Goal: Information Seeking & Learning: Learn about a topic

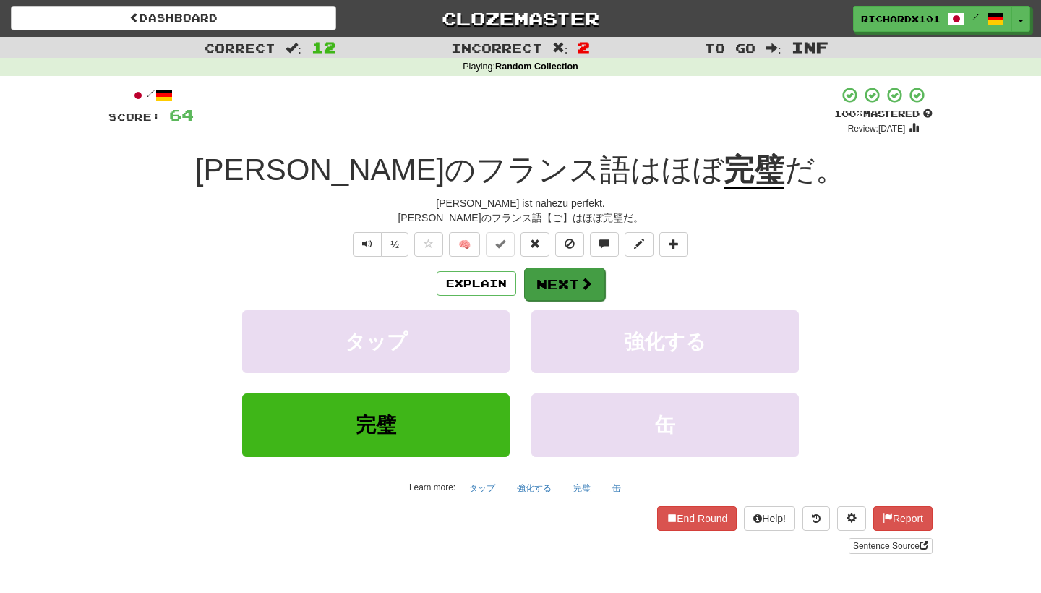
click at [570, 275] on button "Next" at bounding box center [564, 283] width 81 height 33
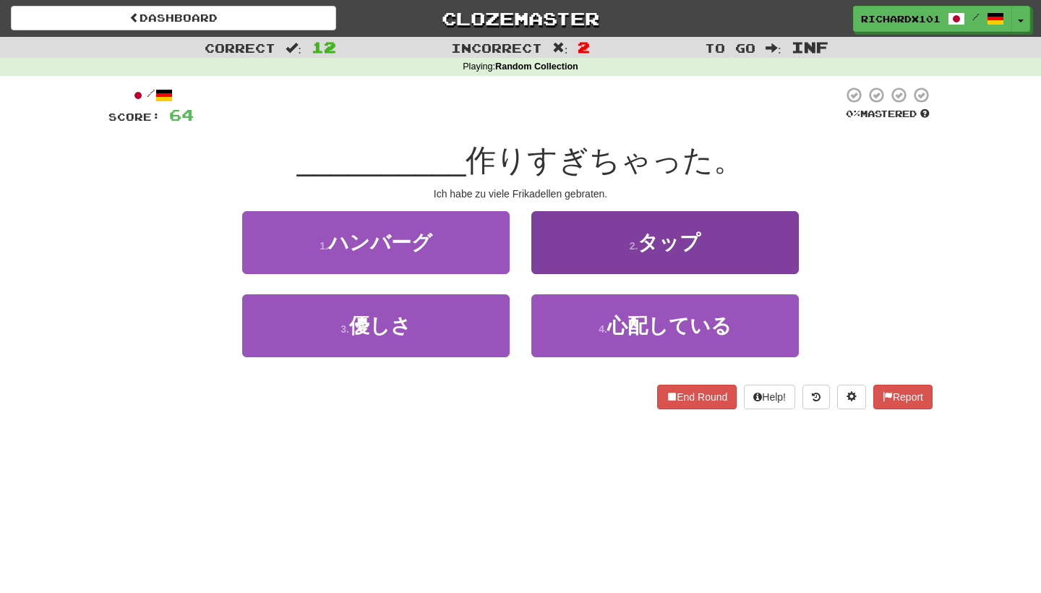
click at [593, 238] on button "2 . タップ" at bounding box center [664, 242] width 267 height 63
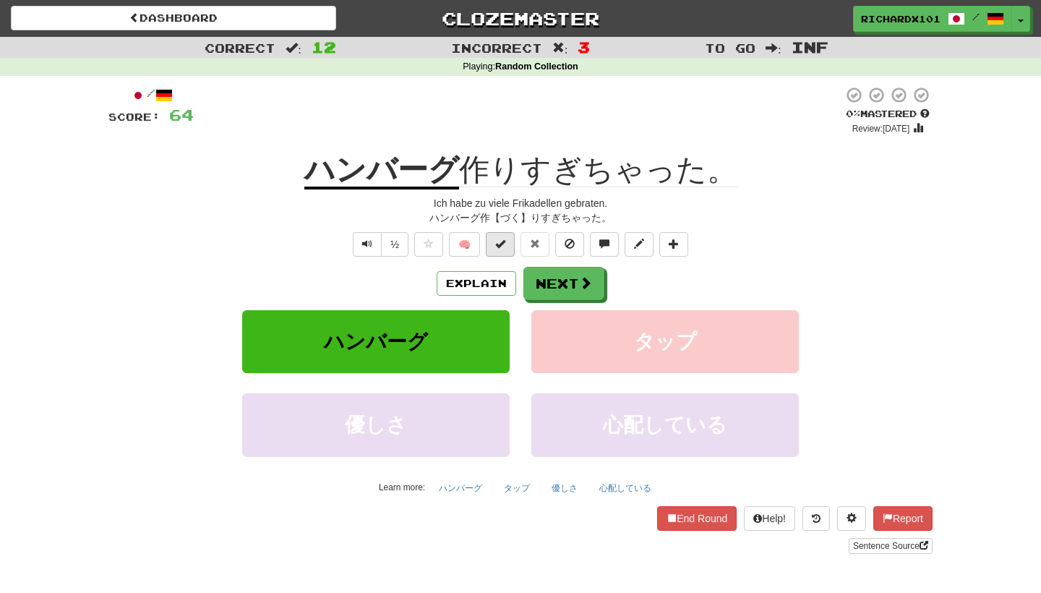
click at [509, 236] on button at bounding box center [500, 244] width 29 height 25
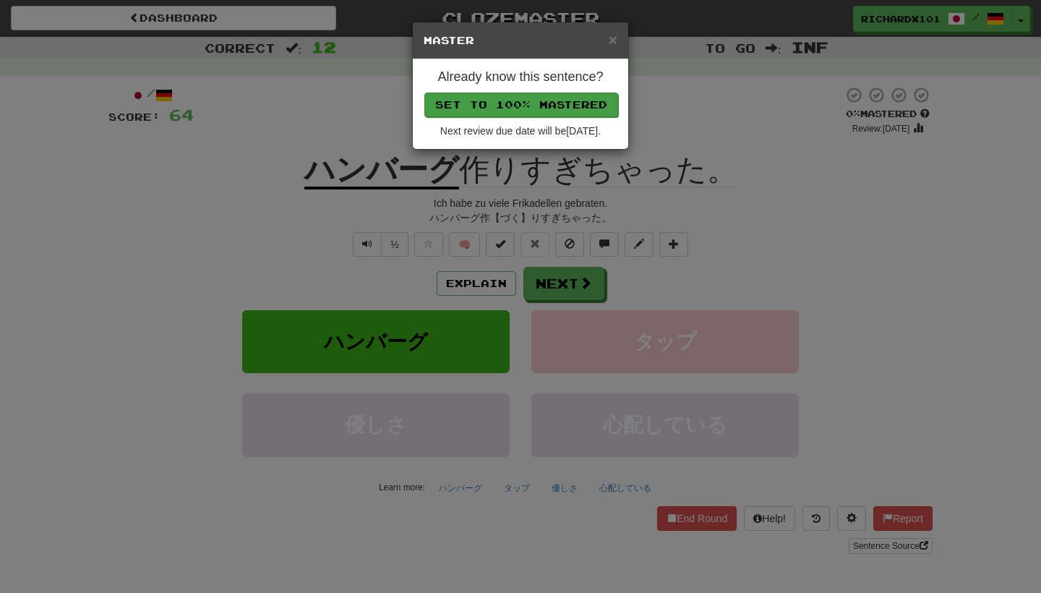
click at [560, 97] on button "Set to 100% Mastered" at bounding box center [521, 105] width 194 height 25
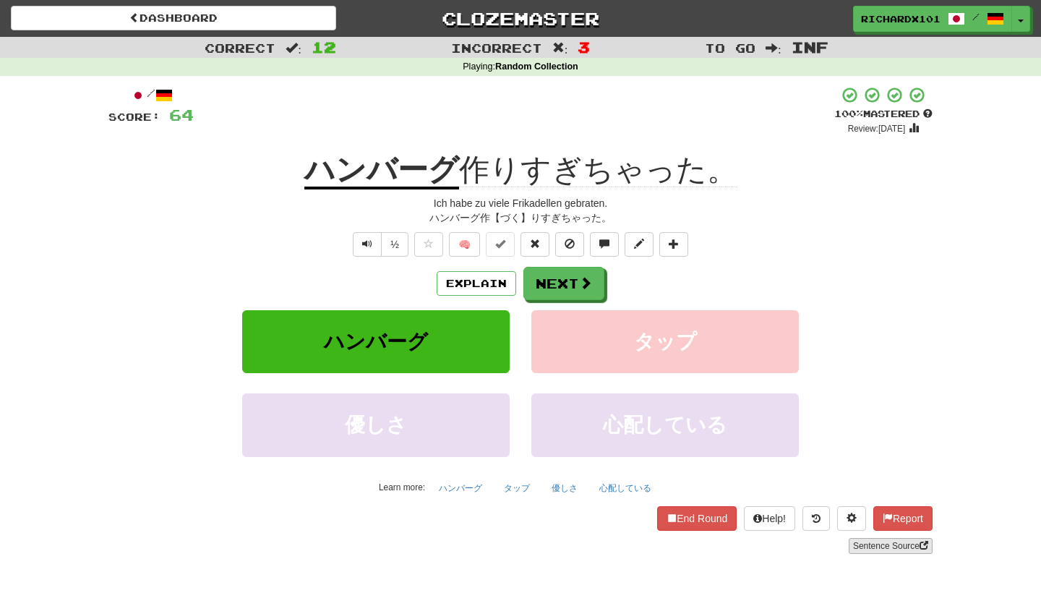
click at [869, 541] on link "Sentence Source" at bounding box center [891, 546] width 84 height 16
click at [555, 293] on button "Next" at bounding box center [564, 283] width 81 height 33
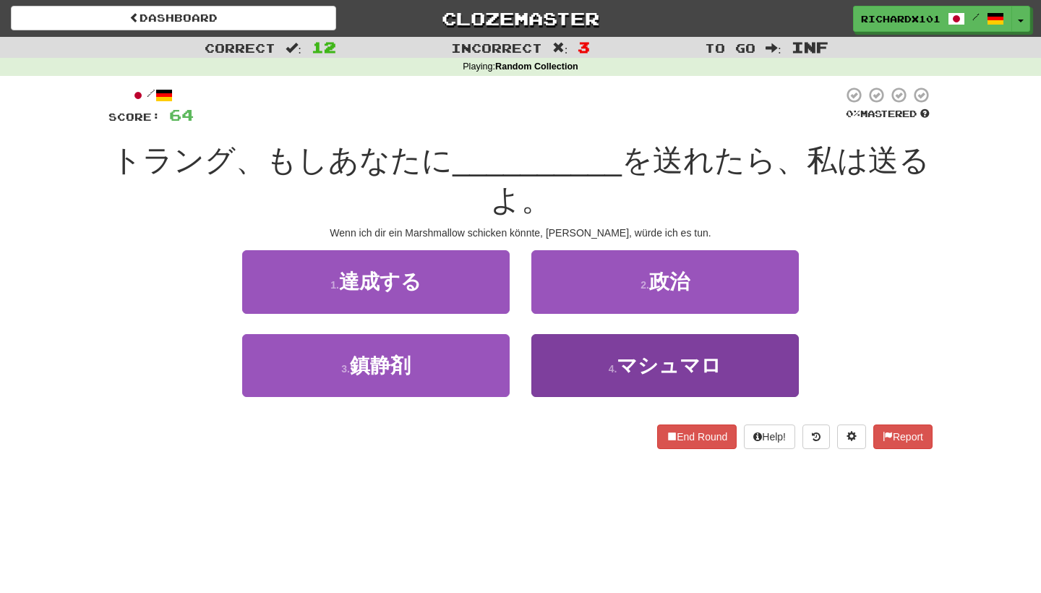
click at [588, 353] on button "4 . マシュマロ" at bounding box center [664, 365] width 267 height 63
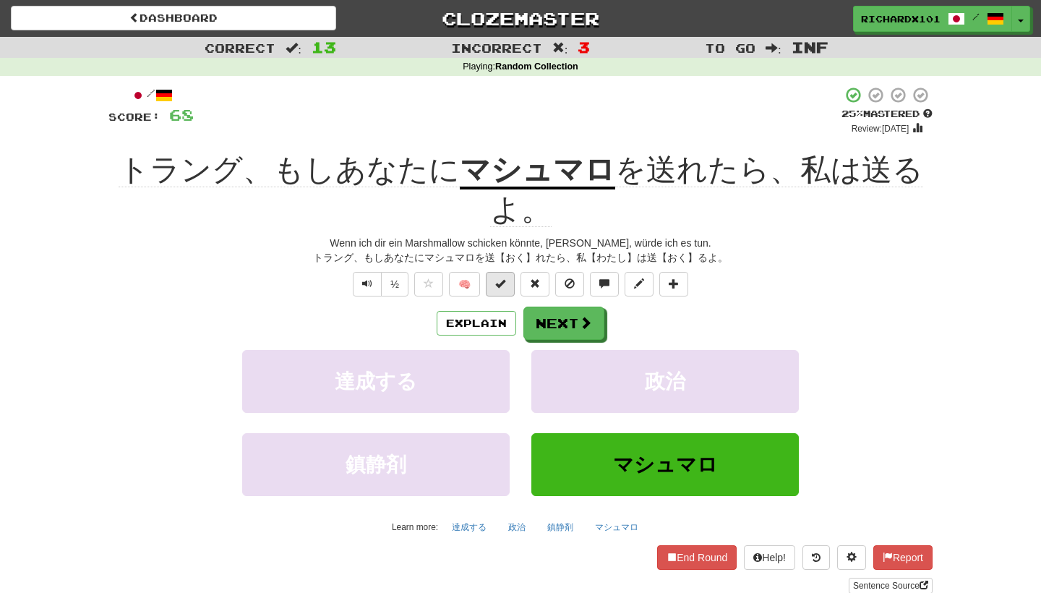
click at [510, 283] on button at bounding box center [500, 284] width 29 height 25
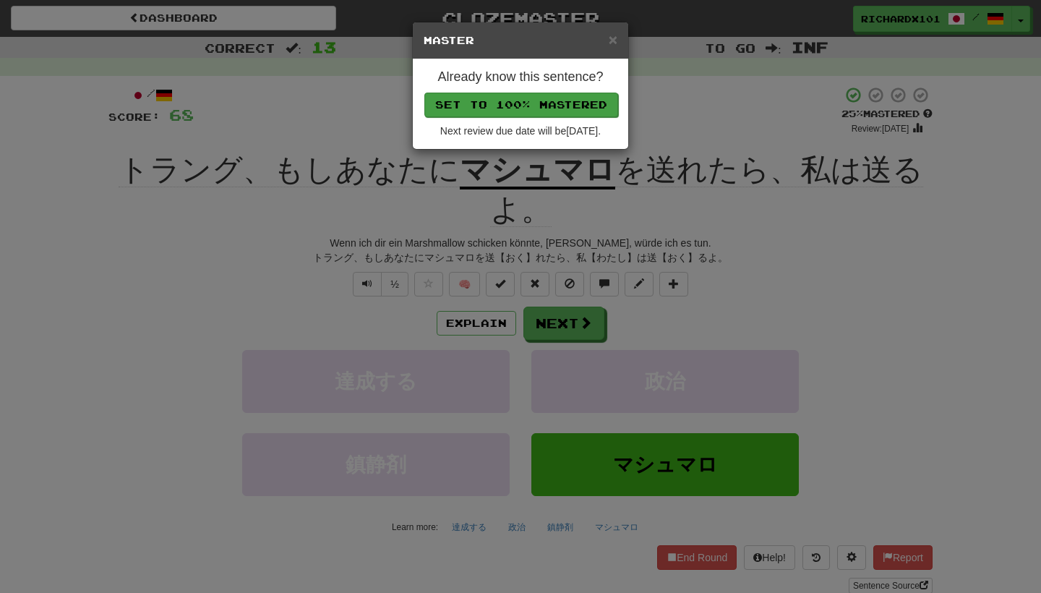
click at [579, 101] on button "Set to 100% Mastered" at bounding box center [521, 105] width 194 height 25
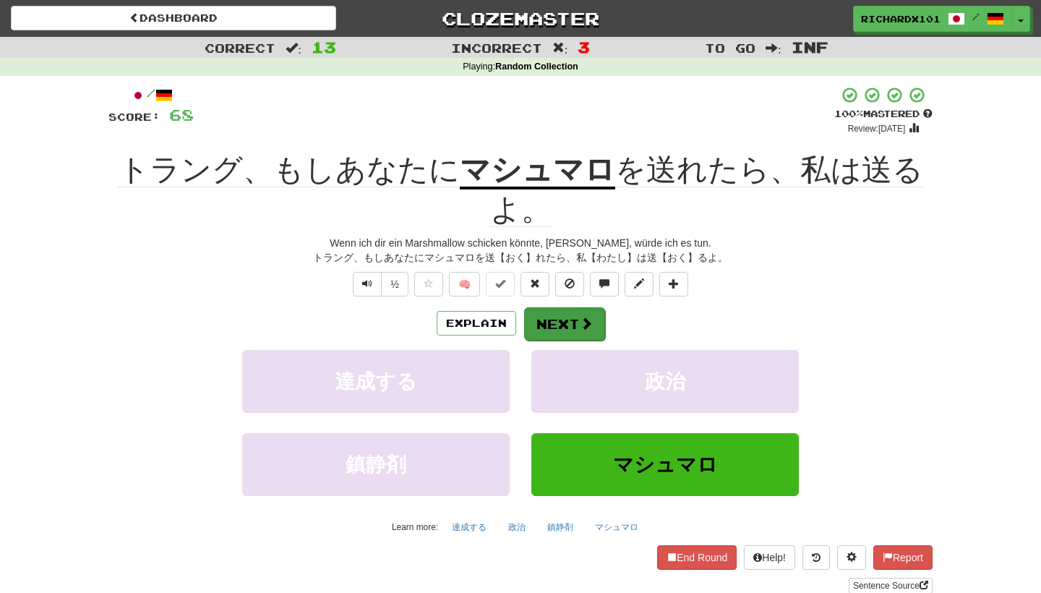
click at [567, 317] on button "Next" at bounding box center [564, 323] width 81 height 33
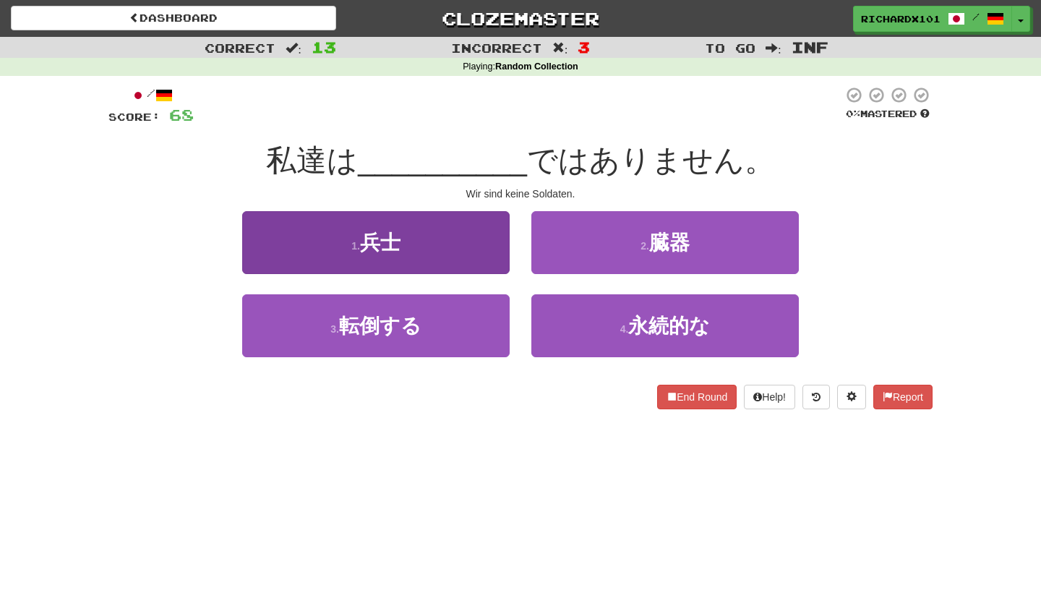
click at [474, 255] on button "1 . 兵士" at bounding box center [375, 242] width 267 height 63
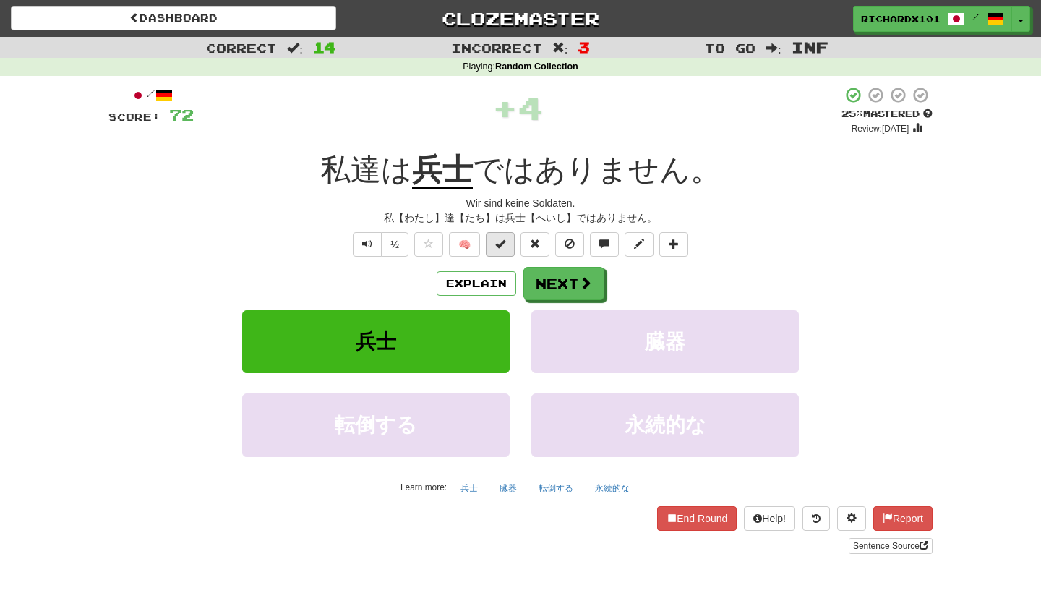
click at [499, 247] on span at bounding box center [500, 244] width 10 height 10
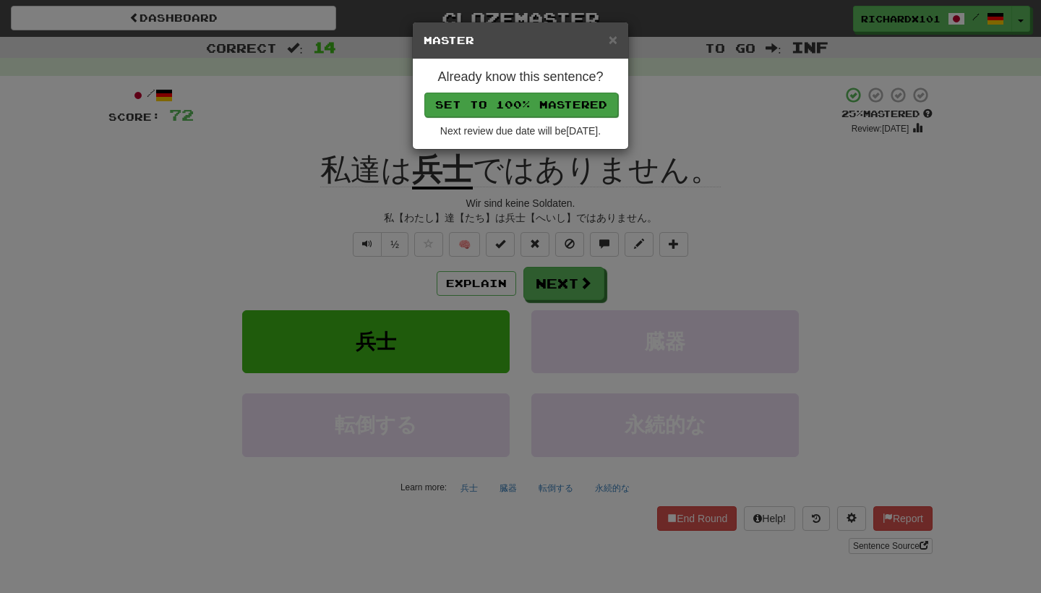
click at [565, 105] on button "Set to 100% Mastered" at bounding box center [521, 105] width 194 height 25
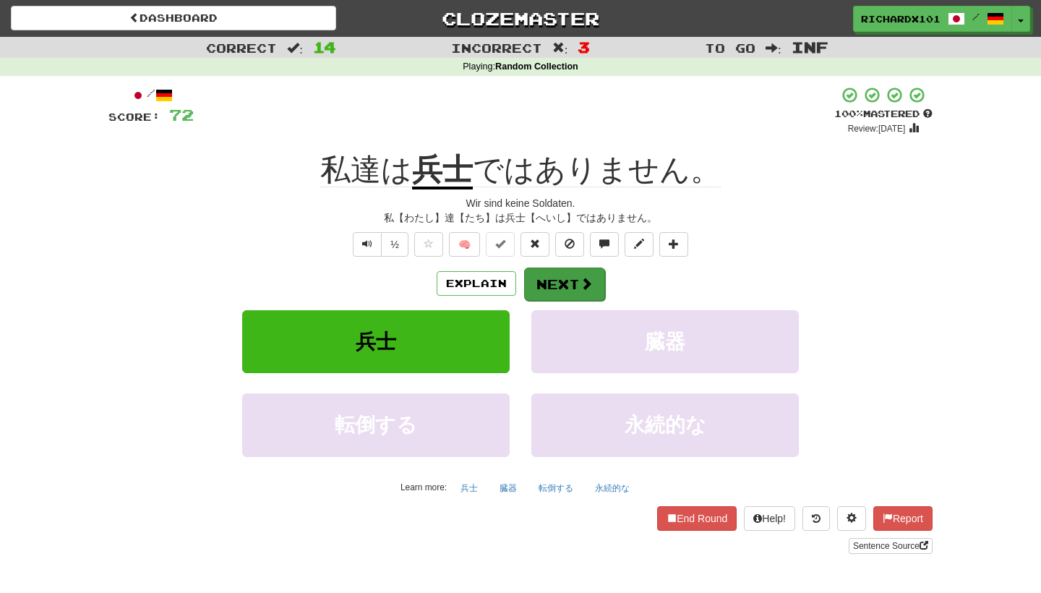
click at [557, 278] on button "Next" at bounding box center [564, 283] width 81 height 33
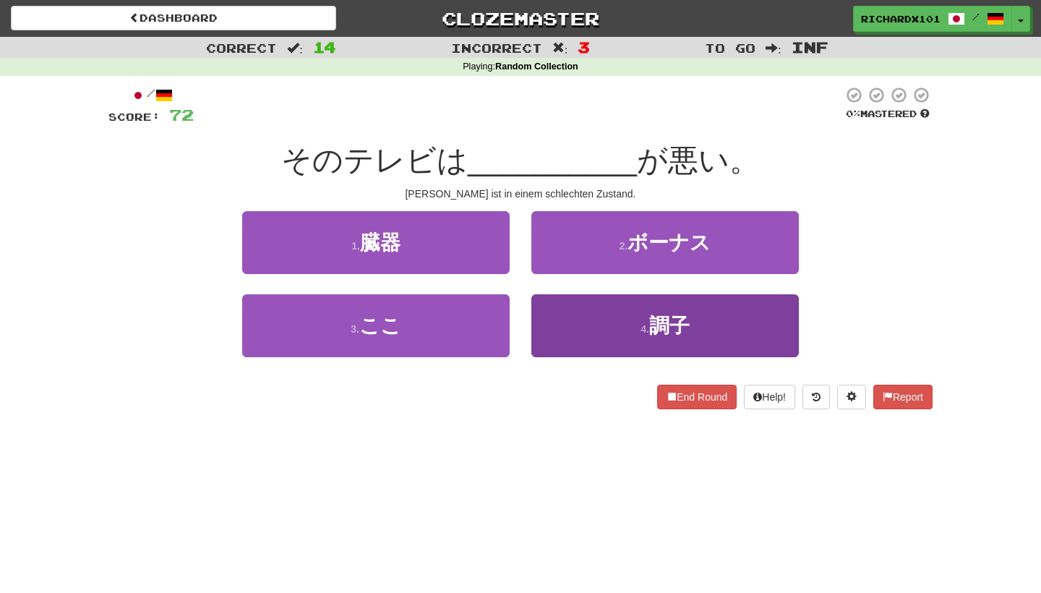
click at [574, 333] on button "4 . 調子" at bounding box center [664, 325] width 267 height 63
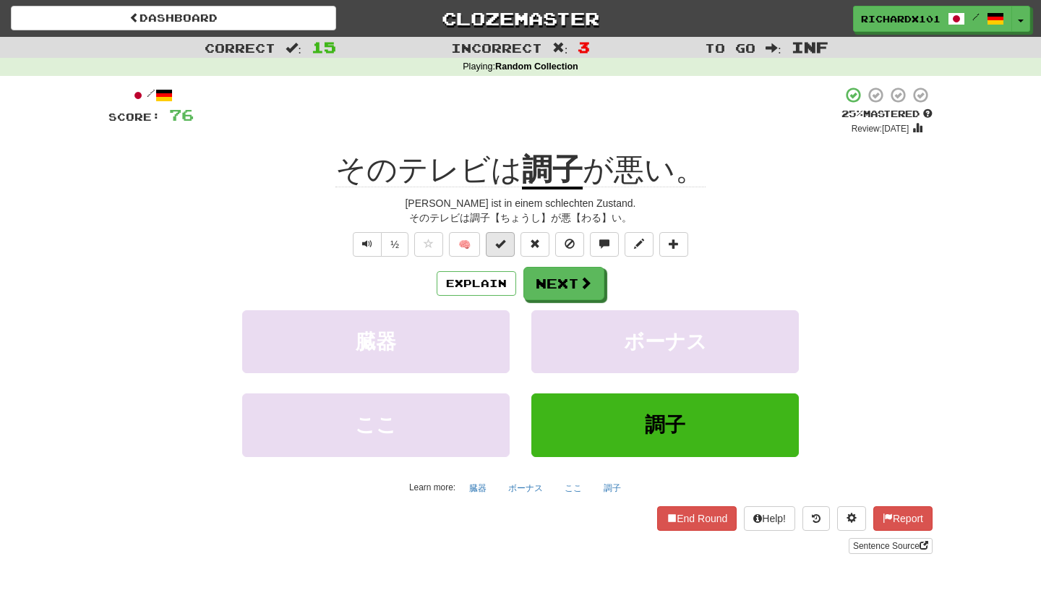
click at [511, 250] on button at bounding box center [500, 244] width 29 height 25
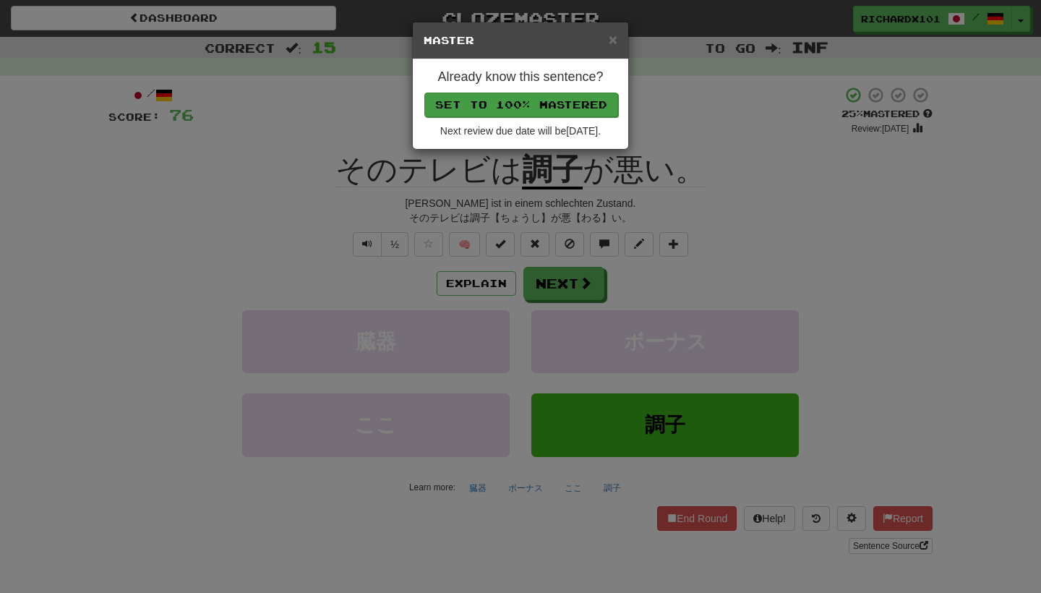
click at [567, 107] on button "Set to 100% Mastered" at bounding box center [521, 105] width 194 height 25
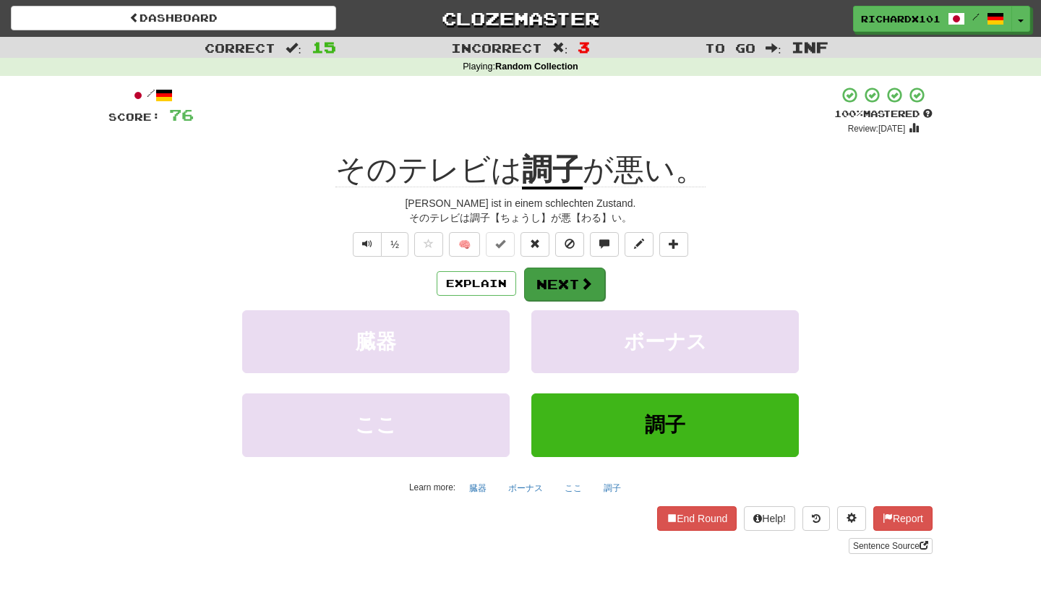
click at [570, 275] on button "Next" at bounding box center [564, 283] width 81 height 33
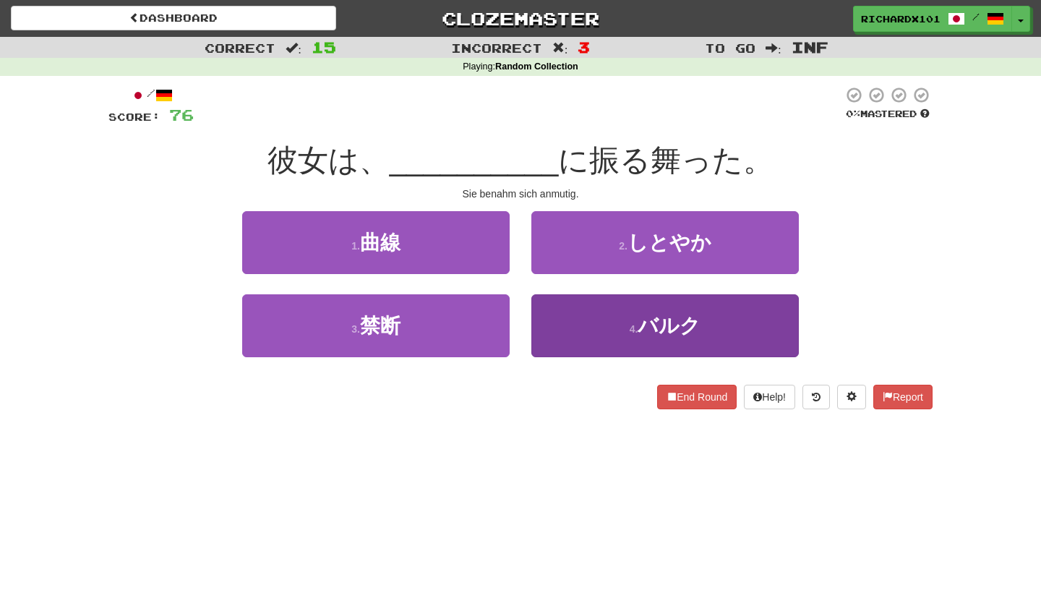
click at [584, 314] on button "4 . バルク" at bounding box center [664, 325] width 267 height 63
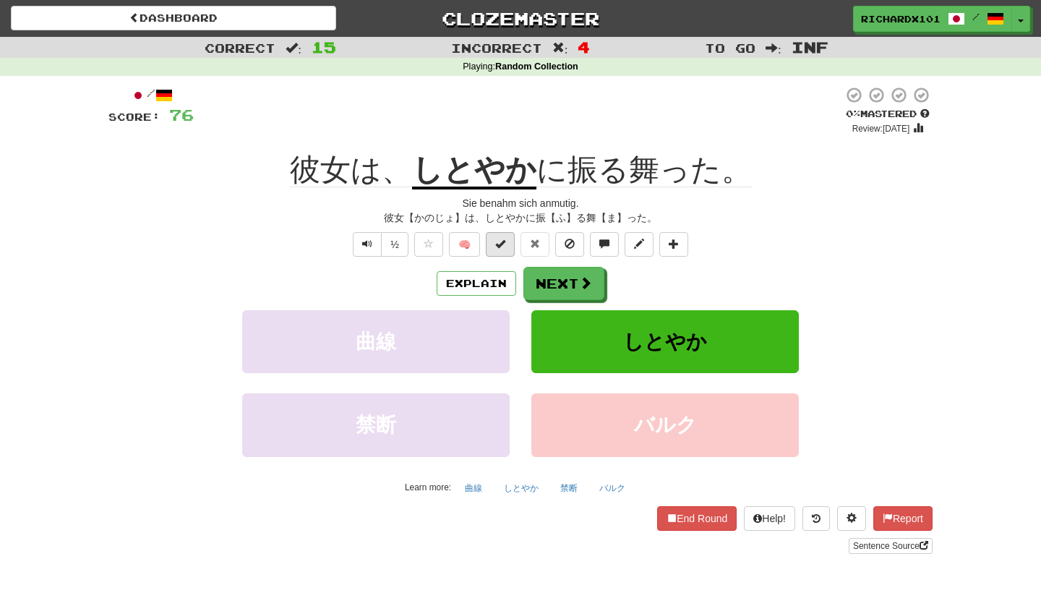
click at [501, 244] on span at bounding box center [500, 244] width 10 height 10
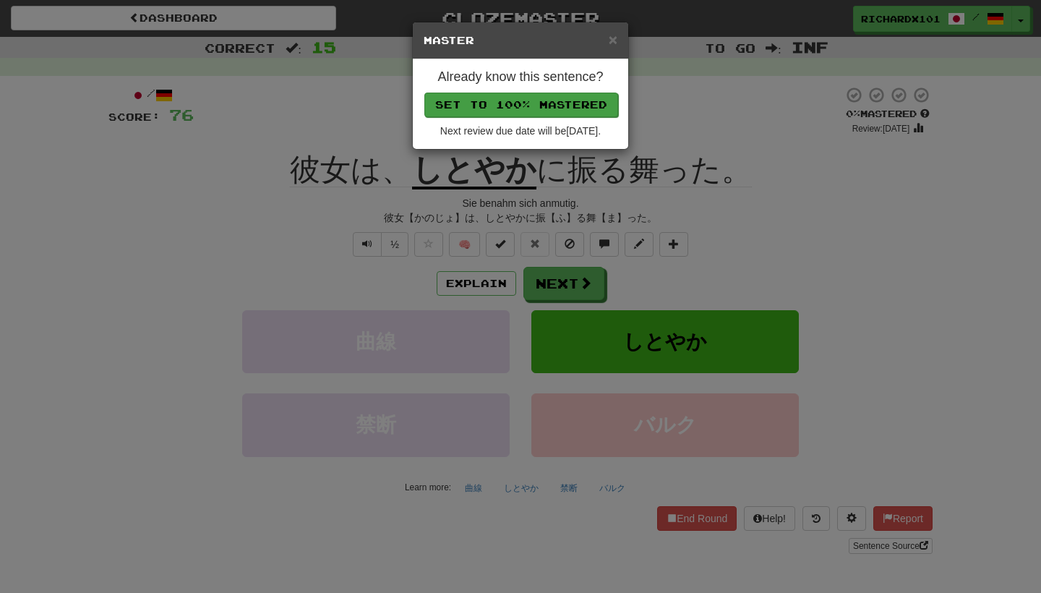
click at [542, 102] on button "Set to 100% Mastered" at bounding box center [521, 105] width 194 height 25
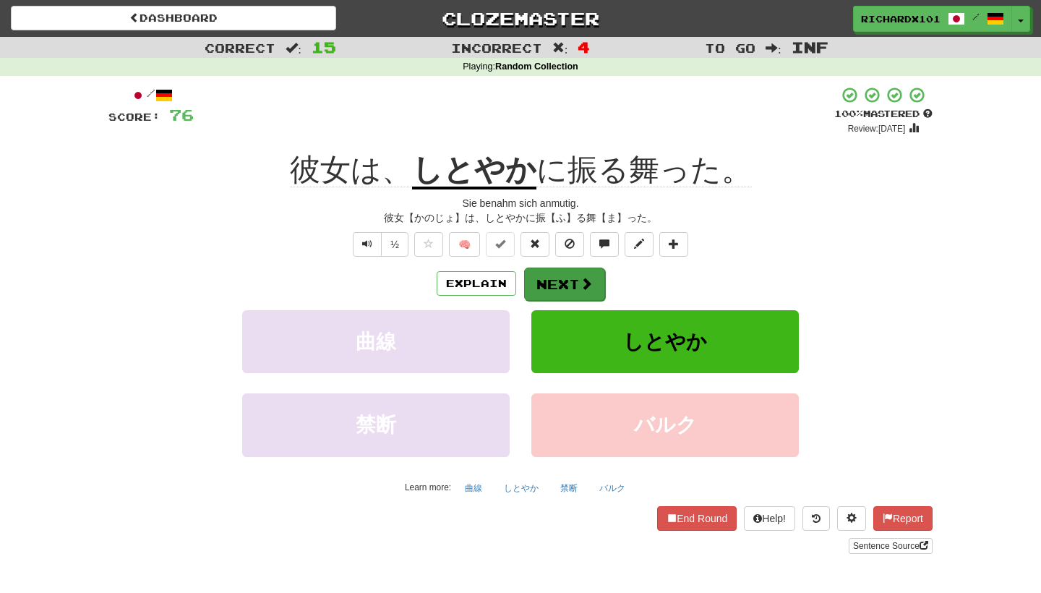
click at [563, 276] on button "Next" at bounding box center [564, 283] width 81 height 33
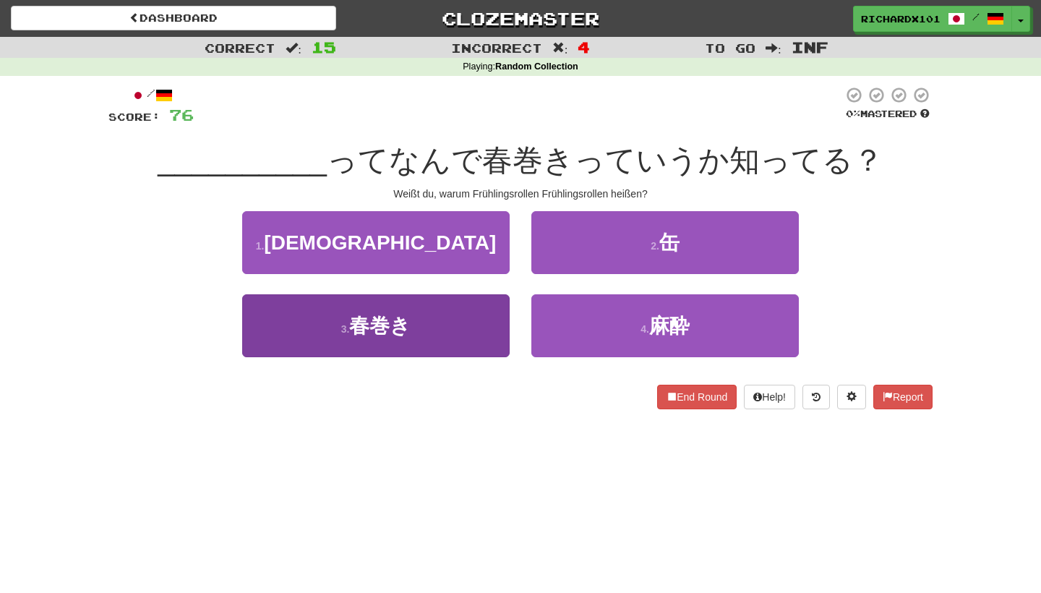
click at [469, 347] on button "3 . 春巻き" at bounding box center [375, 325] width 267 height 63
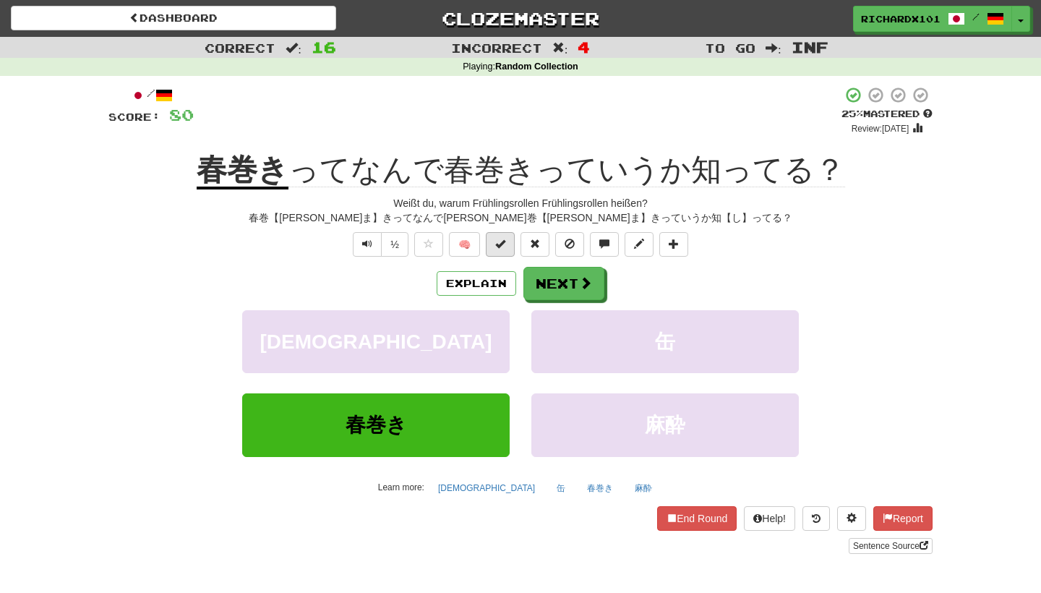
click at [498, 243] on span at bounding box center [500, 244] width 10 height 10
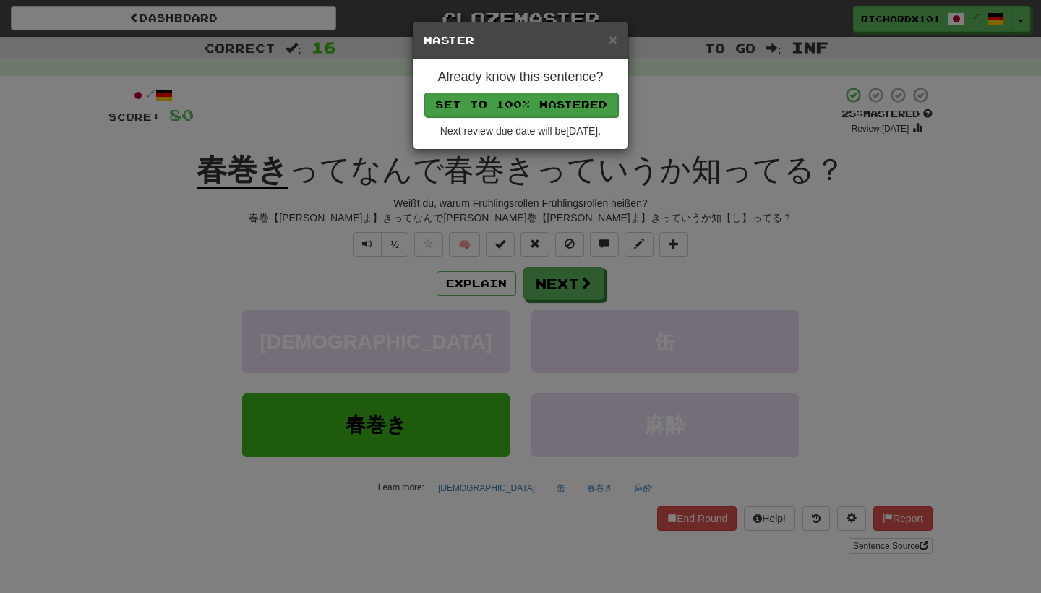
click at [565, 101] on button "Set to 100% Mastered" at bounding box center [521, 105] width 194 height 25
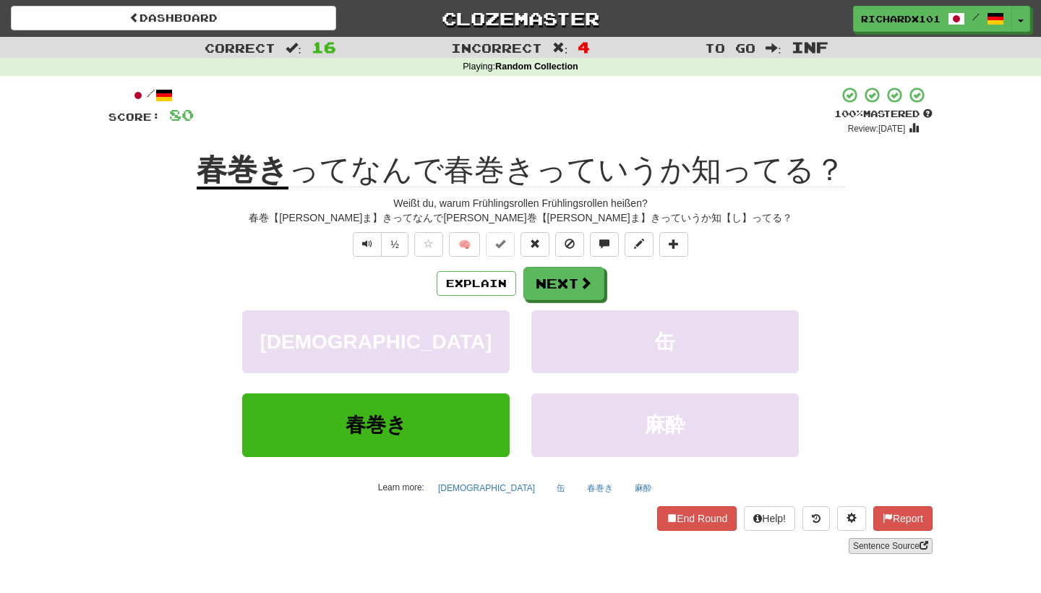
click at [886, 544] on link "Sentence Source" at bounding box center [891, 546] width 84 height 16
click at [675, 239] on span at bounding box center [674, 244] width 10 height 10
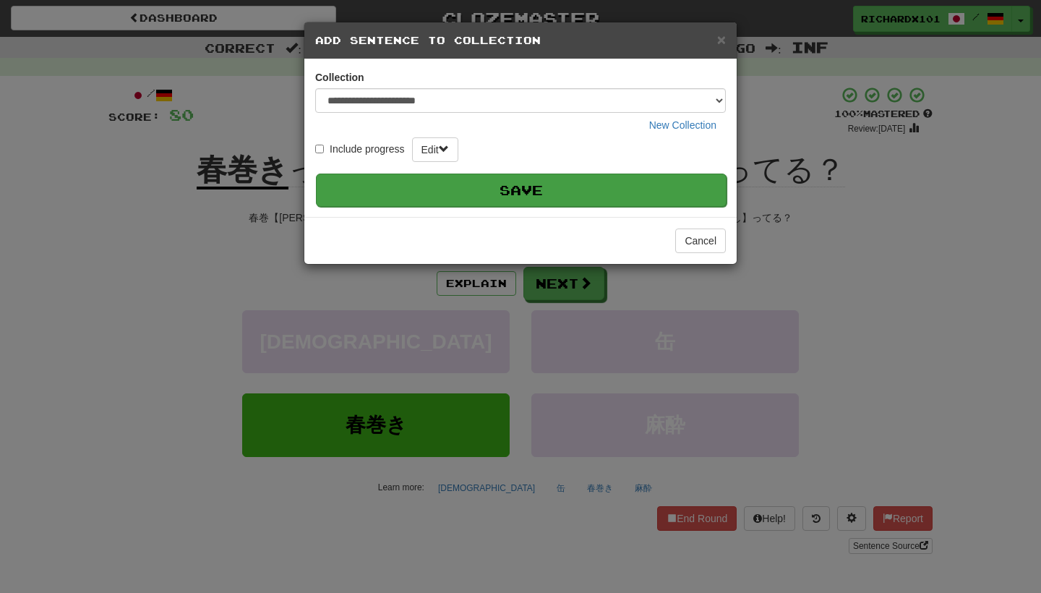
click at [655, 192] on button "Save" at bounding box center [521, 189] width 411 height 33
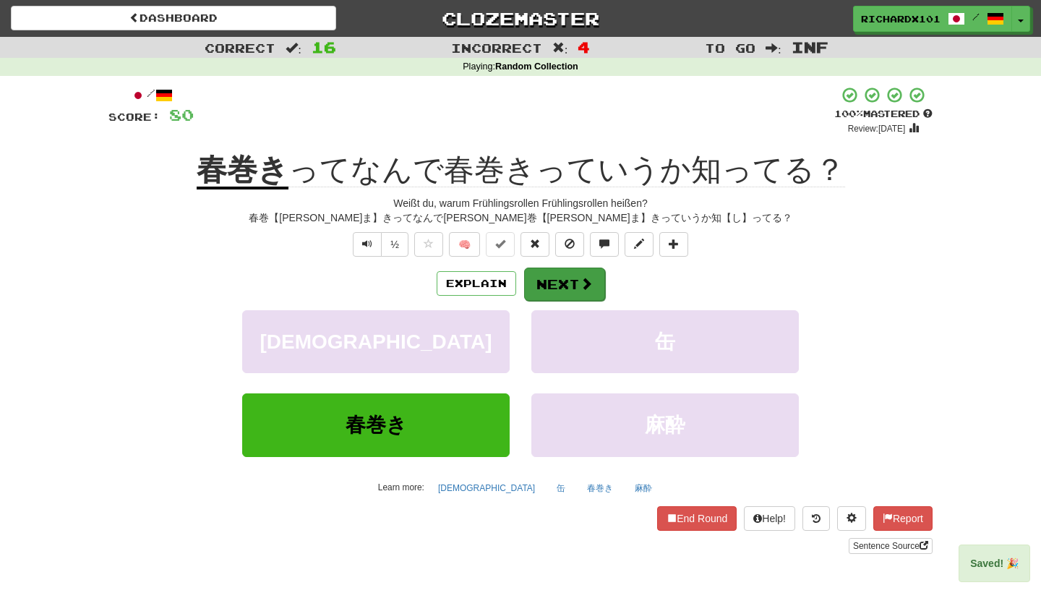
click at [596, 290] on button "Next" at bounding box center [564, 283] width 81 height 33
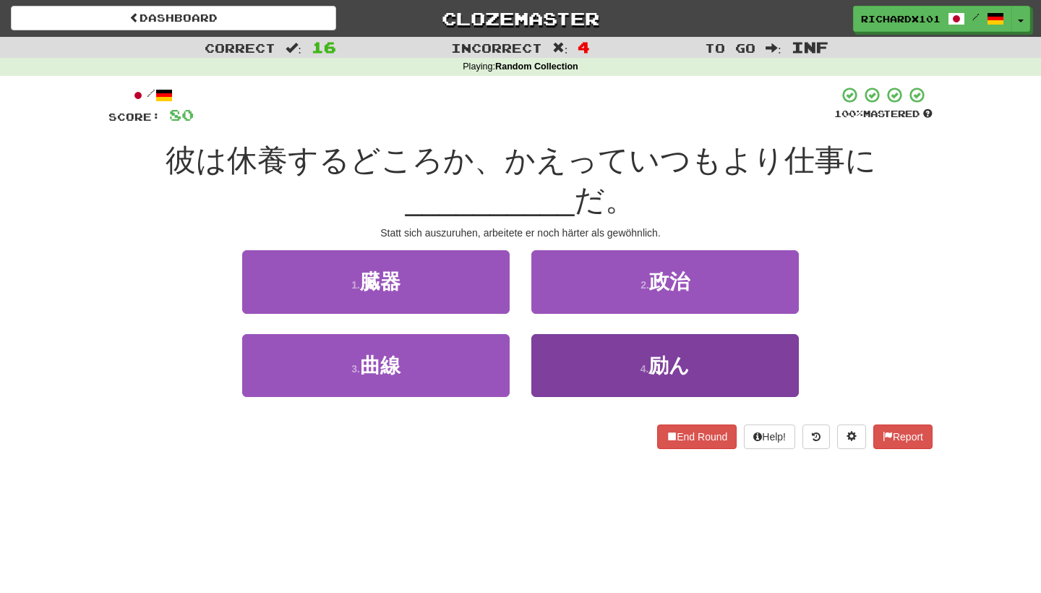
click at [588, 355] on button "4 . 励ん" at bounding box center [664, 365] width 267 height 63
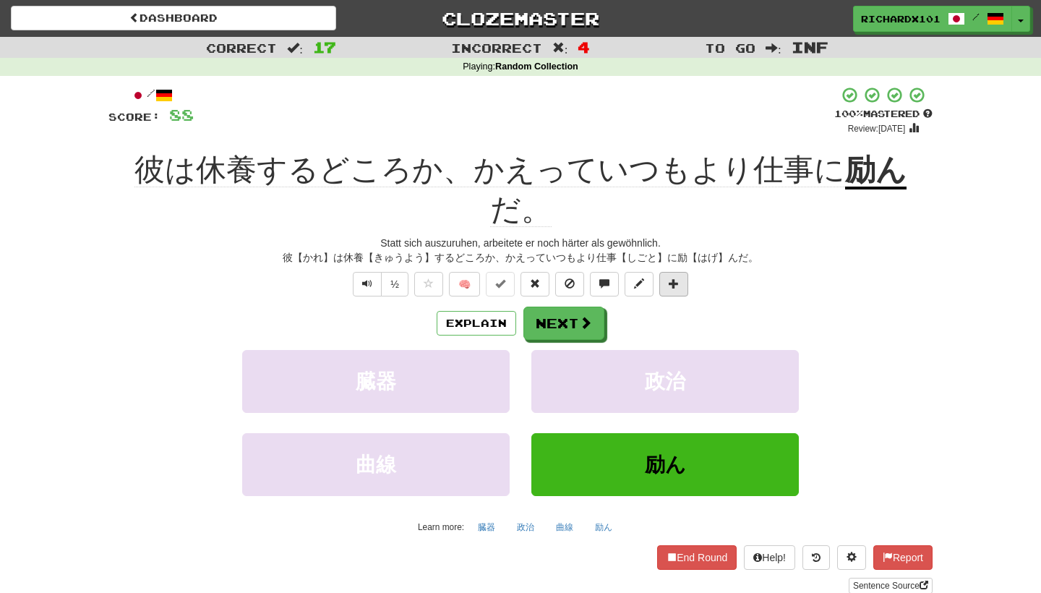
click at [680, 272] on button at bounding box center [673, 284] width 29 height 25
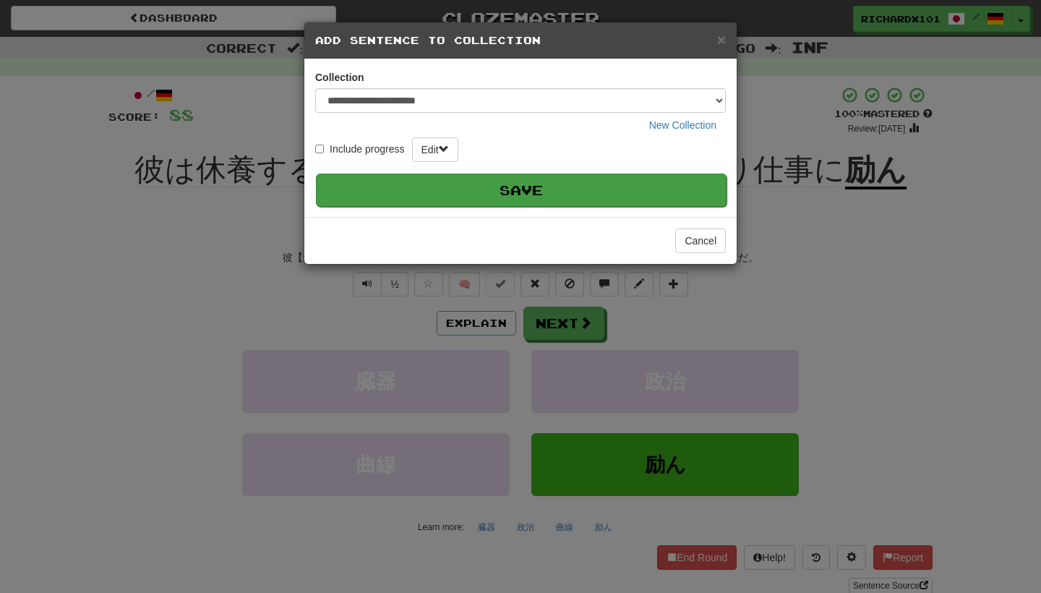
click at [679, 179] on button "Save" at bounding box center [521, 189] width 411 height 33
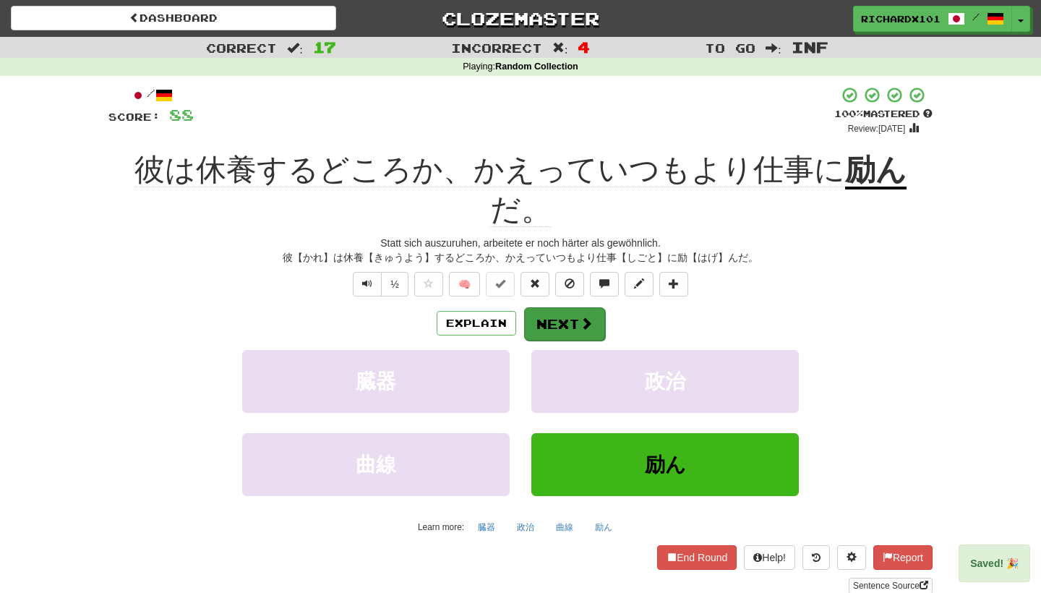
click at [591, 317] on span at bounding box center [586, 323] width 13 height 13
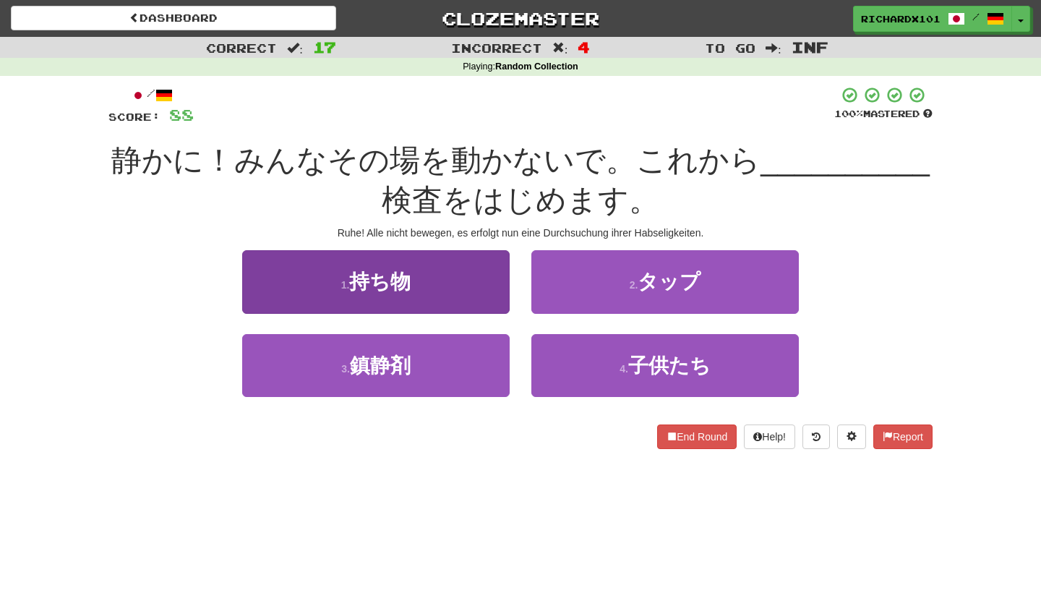
click at [487, 273] on button "1 . 持ち物" at bounding box center [375, 281] width 267 height 63
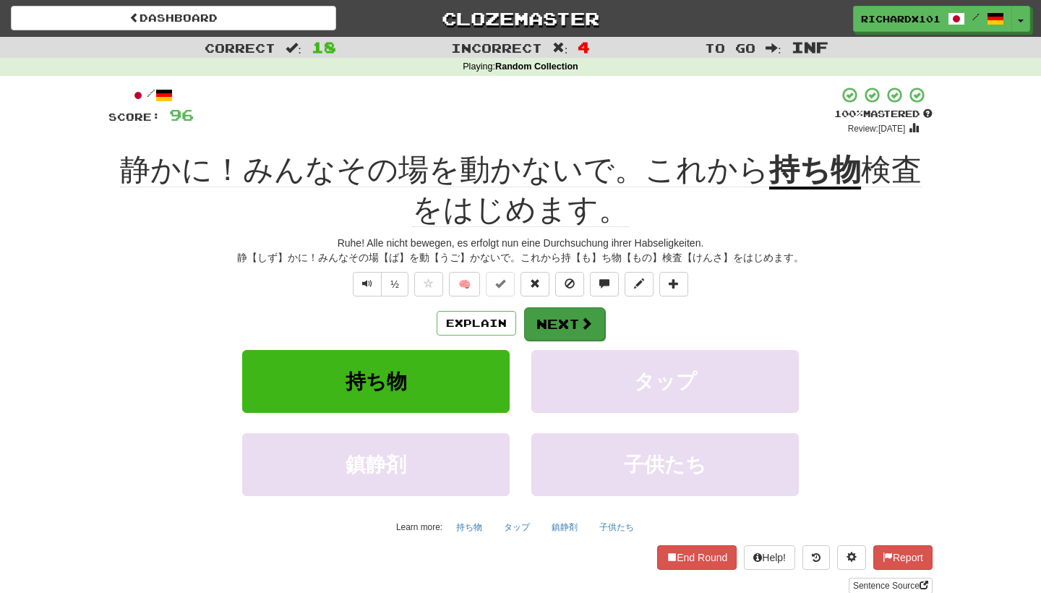
click at [564, 320] on button "Next" at bounding box center [564, 323] width 81 height 33
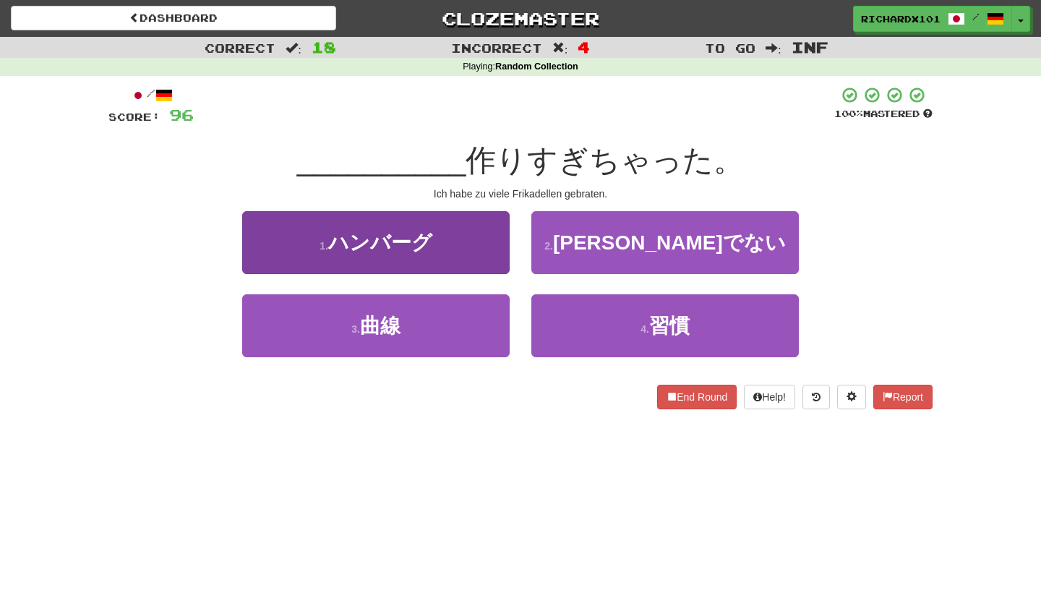
click at [466, 241] on button "1 . ハンバーグ" at bounding box center [375, 242] width 267 height 63
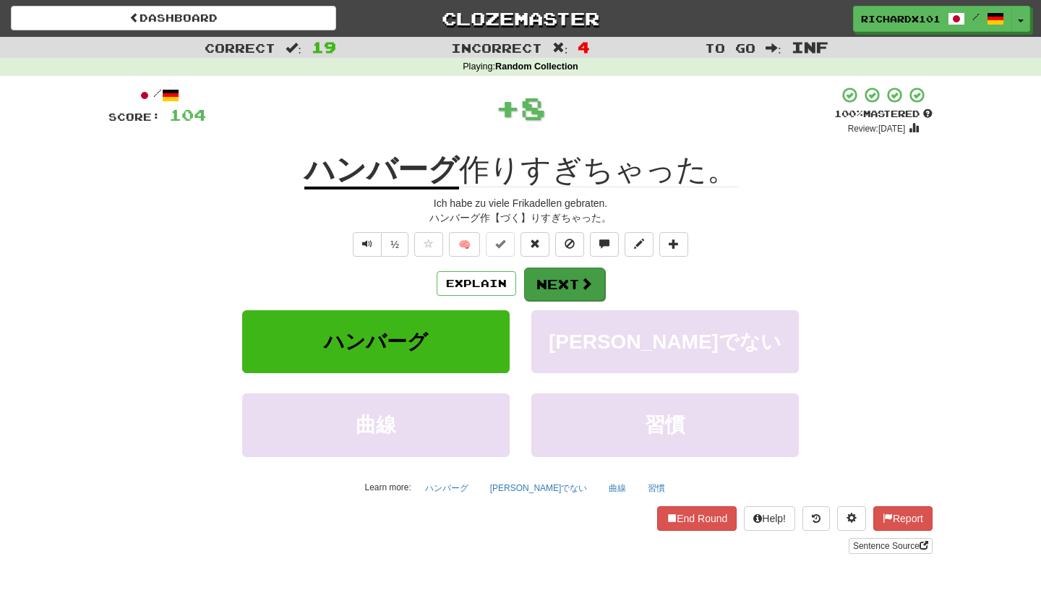
click at [578, 283] on button "Next" at bounding box center [564, 283] width 81 height 33
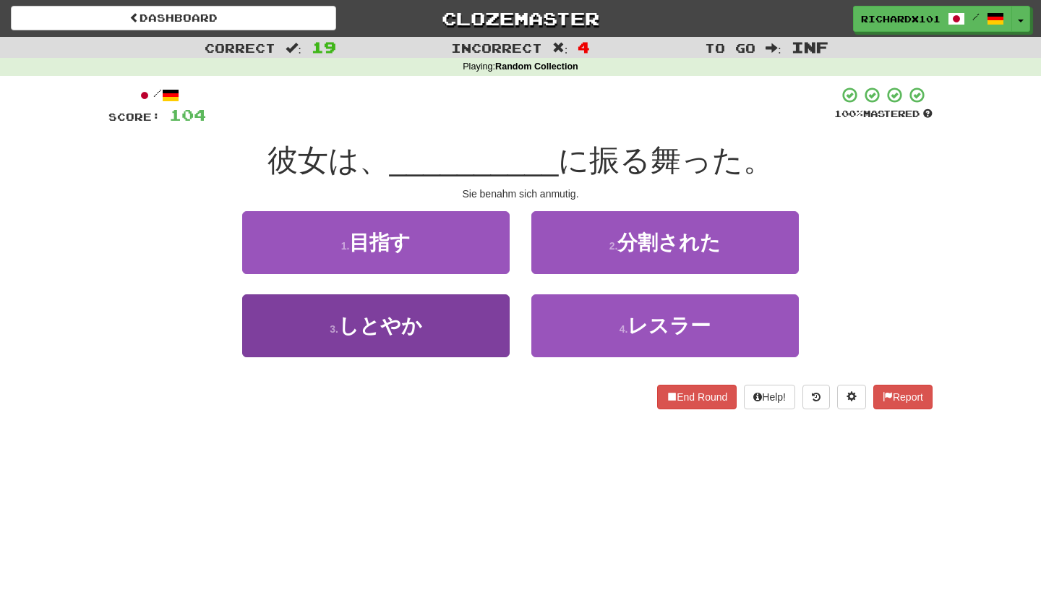
click at [500, 329] on button "3 . しとやか" at bounding box center [375, 325] width 267 height 63
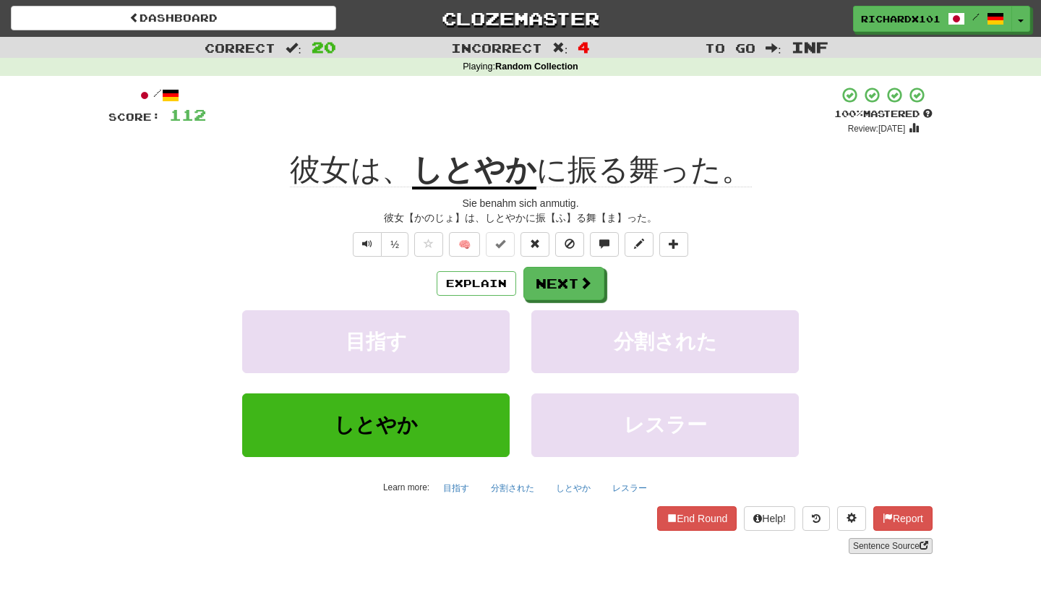
click at [876, 548] on link "Sentence Source" at bounding box center [891, 546] width 84 height 16
click at [555, 274] on button "Next" at bounding box center [564, 283] width 81 height 33
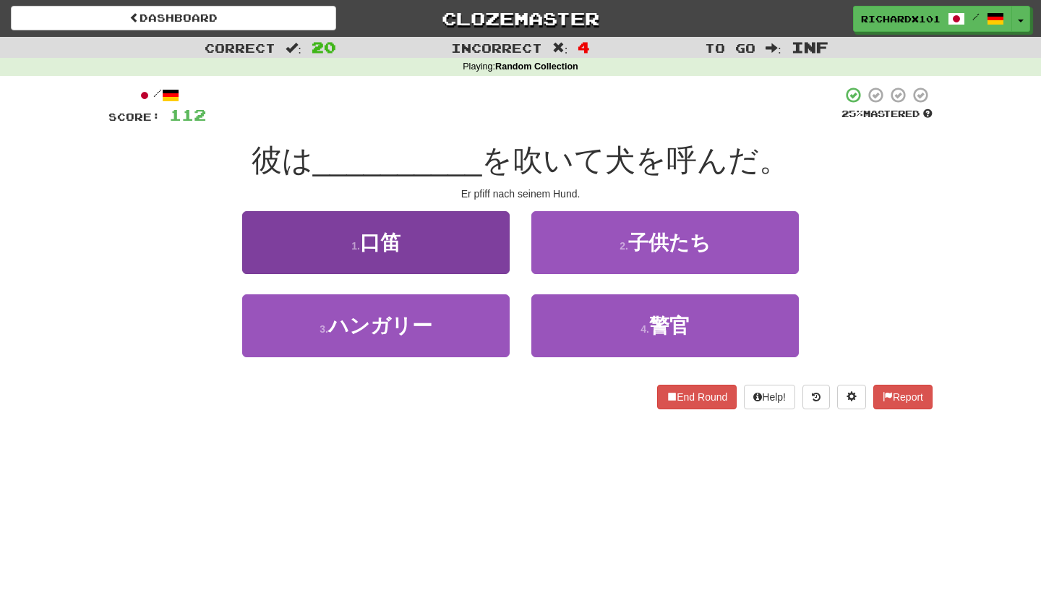
click at [473, 241] on button "1 . 口笛" at bounding box center [375, 242] width 267 height 63
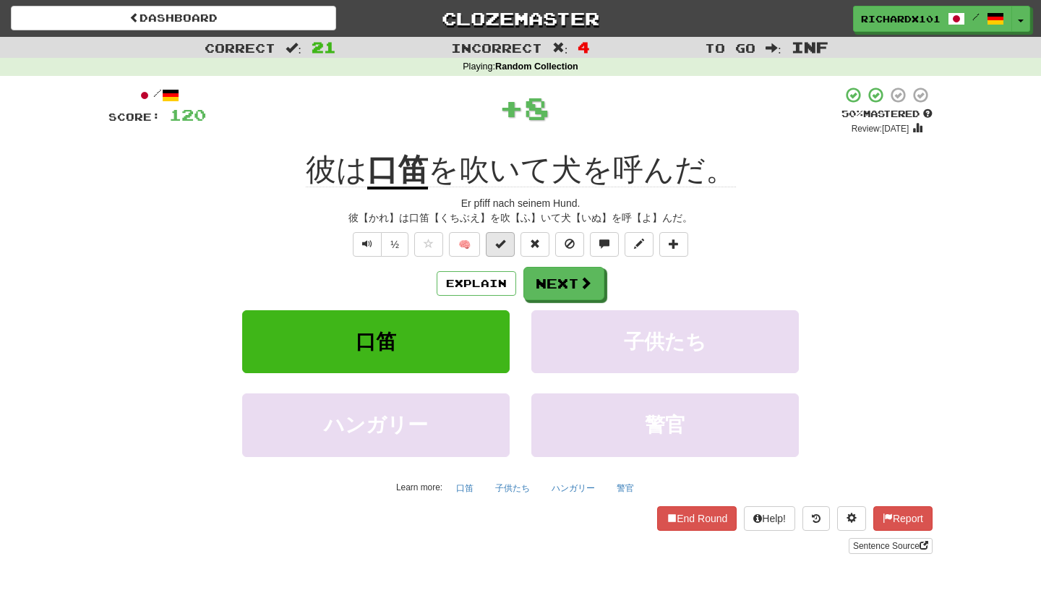
click at [498, 249] on button at bounding box center [500, 244] width 29 height 25
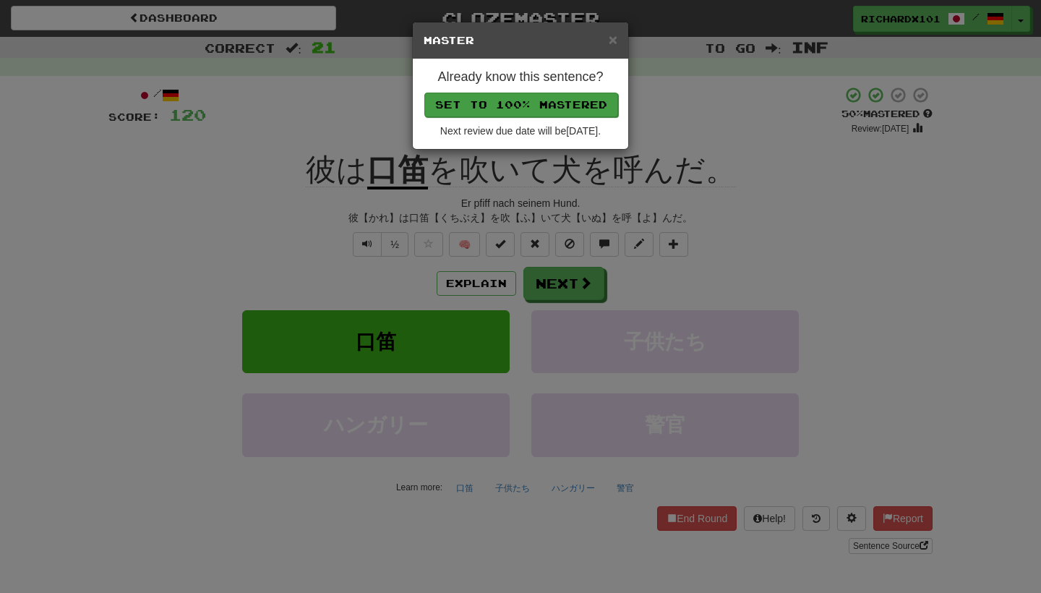
click at [564, 97] on button "Set to 100% Mastered" at bounding box center [521, 105] width 194 height 25
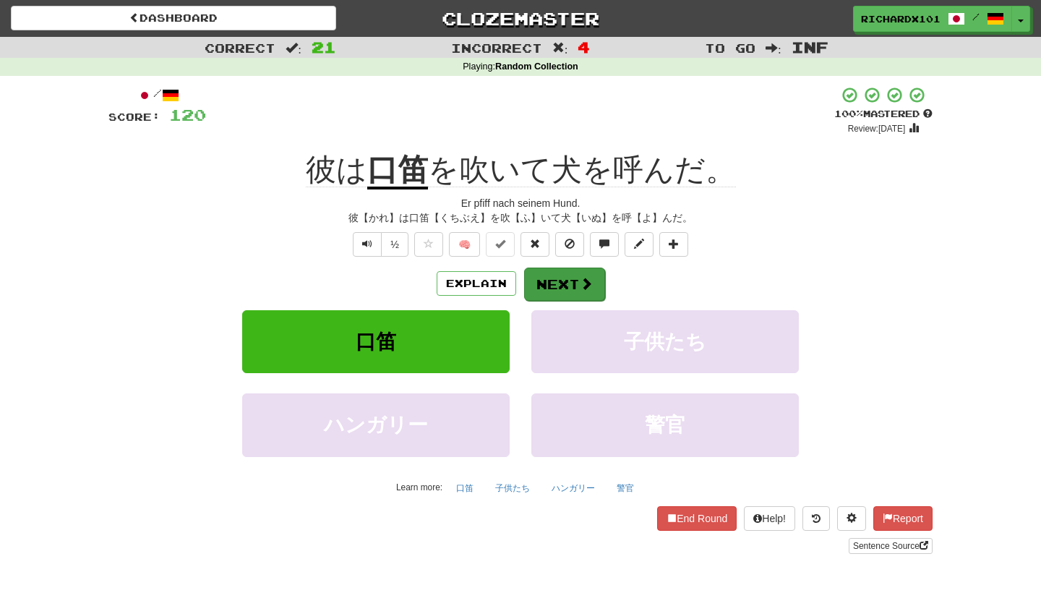
click at [557, 271] on button "Next" at bounding box center [564, 283] width 81 height 33
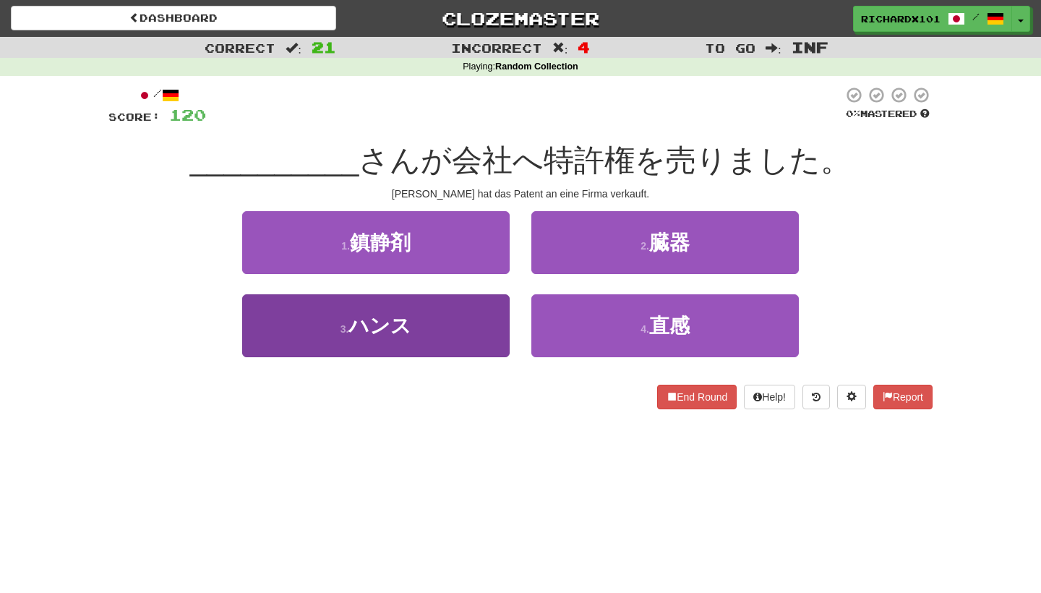
click at [492, 333] on button "3 . ハンス" at bounding box center [375, 325] width 267 height 63
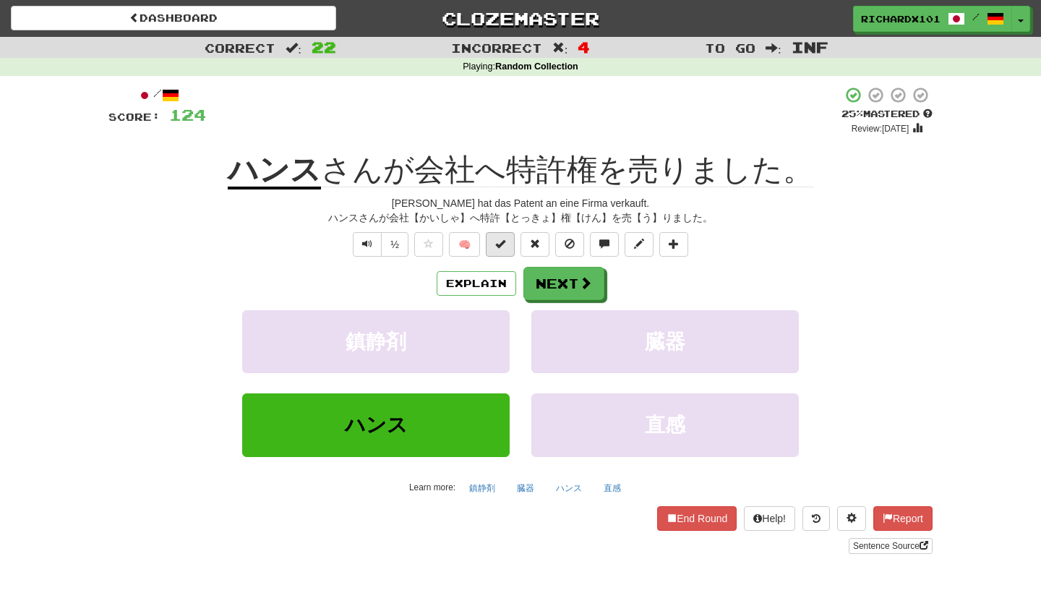
click at [508, 239] on button at bounding box center [500, 244] width 29 height 25
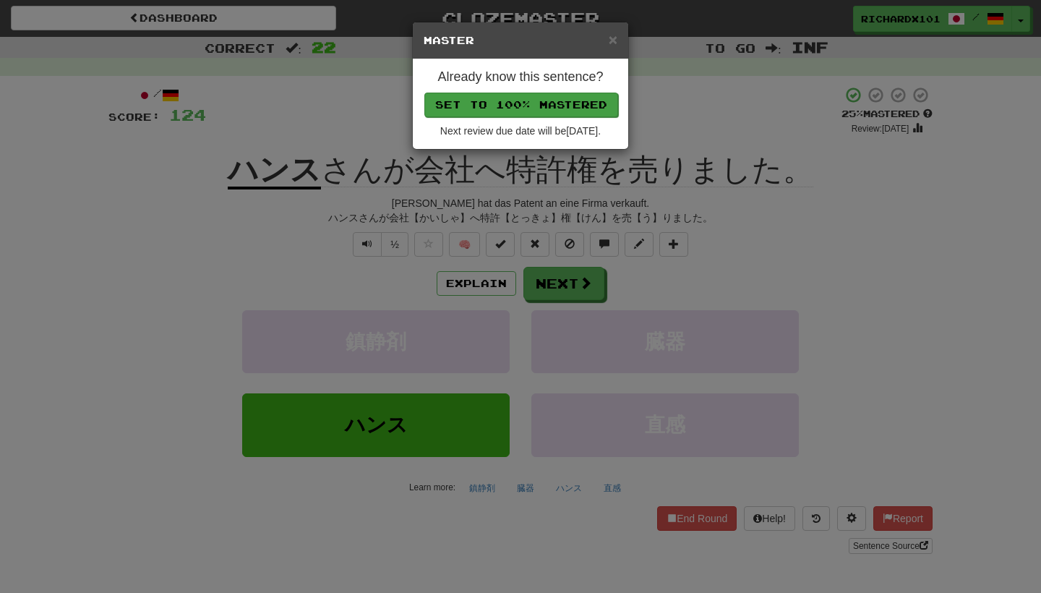
click at [562, 109] on button "Set to 100% Mastered" at bounding box center [521, 105] width 194 height 25
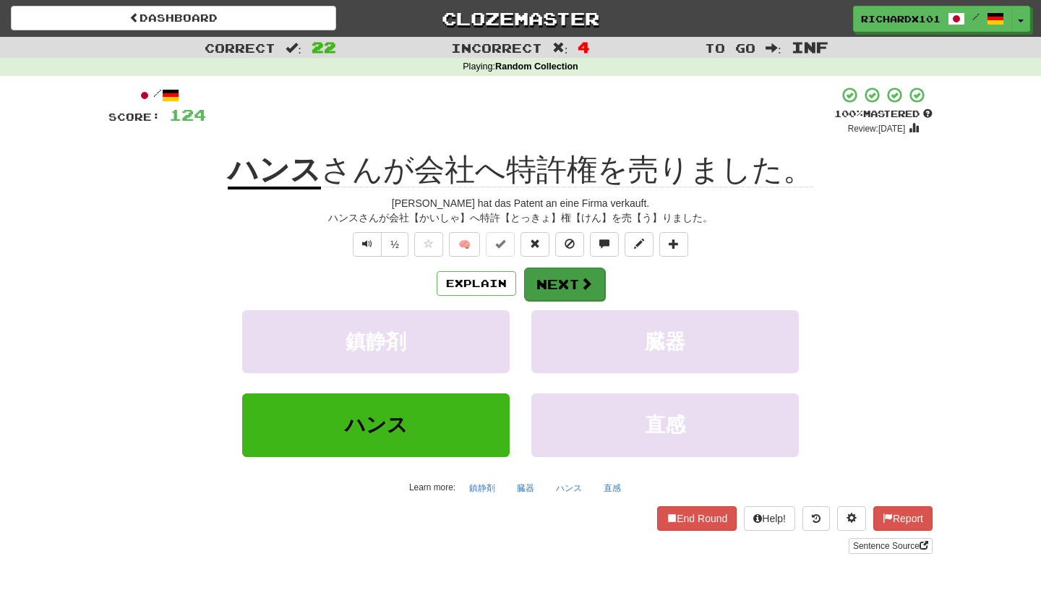
click at [551, 268] on button "Next" at bounding box center [564, 283] width 81 height 33
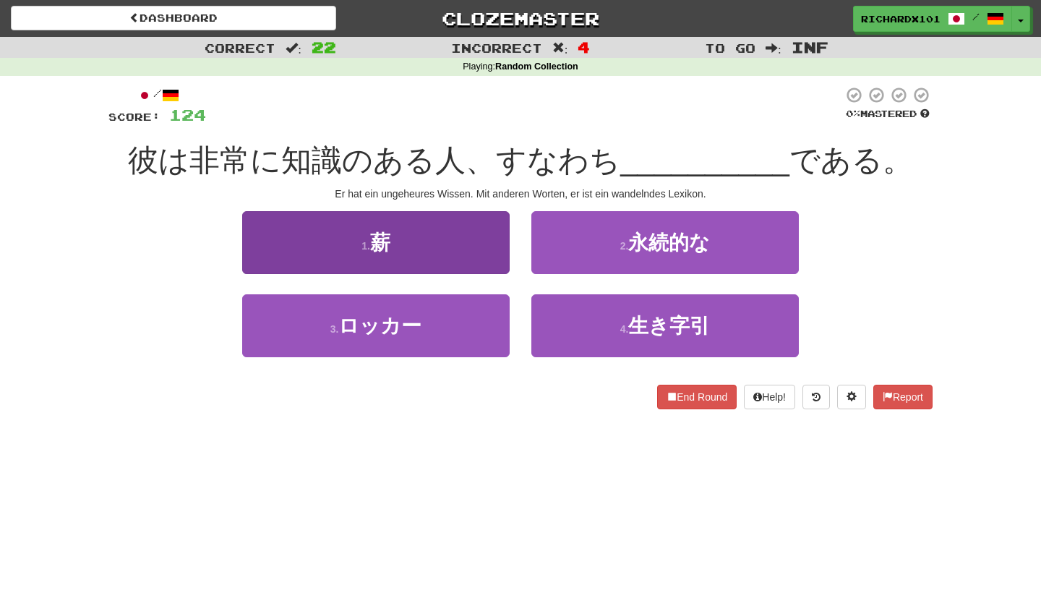
click at [485, 247] on button "1 . 薪" at bounding box center [375, 242] width 267 height 63
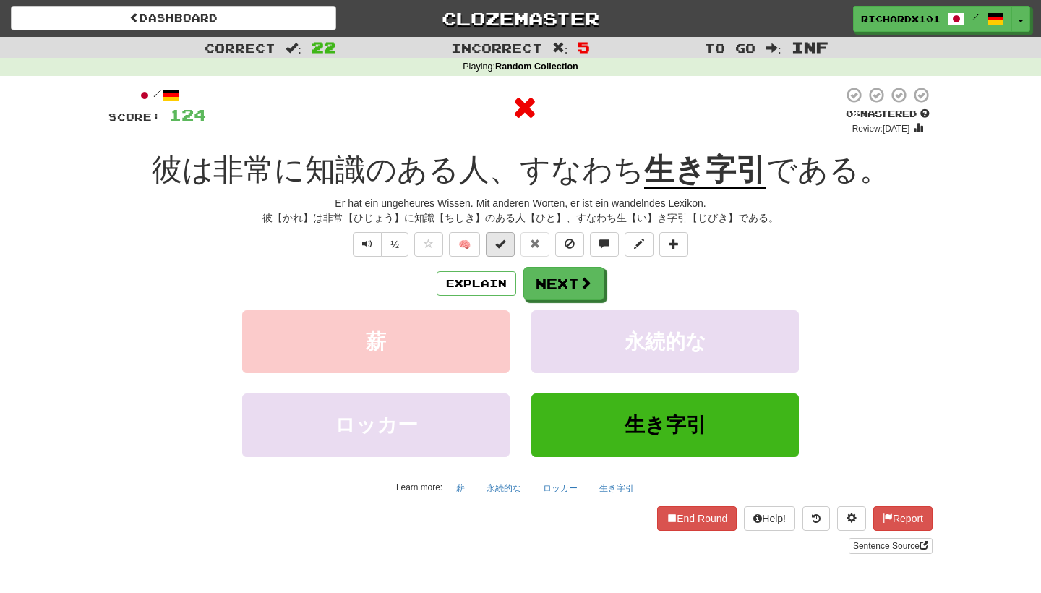
click at [503, 249] on button at bounding box center [500, 244] width 29 height 25
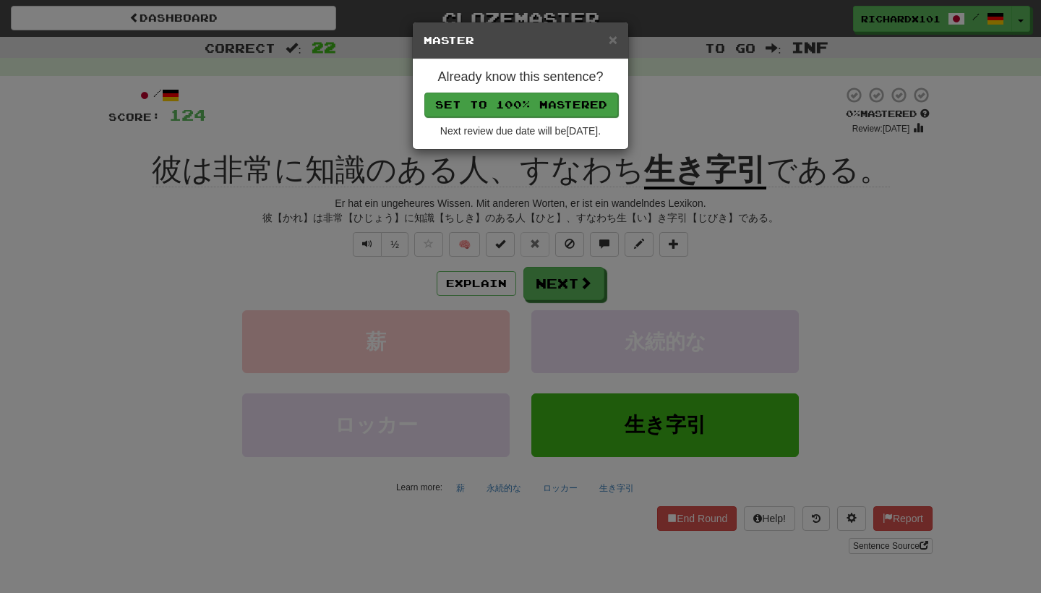
click at [570, 102] on button "Set to 100% Mastered" at bounding box center [521, 105] width 194 height 25
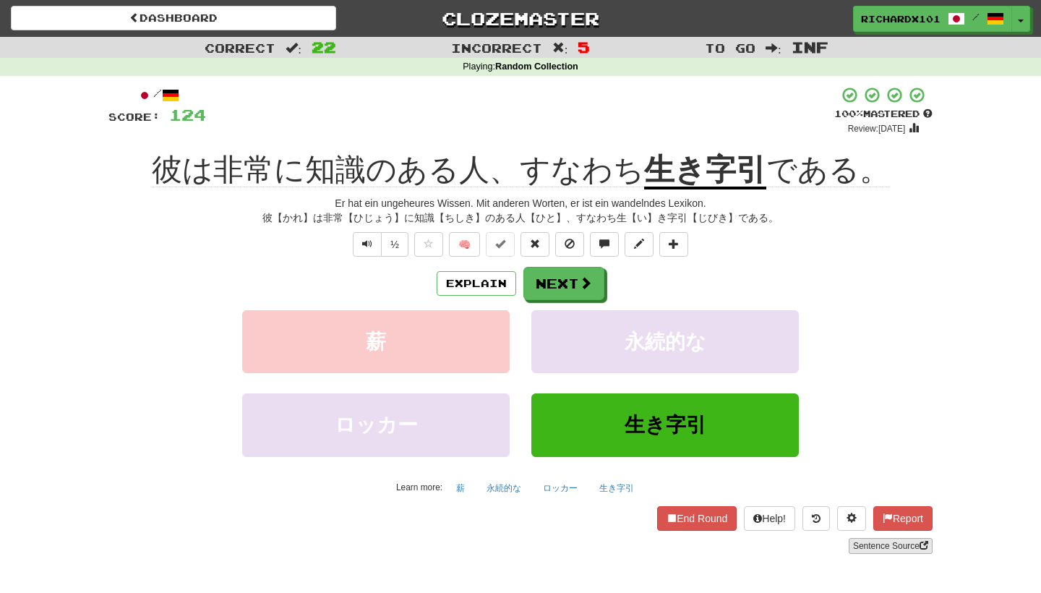
click at [876, 549] on link "Sentence Source" at bounding box center [891, 546] width 84 height 16
click at [682, 247] on button at bounding box center [673, 244] width 29 height 25
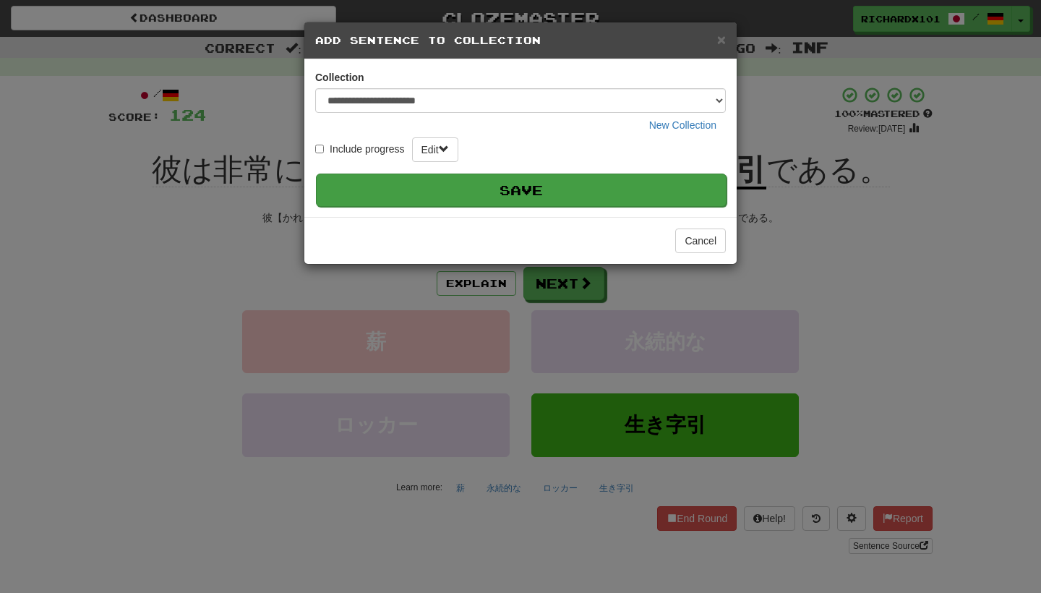
click at [652, 197] on button "Save" at bounding box center [521, 189] width 411 height 33
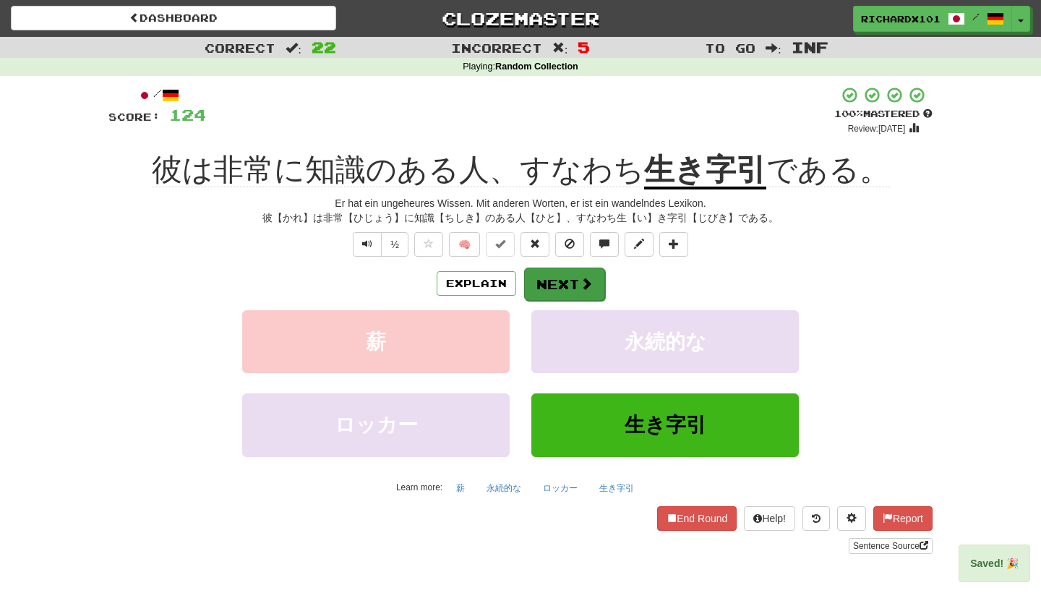
click at [593, 288] on button "Next" at bounding box center [564, 283] width 81 height 33
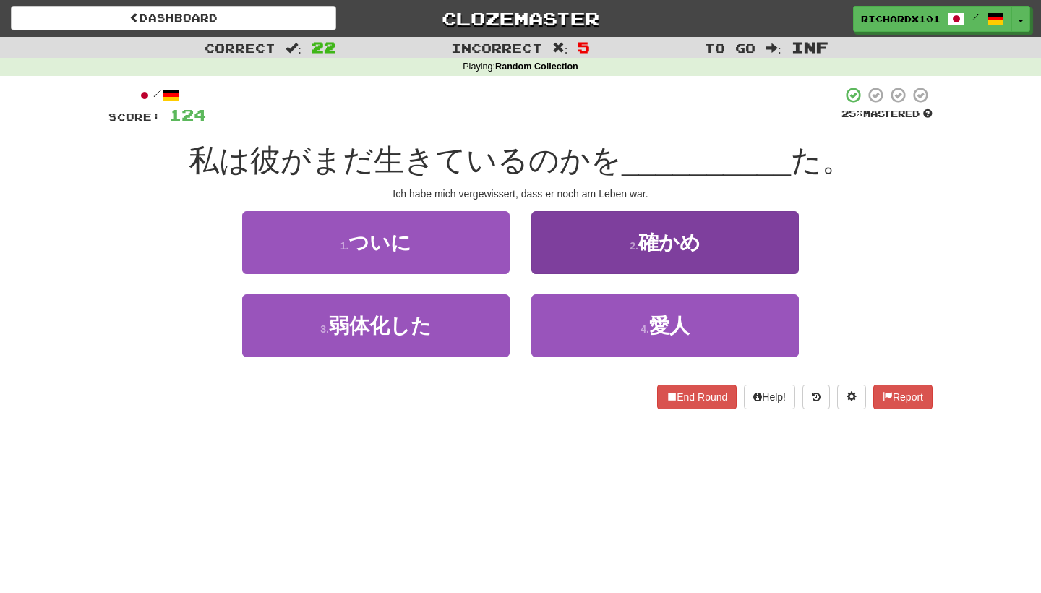
click at [596, 254] on button "2 . 確かめ" at bounding box center [664, 242] width 267 height 63
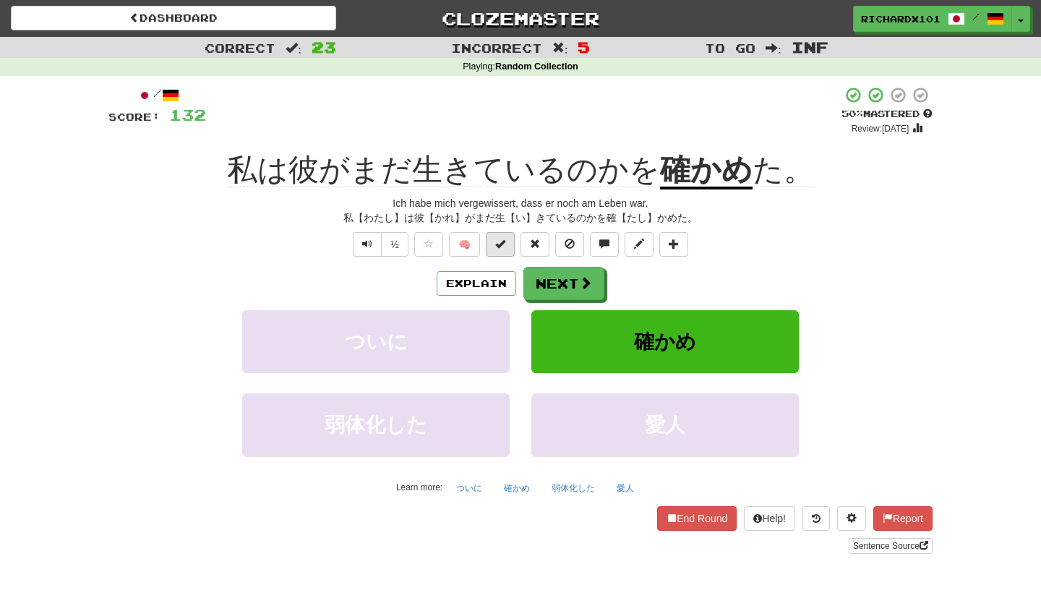
click at [502, 244] on span at bounding box center [500, 244] width 10 height 10
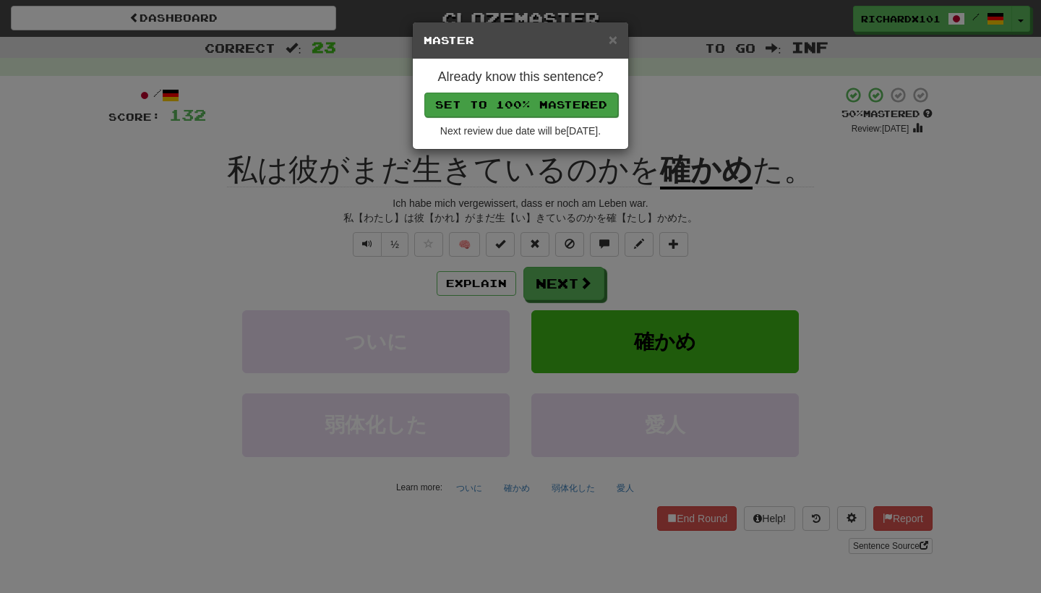
click at [552, 104] on button "Set to 100% Mastered" at bounding box center [521, 105] width 194 height 25
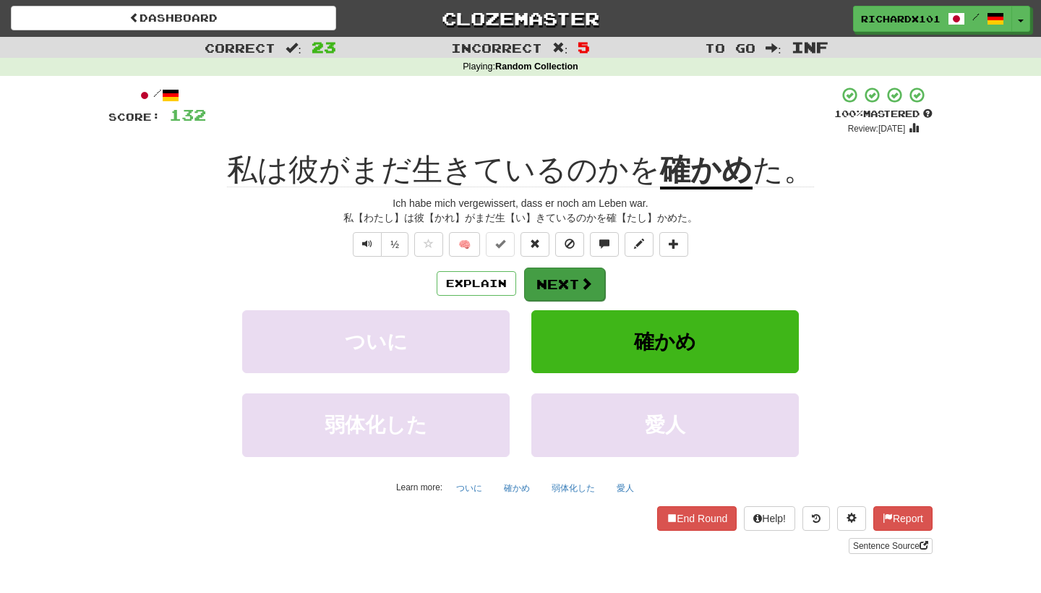
click at [599, 280] on button "Next" at bounding box center [564, 283] width 81 height 33
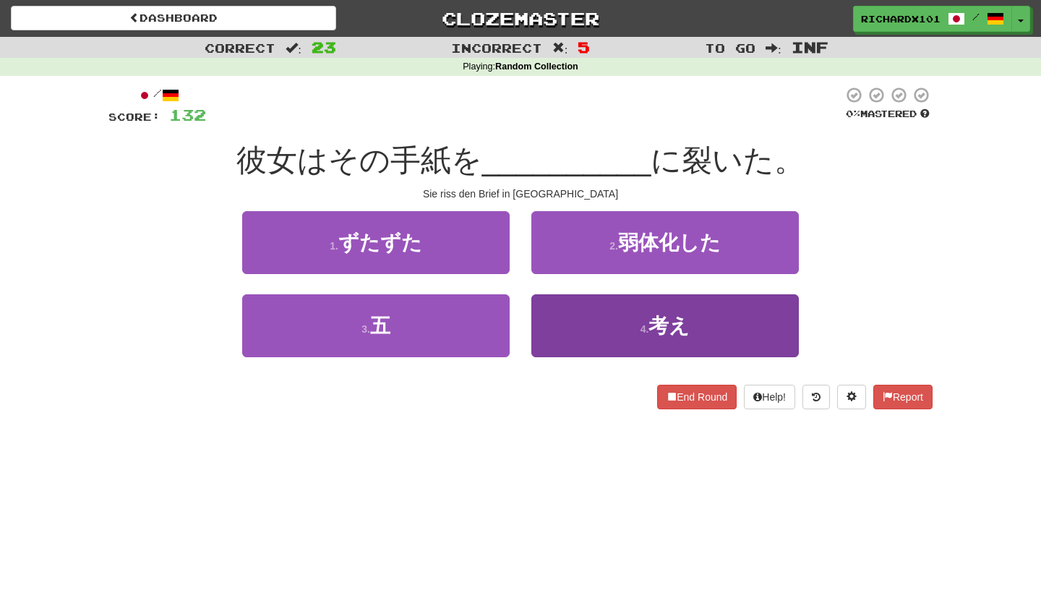
click at [607, 313] on button "4 . 考え" at bounding box center [664, 325] width 267 height 63
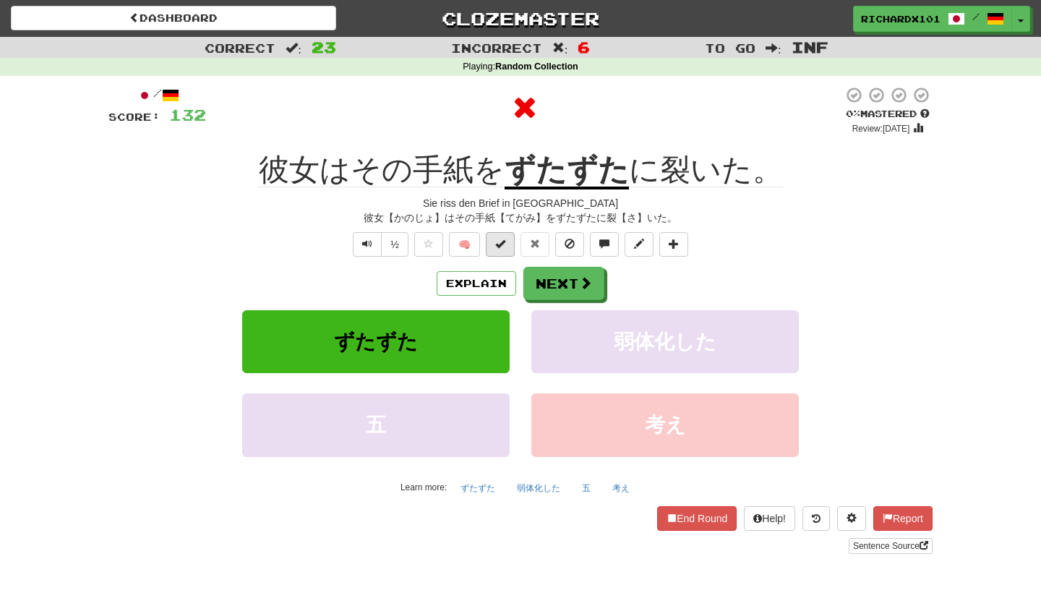
click at [510, 240] on button at bounding box center [500, 244] width 29 height 25
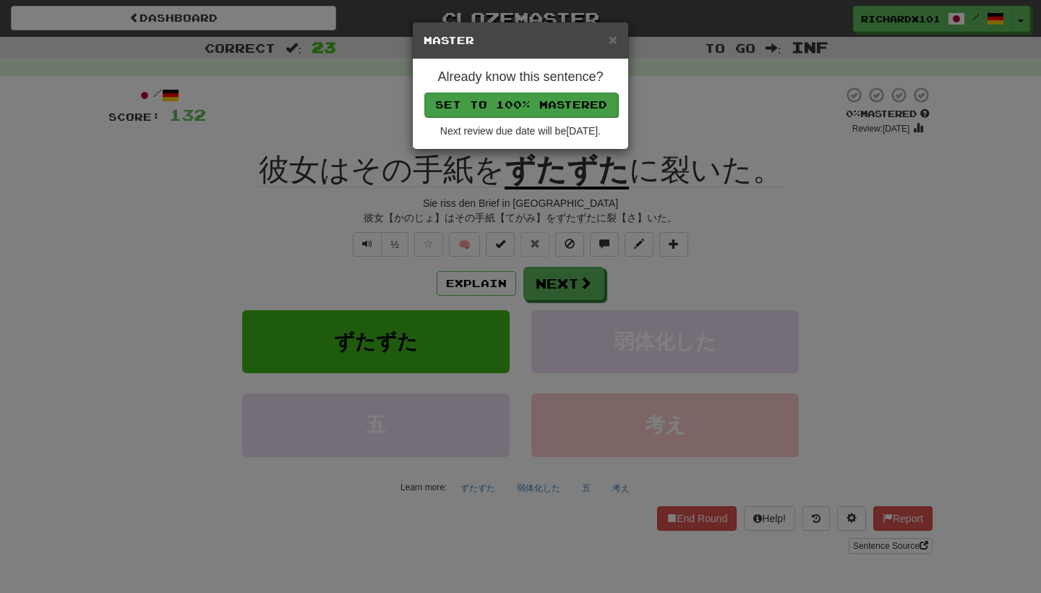
click at [562, 104] on button "Set to 100% Mastered" at bounding box center [521, 105] width 194 height 25
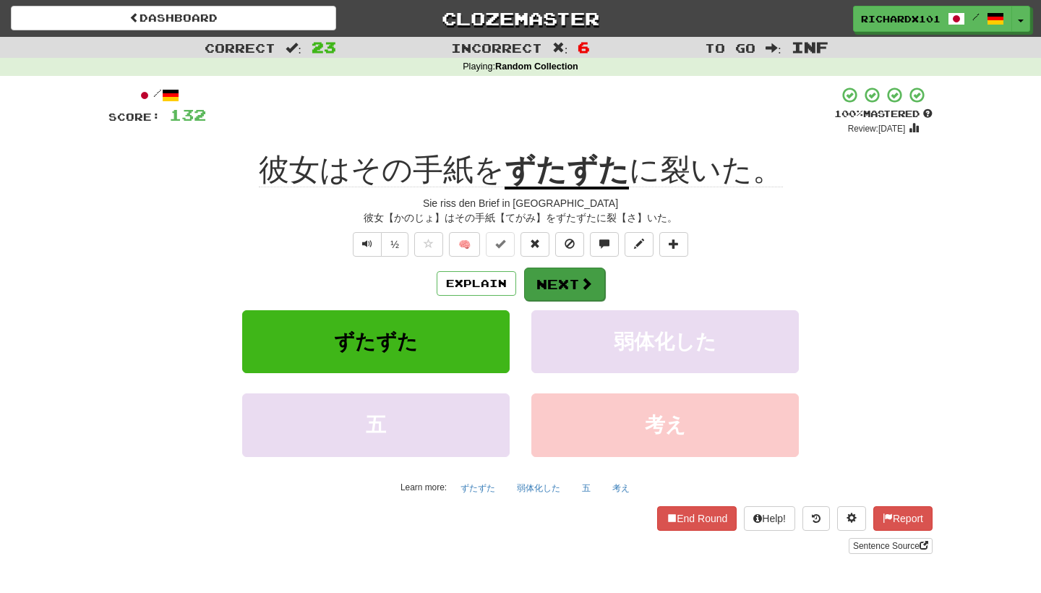
click at [569, 285] on button "Next" at bounding box center [564, 283] width 81 height 33
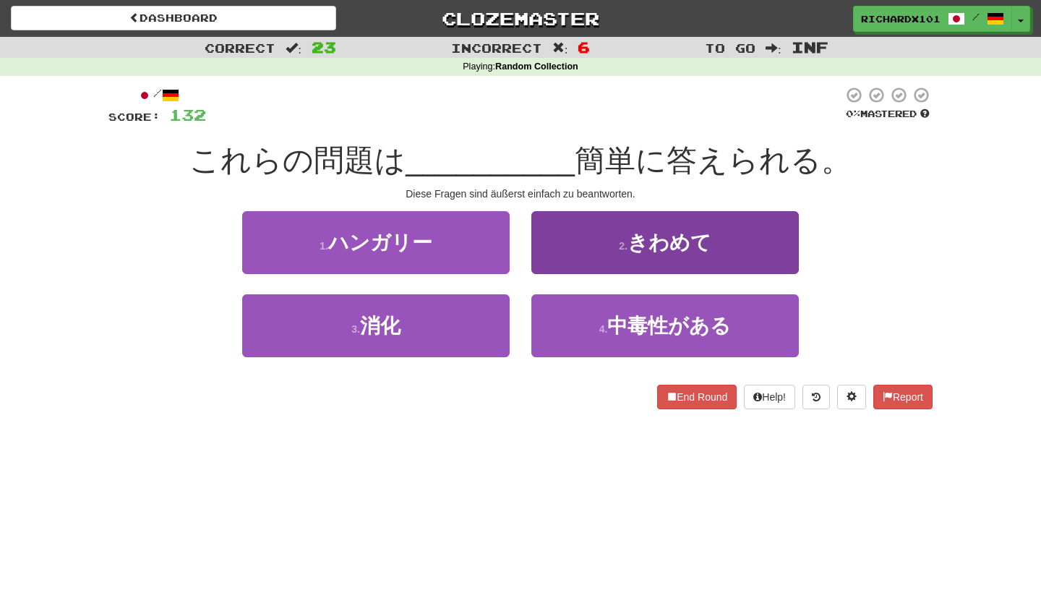
click at [601, 237] on button "2 . きわめて" at bounding box center [664, 242] width 267 height 63
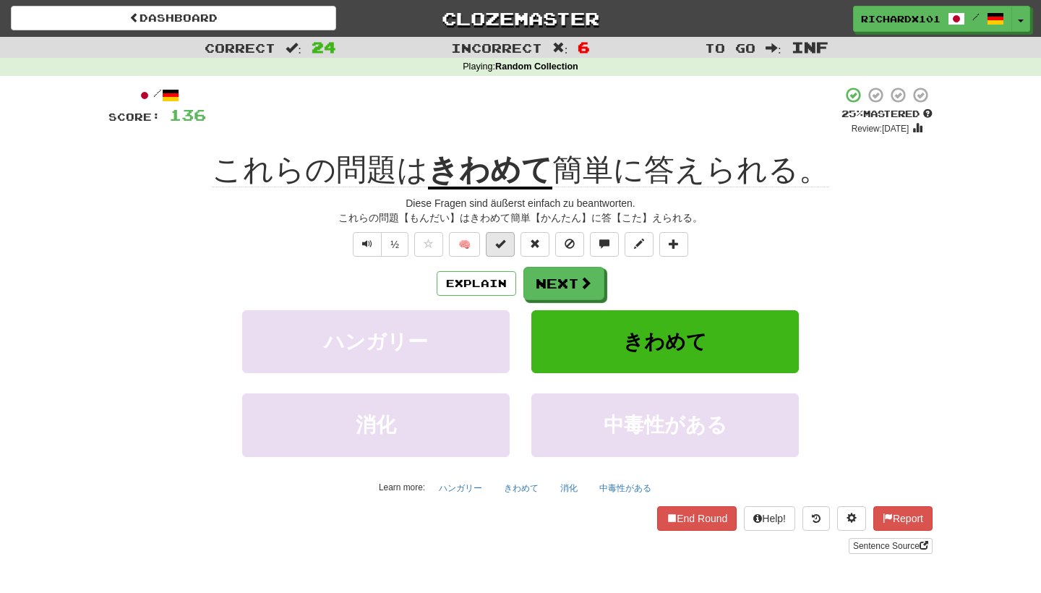
click at [507, 233] on button at bounding box center [500, 244] width 29 height 25
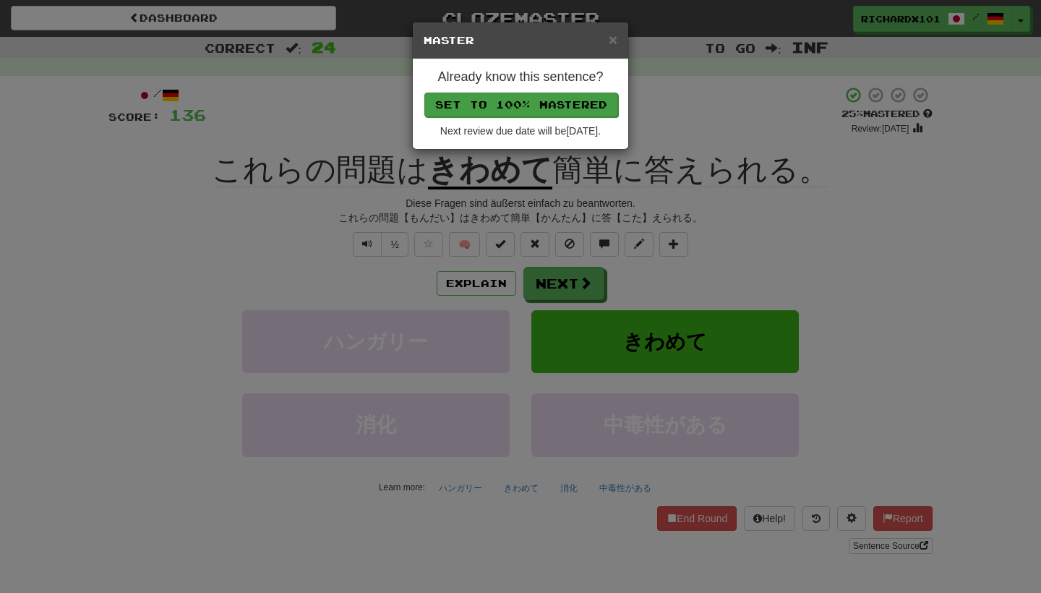
click at [573, 106] on button "Set to 100% Mastered" at bounding box center [521, 105] width 194 height 25
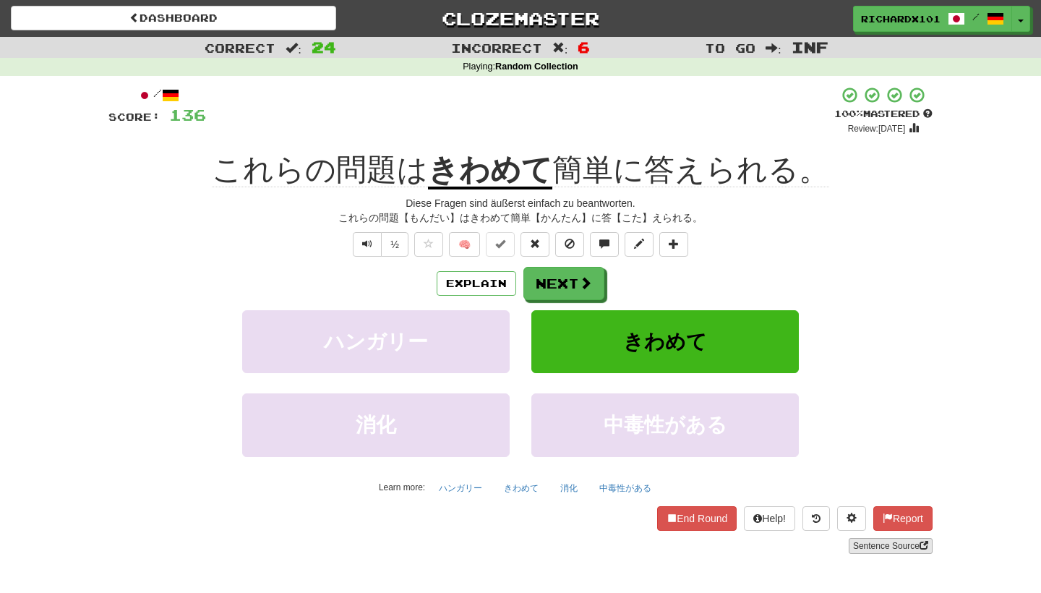
click at [872, 546] on link "Sentence Source" at bounding box center [891, 546] width 84 height 16
click at [685, 247] on button at bounding box center [673, 244] width 29 height 25
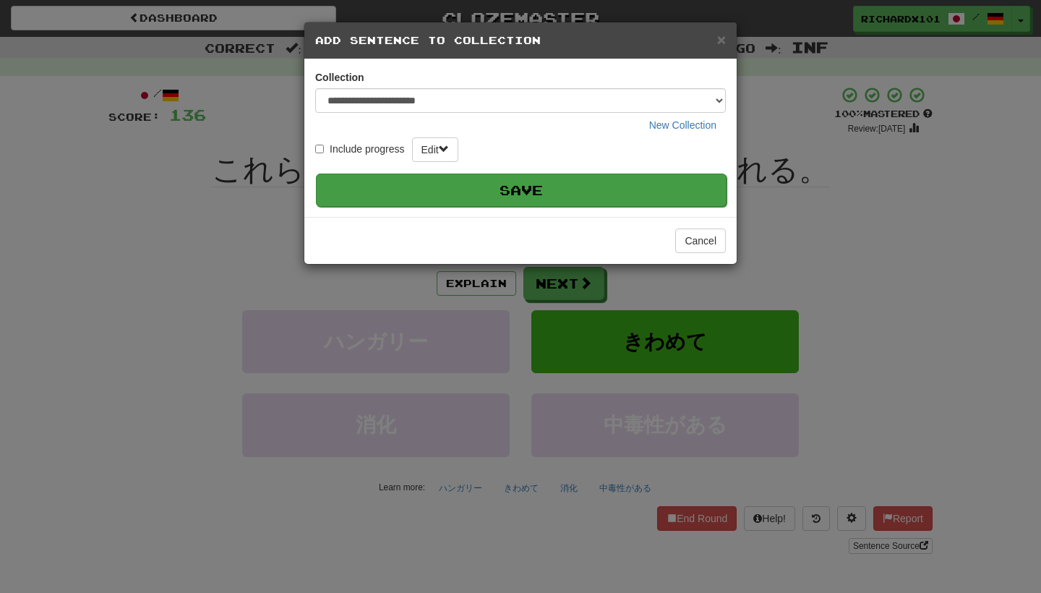
click at [658, 198] on button "Save" at bounding box center [521, 189] width 411 height 33
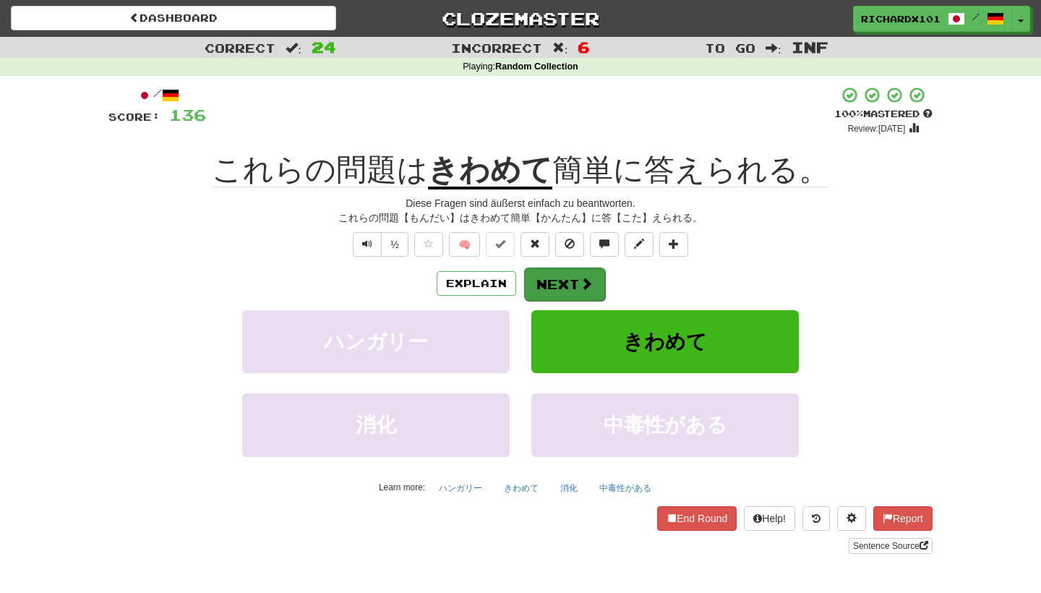
click at [596, 279] on button "Next" at bounding box center [564, 283] width 81 height 33
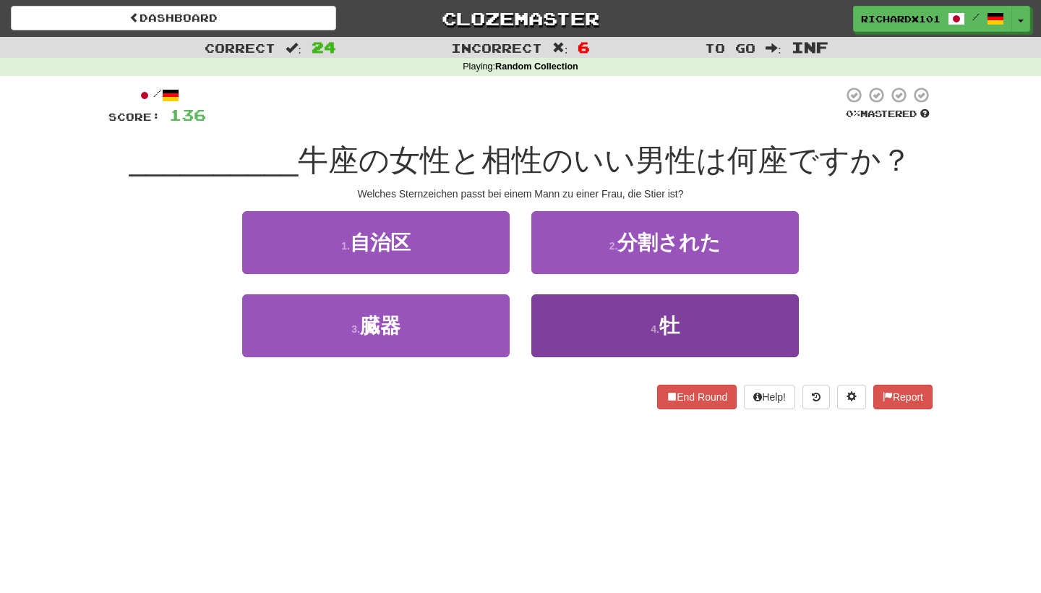
click at [602, 304] on button "4 . 牡" at bounding box center [664, 325] width 267 height 63
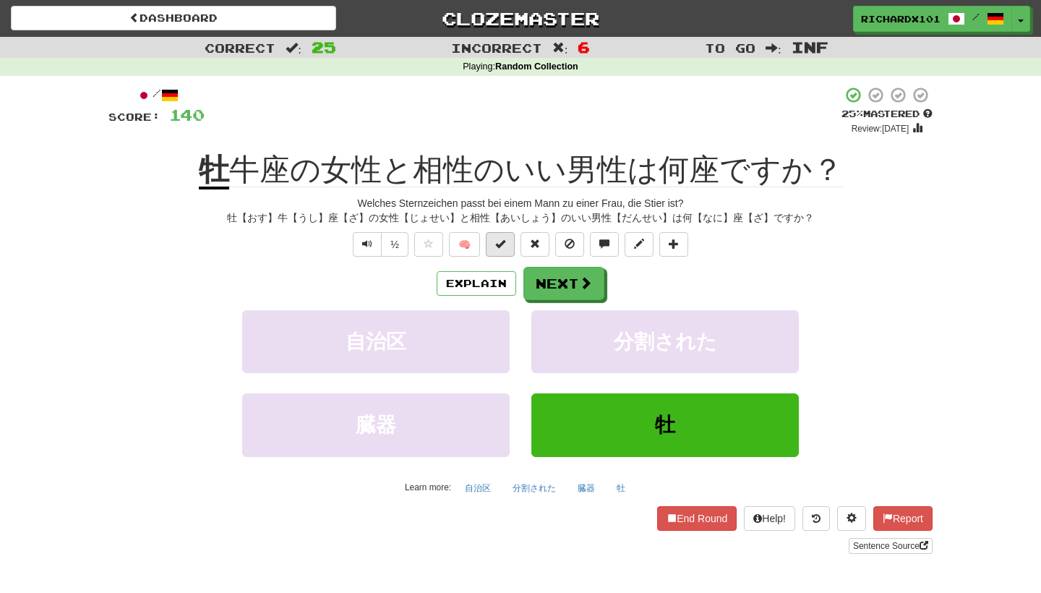
click at [505, 241] on span at bounding box center [500, 244] width 10 height 10
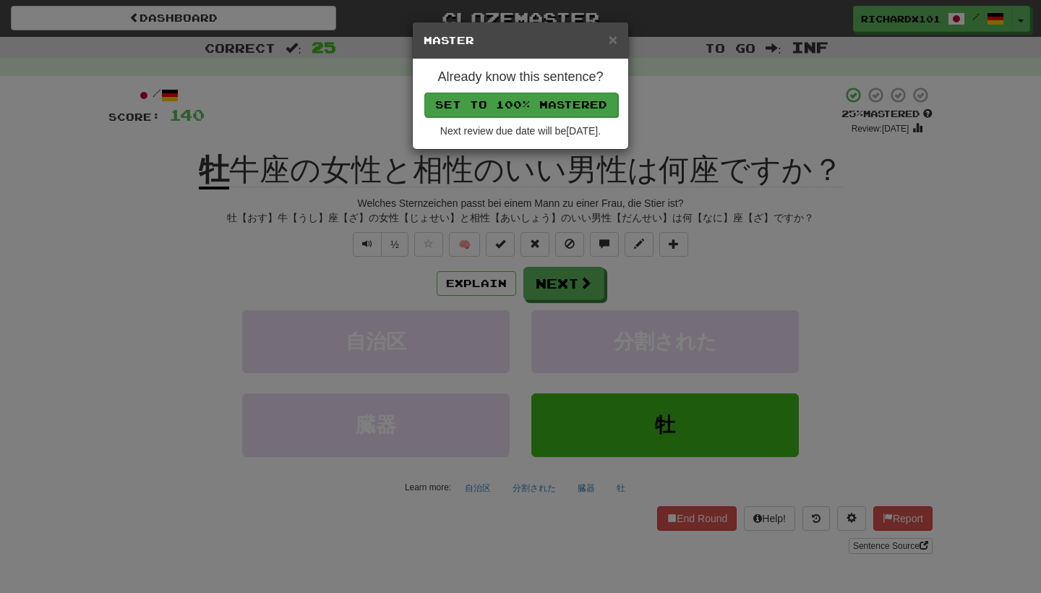
click at [551, 101] on button "Set to 100% Mastered" at bounding box center [521, 105] width 194 height 25
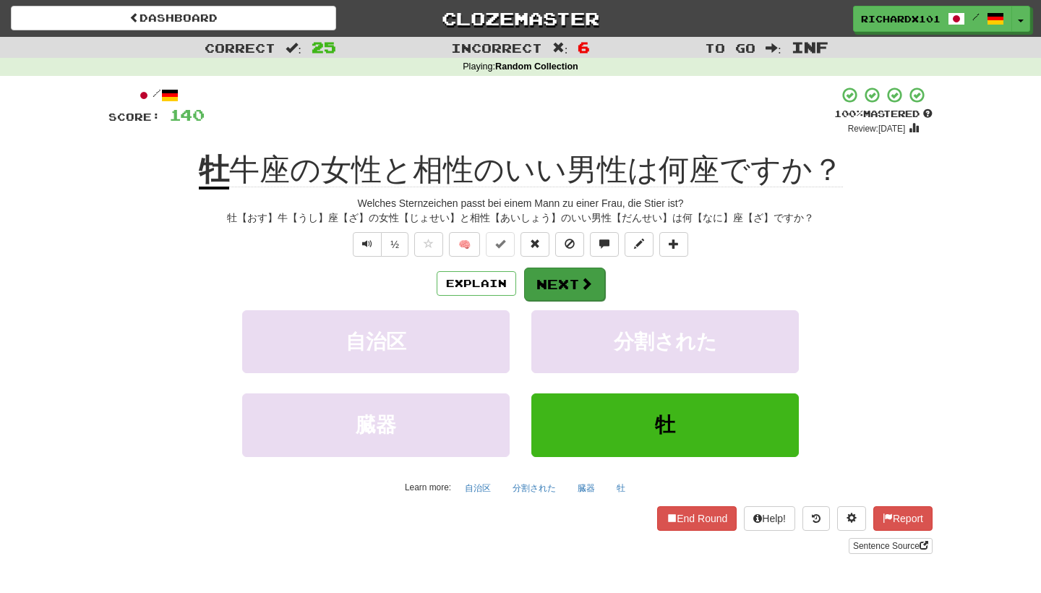
click at [560, 287] on button "Next" at bounding box center [564, 283] width 81 height 33
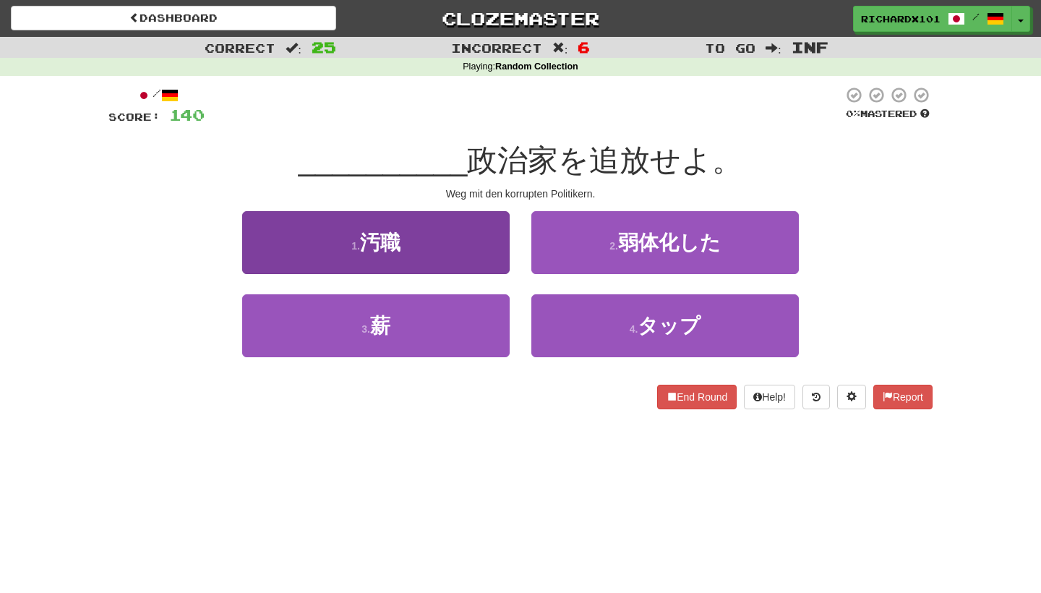
click at [481, 247] on button "1 . 汚職" at bounding box center [375, 242] width 267 height 63
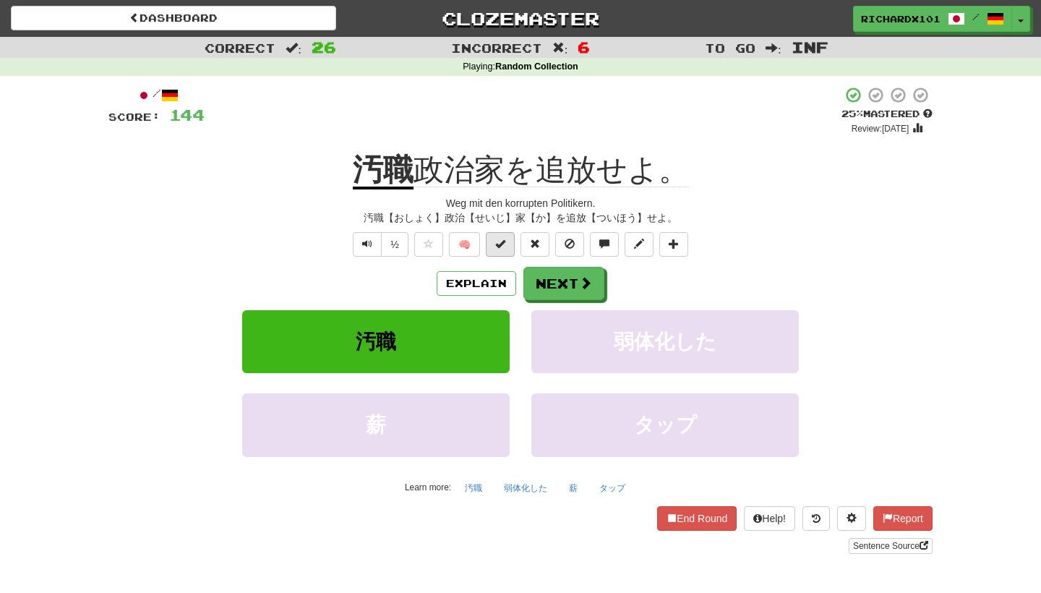
click at [505, 240] on span at bounding box center [500, 244] width 10 height 10
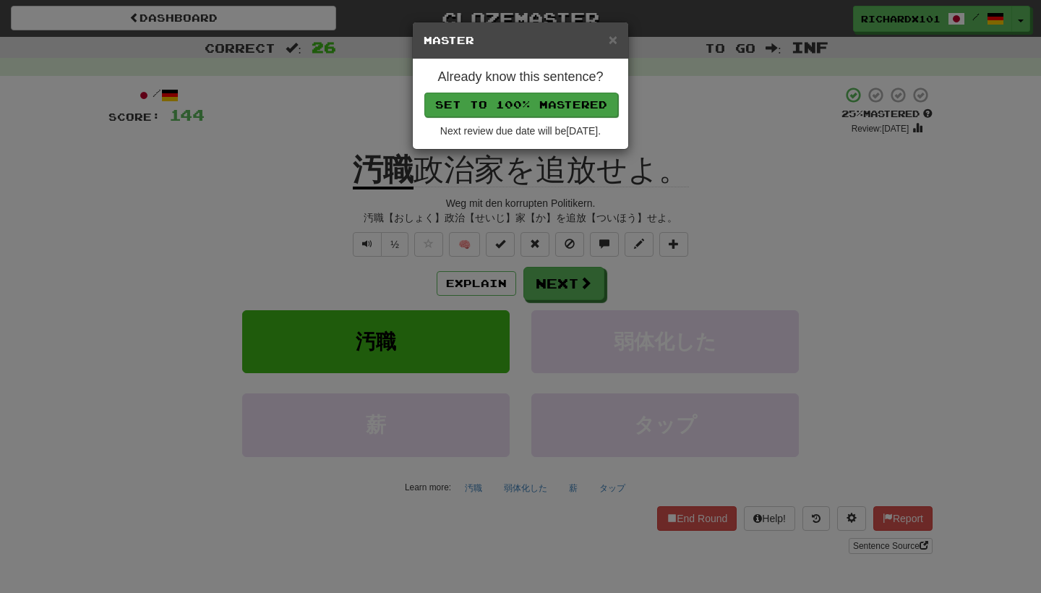
click at [575, 99] on button "Set to 100% Mastered" at bounding box center [521, 105] width 194 height 25
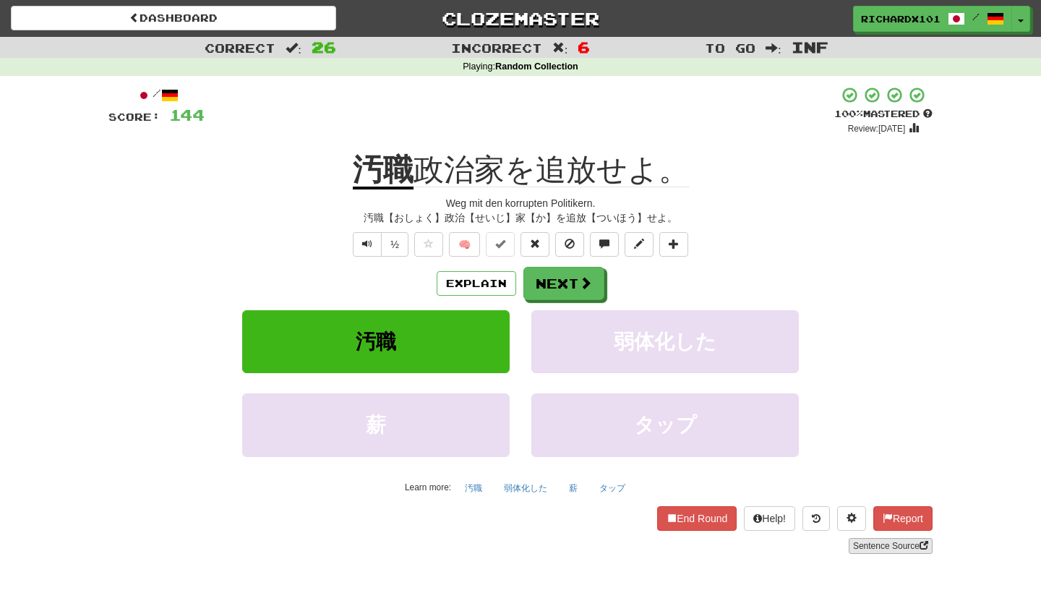
click at [862, 547] on link "Sentence Source" at bounding box center [891, 546] width 84 height 16
click at [551, 283] on button "Next" at bounding box center [564, 283] width 81 height 33
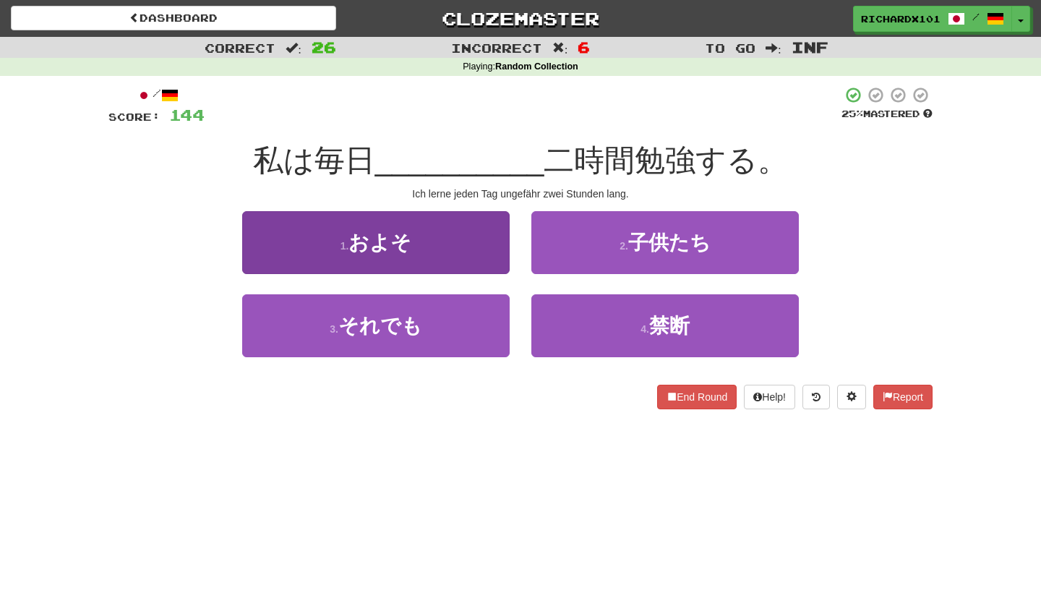
click at [494, 255] on button "1 . およそ" at bounding box center [375, 242] width 267 height 63
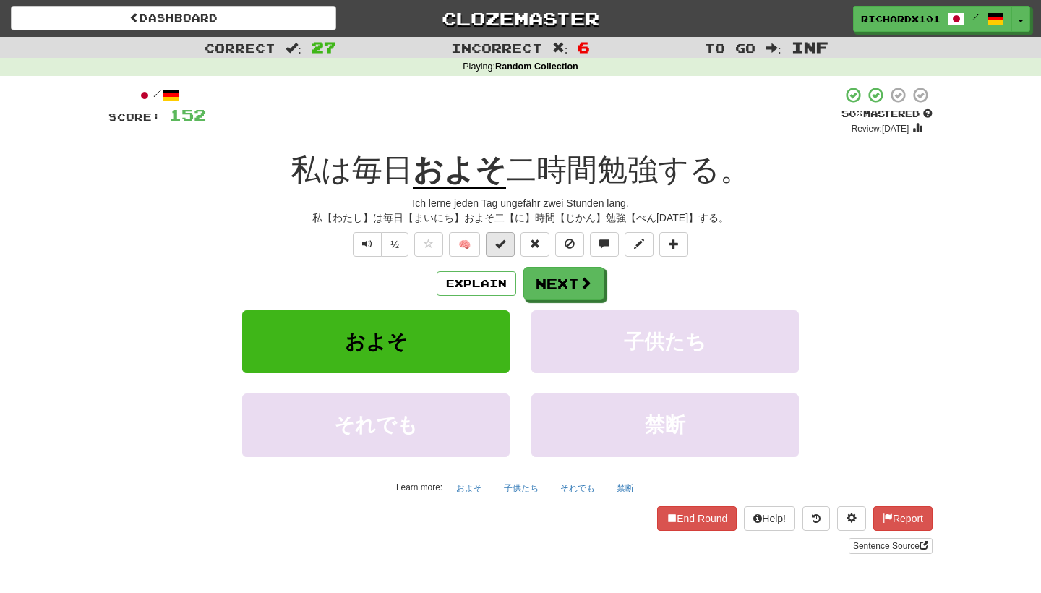
click at [504, 245] on span at bounding box center [500, 244] width 10 height 10
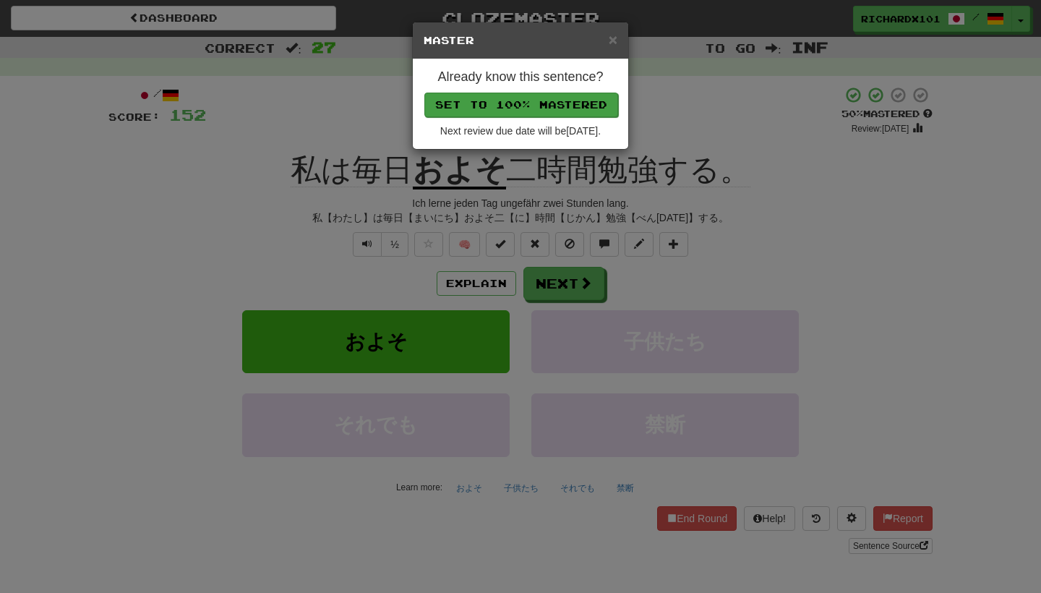
click at [569, 105] on button "Set to 100% Mastered" at bounding box center [521, 105] width 194 height 25
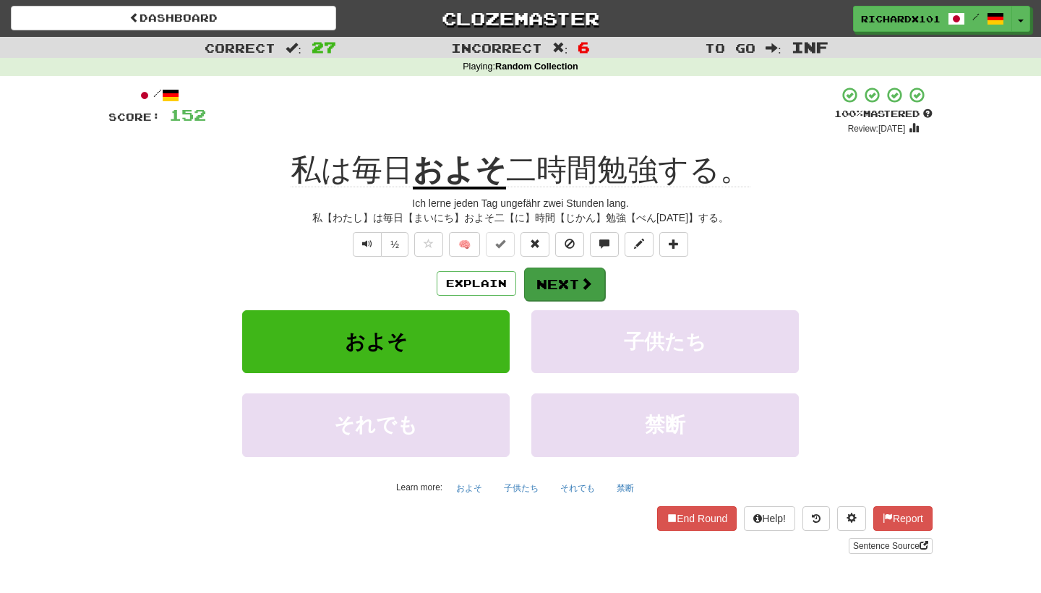
click at [569, 283] on button "Next" at bounding box center [564, 283] width 81 height 33
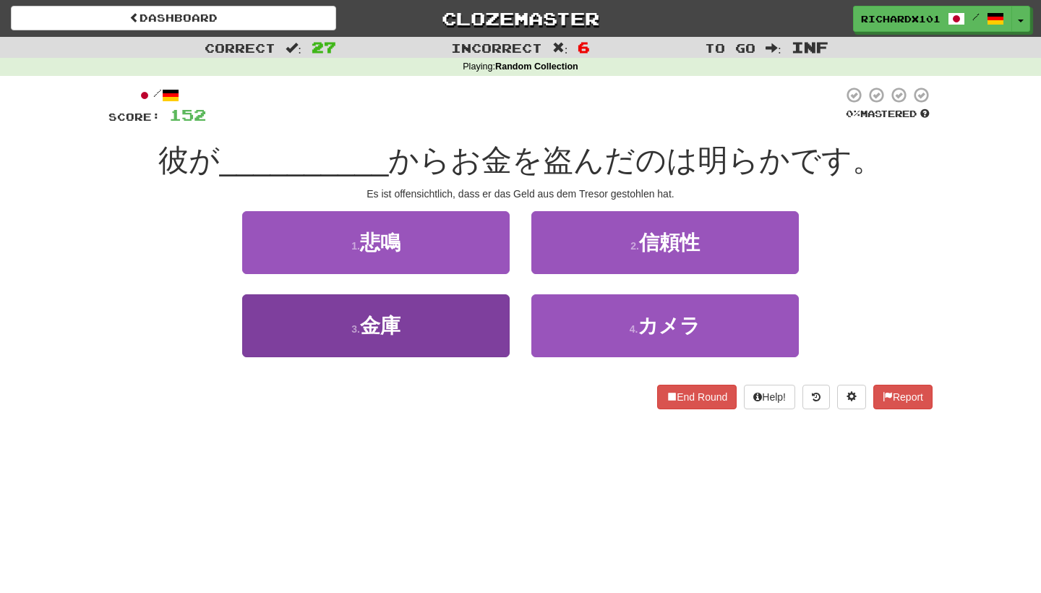
click at [478, 325] on button "3 . 金庫" at bounding box center [375, 325] width 267 height 63
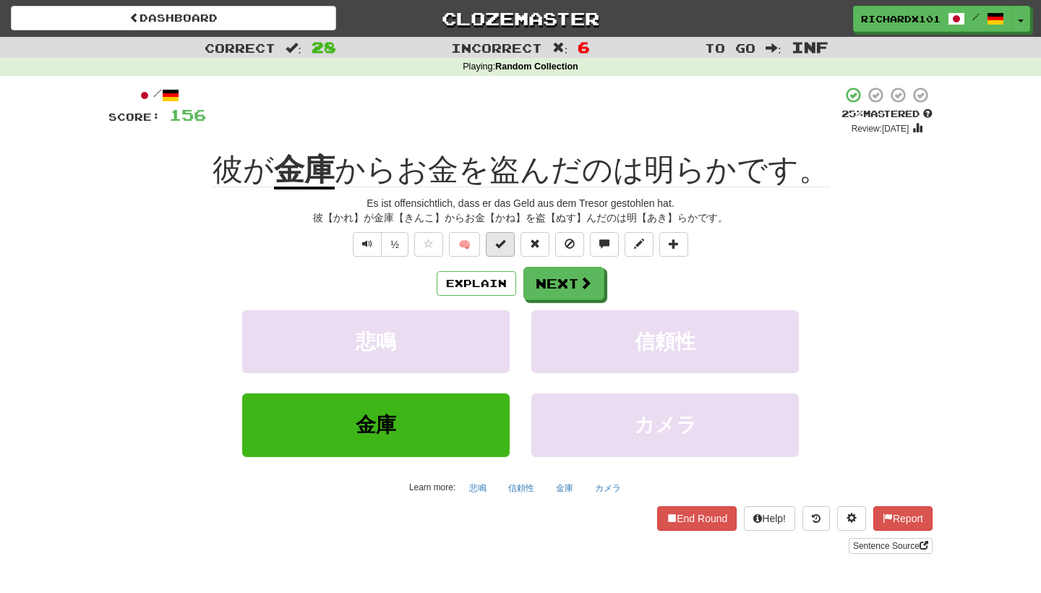
click at [504, 243] on span at bounding box center [500, 244] width 10 height 10
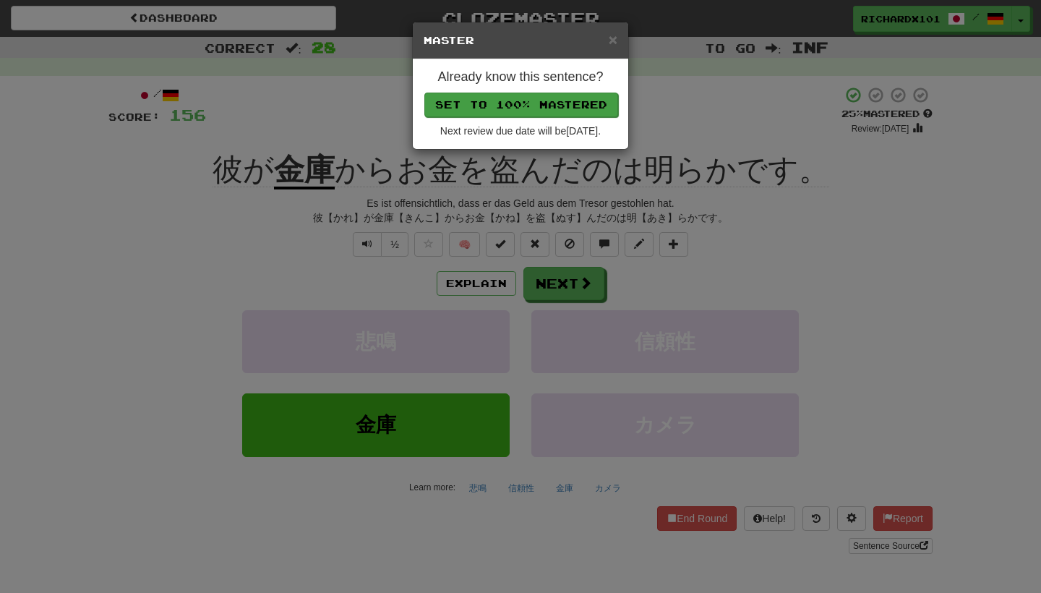
click at [578, 104] on button "Set to 100% Mastered" at bounding box center [521, 105] width 194 height 25
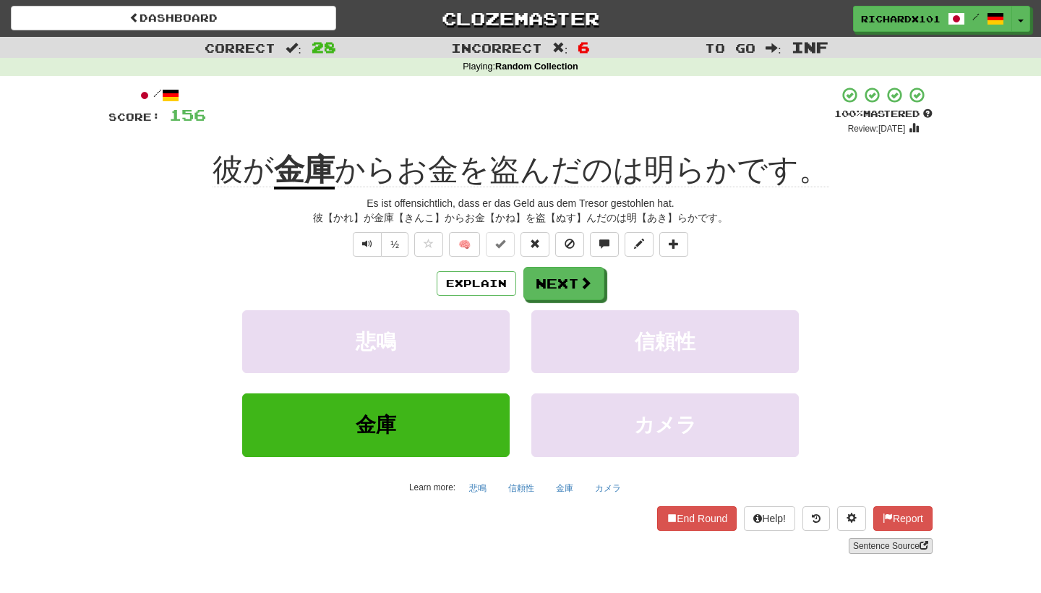
click at [881, 547] on link "Sentence Source" at bounding box center [891, 546] width 84 height 16
click at [564, 281] on button "Next" at bounding box center [564, 283] width 81 height 33
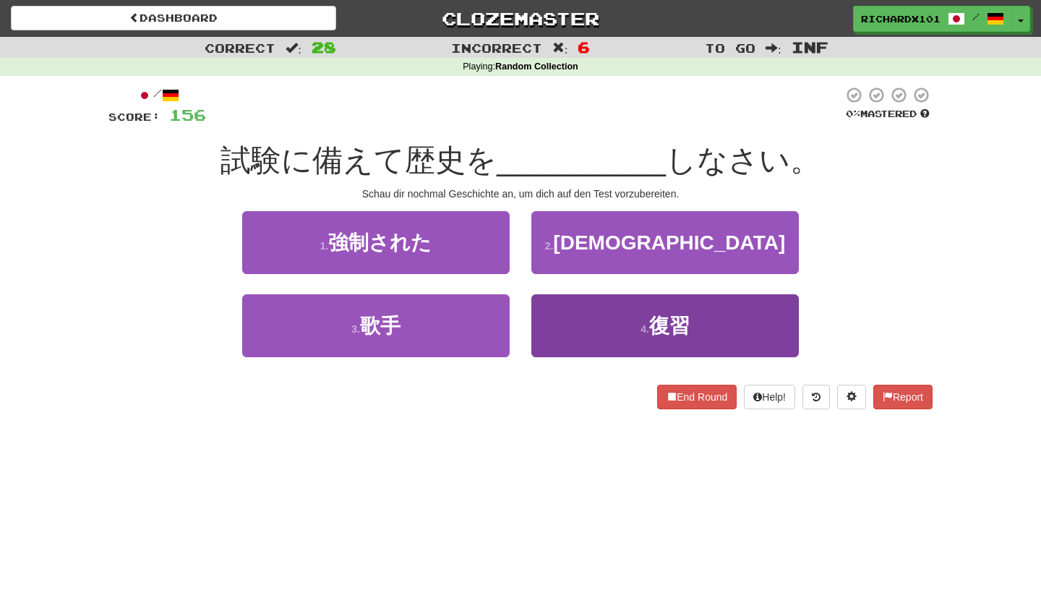
click at [552, 313] on button "4 . 復習" at bounding box center [664, 325] width 267 height 63
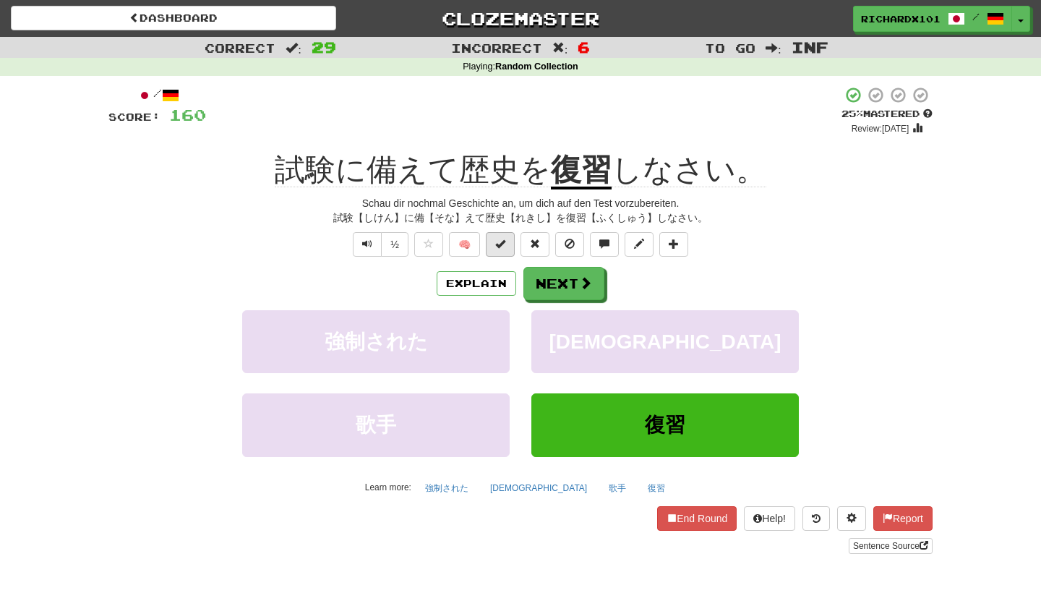
click at [507, 244] on button at bounding box center [500, 244] width 29 height 25
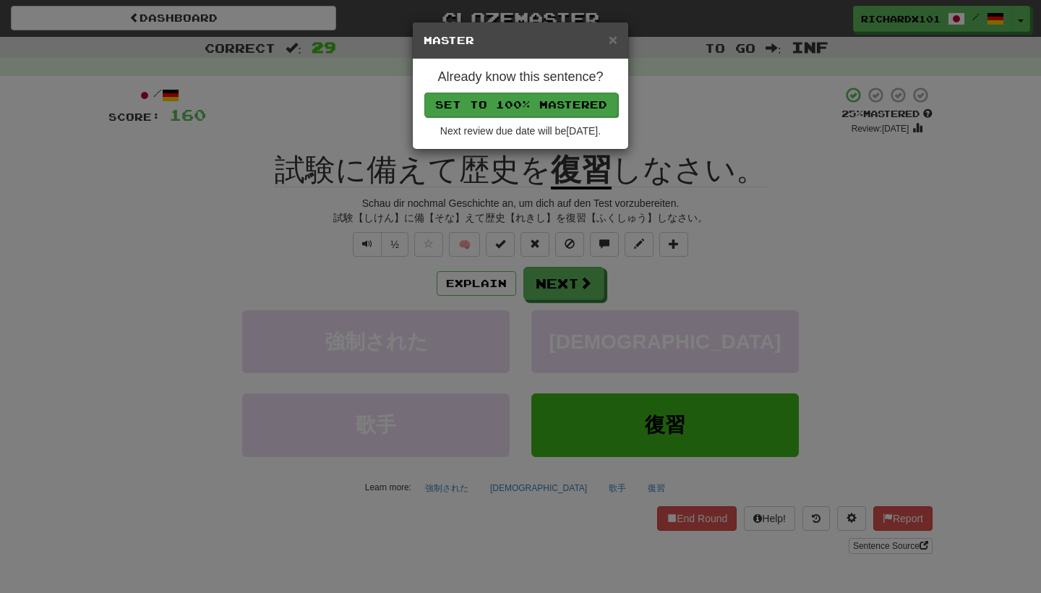
click at [573, 98] on button "Set to 100% Mastered" at bounding box center [521, 105] width 194 height 25
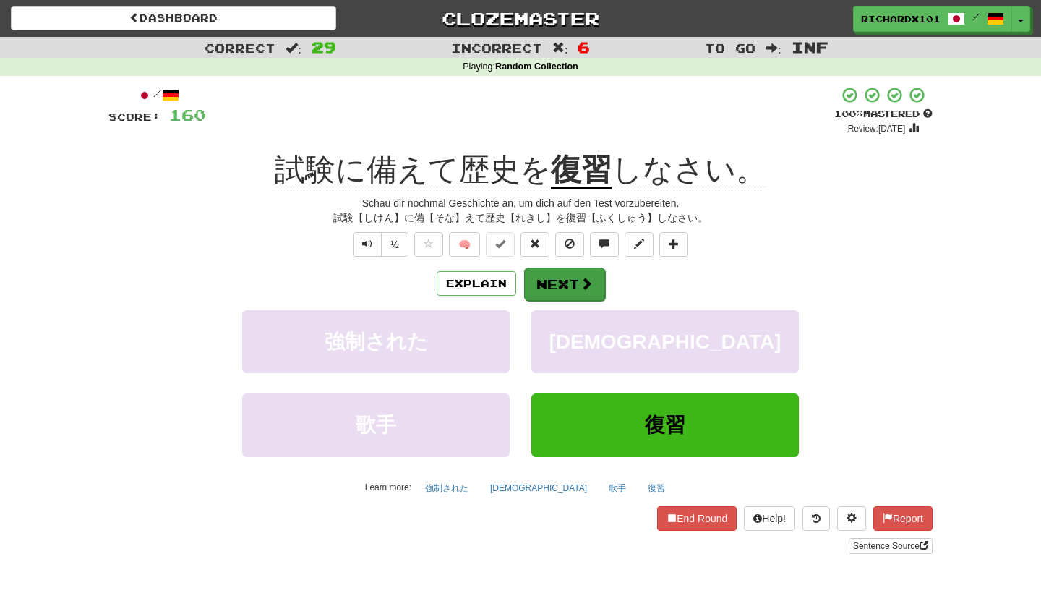
click at [554, 275] on button "Next" at bounding box center [564, 283] width 81 height 33
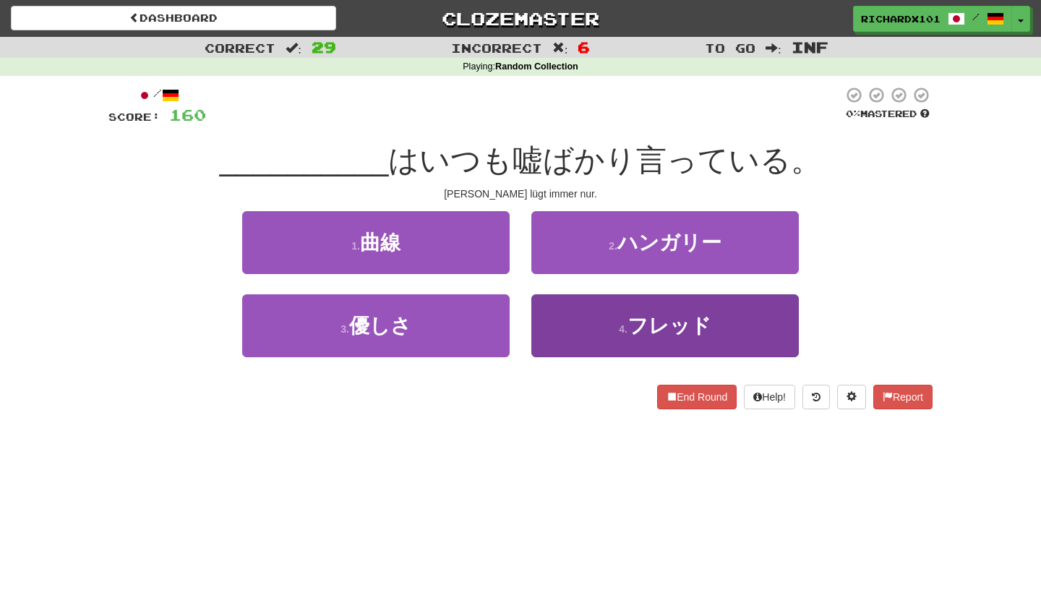
click at [595, 327] on button "4 . フレッド" at bounding box center [664, 325] width 267 height 63
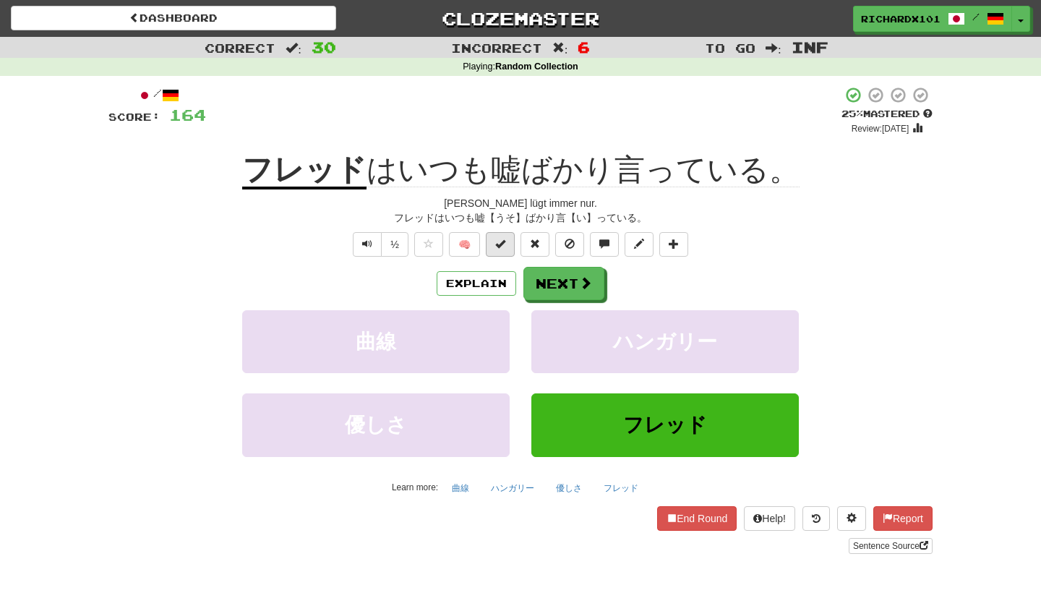
click at [508, 237] on button at bounding box center [500, 244] width 29 height 25
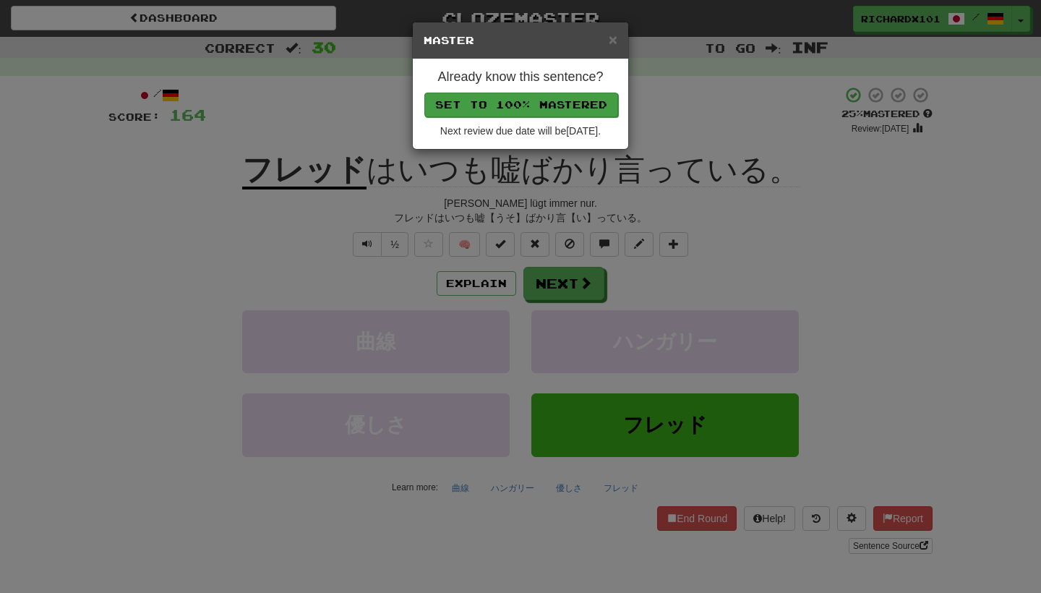
click at [584, 100] on button "Set to 100% Mastered" at bounding box center [521, 105] width 194 height 25
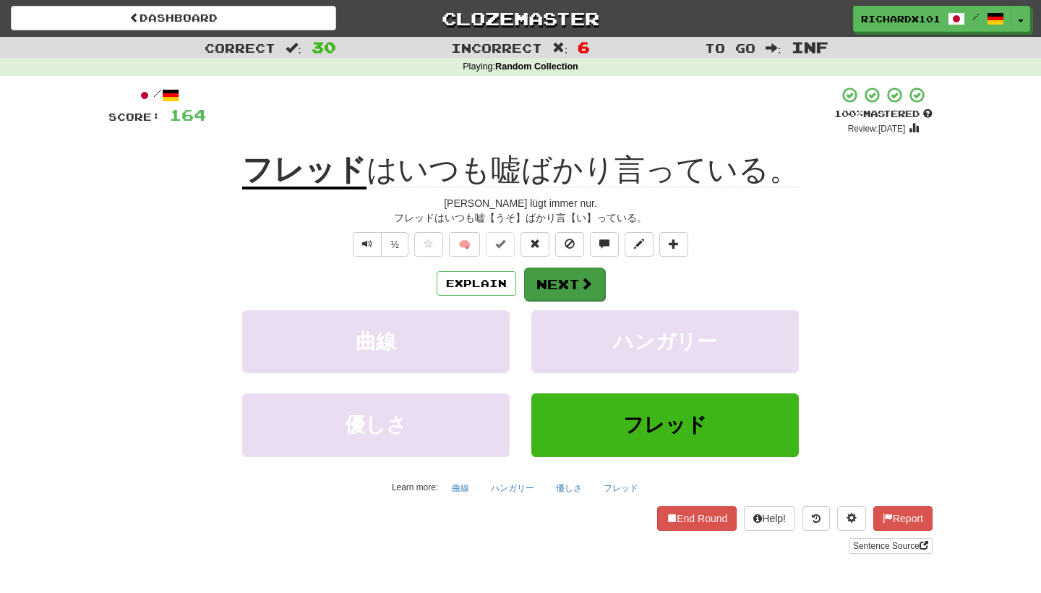
click at [569, 286] on button "Next" at bounding box center [564, 283] width 81 height 33
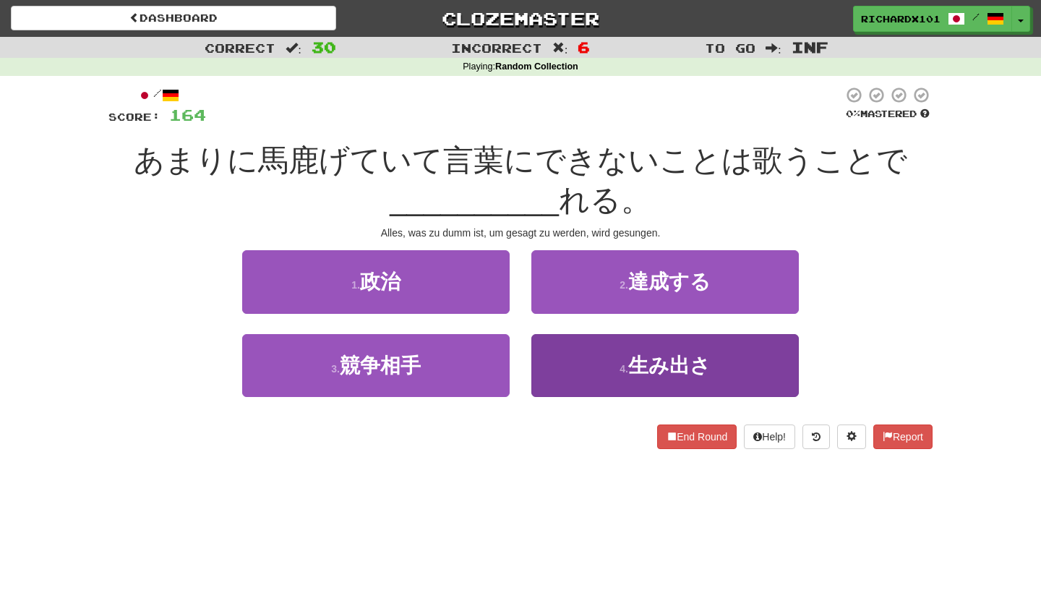
click at [593, 359] on button "4 . 生み出さ" at bounding box center [664, 365] width 267 height 63
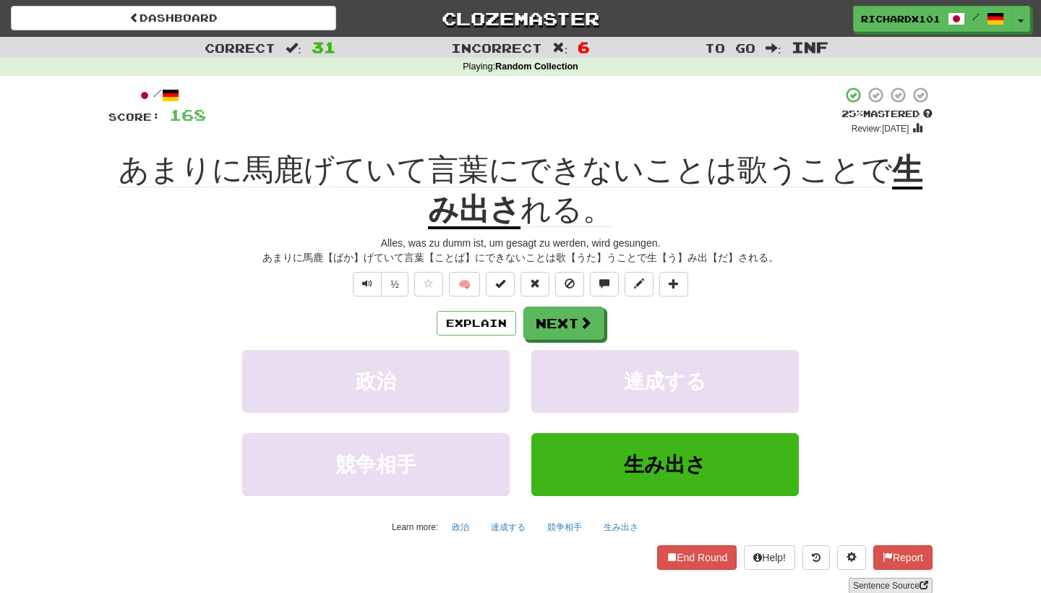
click at [897, 578] on link "Sentence Source" at bounding box center [891, 586] width 84 height 16
click at [498, 282] on span at bounding box center [500, 283] width 10 height 10
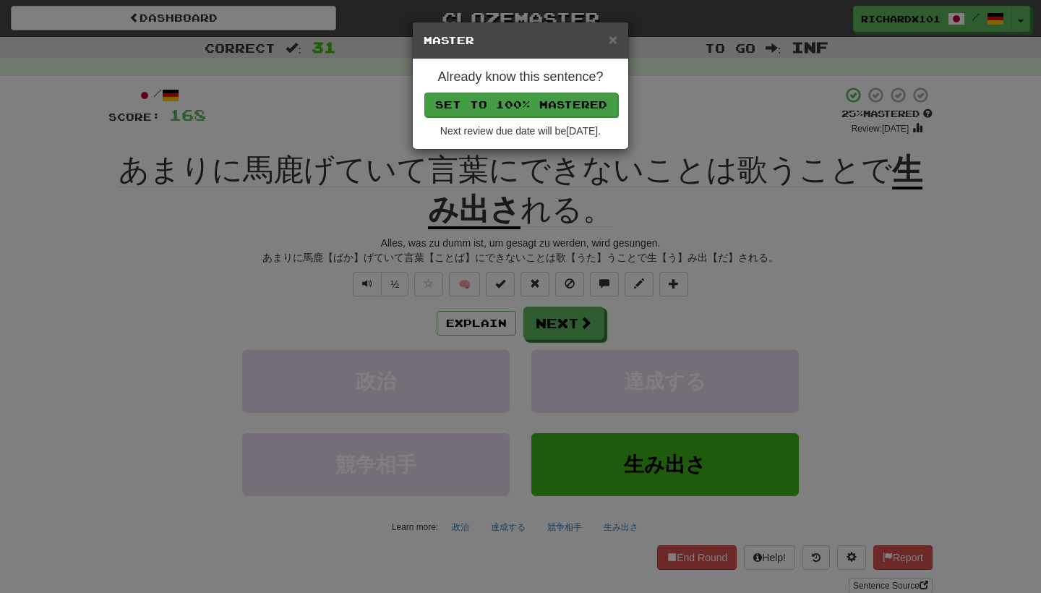
click at [549, 111] on button "Set to 100% Mastered" at bounding box center [521, 105] width 194 height 25
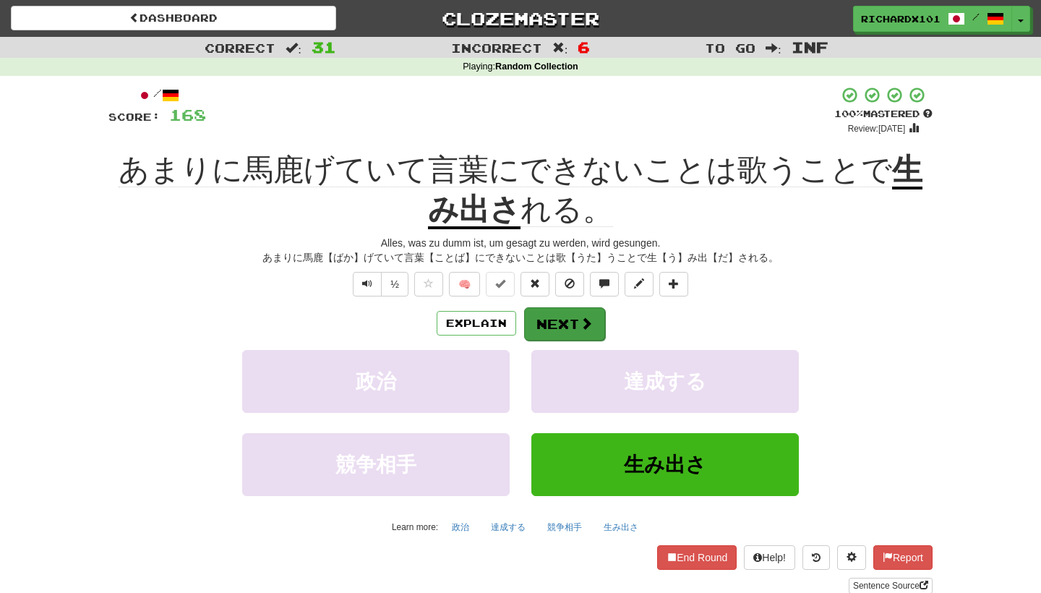
click at [536, 326] on button "Next" at bounding box center [564, 323] width 81 height 33
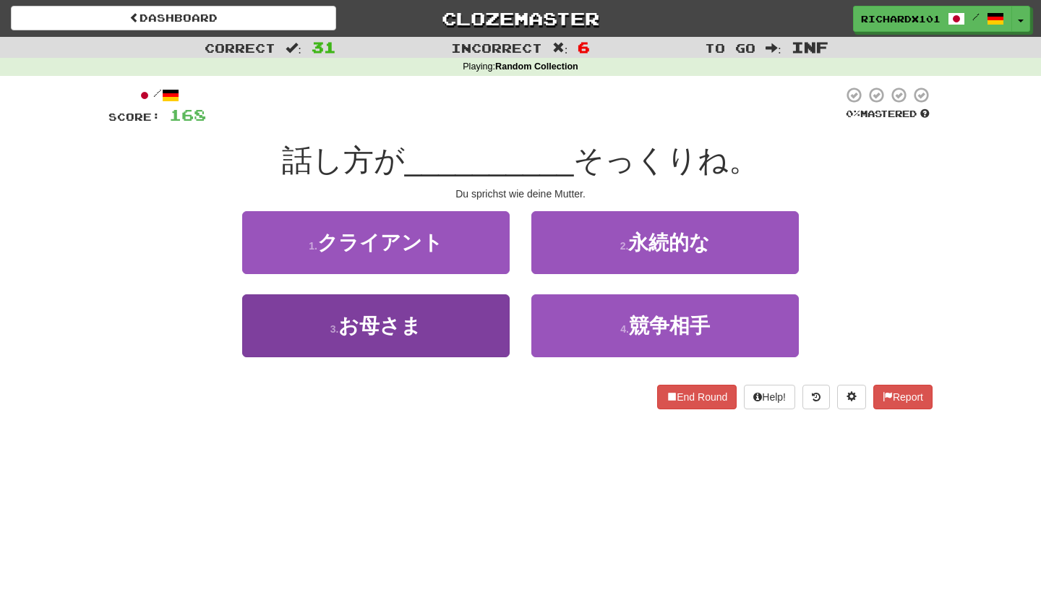
click at [480, 320] on button "3 . お母さま" at bounding box center [375, 325] width 267 height 63
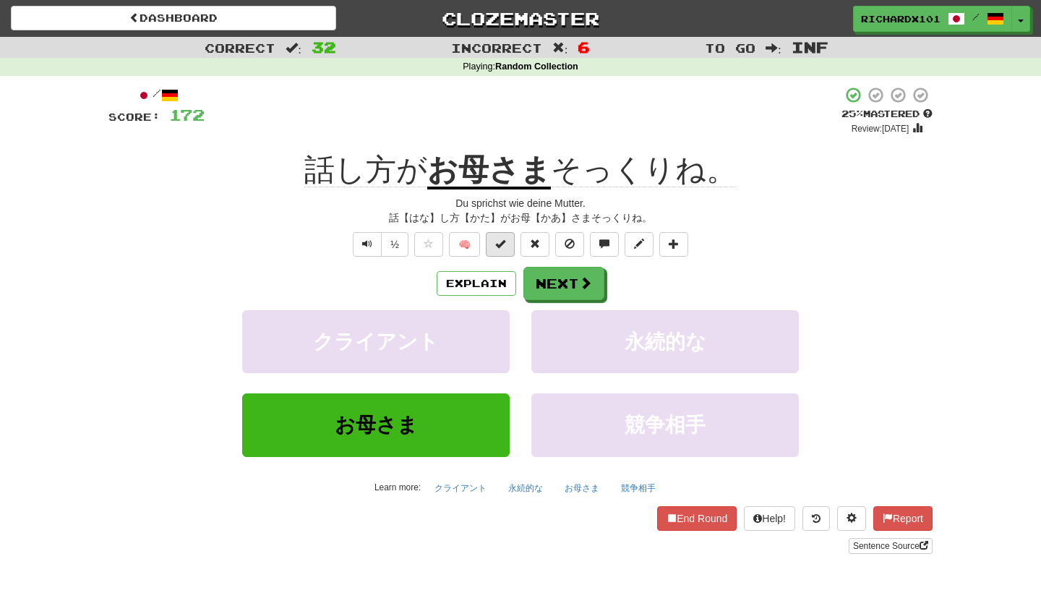
click at [505, 239] on span at bounding box center [500, 244] width 10 height 10
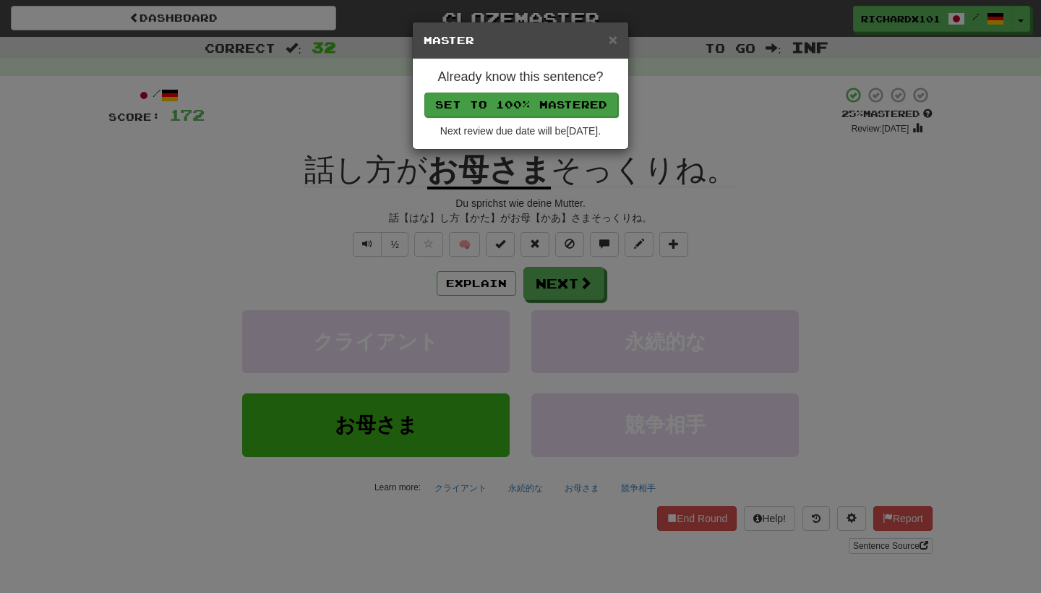
click at [589, 104] on button "Set to 100% Mastered" at bounding box center [521, 105] width 194 height 25
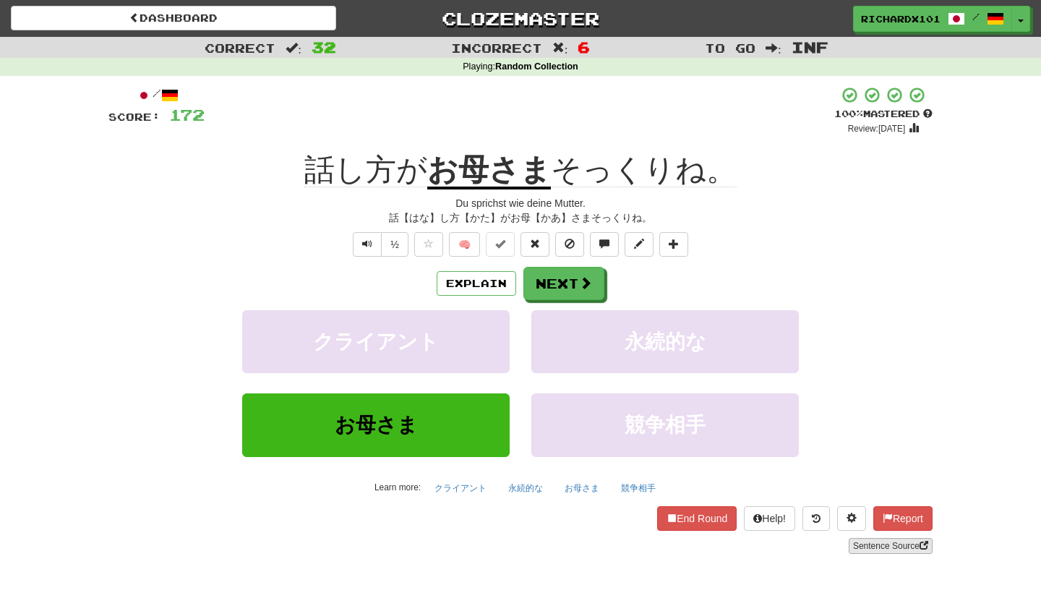
click at [870, 546] on link "Sentence Source" at bounding box center [891, 546] width 84 height 16
click at [680, 242] on button at bounding box center [673, 244] width 29 height 25
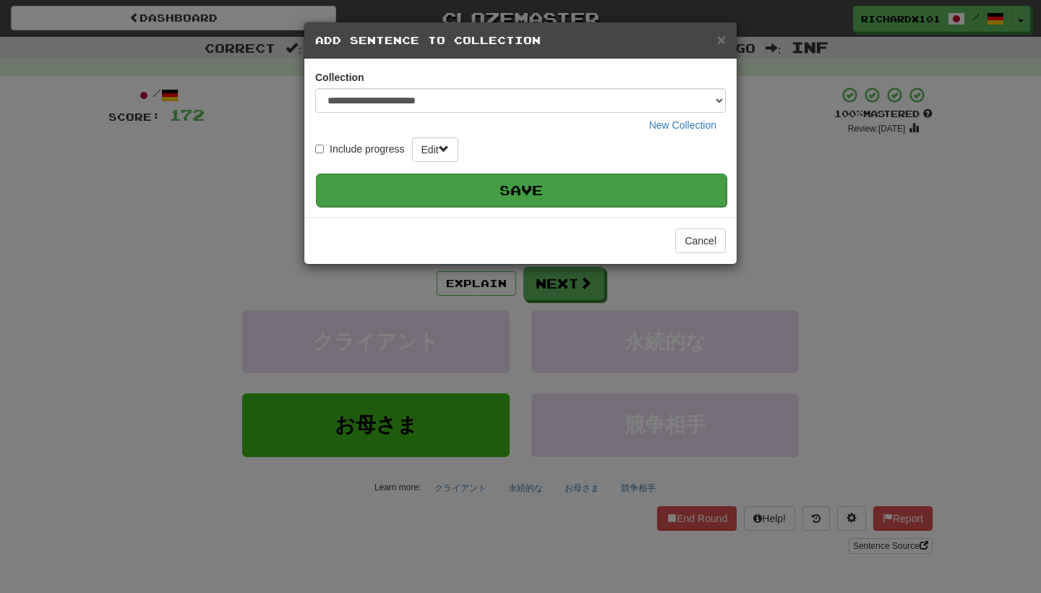
click at [636, 178] on button "Save" at bounding box center [521, 189] width 411 height 33
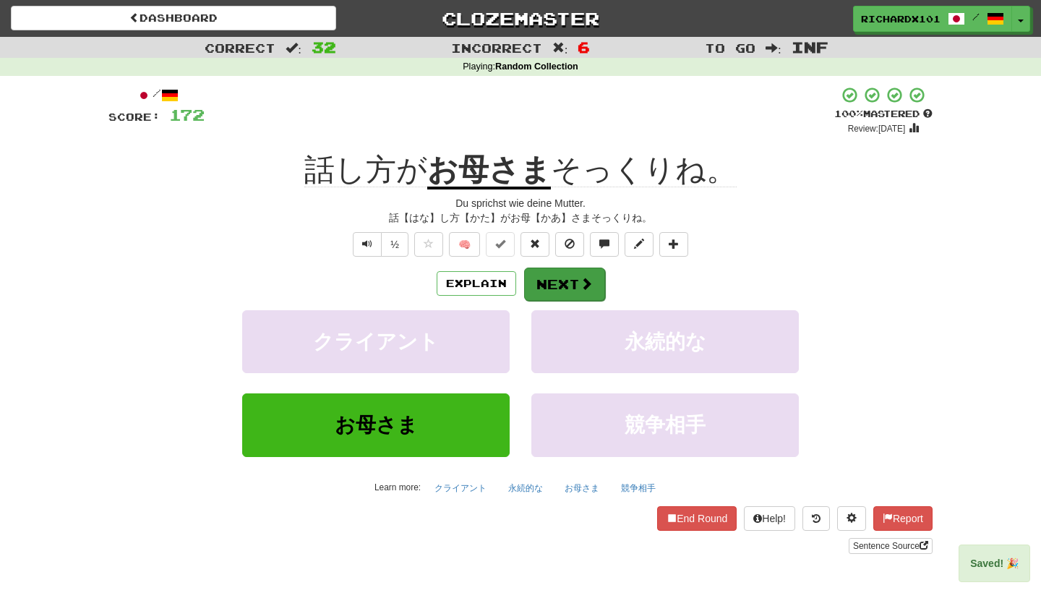
click at [582, 284] on span at bounding box center [586, 283] width 13 height 13
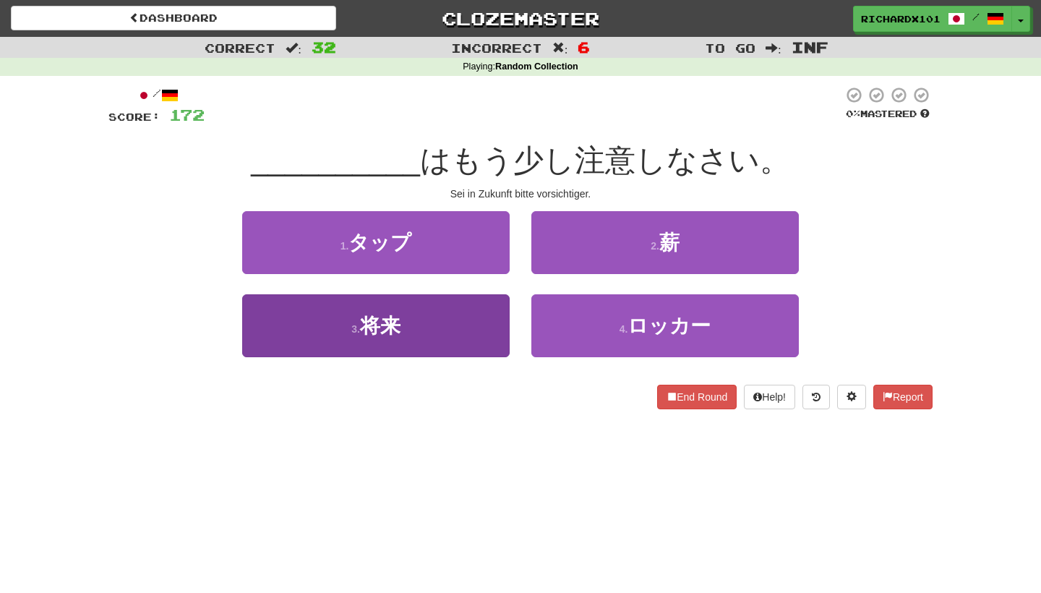
click at [477, 314] on button "3 . 将来" at bounding box center [375, 325] width 267 height 63
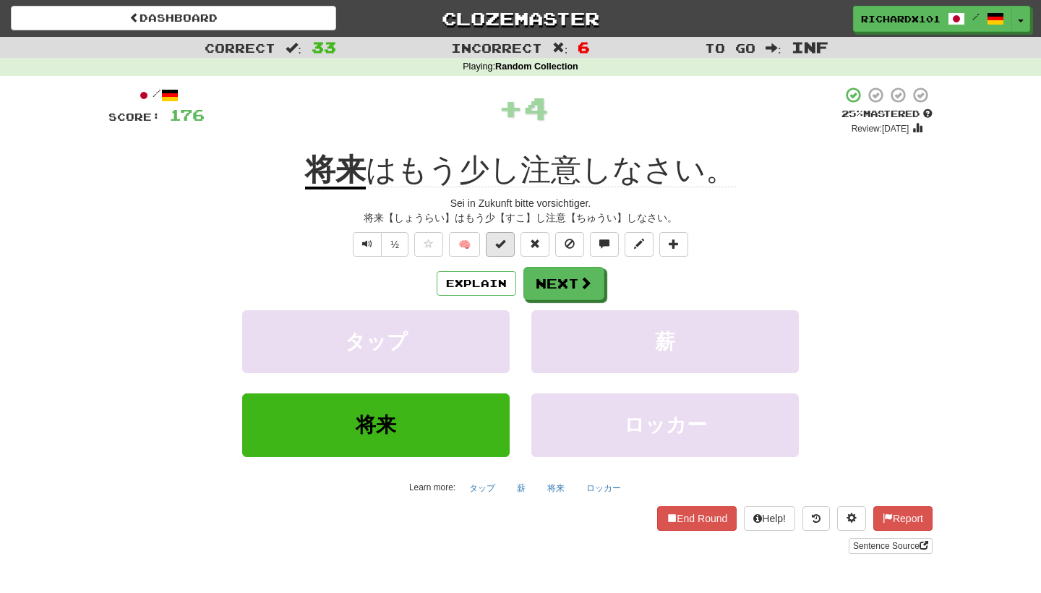
click at [507, 249] on button at bounding box center [500, 244] width 29 height 25
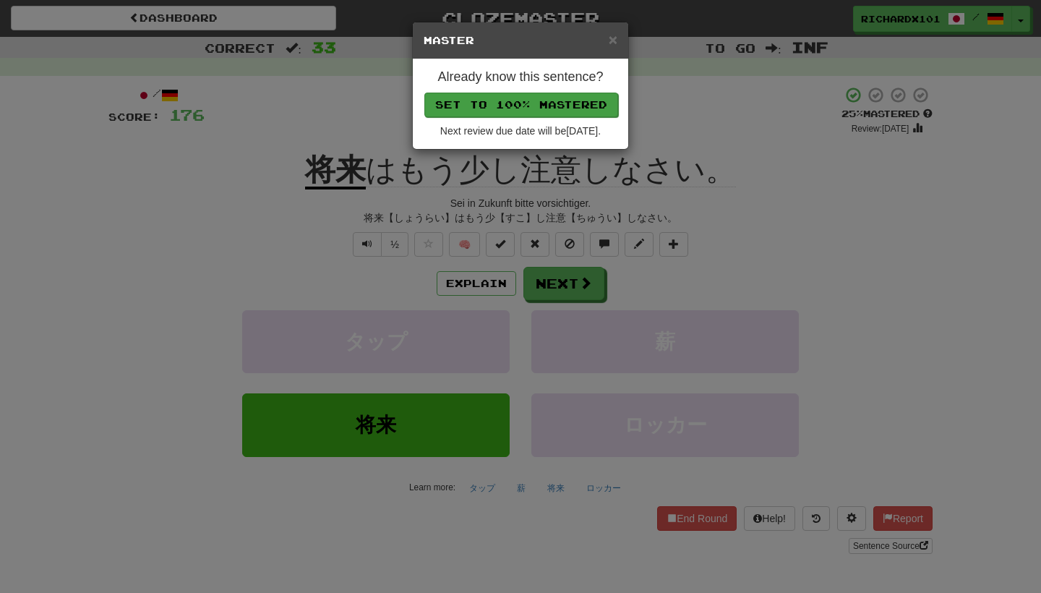
click at [591, 98] on button "Set to 100% Mastered" at bounding box center [521, 105] width 194 height 25
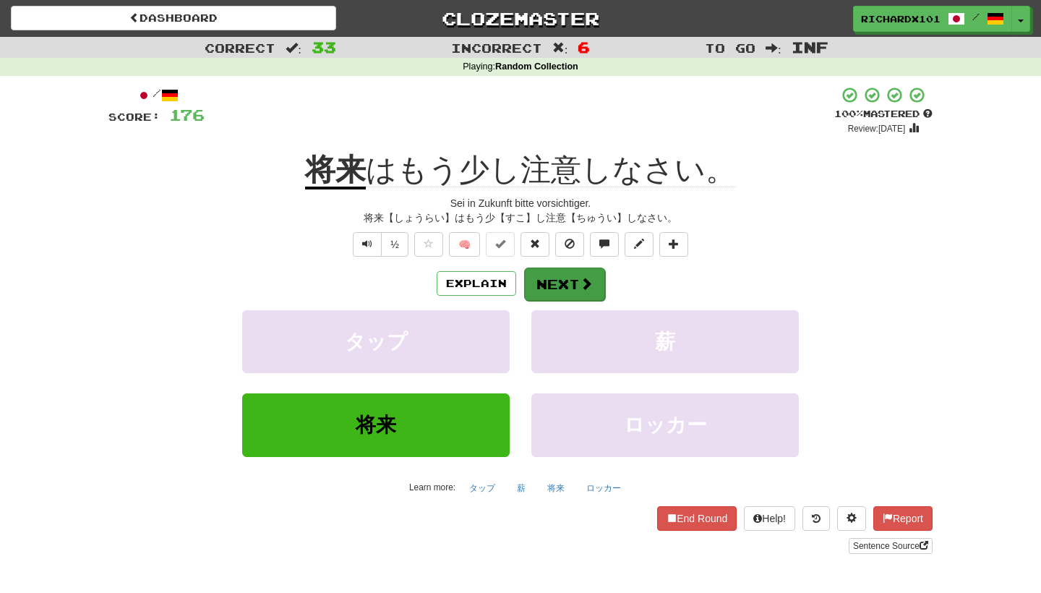
click at [554, 271] on button "Next" at bounding box center [564, 283] width 81 height 33
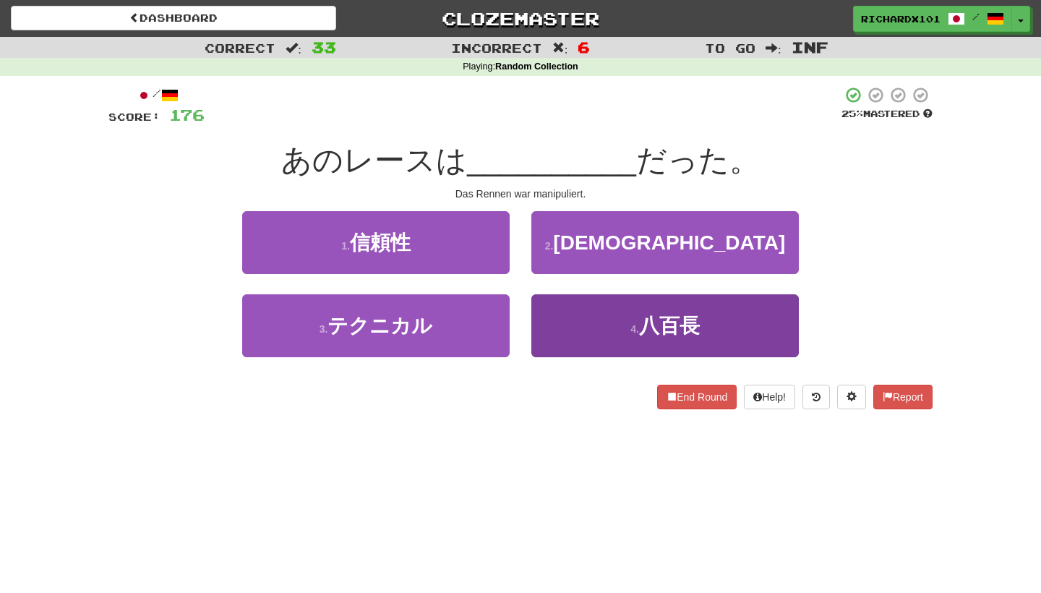
click at [576, 310] on button "4 . 八百長" at bounding box center [664, 325] width 267 height 63
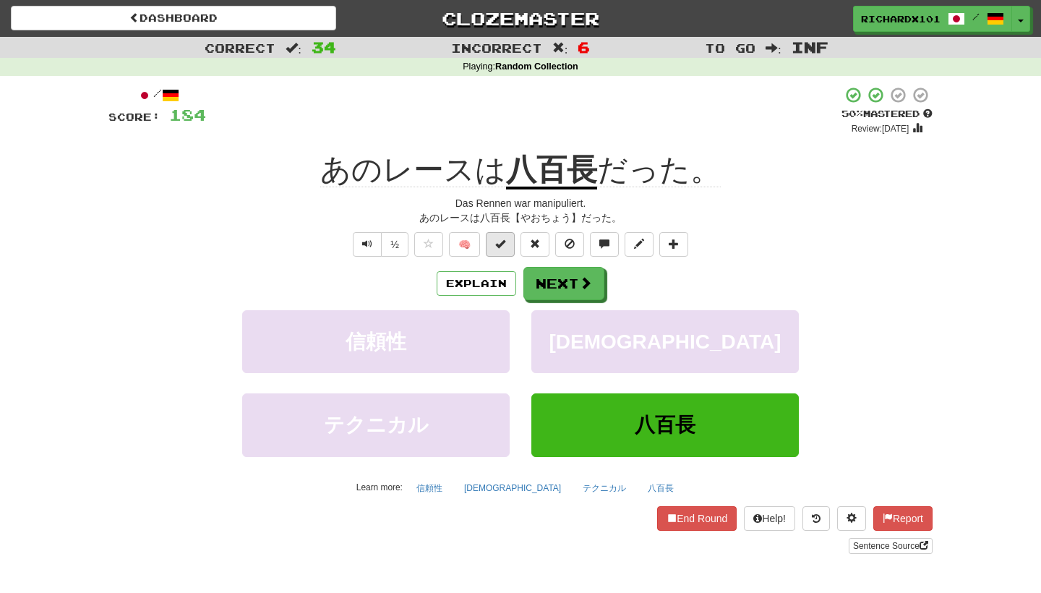
click at [503, 239] on span at bounding box center [500, 244] width 10 height 10
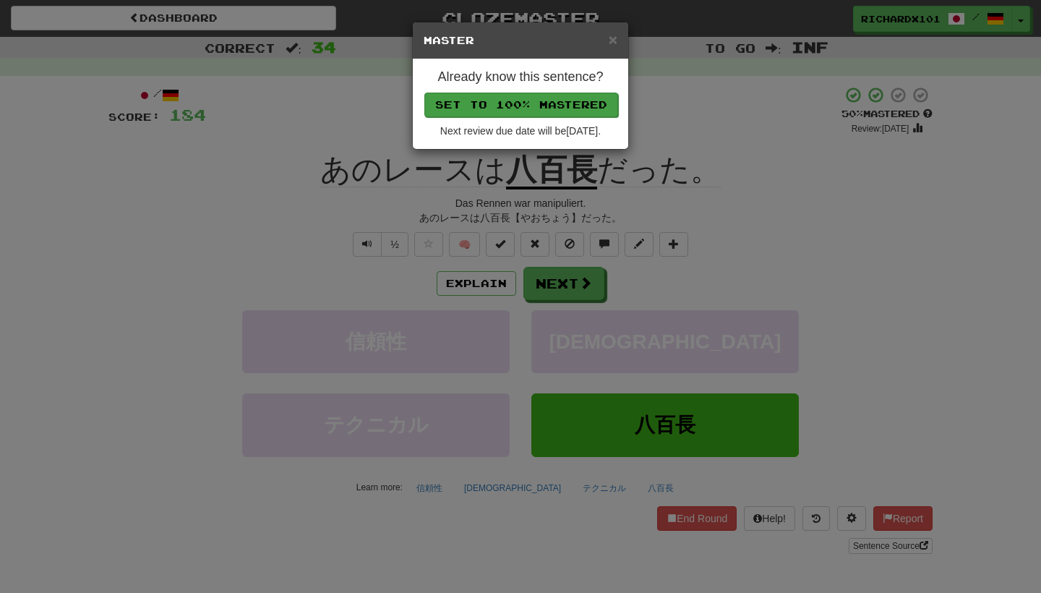
click at [551, 105] on button "Set to 100% Mastered" at bounding box center [521, 105] width 194 height 25
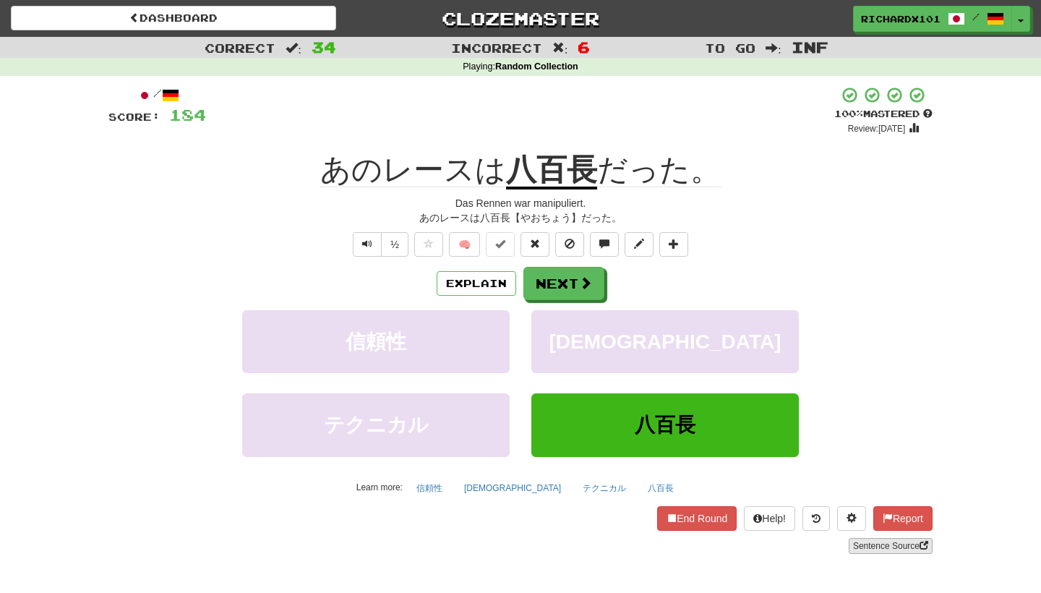
click at [900, 542] on link "Sentence Source" at bounding box center [891, 546] width 84 height 16
click at [680, 240] on button at bounding box center [673, 244] width 29 height 25
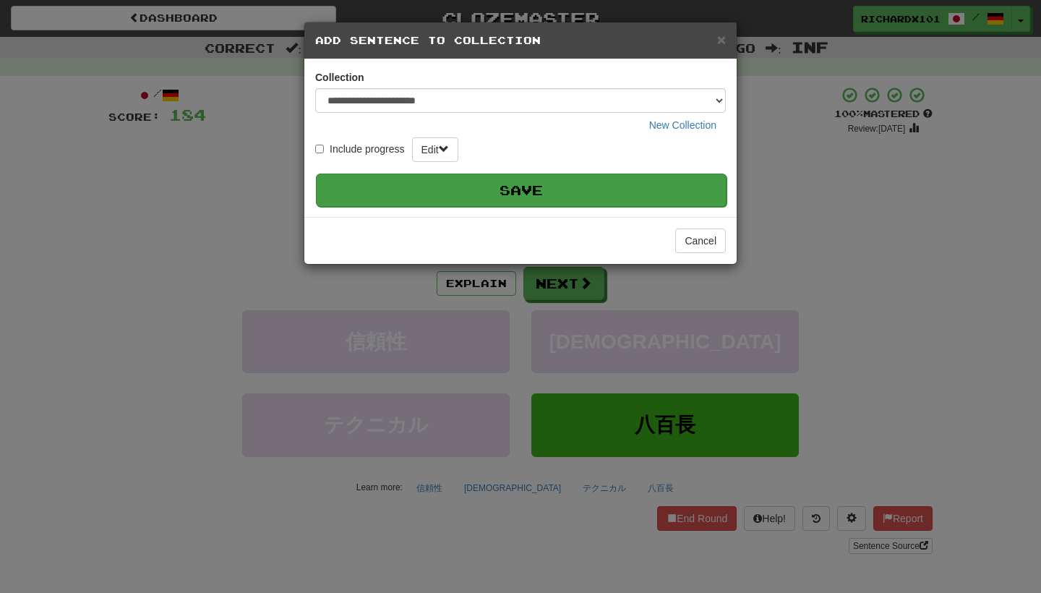
click at [635, 197] on button "Save" at bounding box center [521, 189] width 411 height 33
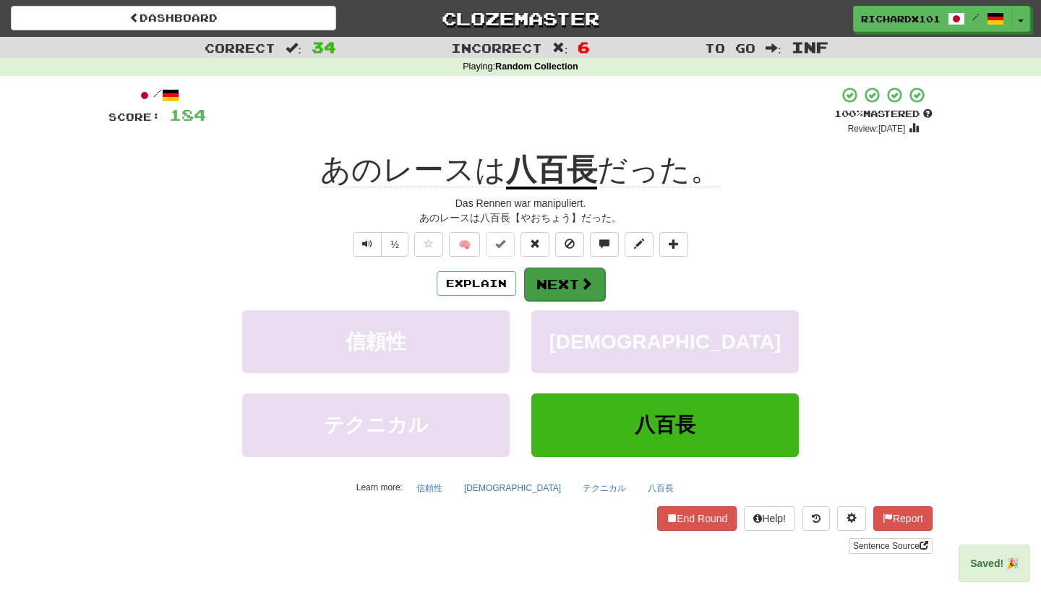
click at [584, 291] on button "Next" at bounding box center [564, 283] width 81 height 33
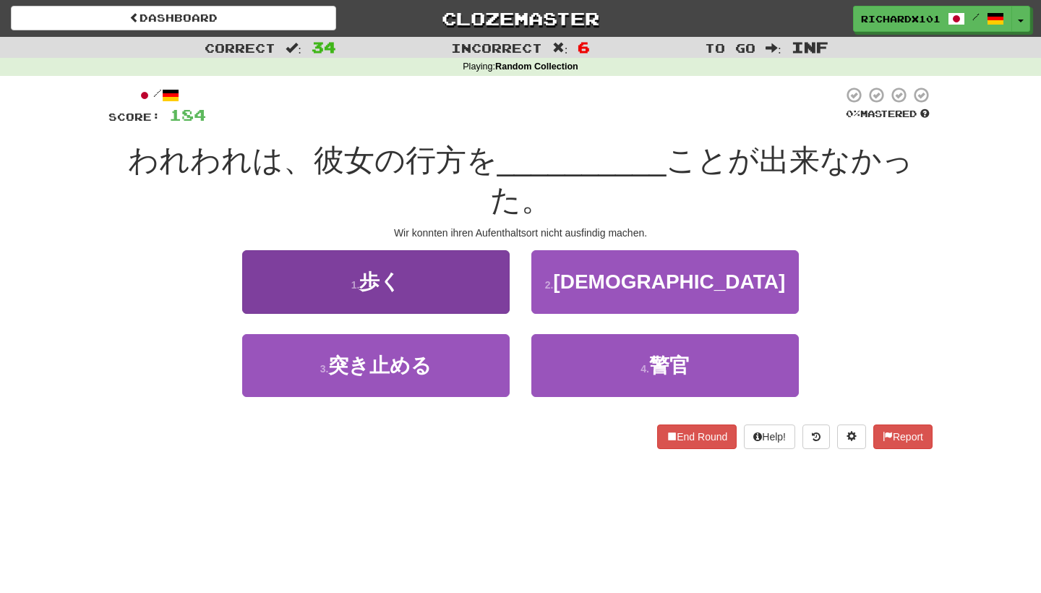
click at [484, 250] on button "1 . 歩く" at bounding box center [375, 281] width 267 height 63
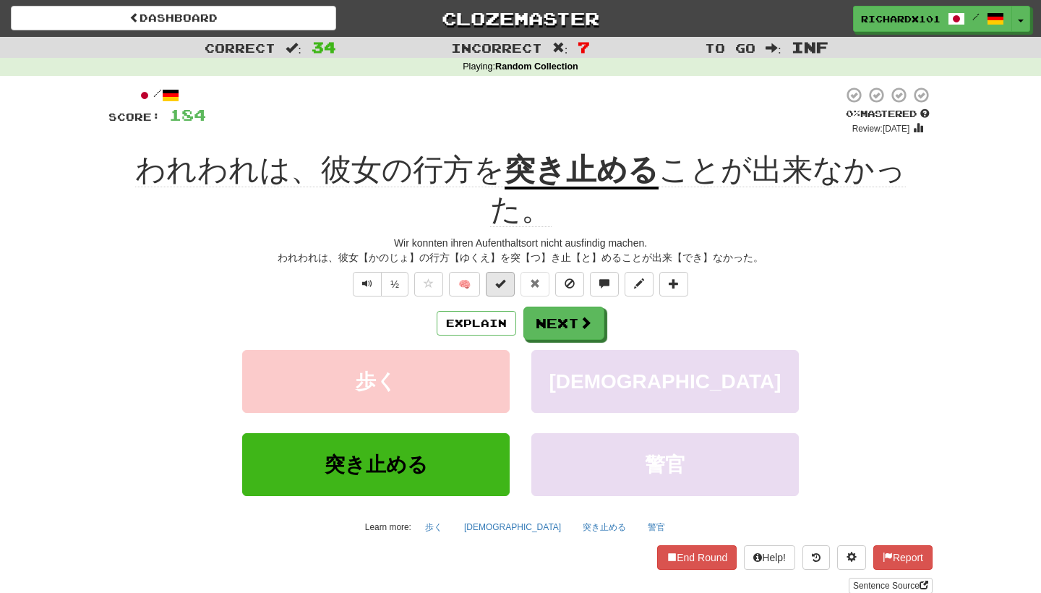
click at [505, 278] on span at bounding box center [500, 283] width 10 height 10
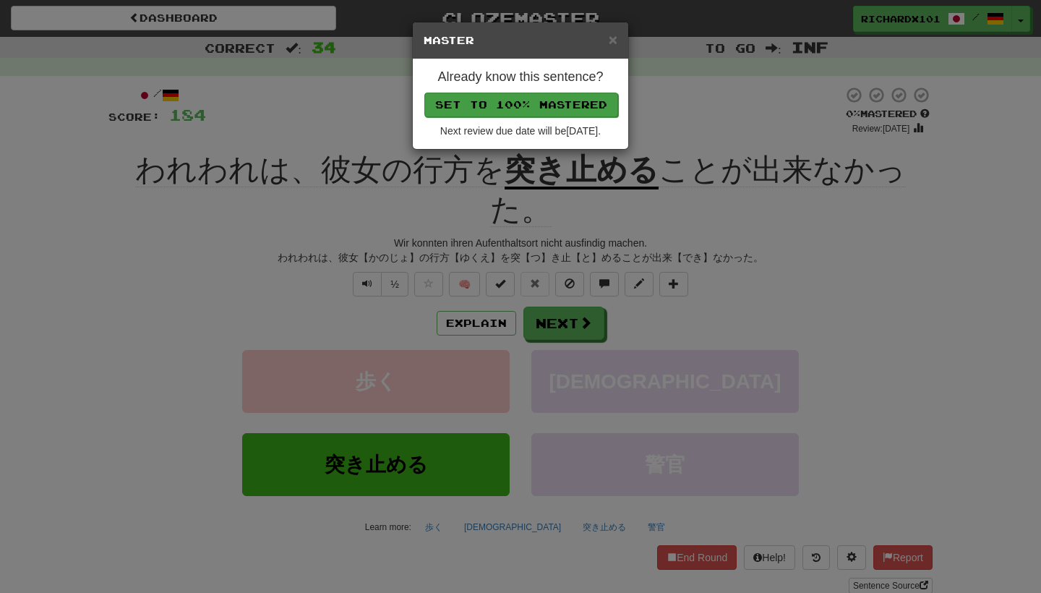
click at [532, 108] on button "Set to 100% Mastered" at bounding box center [521, 105] width 194 height 25
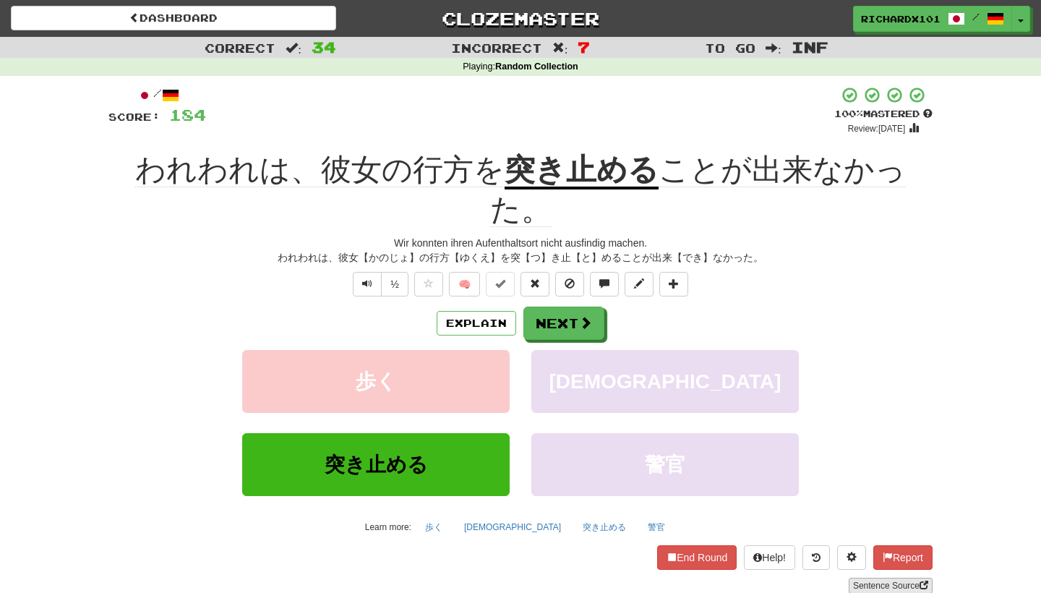
click at [889, 578] on link "Sentence Source" at bounding box center [891, 586] width 84 height 16
click at [686, 272] on button at bounding box center [673, 284] width 29 height 25
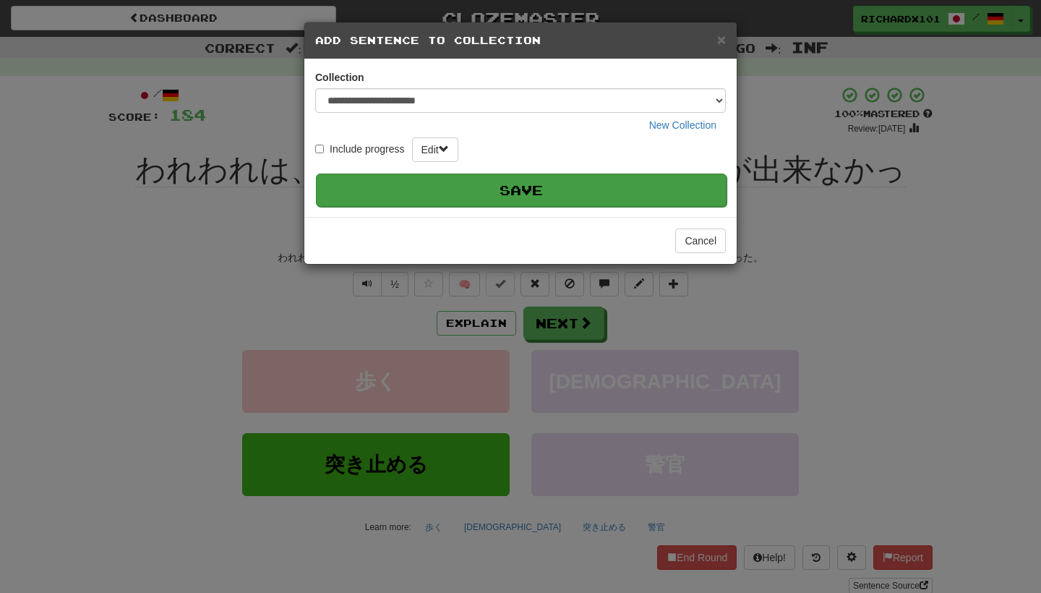
click at [612, 195] on button "Save" at bounding box center [521, 189] width 411 height 33
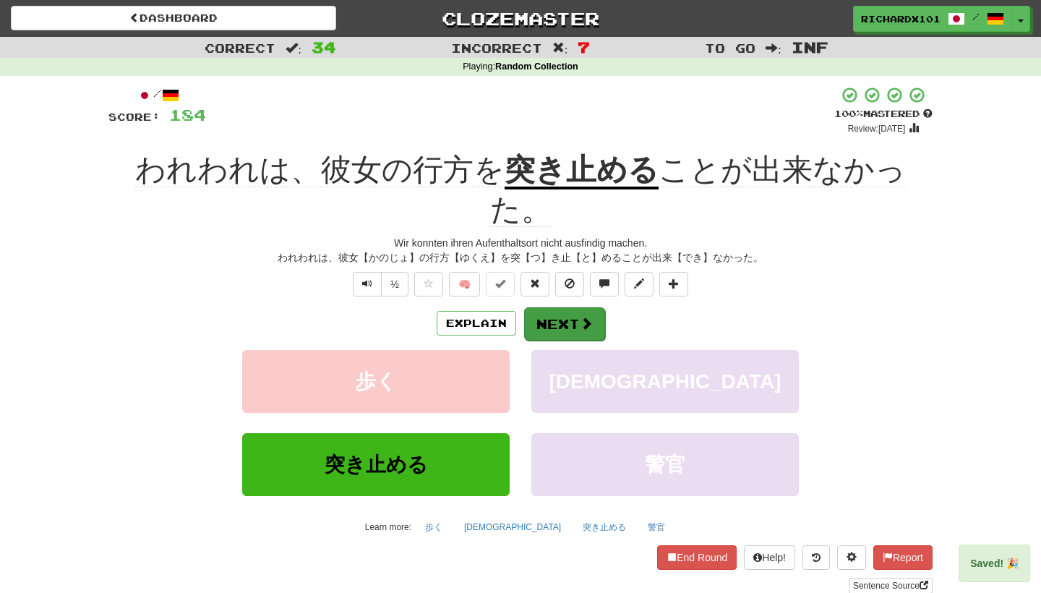
click at [600, 307] on button "Next" at bounding box center [564, 323] width 81 height 33
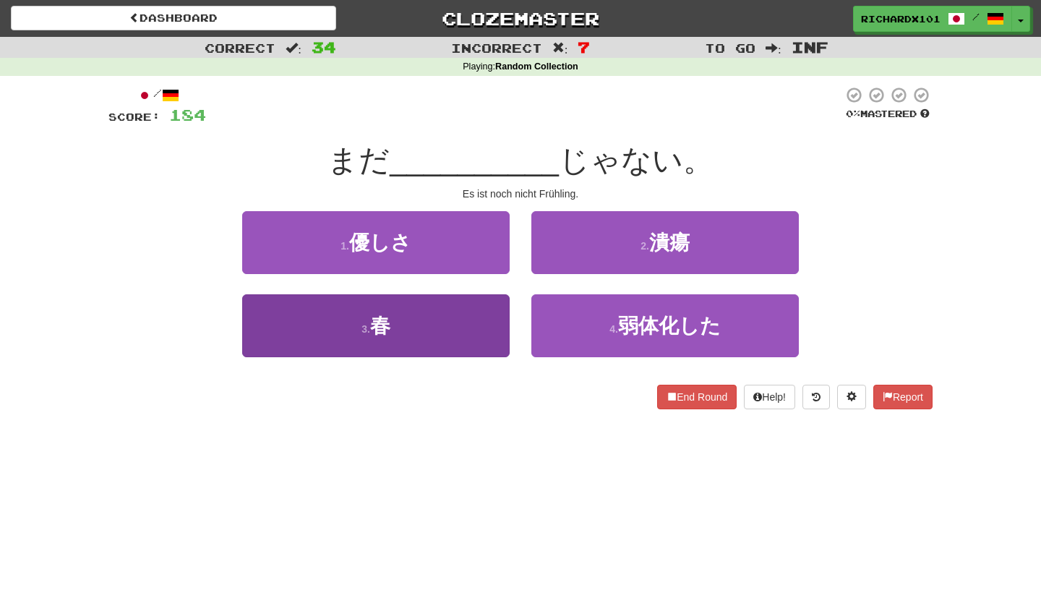
click at [502, 338] on button "3 . 春" at bounding box center [375, 325] width 267 height 63
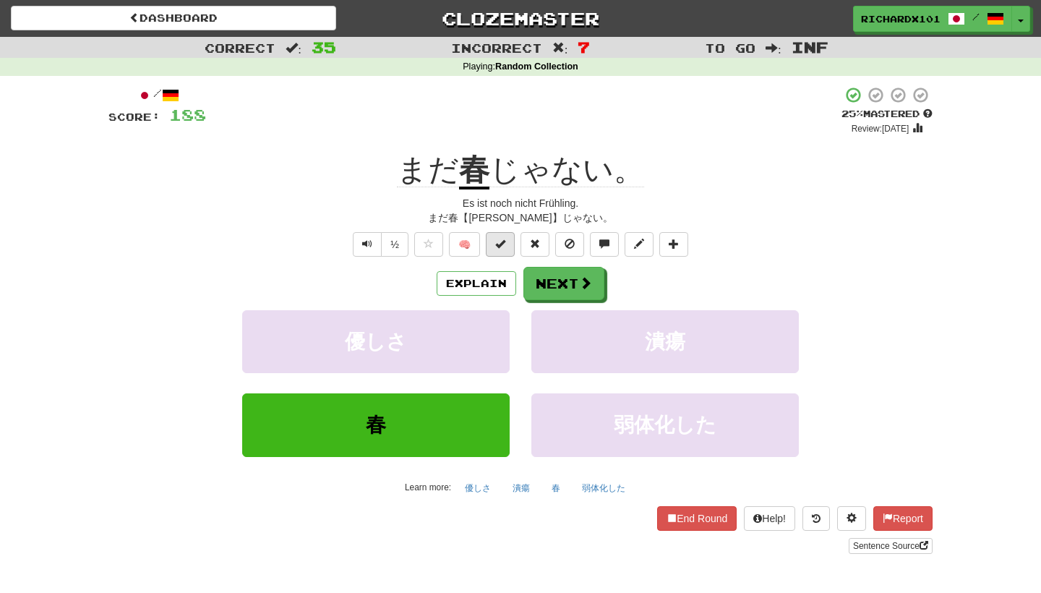
click at [502, 242] on span at bounding box center [500, 244] width 10 height 10
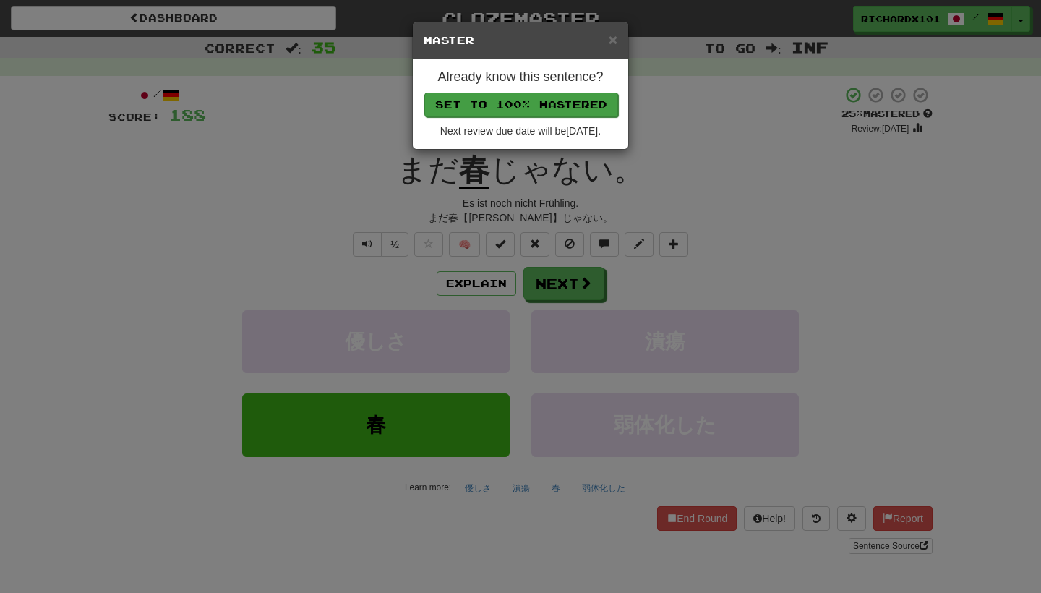
click at [524, 96] on button "Set to 100% Mastered" at bounding box center [521, 105] width 194 height 25
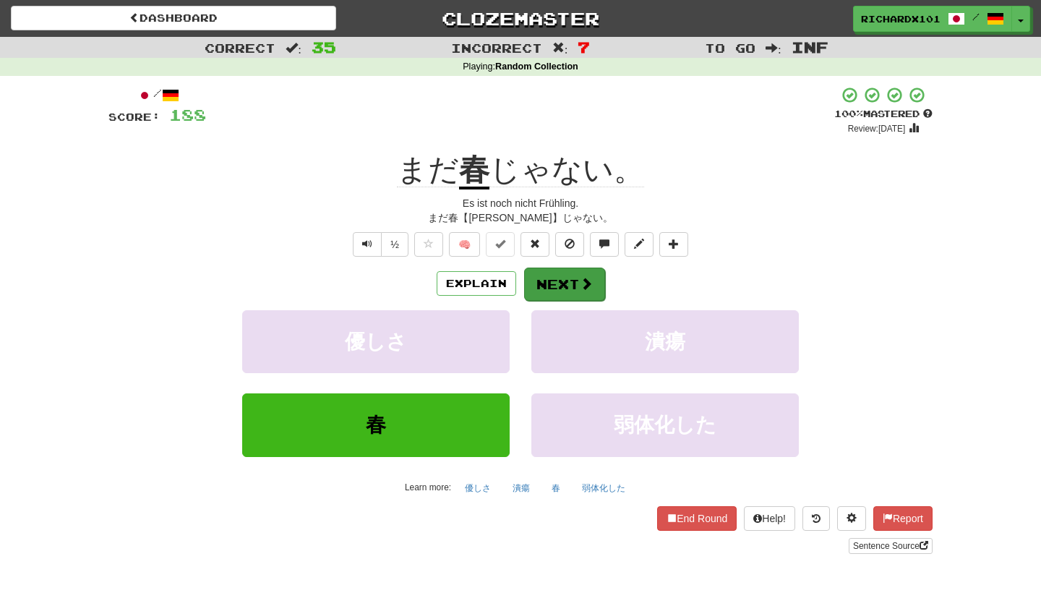
click at [575, 280] on button "Next" at bounding box center [564, 283] width 81 height 33
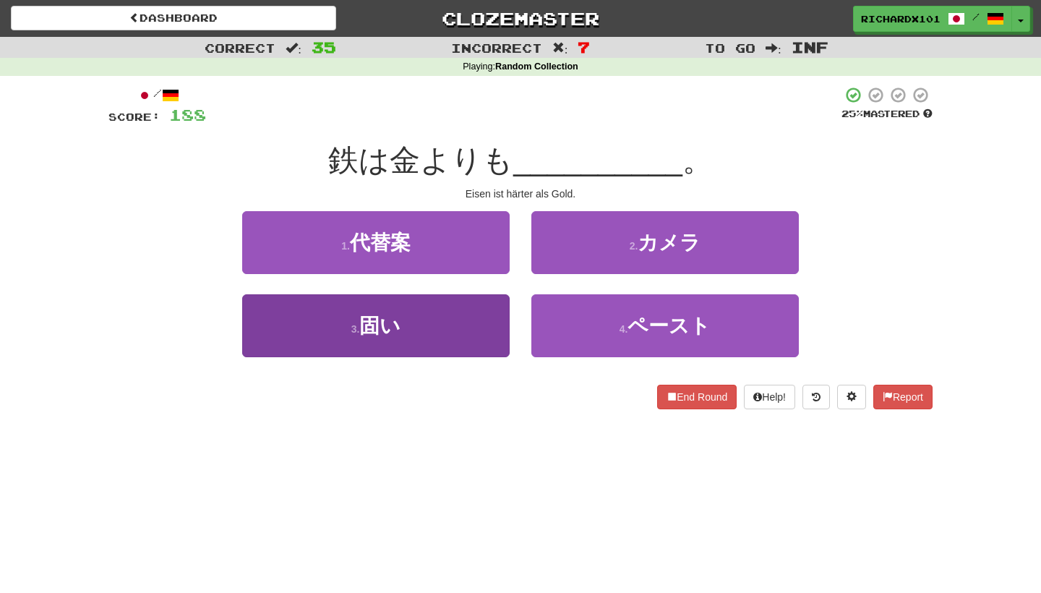
click at [492, 340] on button "3 . 固い" at bounding box center [375, 325] width 267 height 63
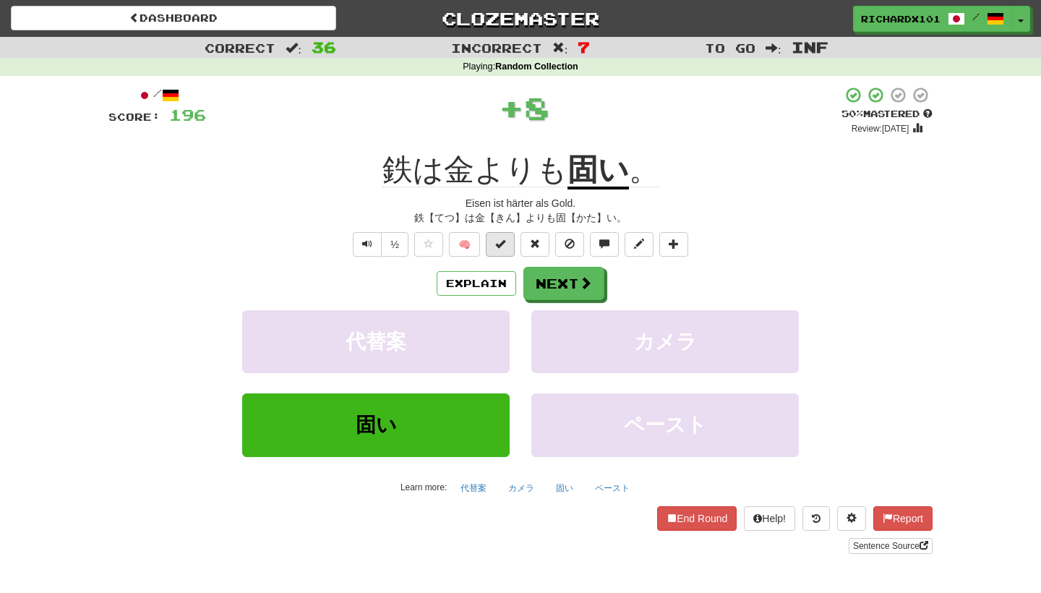
click at [499, 244] on span at bounding box center [500, 244] width 10 height 10
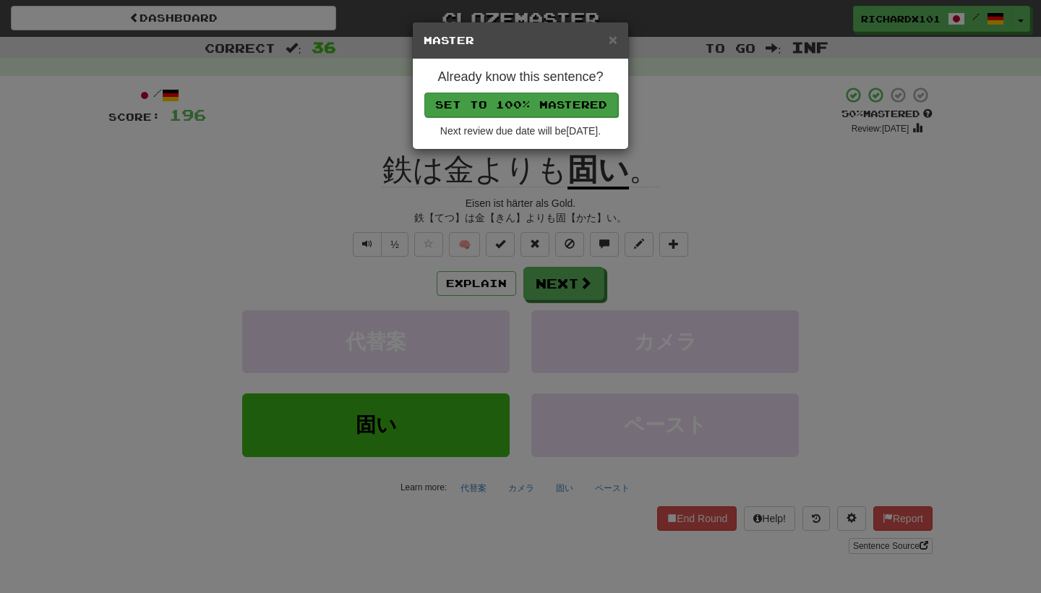
click at [528, 98] on button "Set to 100% Mastered" at bounding box center [521, 105] width 194 height 25
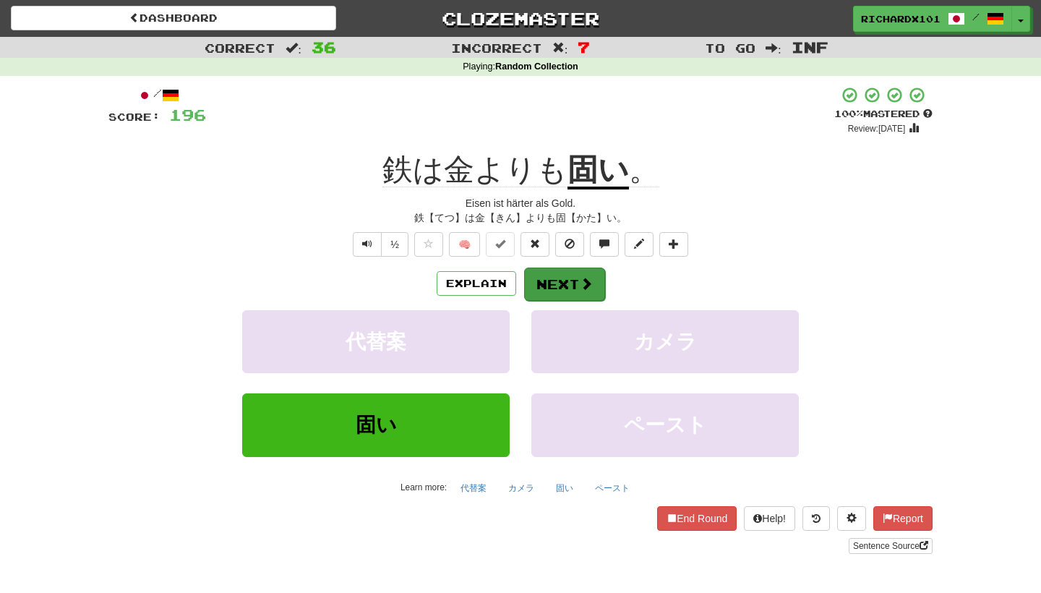
click at [573, 272] on button "Next" at bounding box center [564, 283] width 81 height 33
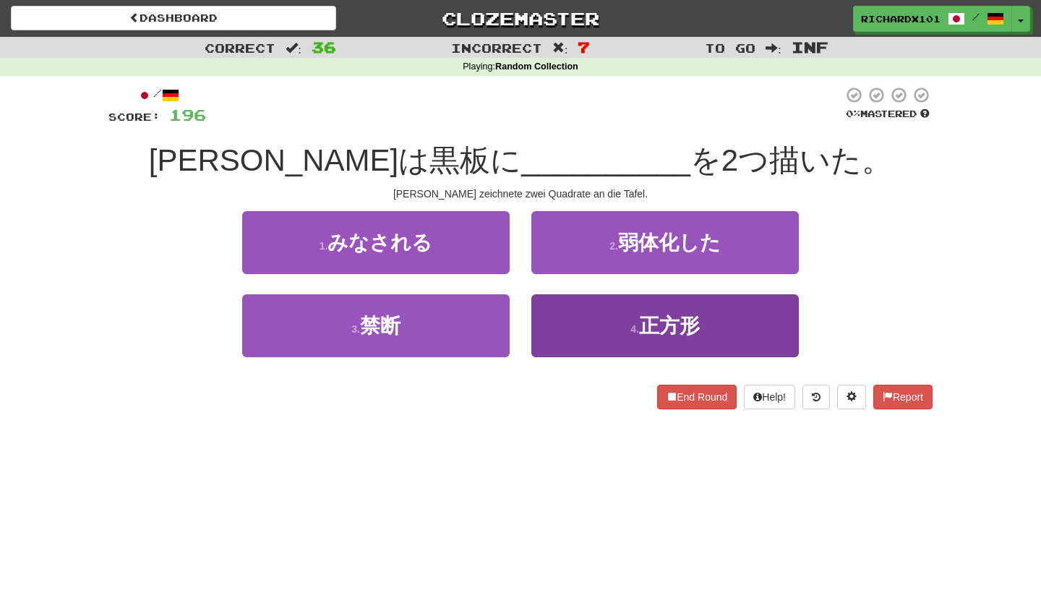
click at [594, 317] on button "4 . 正方形" at bounding box center [664, 325] width 267 height 63
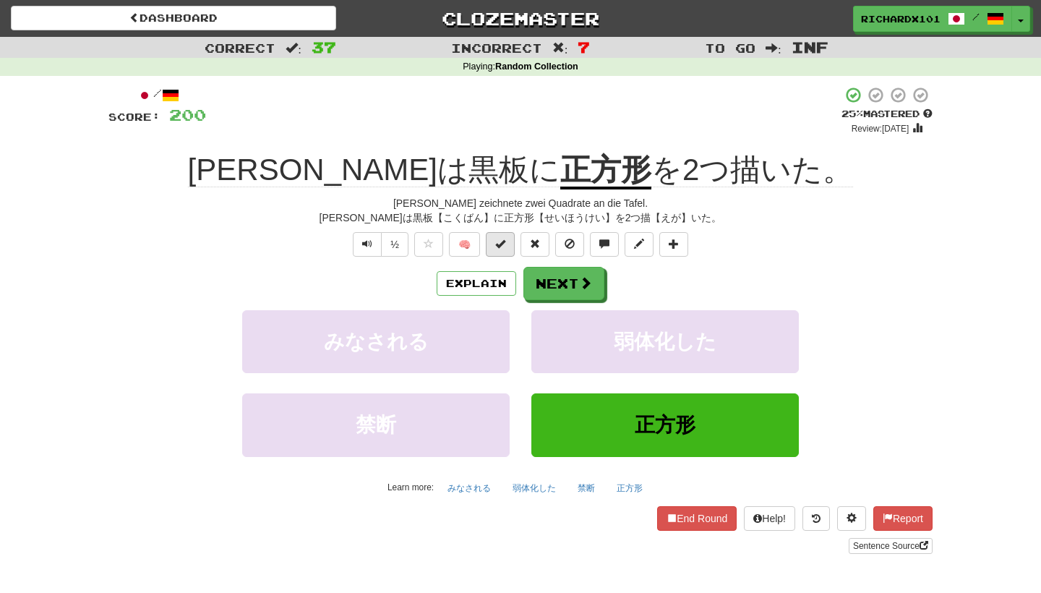
click at [509, 238] on button at bounding box center [500, 244] width 29 height 25
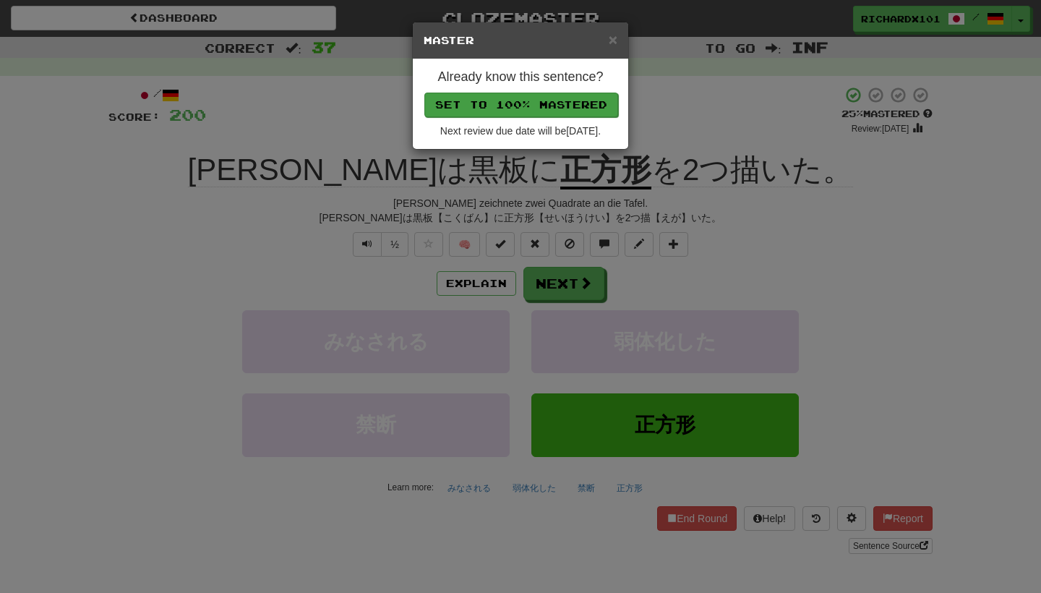
click at [536, 100] on button "Set to 100% Mastered" at bounding box center [521, 105] width 194 height 25
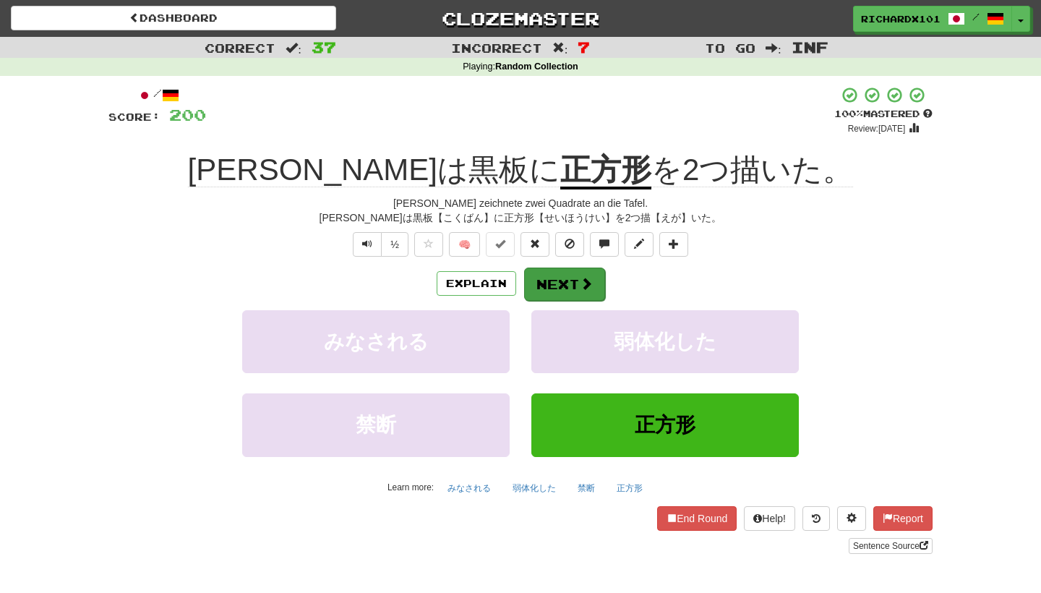
click at [571, 284] on button "Next" at bounding box center [564, 283] width 81 height 33
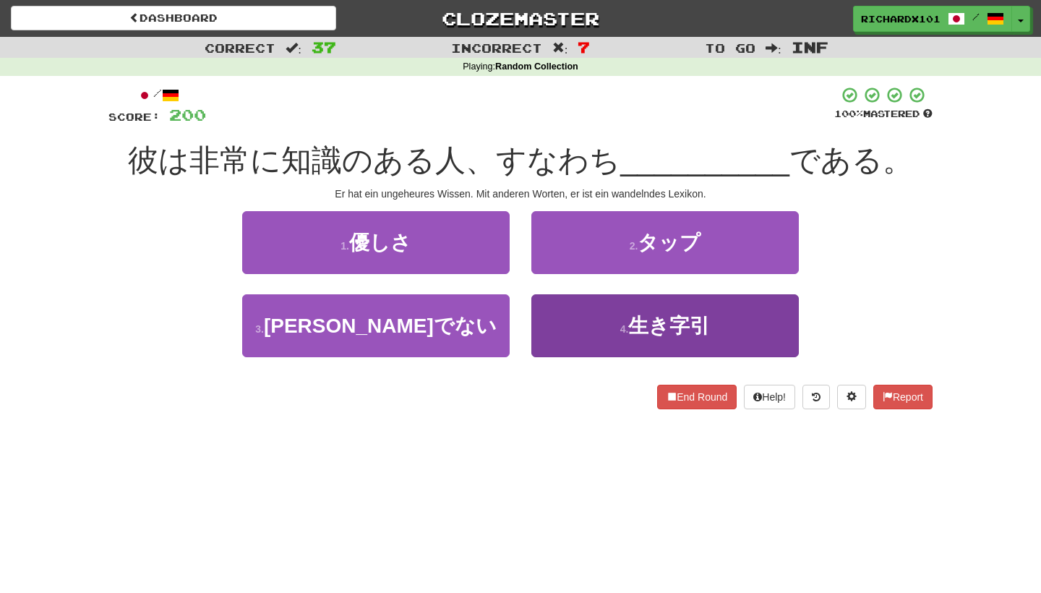
click at [587, 337] on button "4 . 生き字引" at bounding box center [664, 325] width 267 height 63
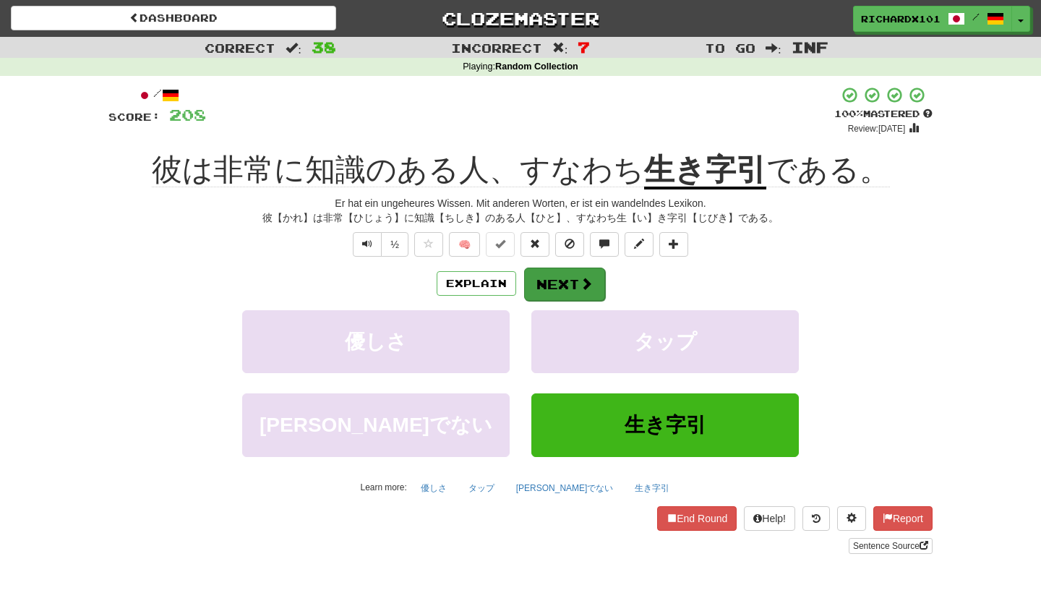
click at [573, 286] on button "Next" at bounding box center [564, 283] width 81 height 33
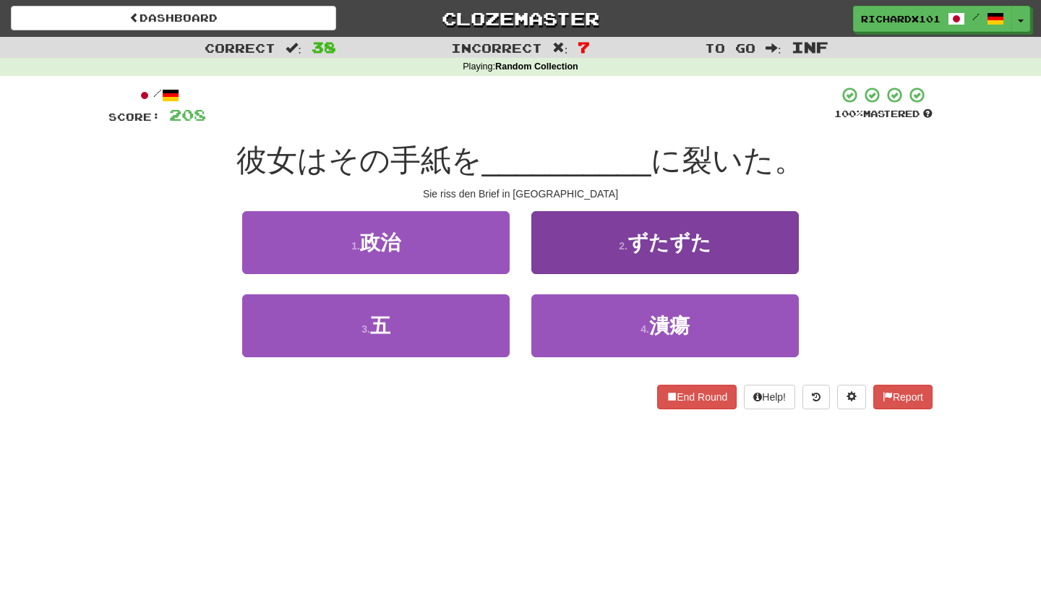
click at [588, 244] on button "2 . ずたずた" at bounding box center [664, 242] width 267 height 63
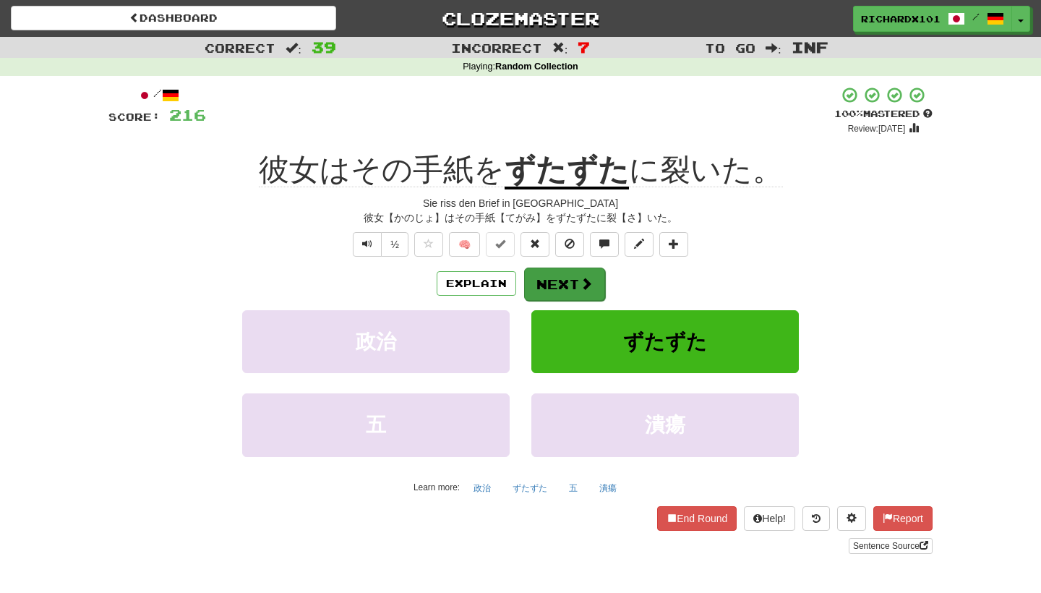
click at [564, 287] on button "Next" at bounding box center [564, 283] width 81 height 33
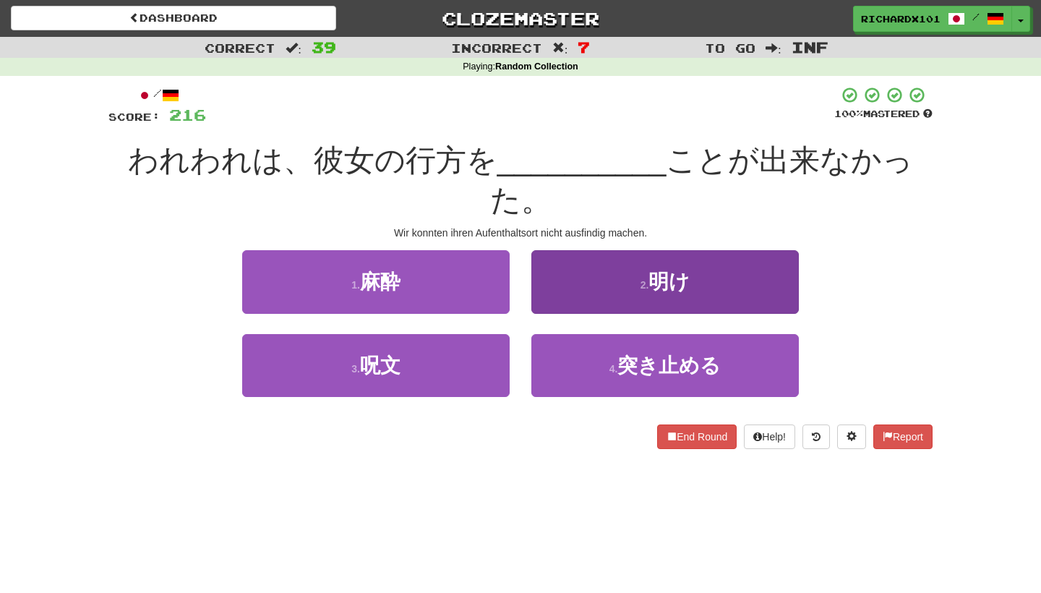
click at [587, 251] on button "2 . 明け" at bounding box center [664, 281] width 267 height 63
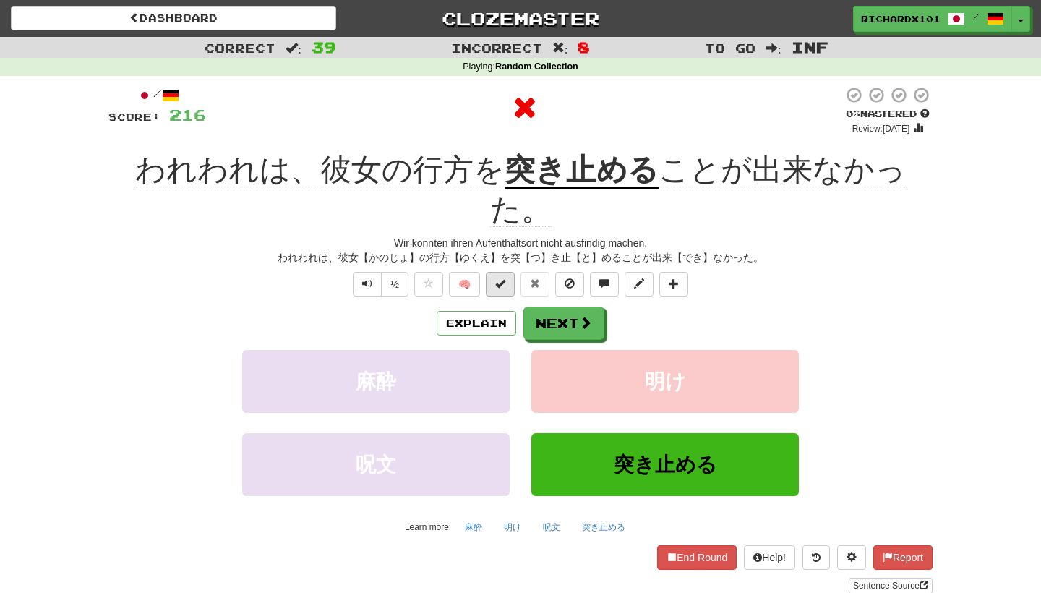
click at [506, 272] on button at bounding box center [500, 284] width 29 height 25
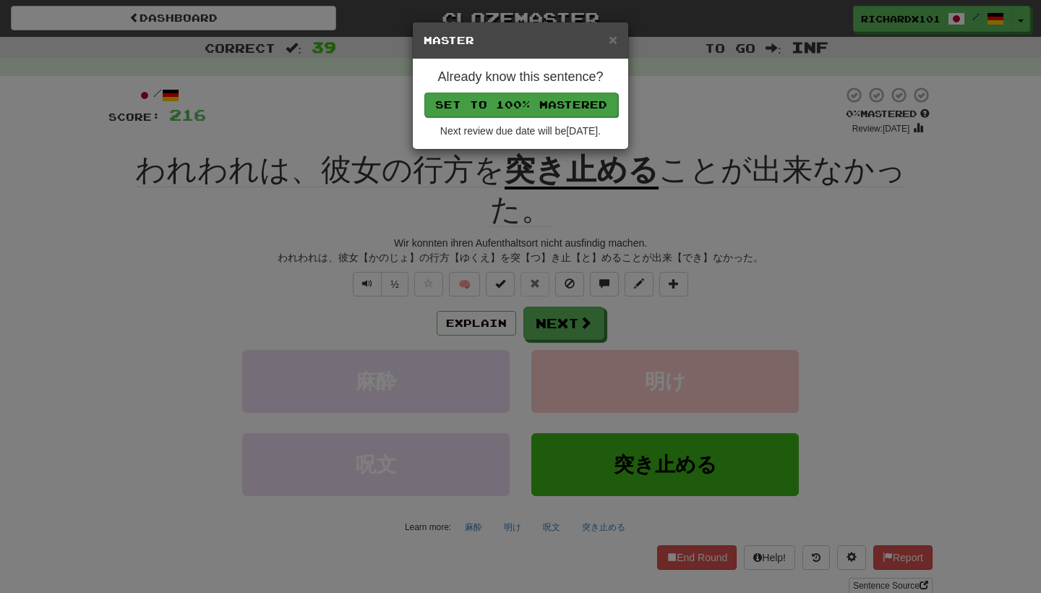
click at [537, 104] on button "Set to 100% Mastered" at bounding box center [521, 105] width 194 height 25
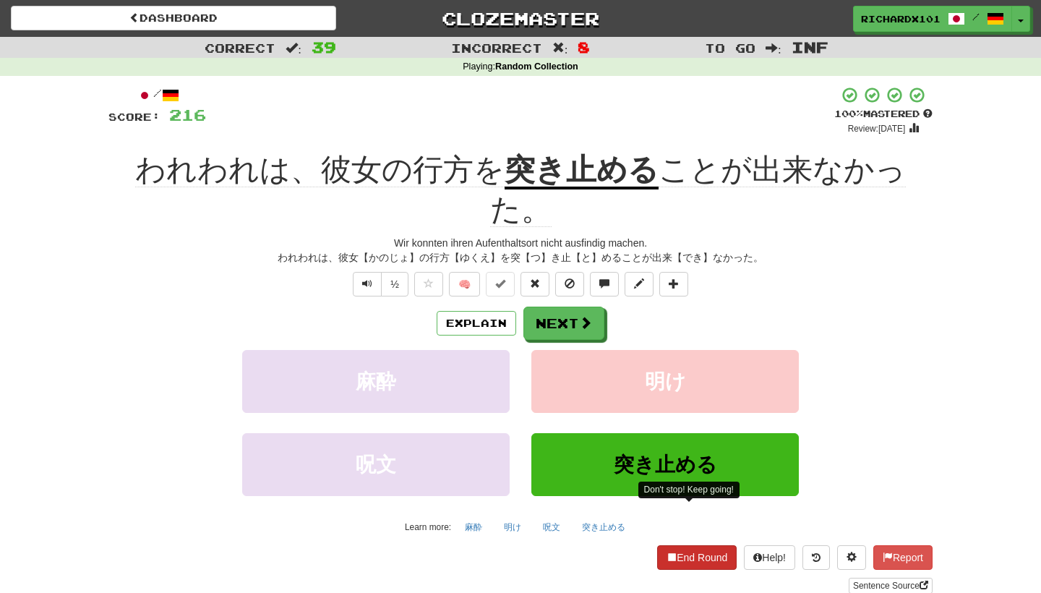
click at [681, 545] on button "End Round" at bounding box center [697, 557] width 80 height 25
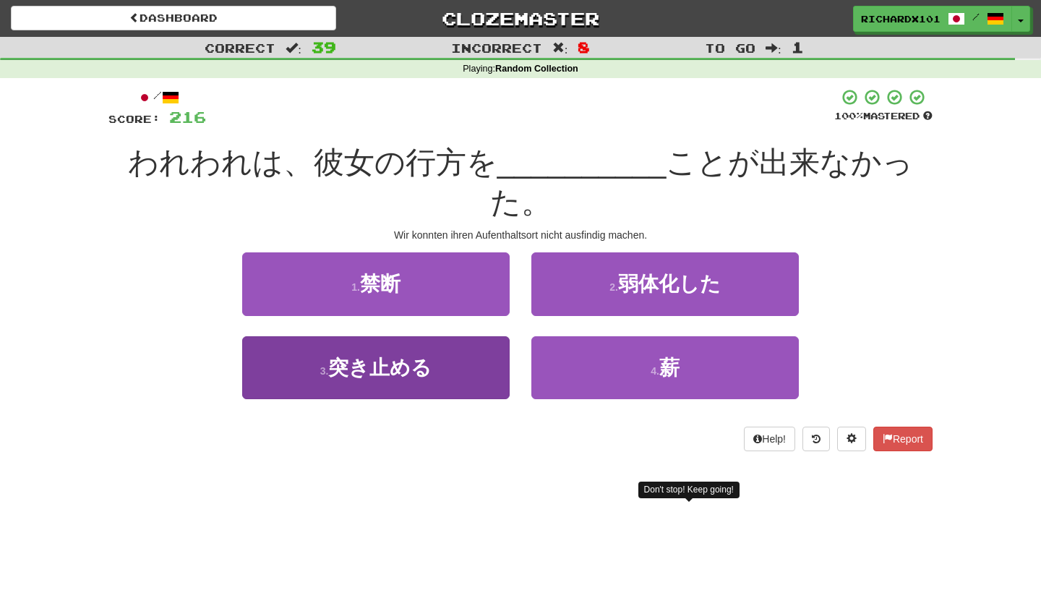
click at [473, 343] on button "3 . 突き止める" at bounding box center [375, 367] width 267 height 63
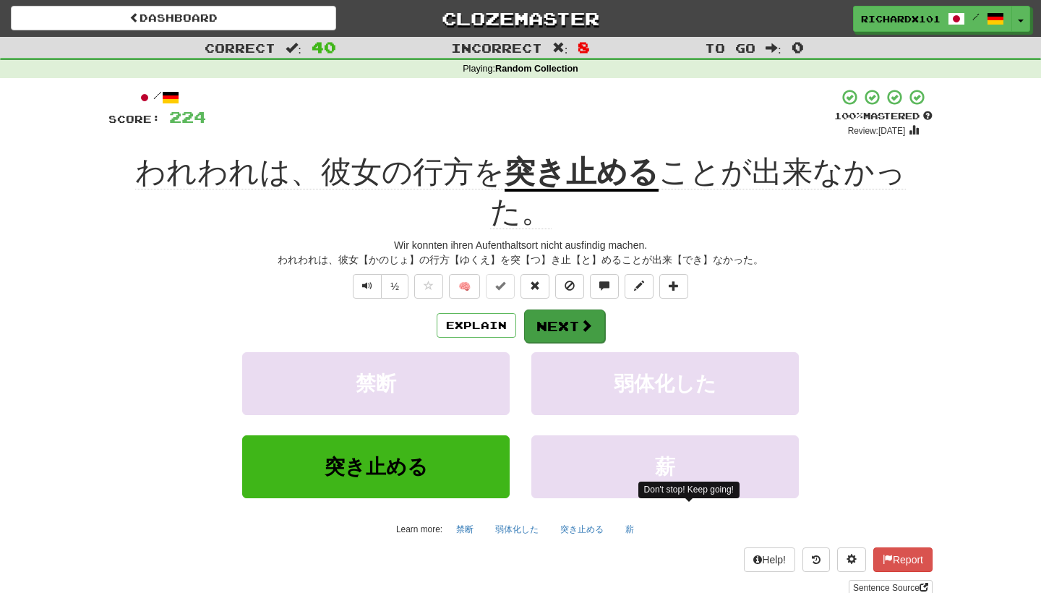
click at [552, 309] on button "Next" at bounding box center [564, 325] width 81 height 33
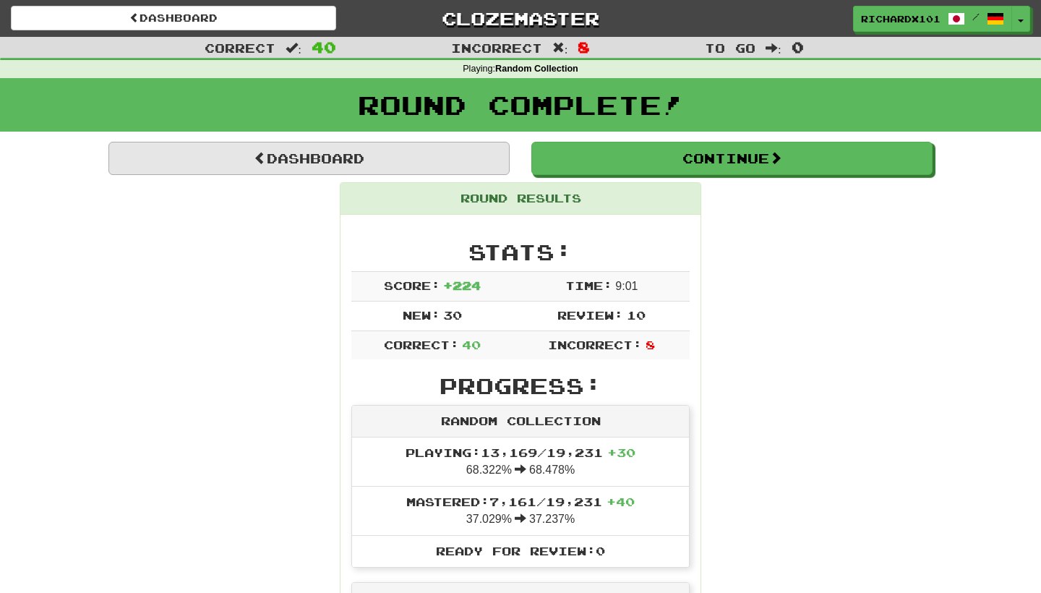
click at [424, 161] on link "Dashboard" at bounding box center [308, 158] width 401 height 33
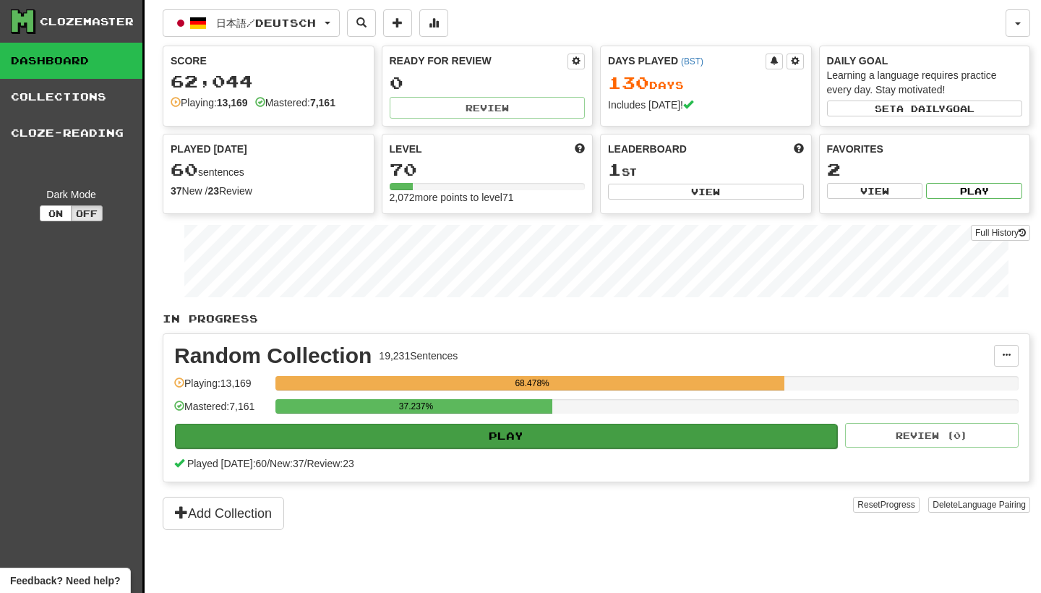
click at [473, 424] on button "Play" at bounding box center [506, 436] width 662 height 25
select select "********"
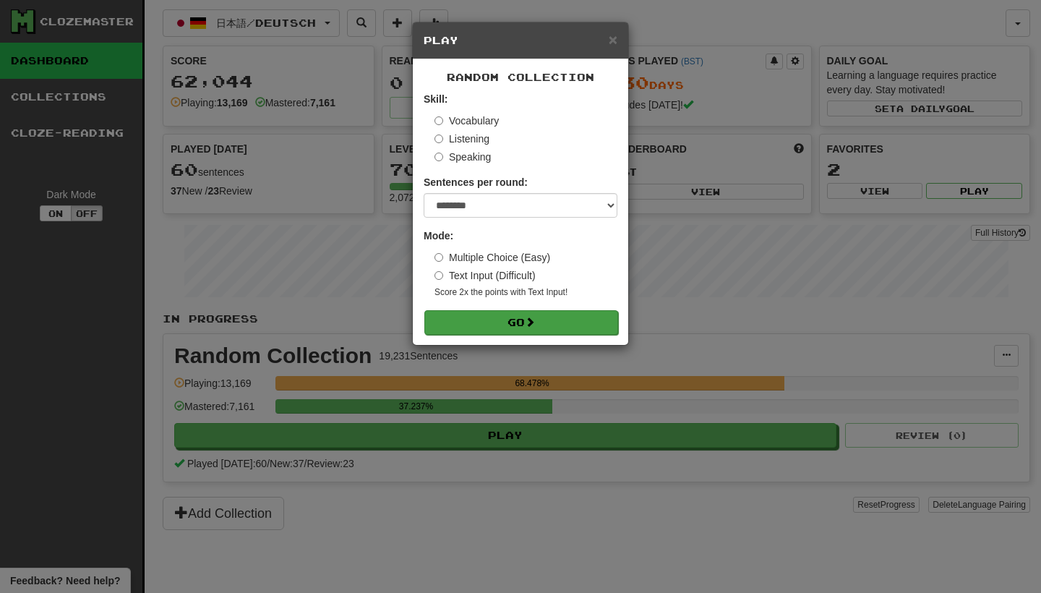
click at [523, 322] on button "Go" at bounding box center [521, 322] width 194 height 25
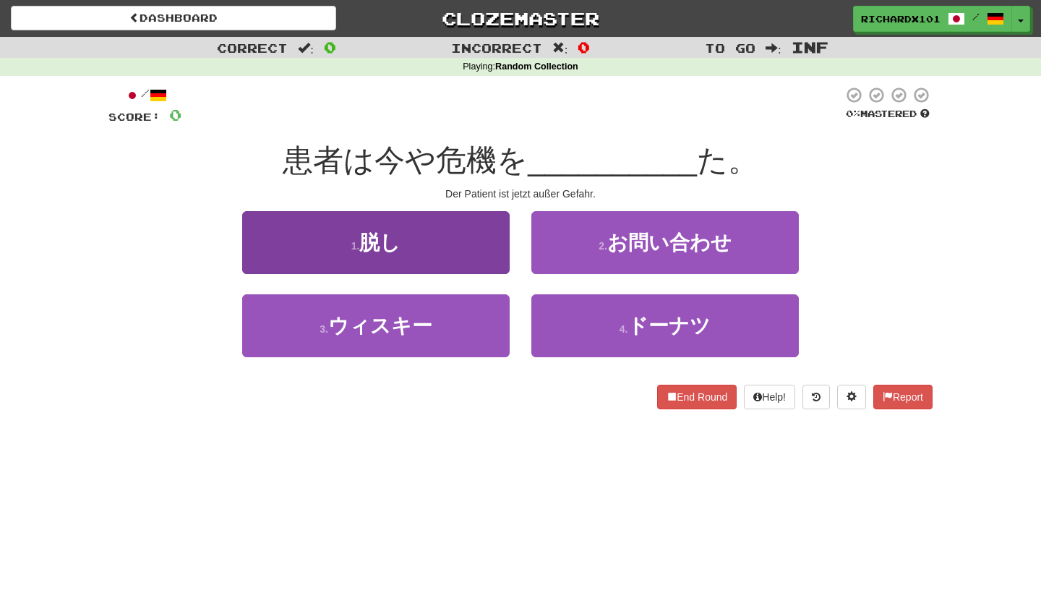
click at [479, 248] on button "1 . 脱し" at bounding box center [375, 242] width 267 height 63
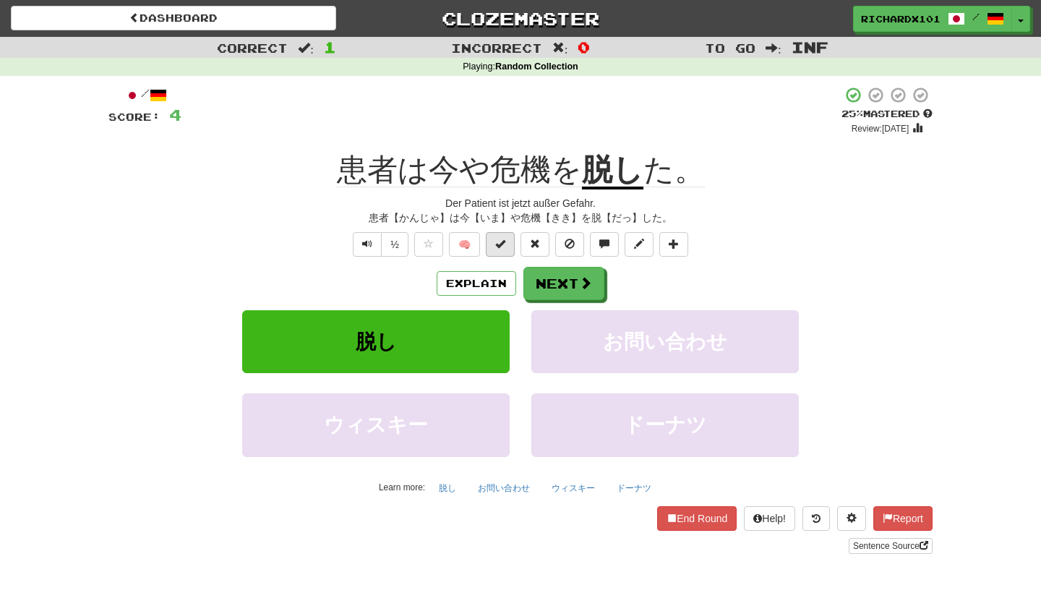
click at [505, 245] on span at bounding box center [500, 244] width 10 height 10
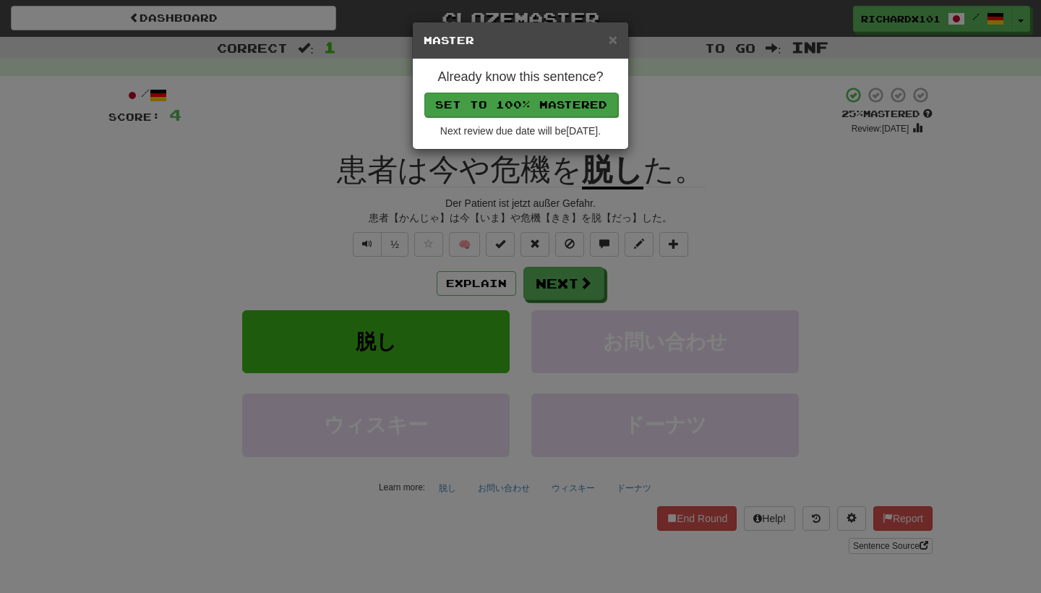
click at [559, 100] on button "Set to 100% Mastered" at bounding box center [521, 105] width 194 height 25
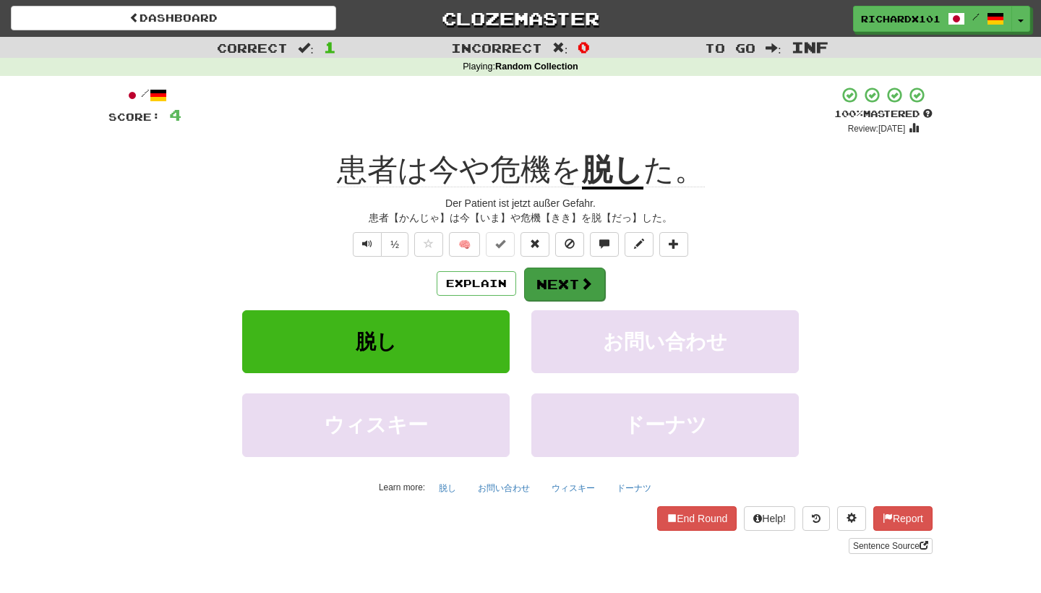
click at [557, 275] on button "Next" at bounding box center [564, 283] width 81 height 33
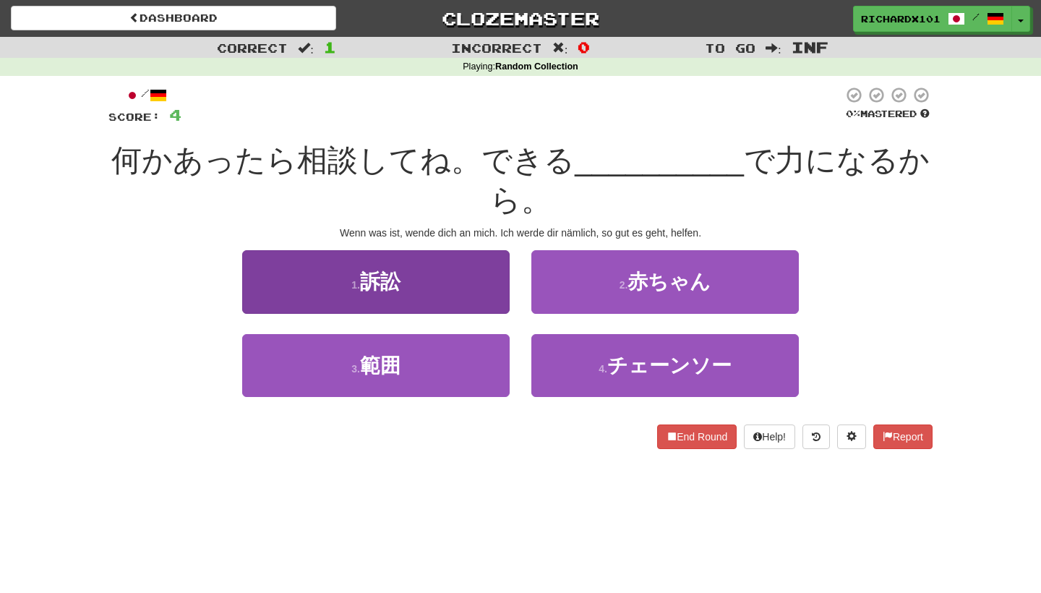
click at [490, 296] on button "1 . 訴訟" at bounding box center [375, 281] width 267 height 63
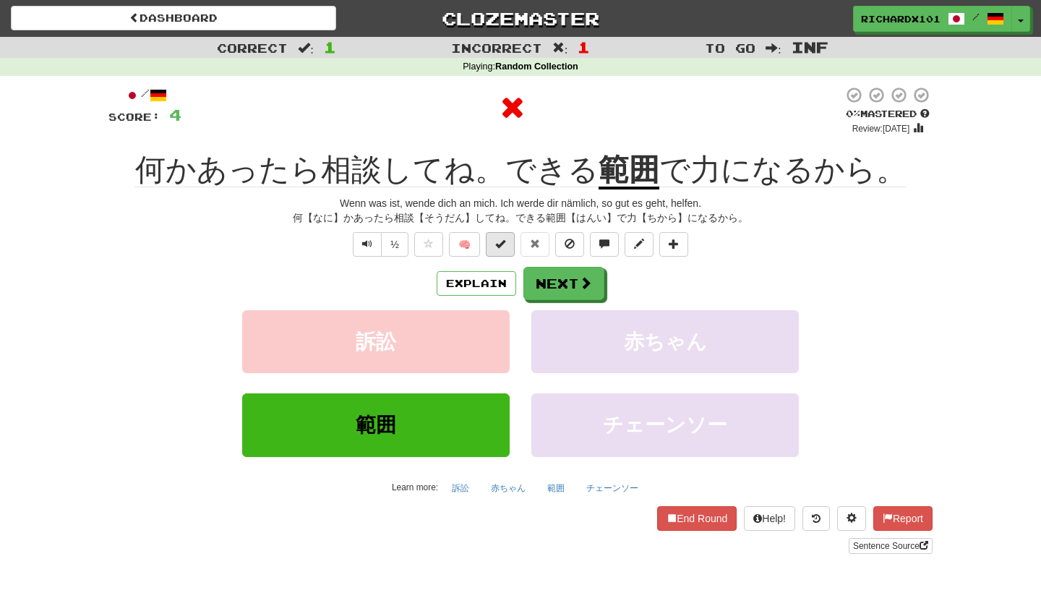
click at [505, 244] on span at bounding box center [500, 244] width 10 height 10
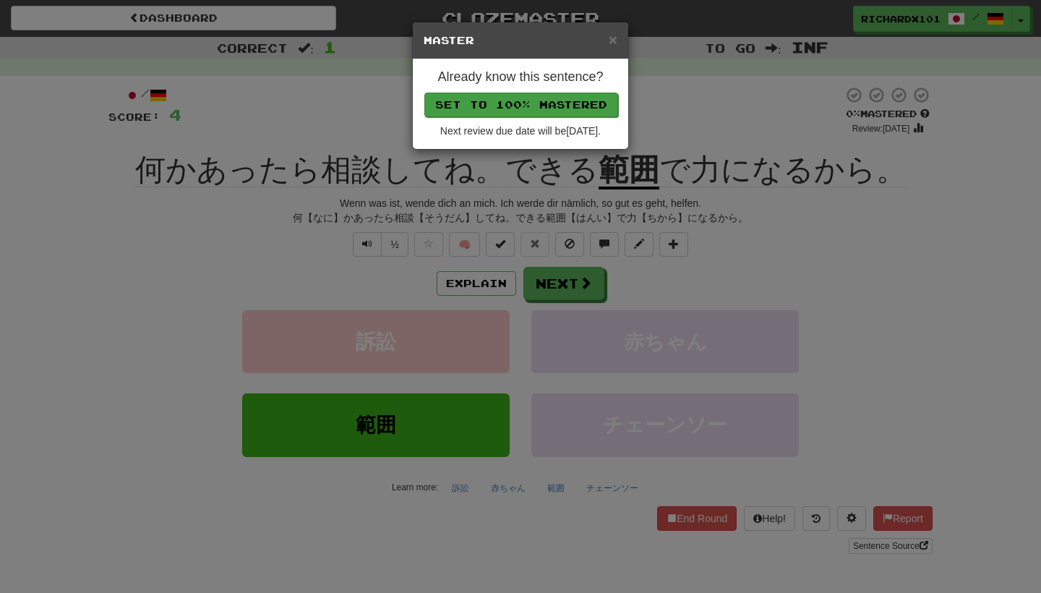
click at [554, 93] on button "Set to 100% Mastered" at bounding box center [521, 105] width 194 height 25
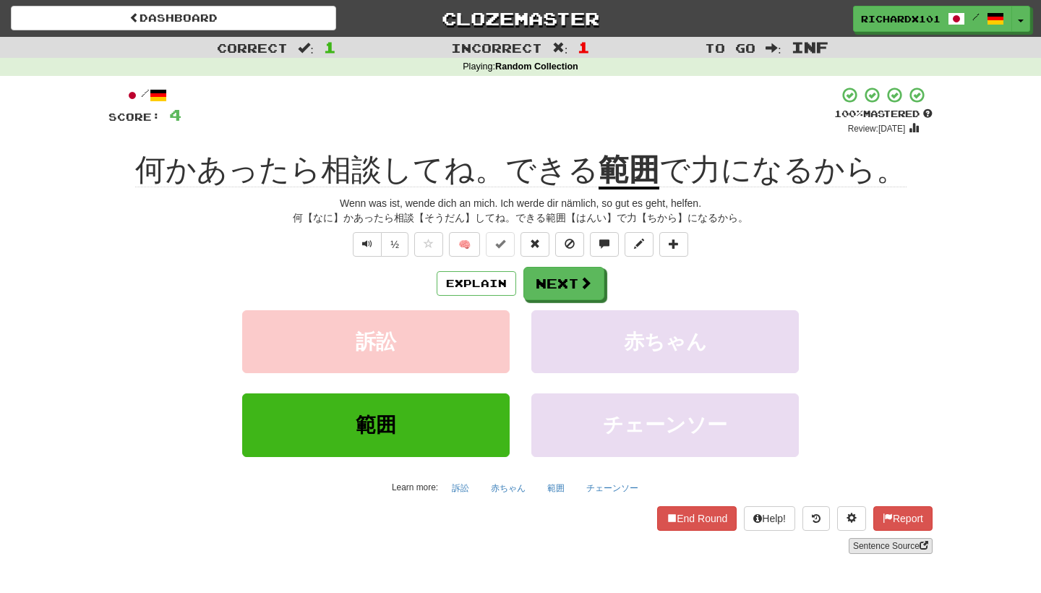
click at [873, 538] on link "Sentence Source" at bounding box center [891, 546] width 84 height 16
click at [551, 286] on button "Next" at bounding box center [564, 283] width 81 height 33
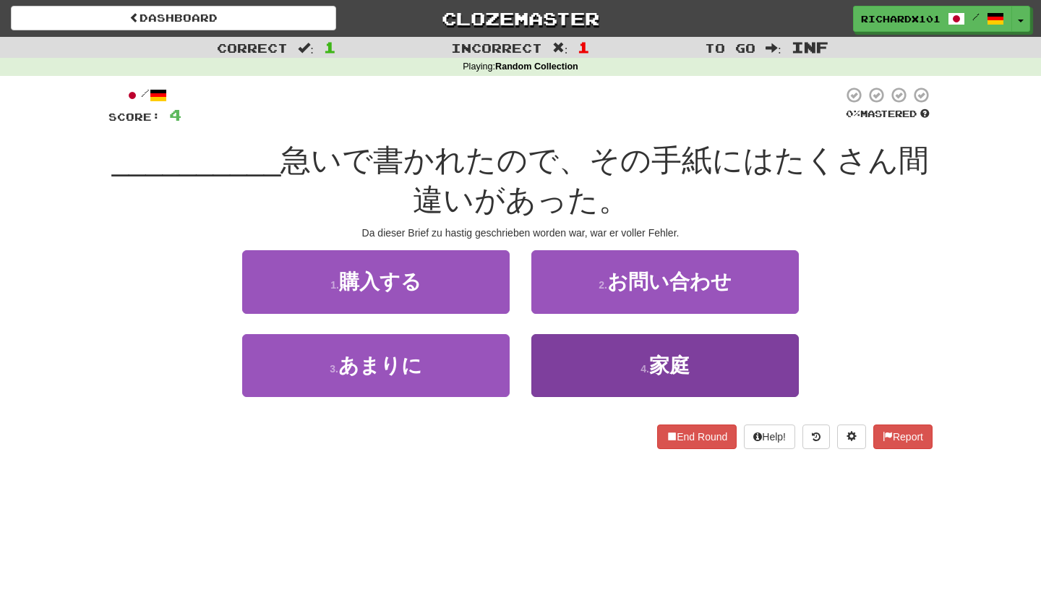
click at [593, 357] on button "4 . 家庭" at bounding box center [664, 365] width 267 height 63
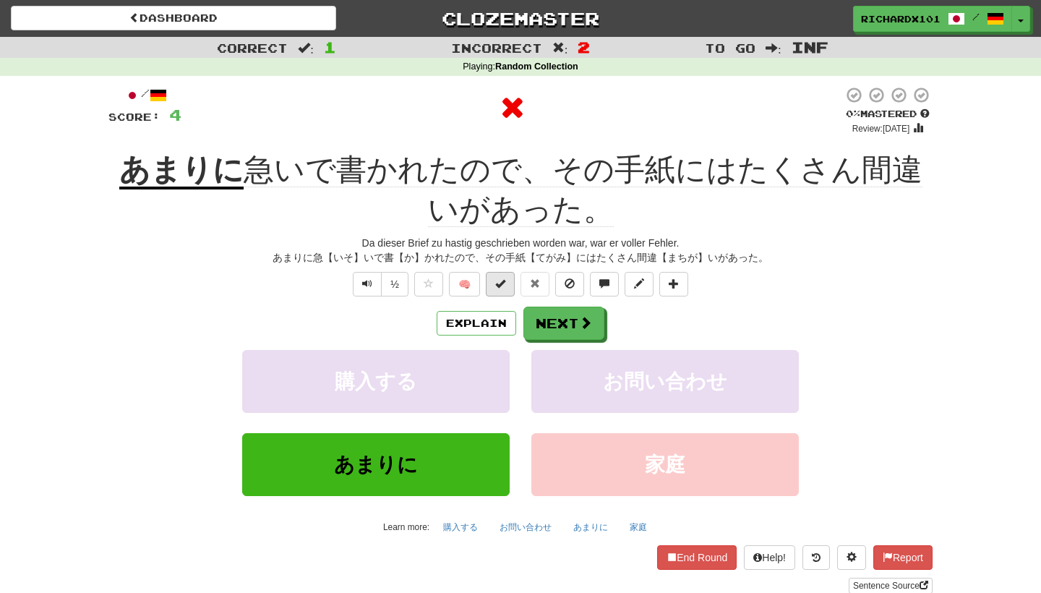
click at [504, 287] on button at bounding box center [500, 284] width 29 height 25
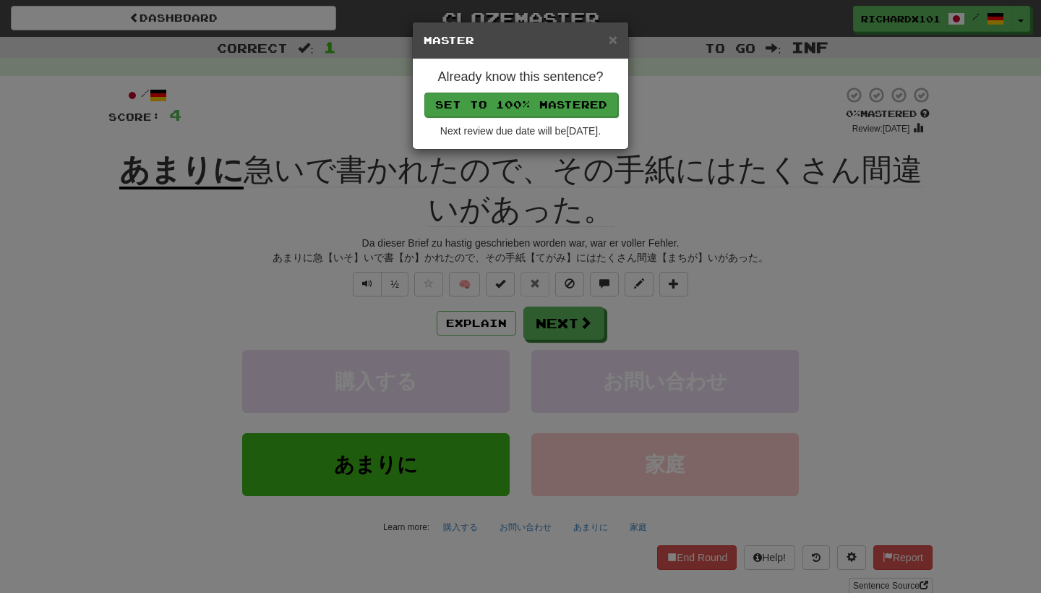
click at [547, 98] on button "Set to 100% Mastered" at bounding box center [521, 105] width 194 height 25
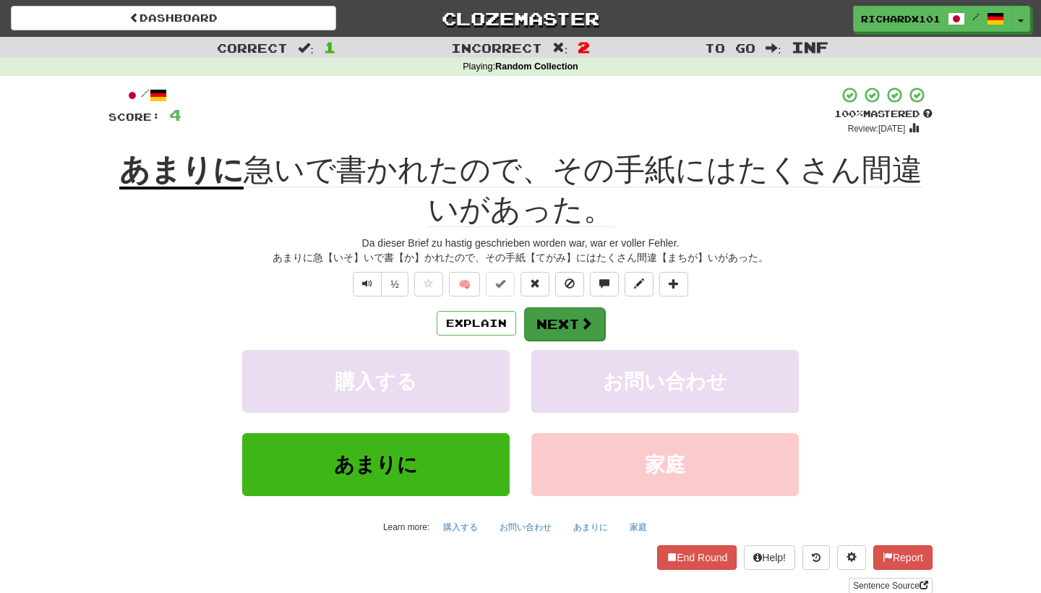
click at [573, 329] on button "Next" at bounding box center [564, 323] width 81 height 33
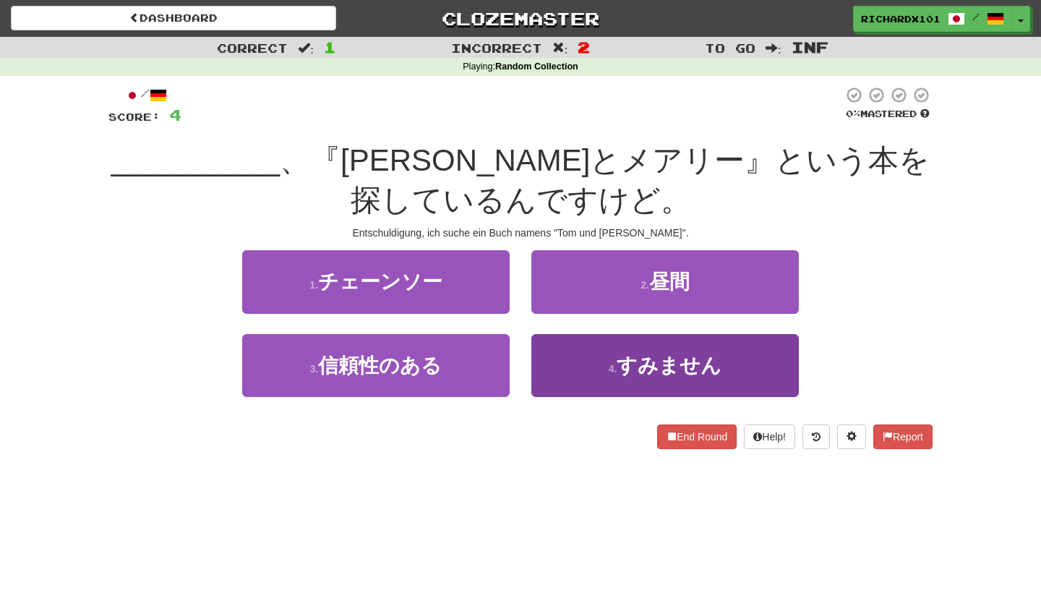
click at [586, 353] on button "4 . すみません" at bounding box center [664, 365] width 267 height 63
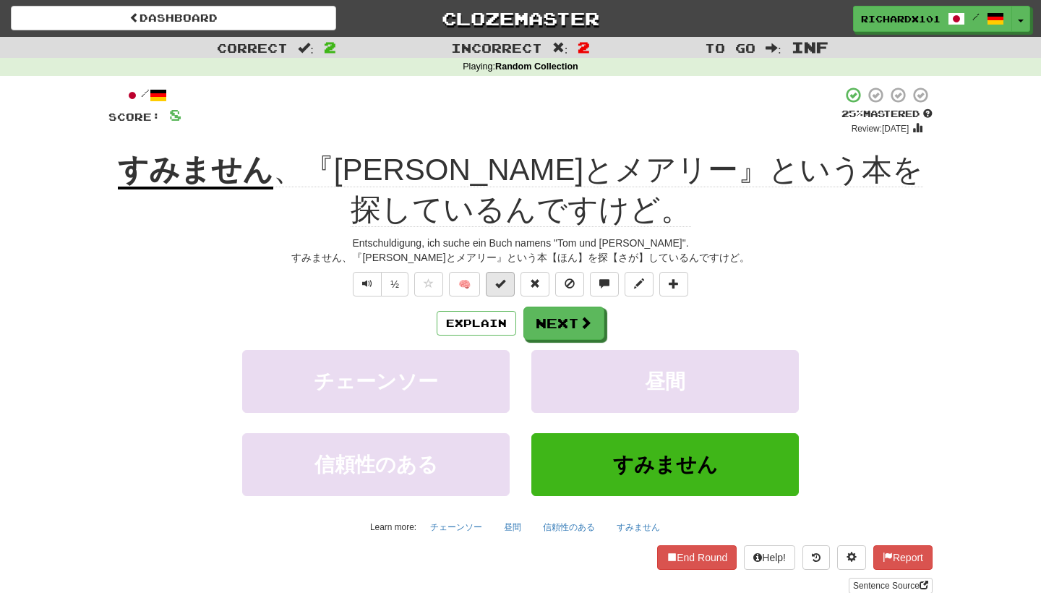
click at [510, 281] on button at bounding box center [500, 284] width 29 height 25
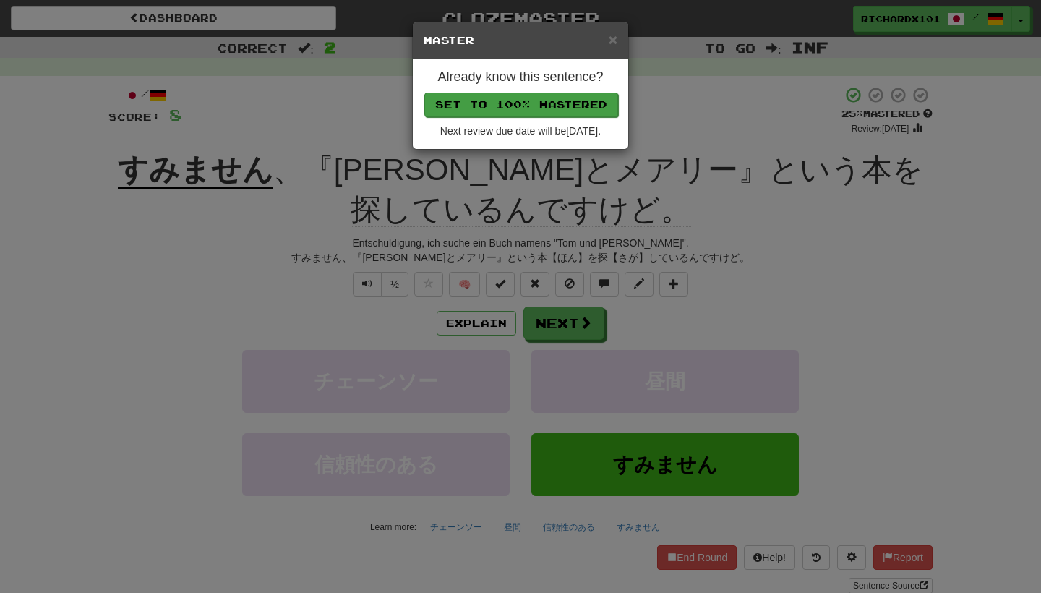
click at [565, 101] on button "Set to 100% Mastered" at bounding box center [521, 105] width 194 height 25
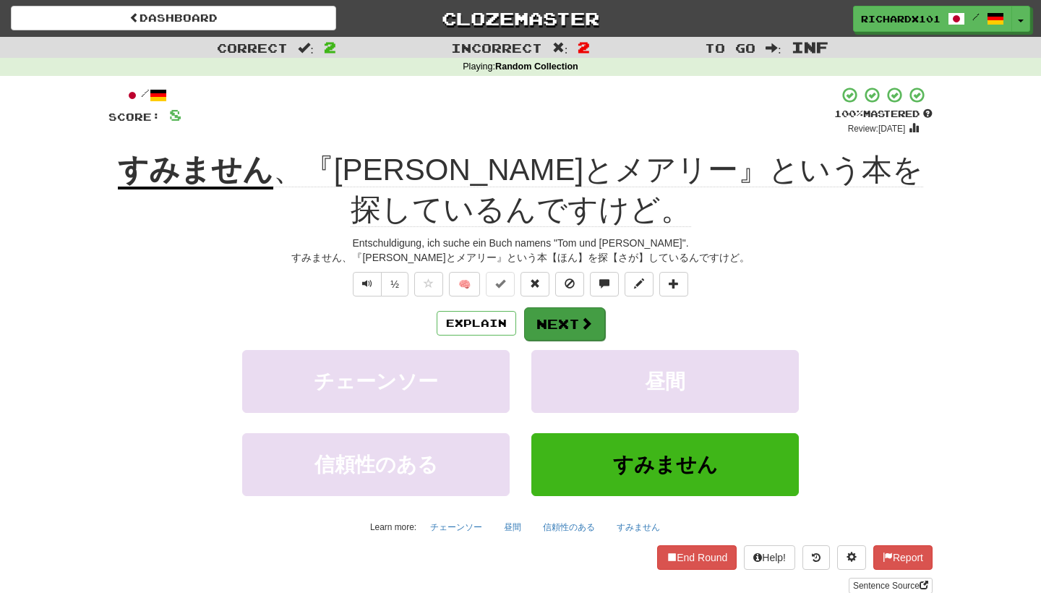
click at [572, 315] on button "Next" at bounding box center [564, 323] width 81 height 33
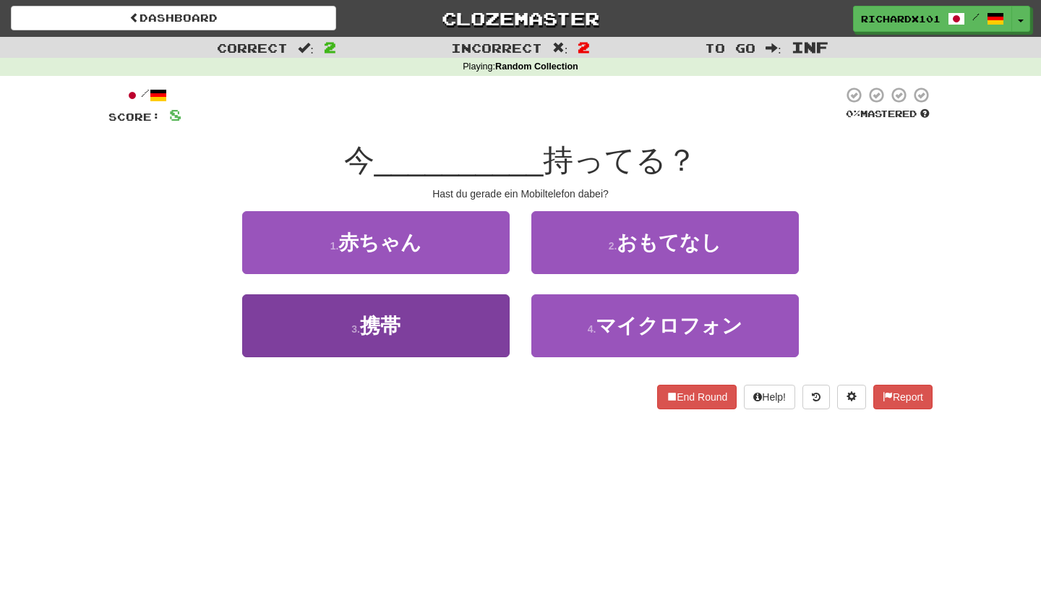
click at [479, 347] on button "3 . 携帯" at bounding box center [375, 325] width 267 height 63
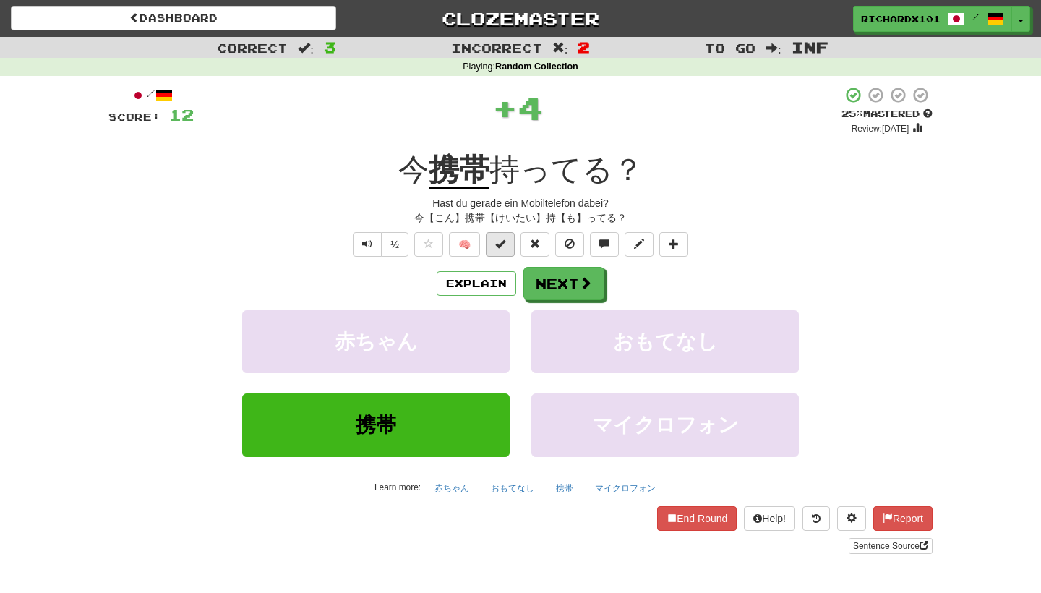
click at [502, 243] on span at bounding box center [500, 244] width 10 height 10
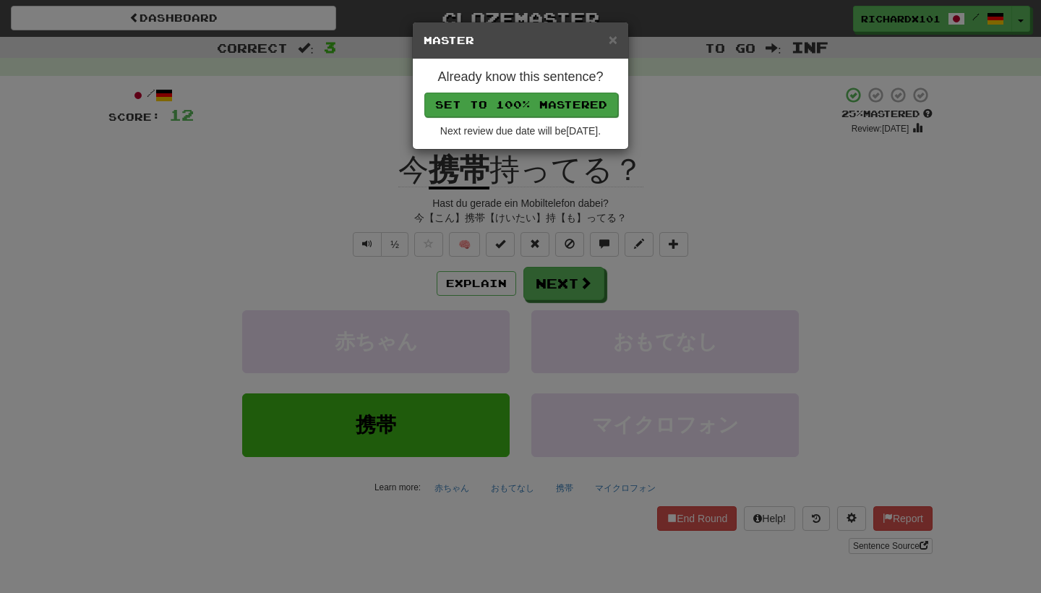
click at [547, 101] on button "Set to 100% Mastered" at bounding box center [521, 105] width 194 height 25
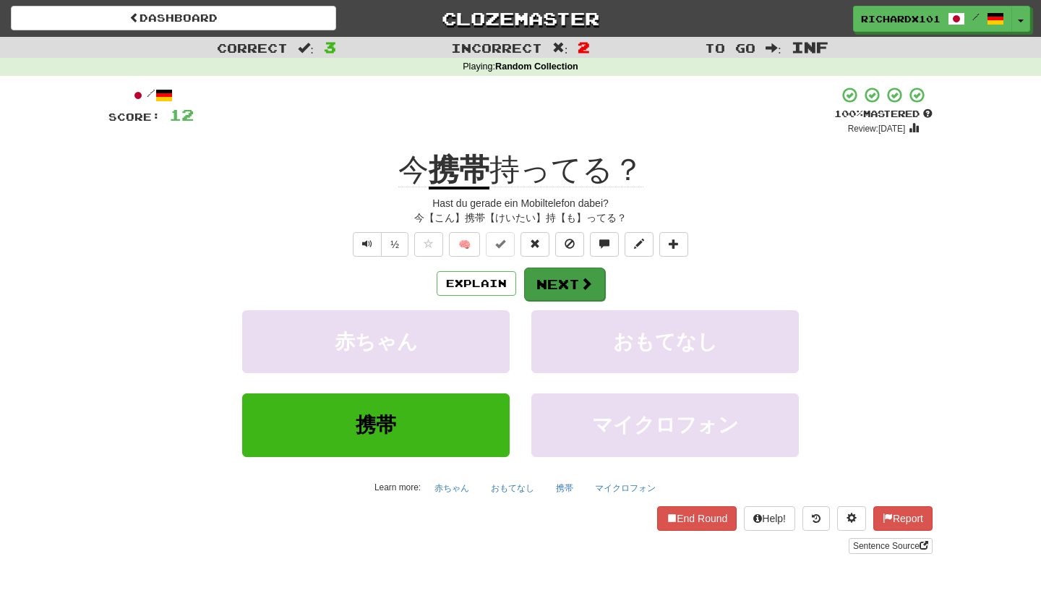
click at [558, 270] on button "Next" at bounding box center [564, 283] width 81 height 33
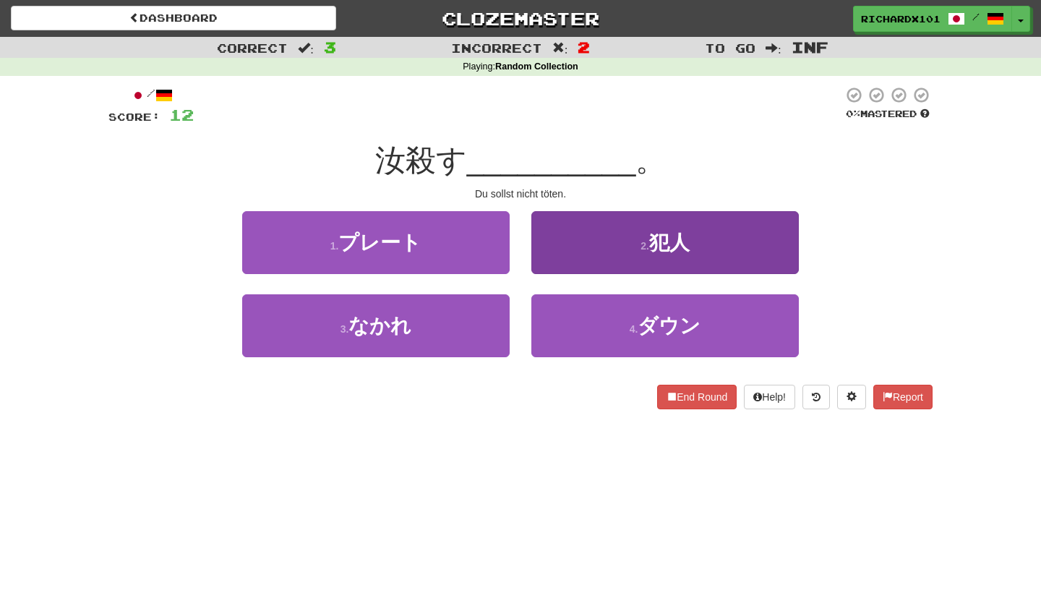
click at [575, 242] on button "2 . 犯人" at bounding box center [664, 242] width 267 height 63
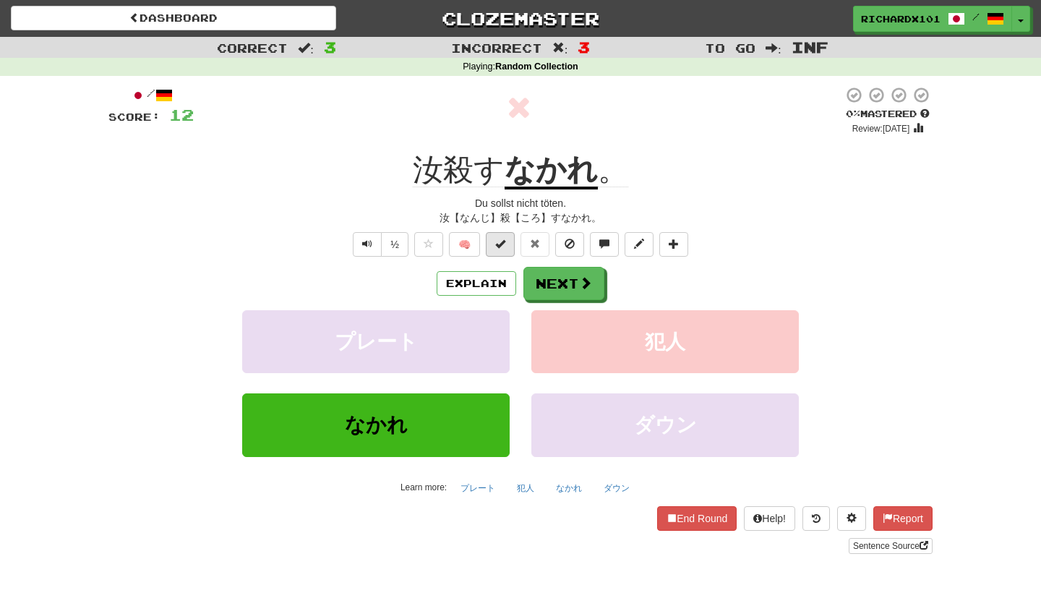
click at [505, 246] on span at bounding box center [500, 244] width 10 height 10
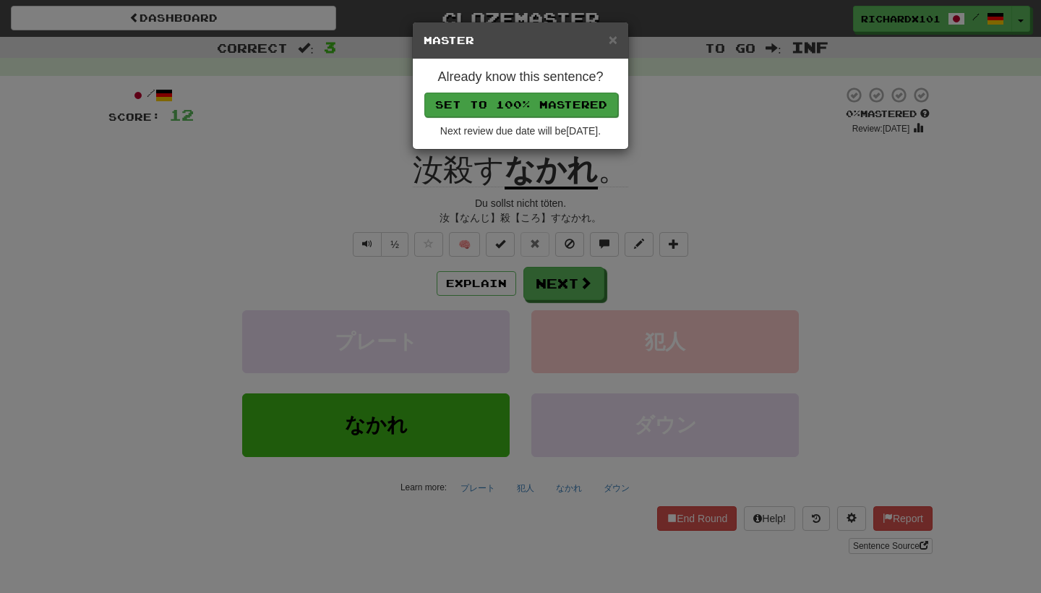
click at [557, 99] on button "Set to 100% Mastered" at bounding box center [521, 105] width 194 height 25
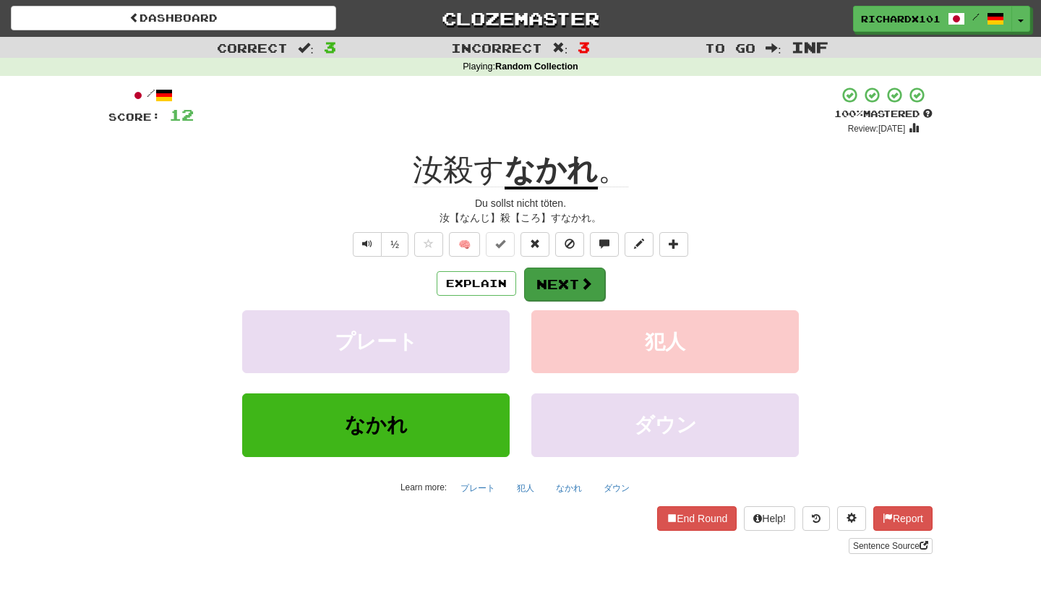
click at [565, 275] on button "Next" at bounding box center [564, 283] width 81 height 33
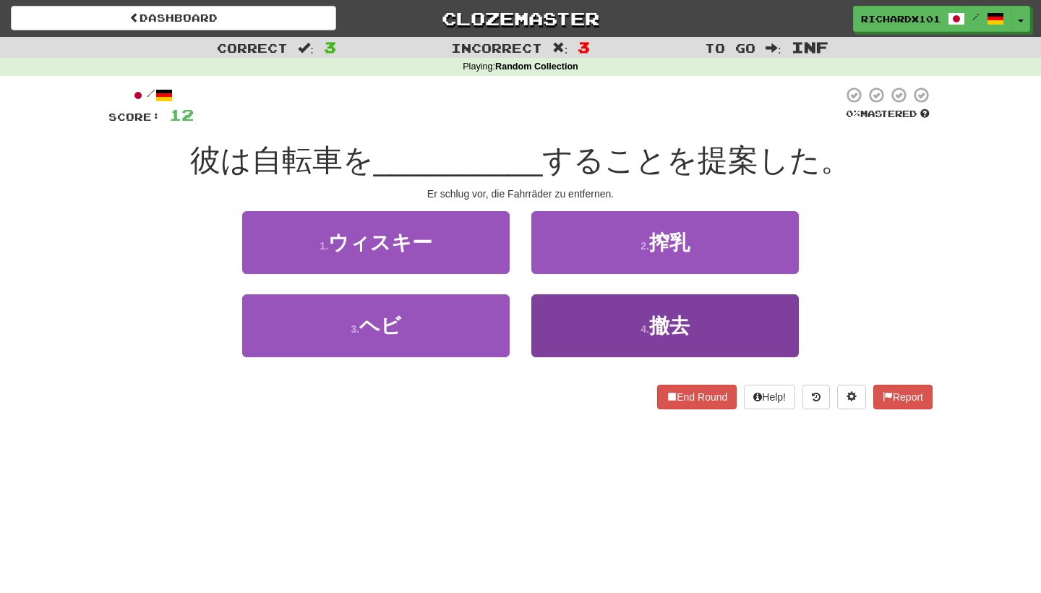
click at [580, 328] on button "4 . 撤去" at bounding box center [664, 325] width 267 height 63
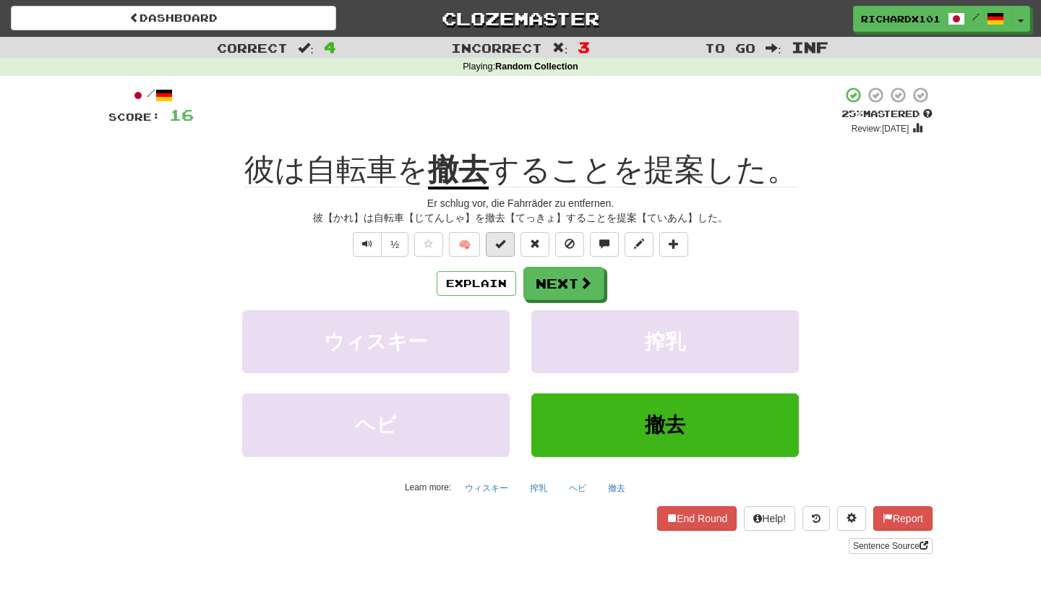
click at [502, 244] on span at bounding box center [500, 244] width 10 height 10
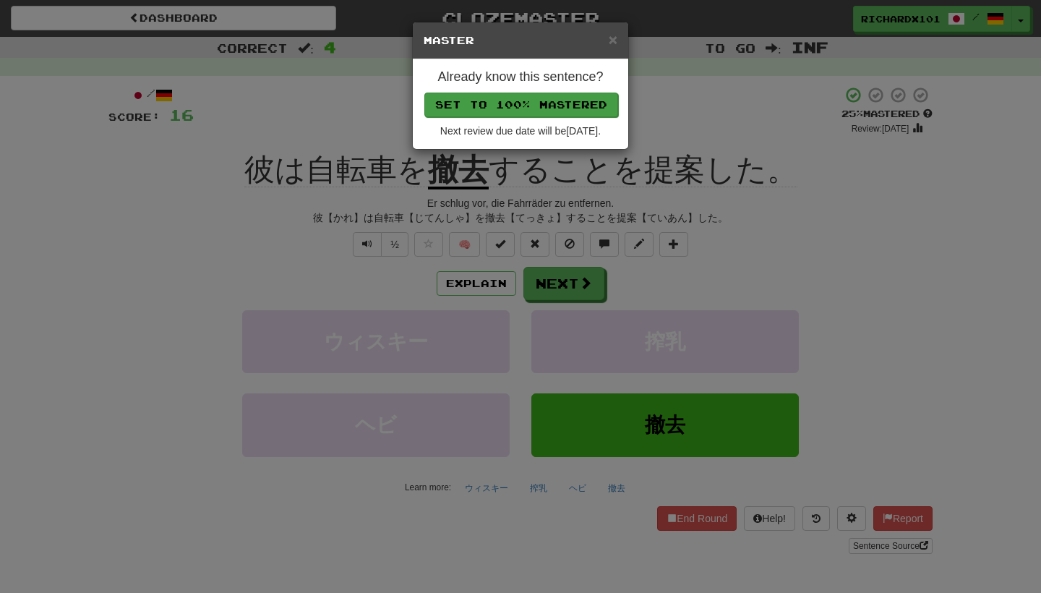
click at [543, 106] on button "Set to 100% Mastered" at bounding box center [521, 105] width 194 height 25
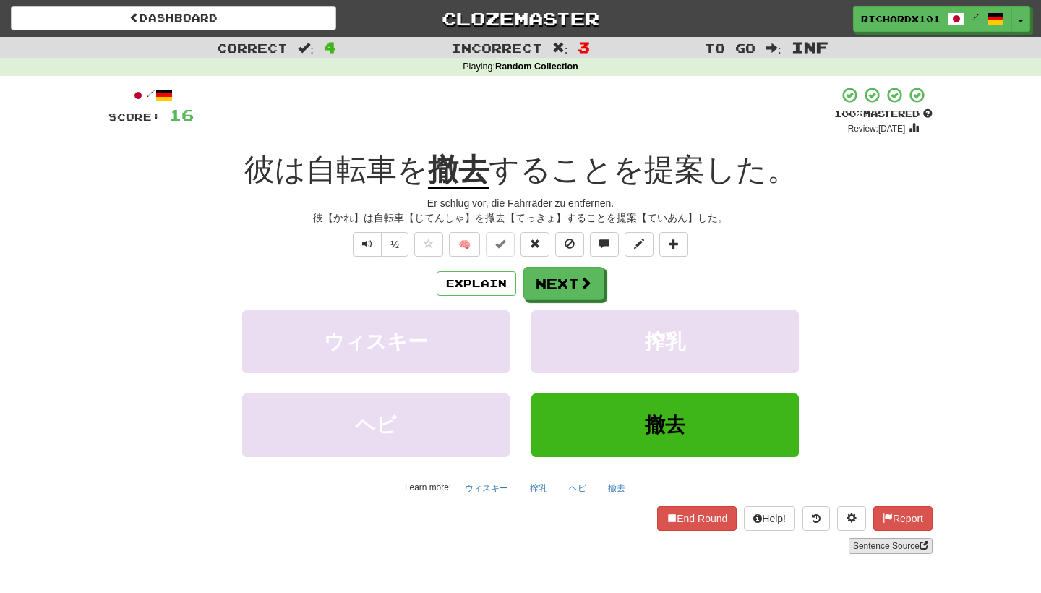
click at [870, 549] on link "Sentence Source" at bounding box center [891, 546] width 84 height 16
click at [565, 281] on button "Next" at bounding box center [564, 283] width 81 height 33
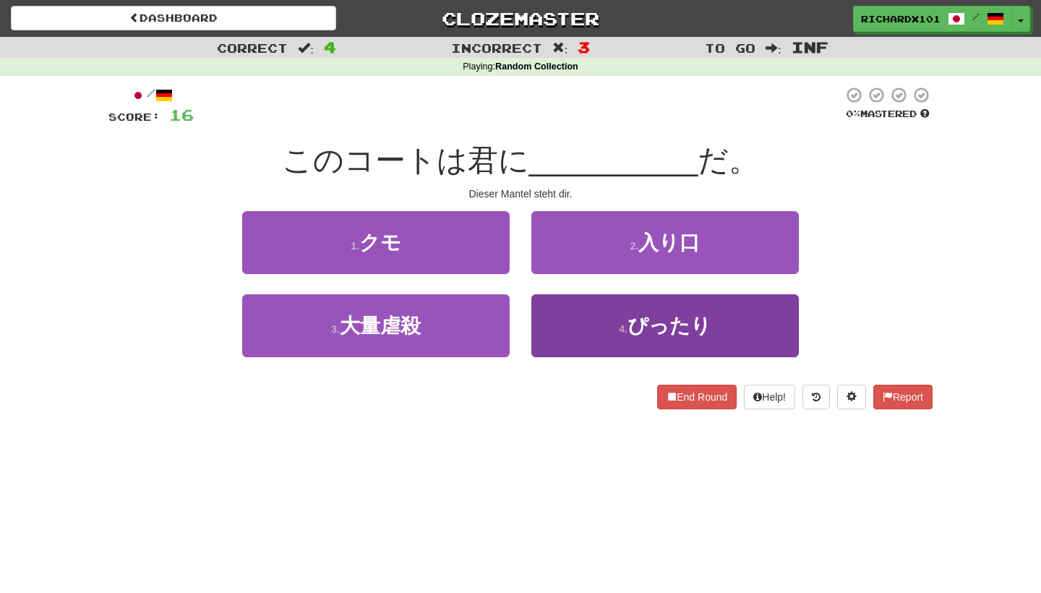
click at [586, 324] on button "4 . ぴったり" at bounding box center [664, 325] width 267 height 63
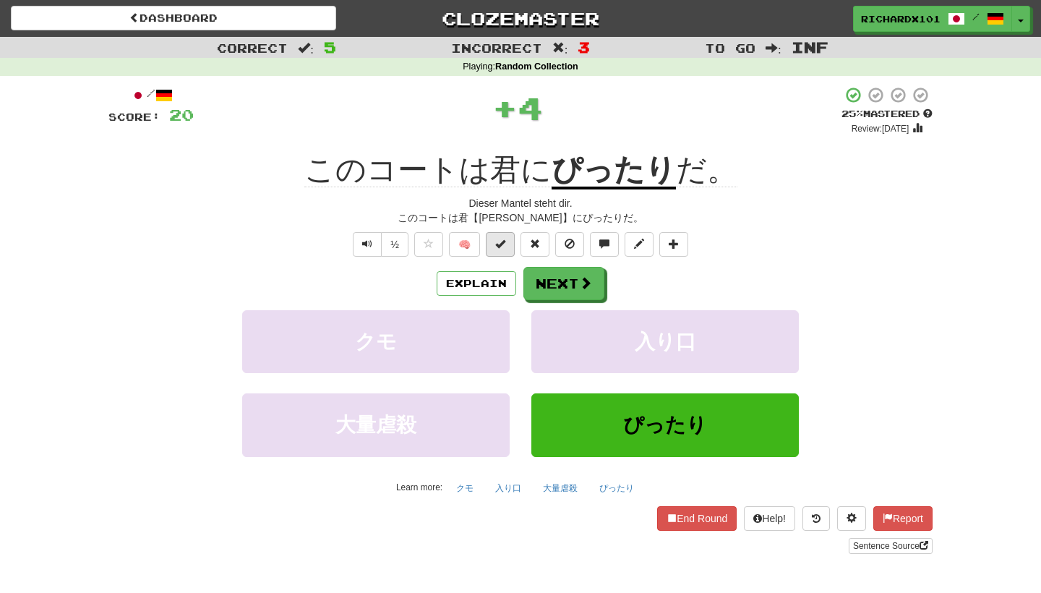
click at [507, 246] on button at bounding box center [500, 244] width 29 height 25
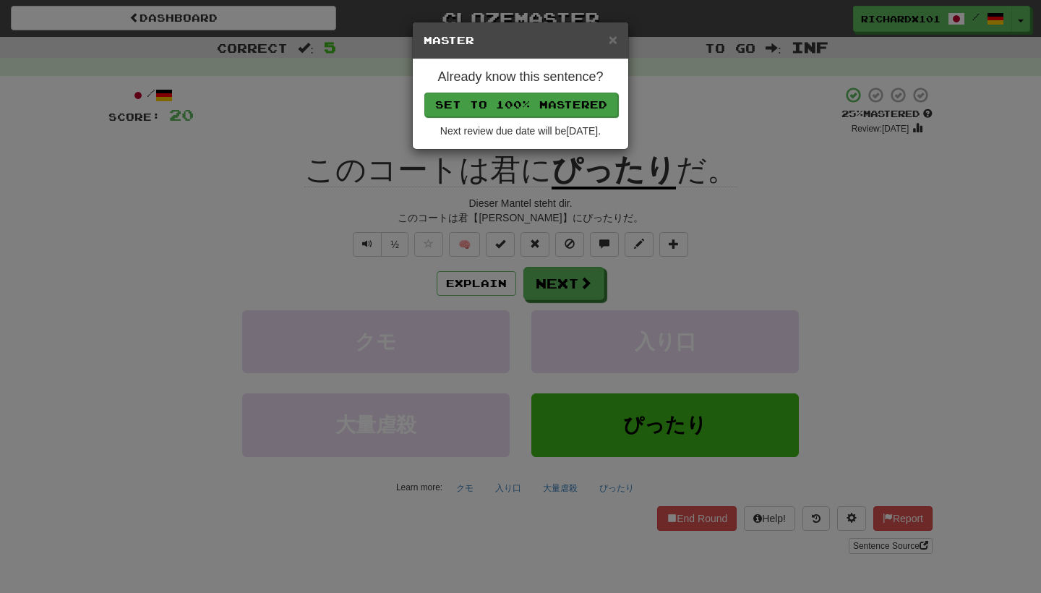
click at [547, 99] on button "Set to 100% Mastered" at bounding box center [521, 105] width 194 height 25
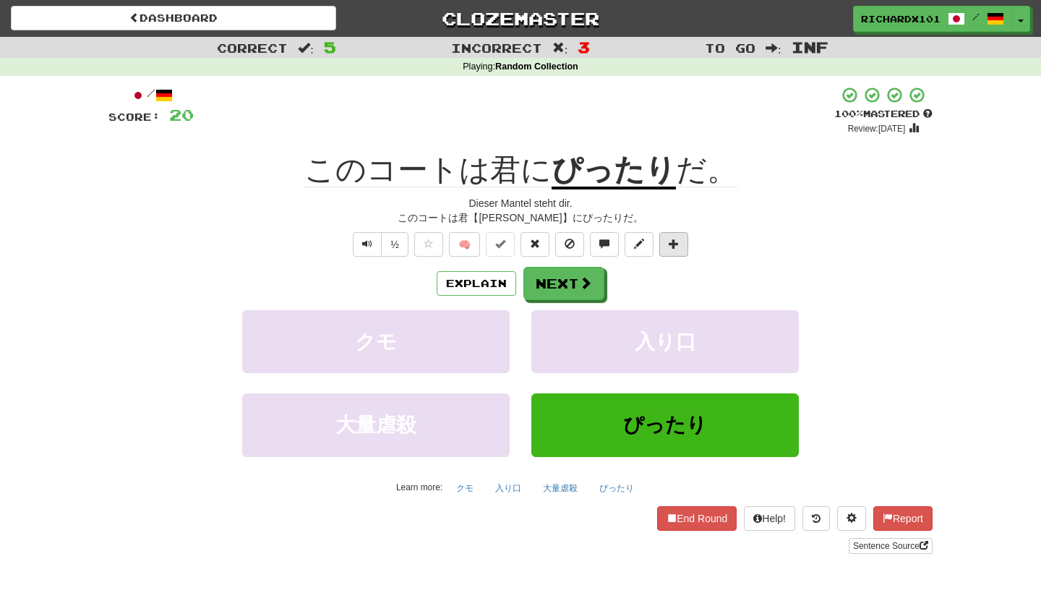
click at [682, 244] on button at bounding box center [673, 244] width 29 height 25
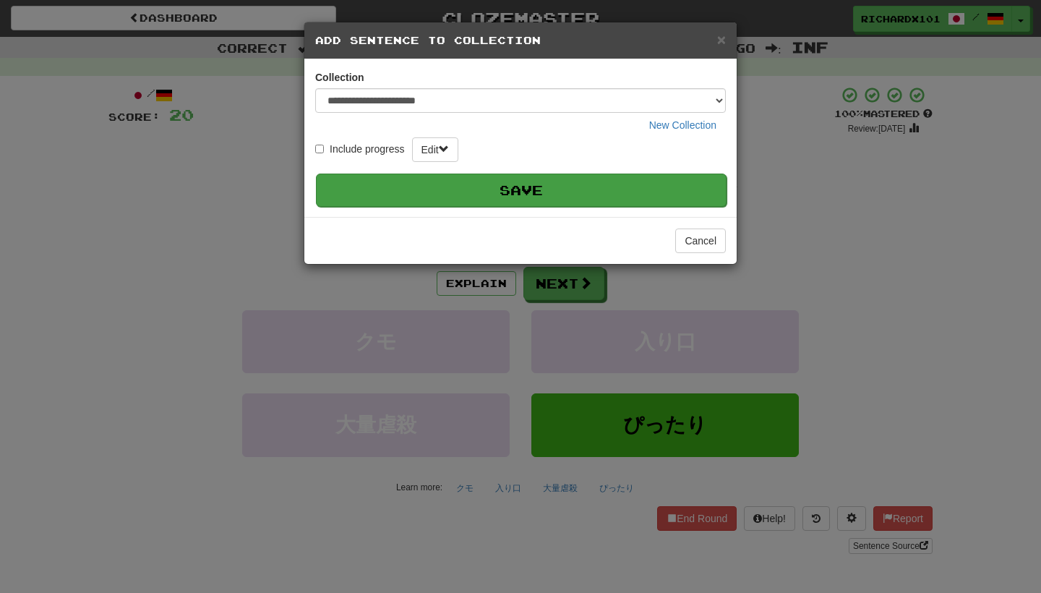
click at [662, 182] on button "Save" at bounding box center [521, 189] width 411 height 33
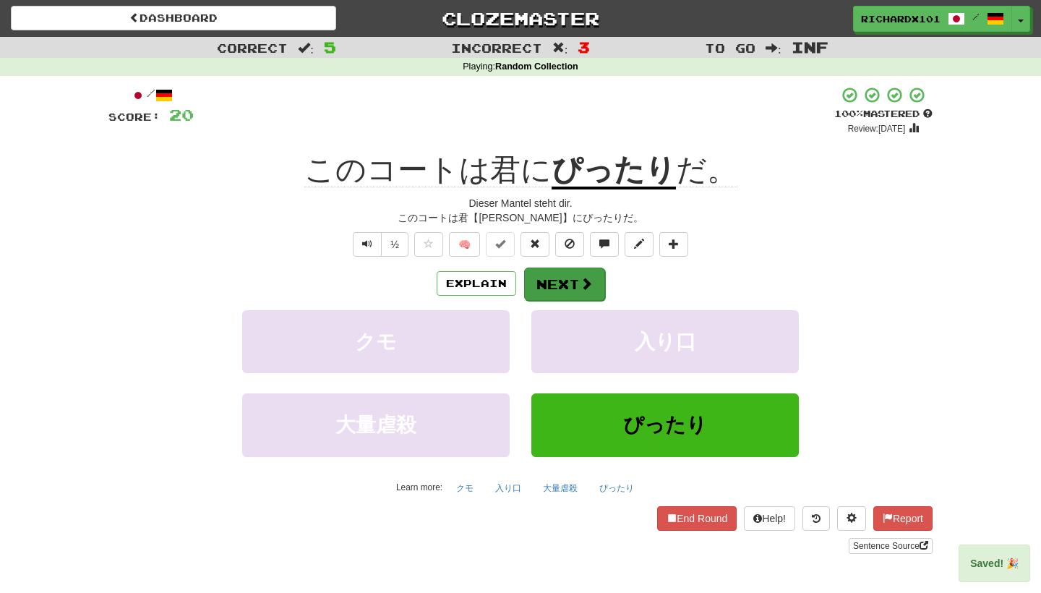
click at [596, 275] on button "Next" at bounding box center [564, 283] width 81 height 33
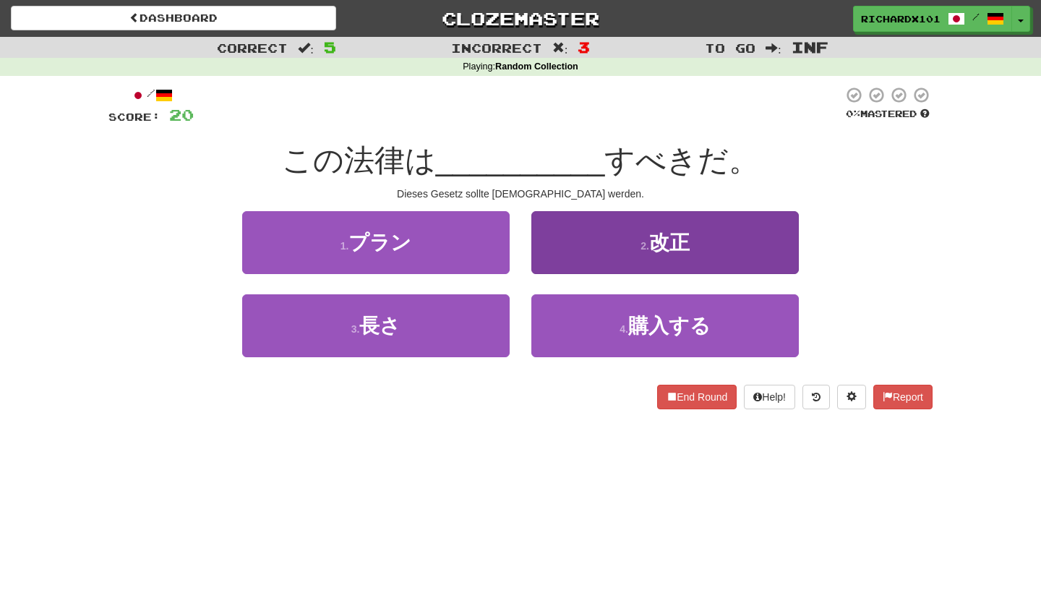
click at [613, 248] on button "2 . 改正" at bounding box center [664, 242] width 267 height 63
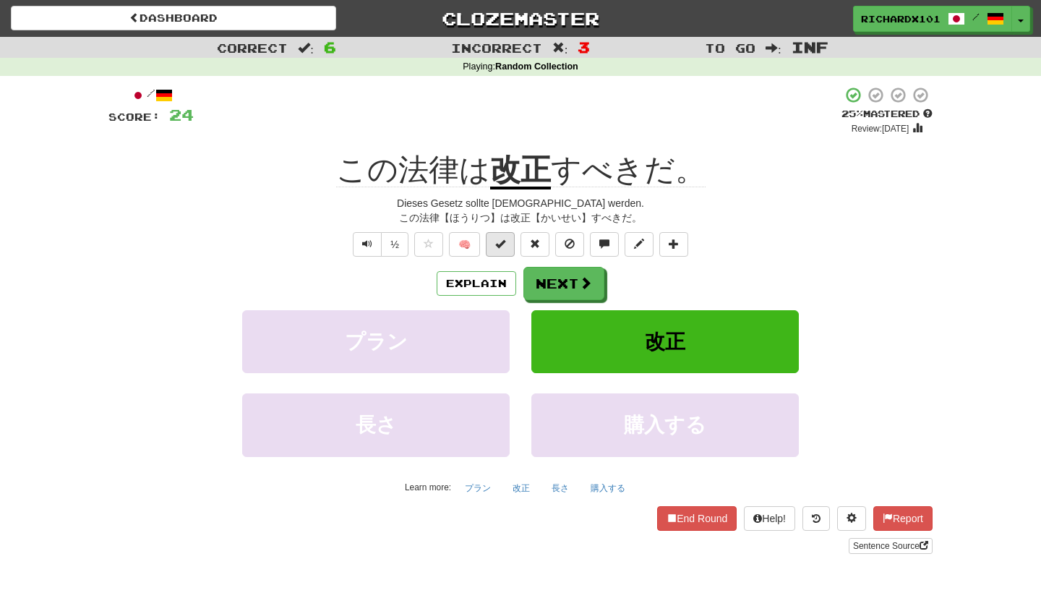
click at [510, 248] on button at bounding box center [500, 244] width 29 height 25
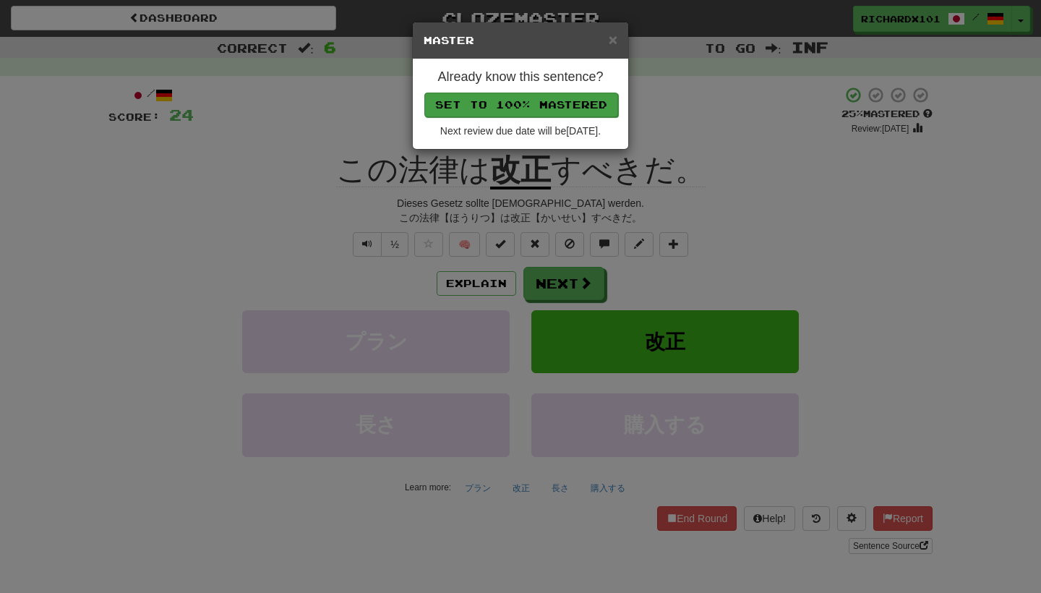
click at [551, 97] on button "Set to 100% Mastered" at bounding box center [521, 105] width 194 height 25
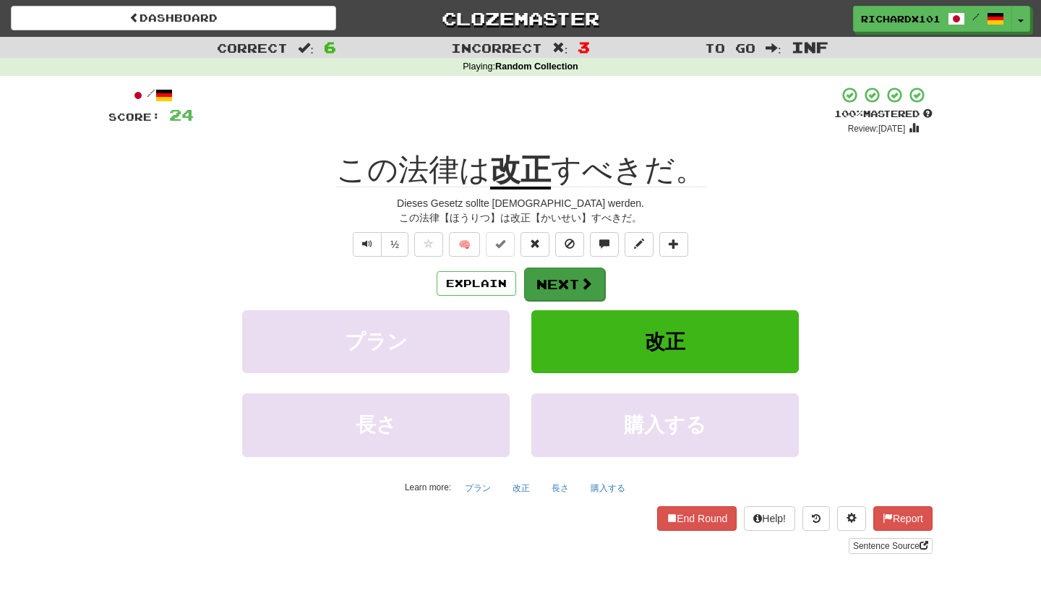
click at [555, 283] on button "Next" at bounding box center [564, 283] width 81 height 33
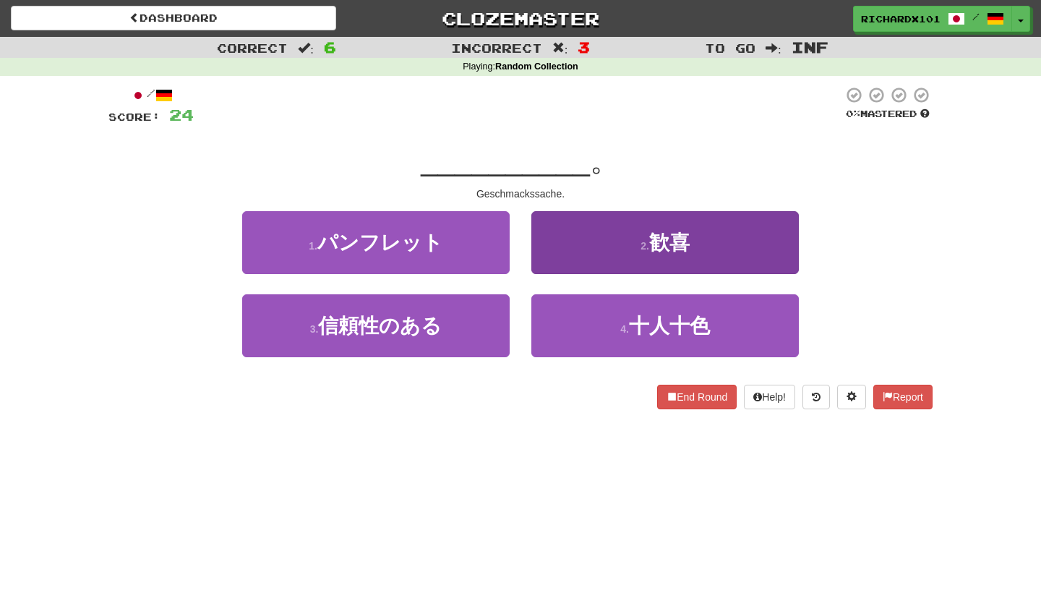
click at [572, 250] on button "2 . 歓喜" at bounding box center [664, 242] width 267 height 63
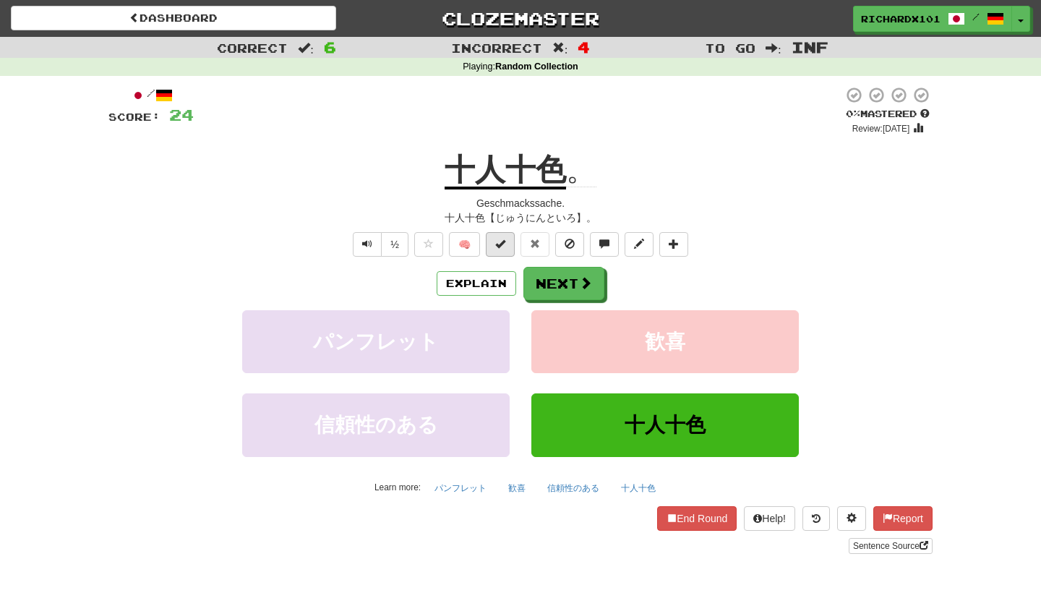
click at [507, 242] on button at bounding box center [500, 244] width 29 height 25
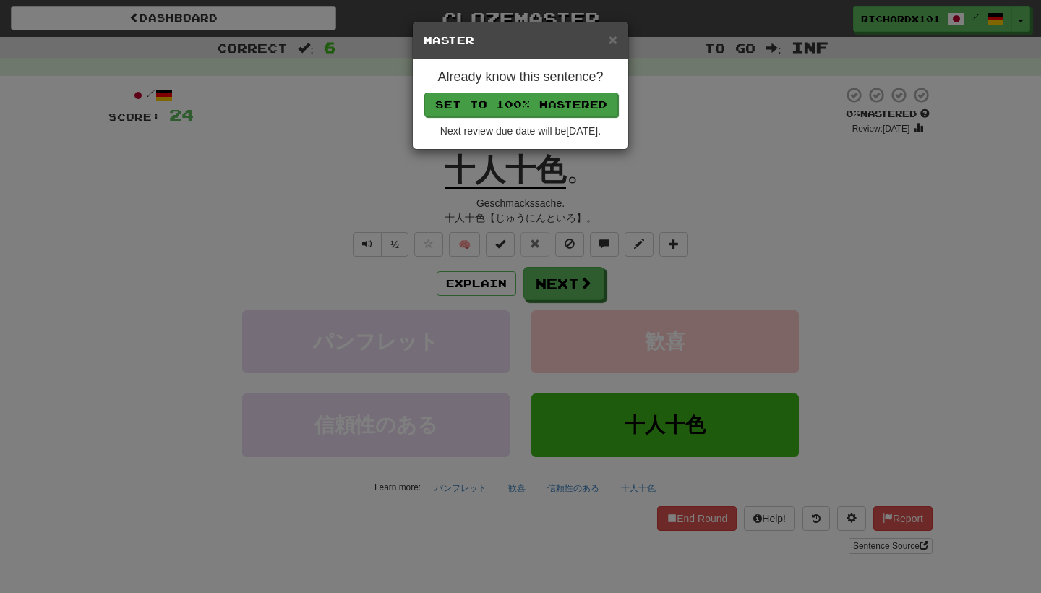
click at [556, 114] on button "Set to 100% Mastered" at bounding box center [521, 105] width 194 height 25
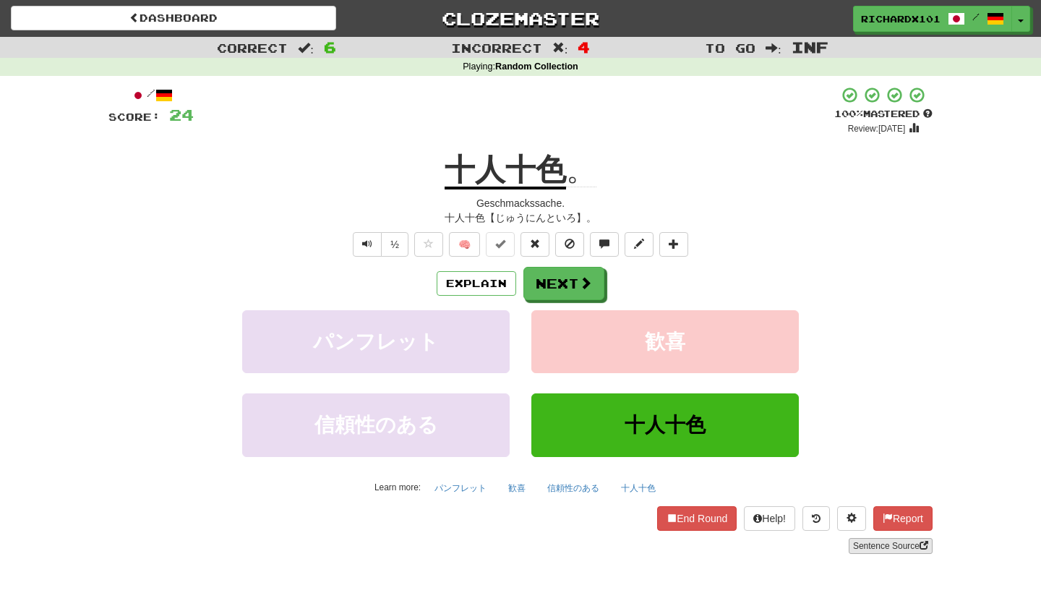
click at [870, 548] on link "Sentence Source" at bounding box center [891, 546] width 84 height 16
click at [683, 248] on button at bounding box center [673, 244] width 29 height 25
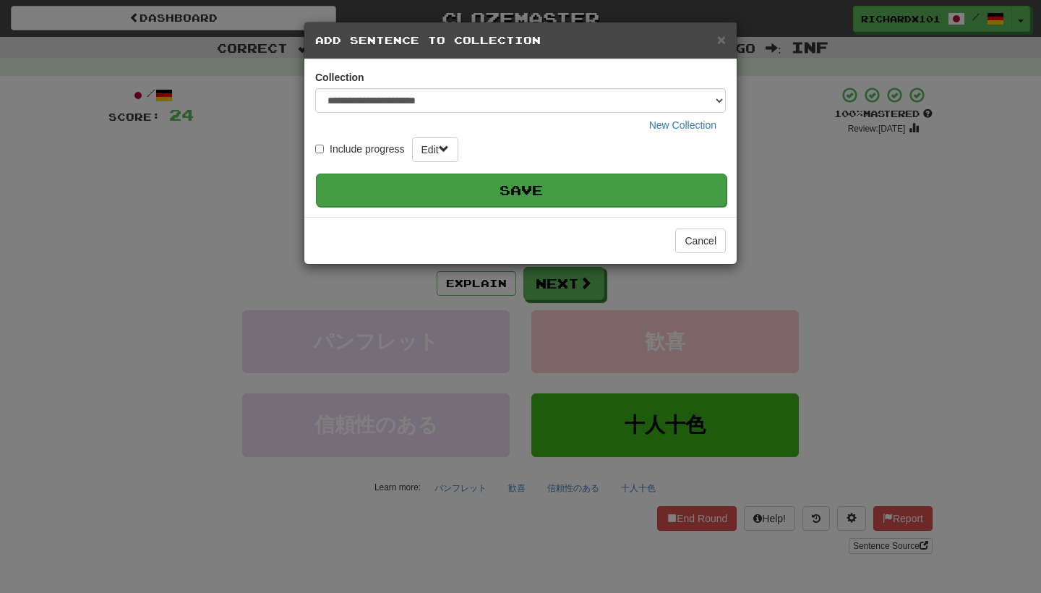
click at [634, 192] on button "Save" at bounding box center [521, 189] width 411 height 33
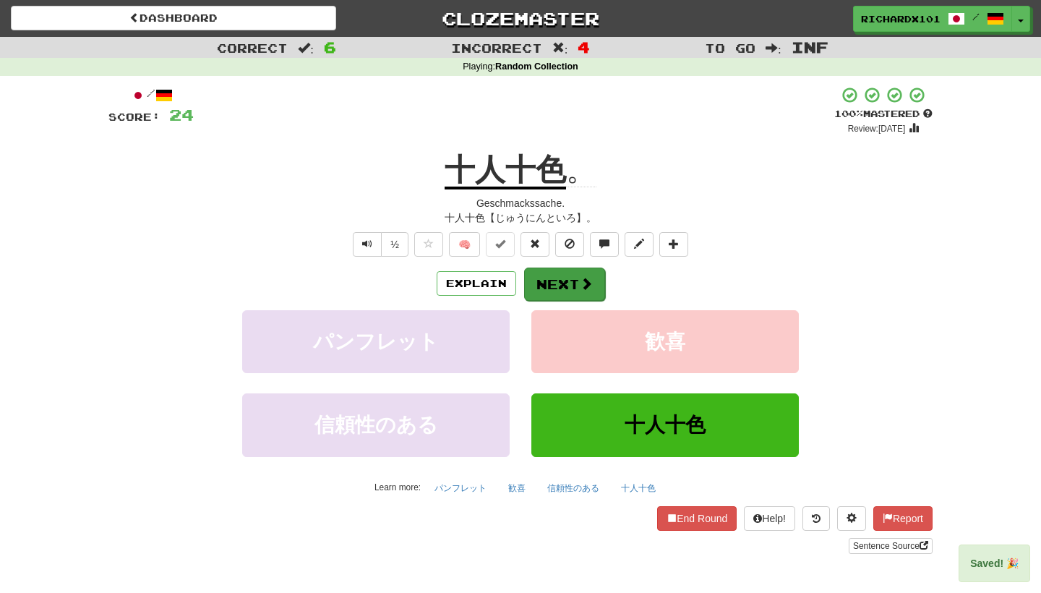
click at [591, 288] on span at bounding box center [586, 283] width 13 height 13
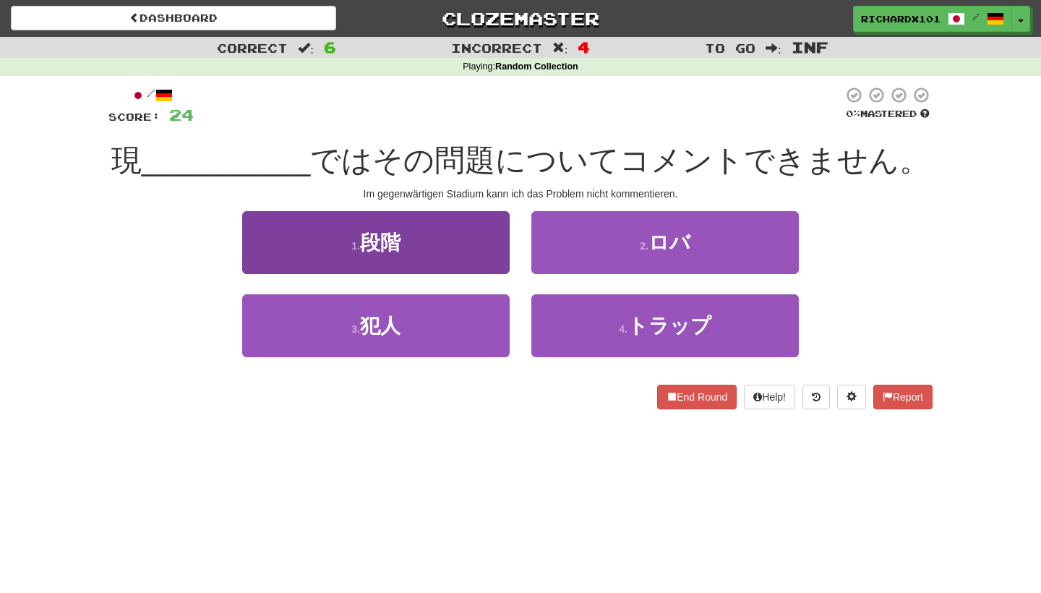
click at [491, 257] on button "1 . 段階" at bounding box center [375, 242] width 267 height 63
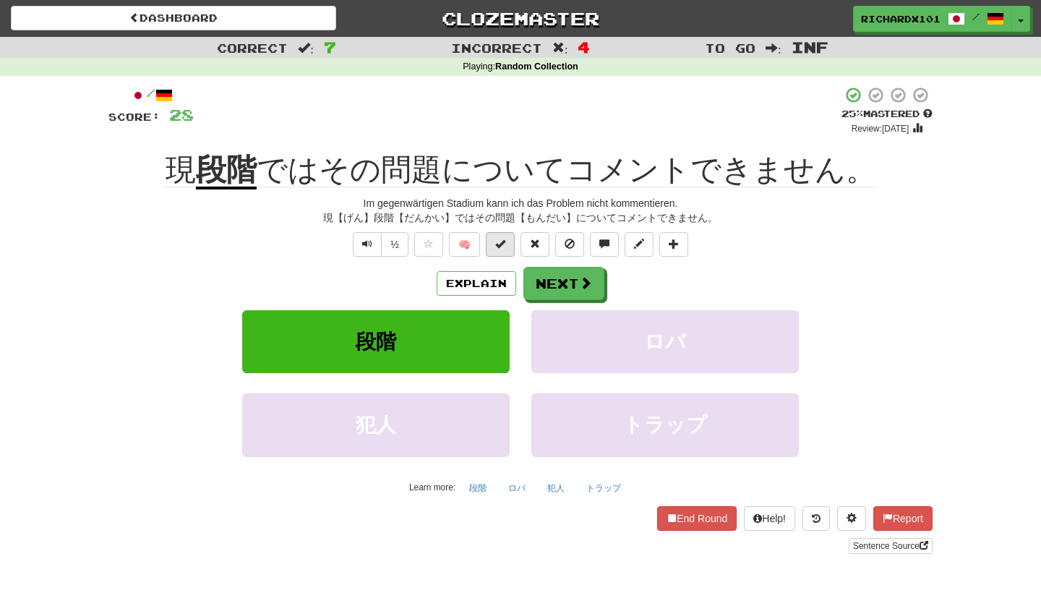
click at [501, 244] on span at bounding box center [500, 244] width 10 height 10
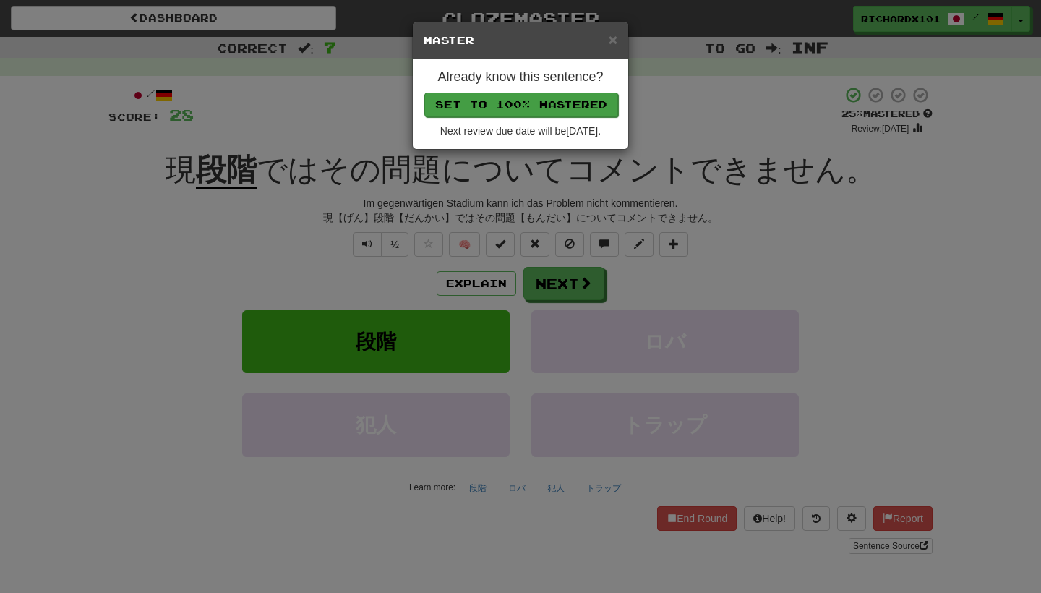
click at [537, 105] on button "Set to 100% Mastered" at bounding box center [521, 105] width 194 height 25
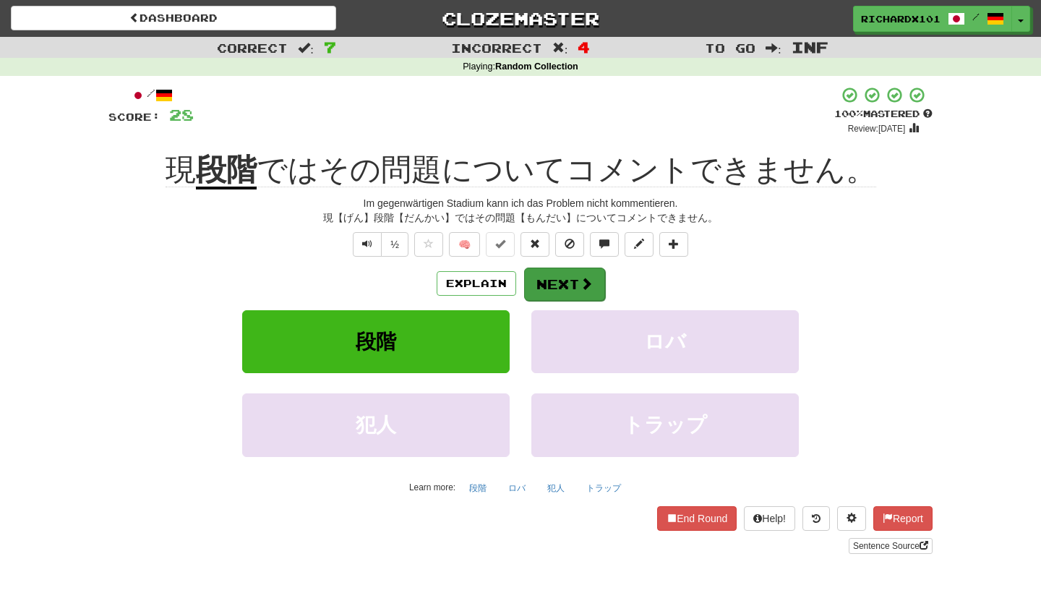
click at [555, 283] on button "Next" at bounding box center [564, 283] width 81 height 33
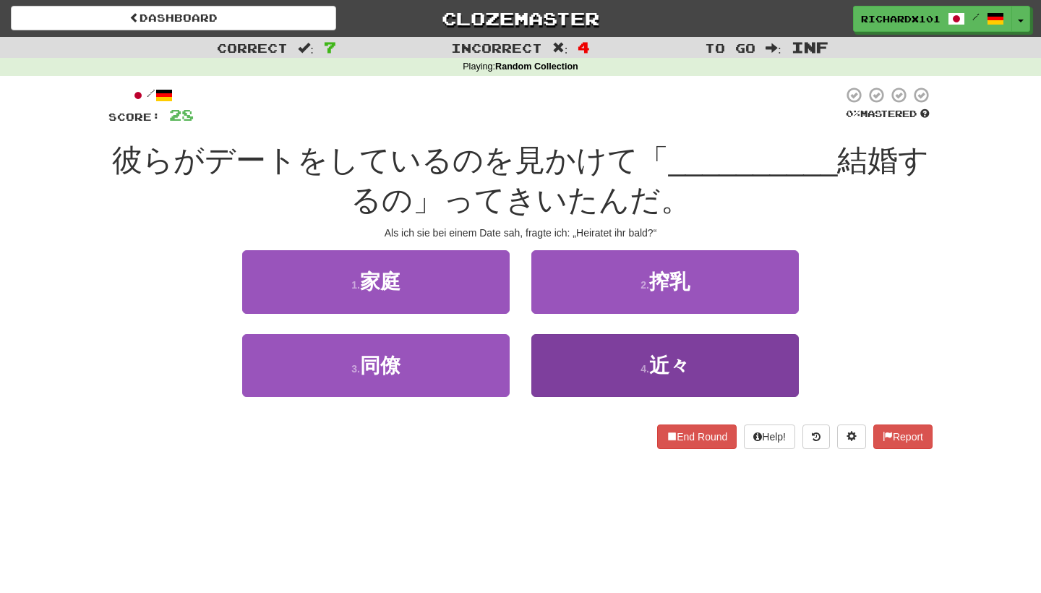
click at [588, 353] on button "4 . 近々" at bounding box center [664, 365] width 267 height 63
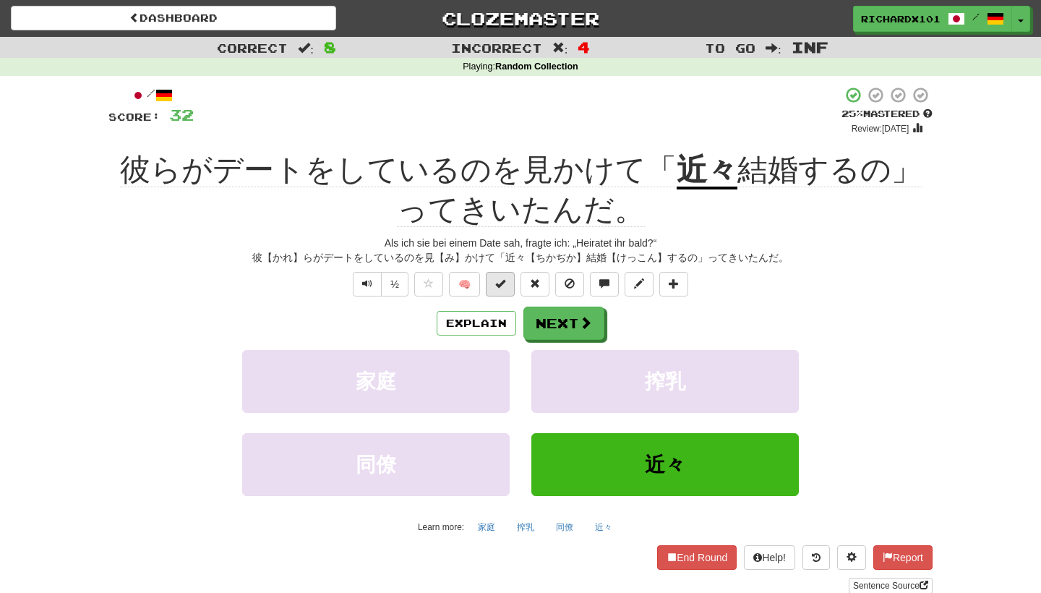
click at [507, 283] on button at bounding box center [500, 284] width 29 height 25
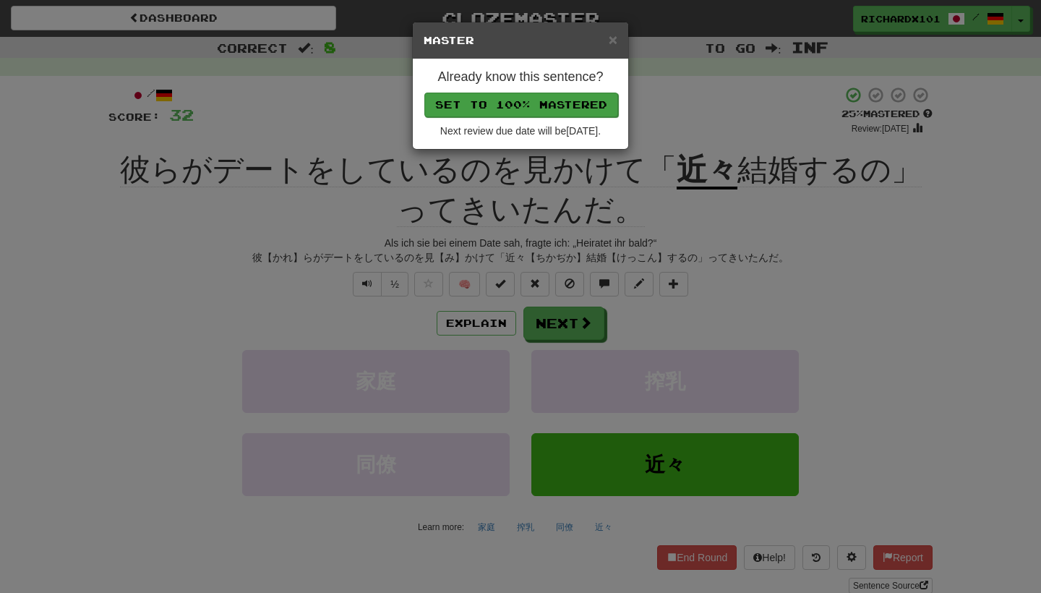
click at [543, 102] on button "Set to 100% Mastered" at bounding box center [521, 105] width 194 height 25
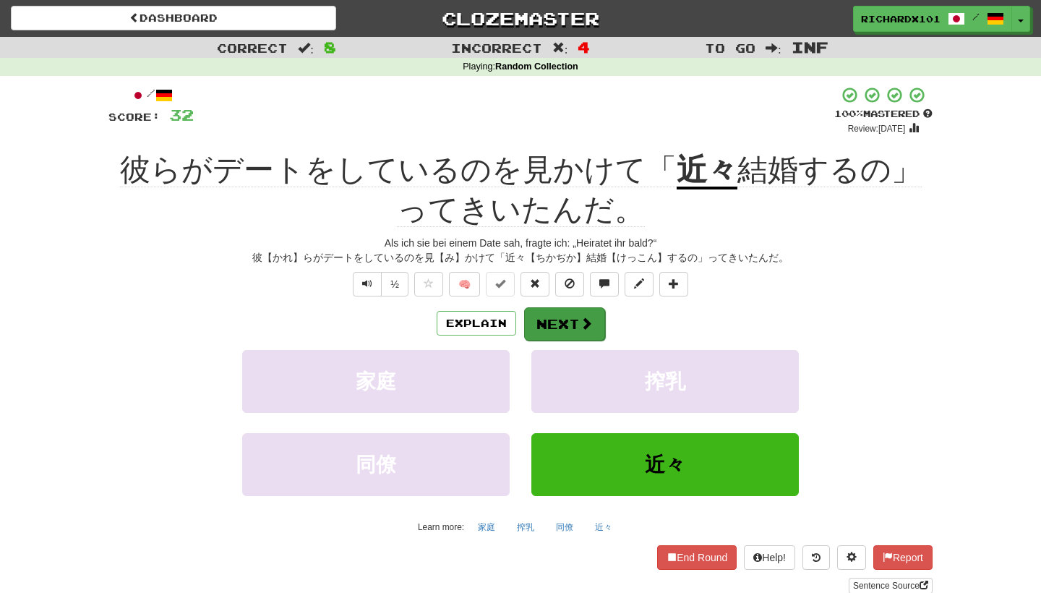
click at [557, 315] on button "Next" at bounding box center [564, 323] width 81 height 33
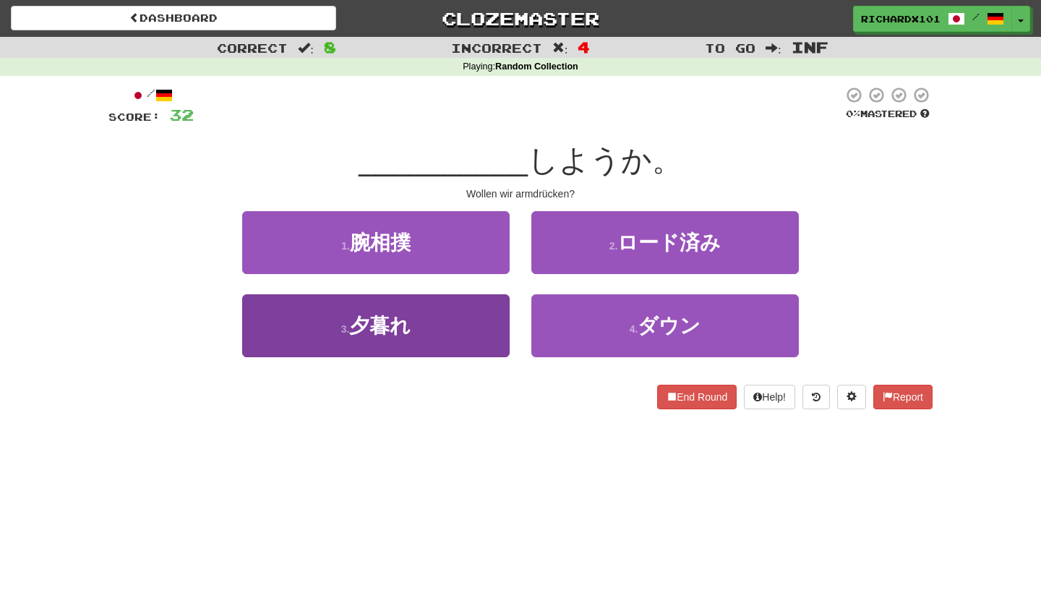
click at [484, 334] on button "3 . 夕暮れ" at bounding box center [375, 325] width 267 height 63
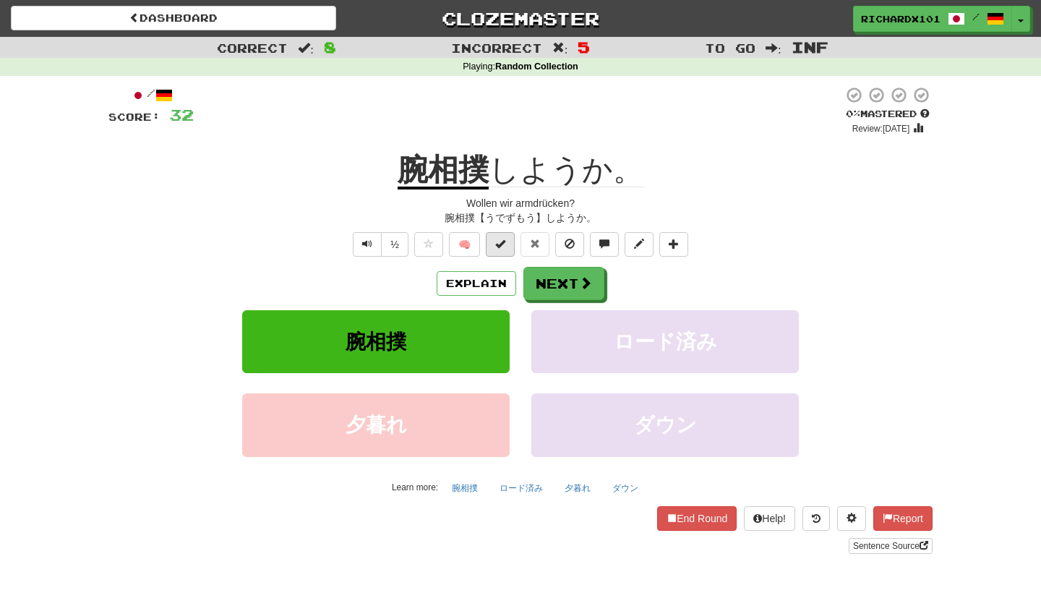
click at [502, 239] on span at bounding box center [500, 244] width 10 height 10
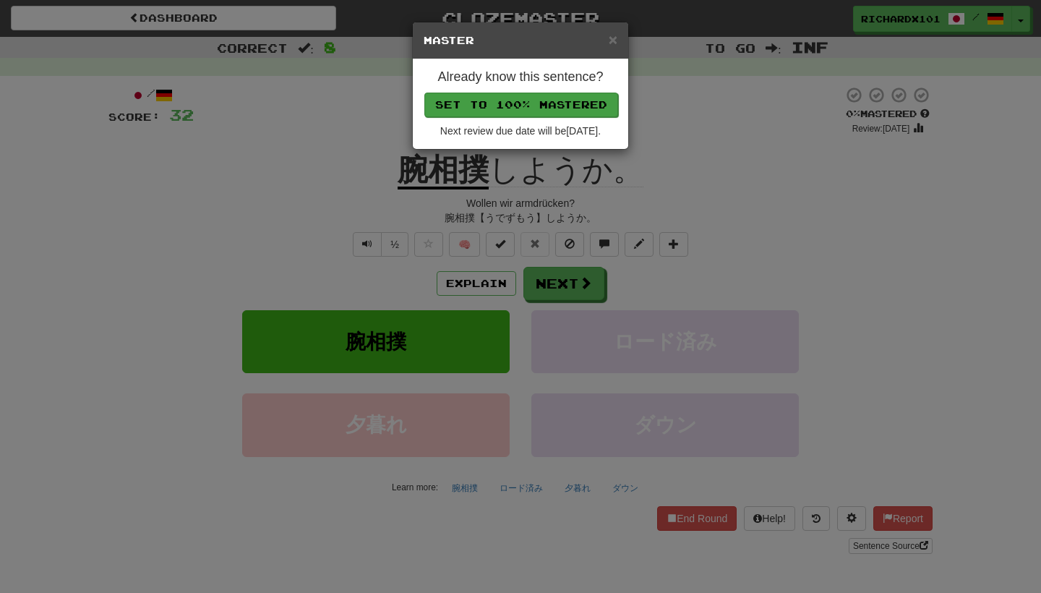
click at [544, 96] on button "Set to 100% Mastered" at bounding box center [521, 105] width 194 height 25
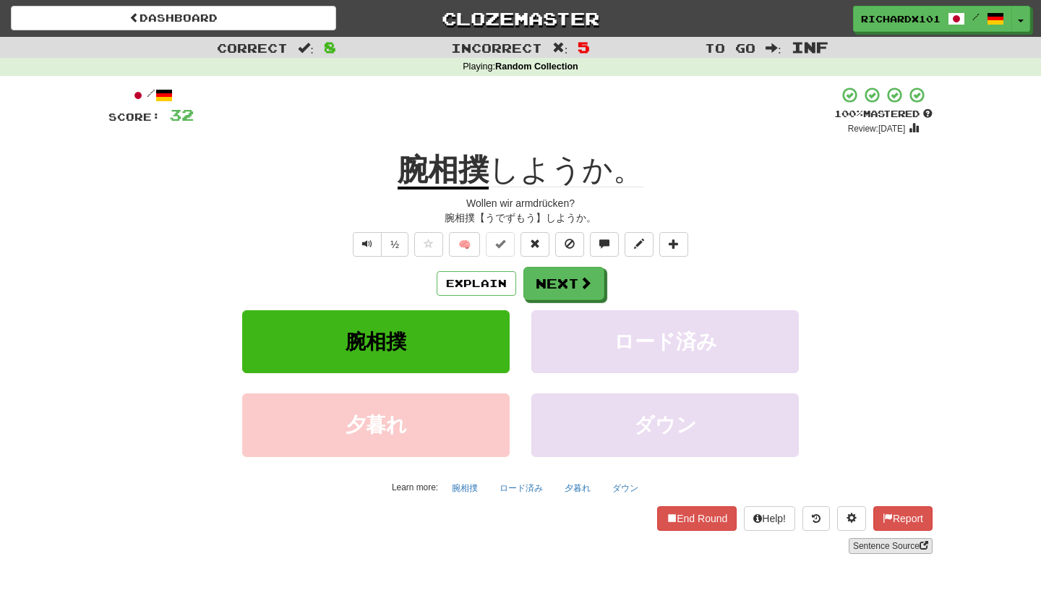
click at [874, 544] on link "Sentence Source" at bounding box center [891, 546] width 84 height 16
click at [680, 249] on button at bounding box center [673, 244] width 29 height 25
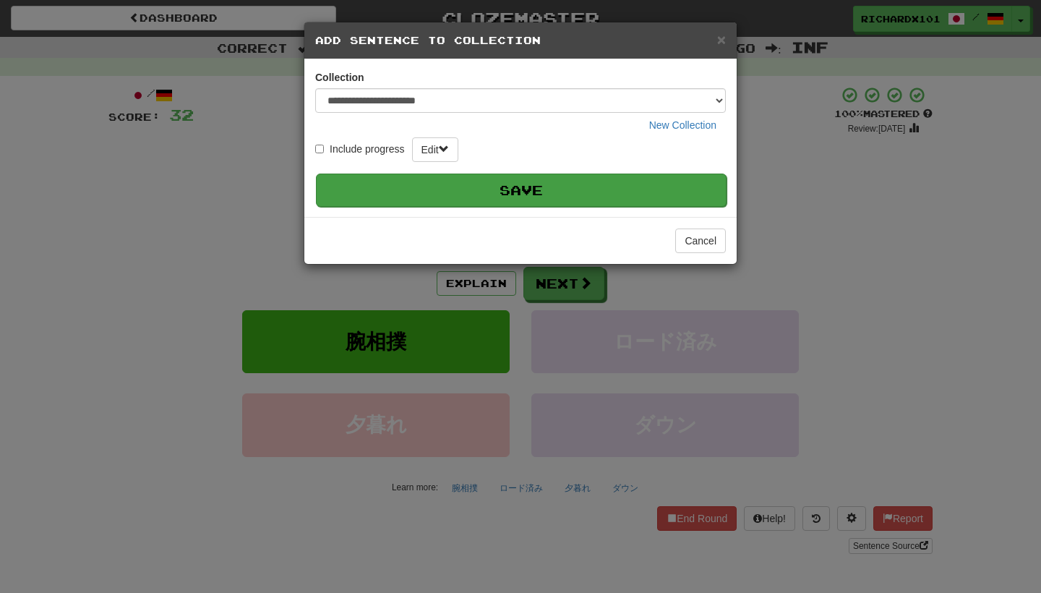
click at [656, 185] on button "Save" at bounding box center [521, 189] width 411 height 33
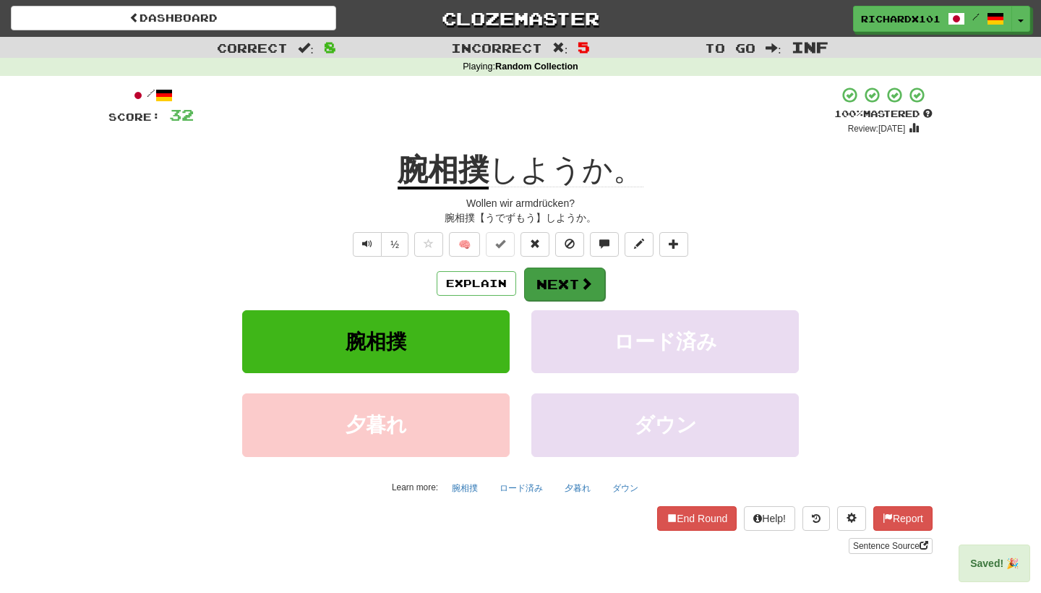
click at [573, 274] on button "Next" at bounding box center [564, 283] width 81 height 33
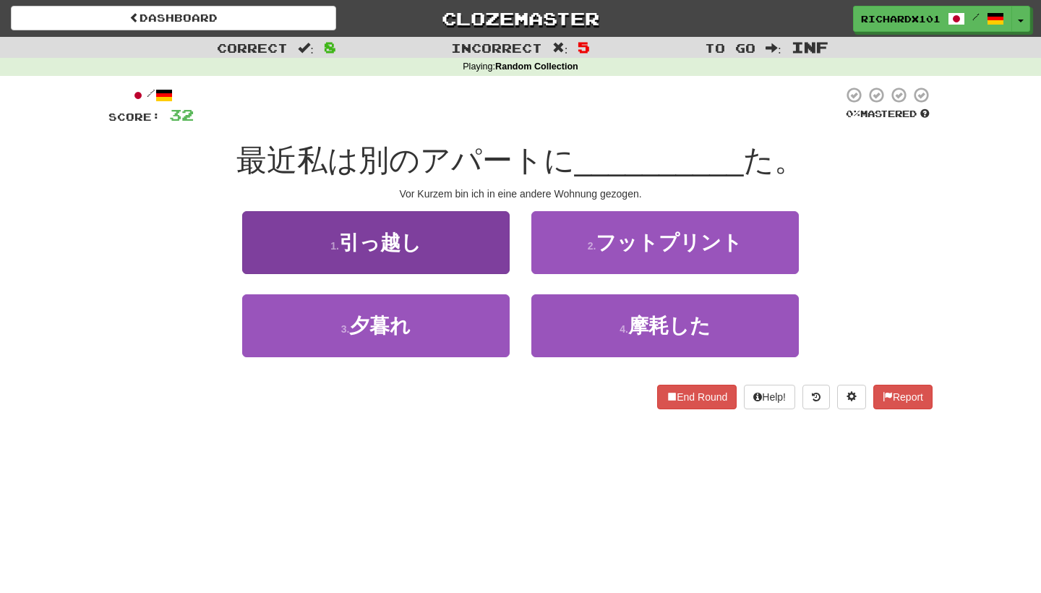
click at [480, 246] on button "1 . 引っ越し" at bounding box center [375, 242] width 267 height 63
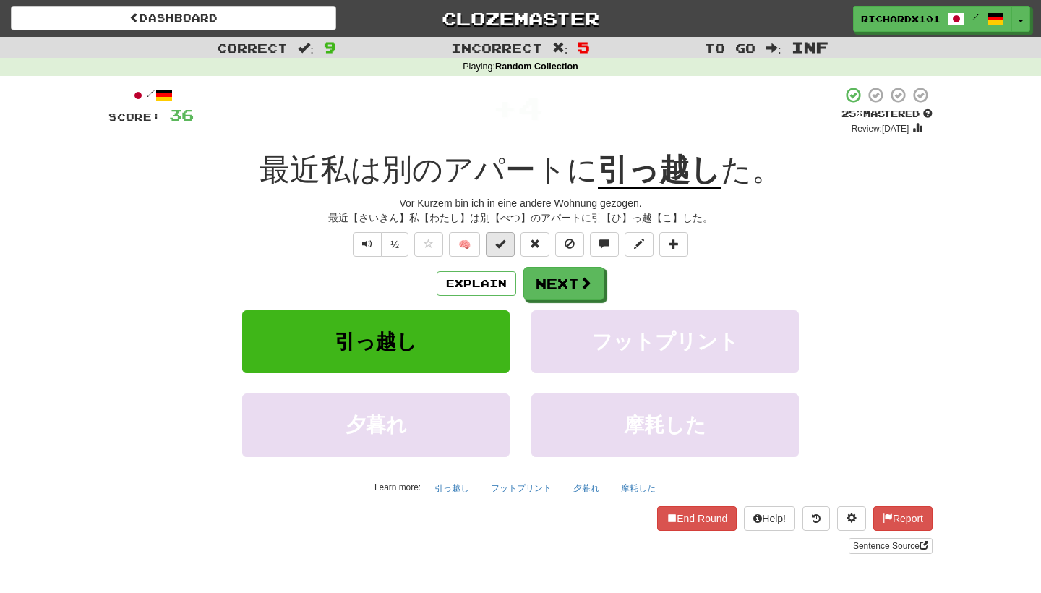
click at [504, 246] on span at bounding box center [500, 244] width 10 height 10
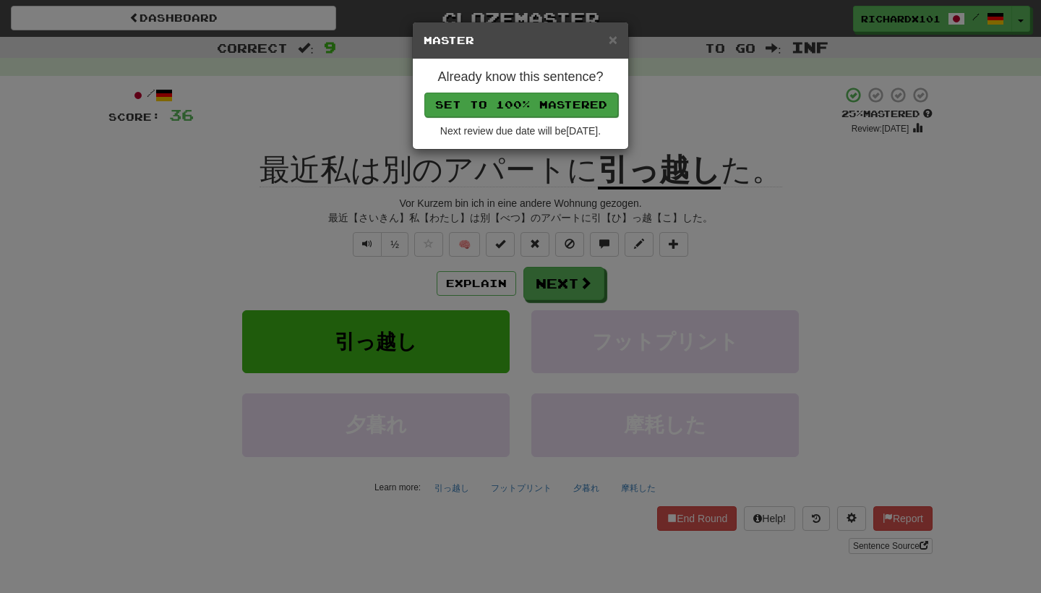
click at [546, 97] on button "Set to 100% Mastered" at bounding box center [521, 105] width 194 height 25
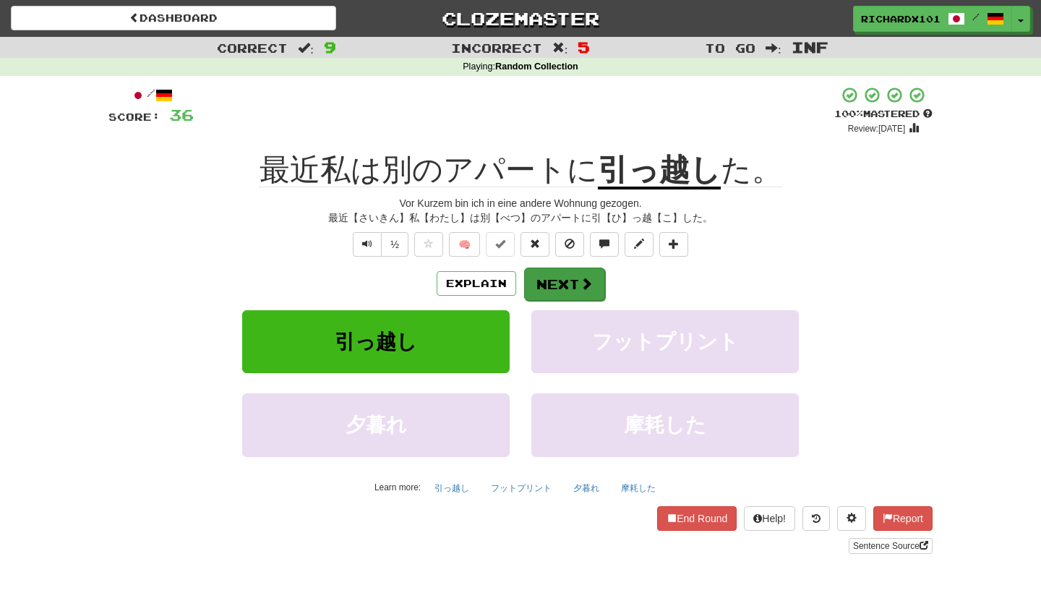
click at [557, 275] on button "Next" at bounding box center [564, 283] width 81 height 33
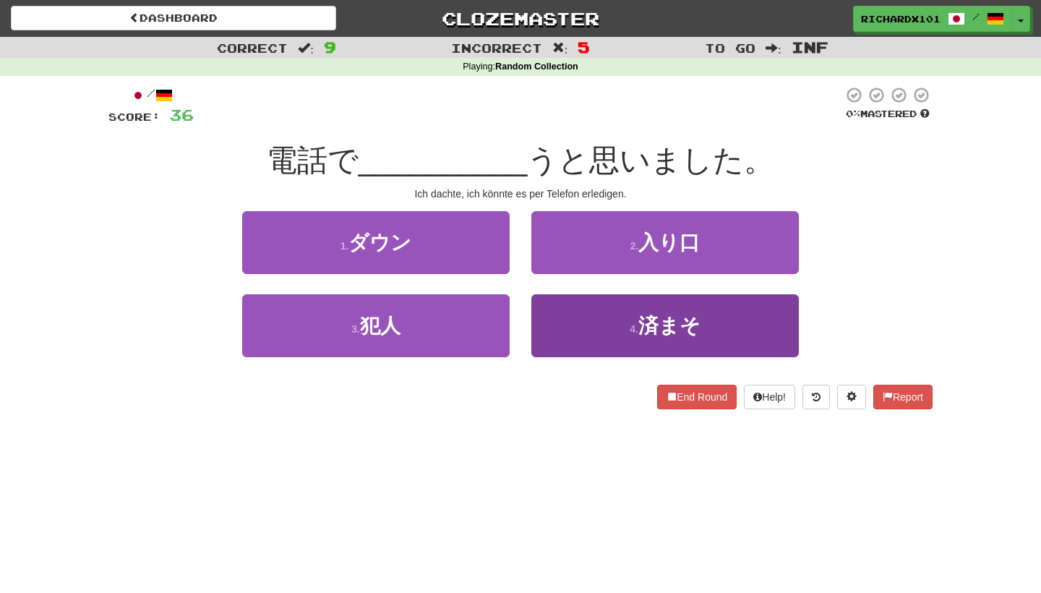
click at [578, 327] on button "4 . 済まそ" at bounding box center [664, 325] width 267 height 63
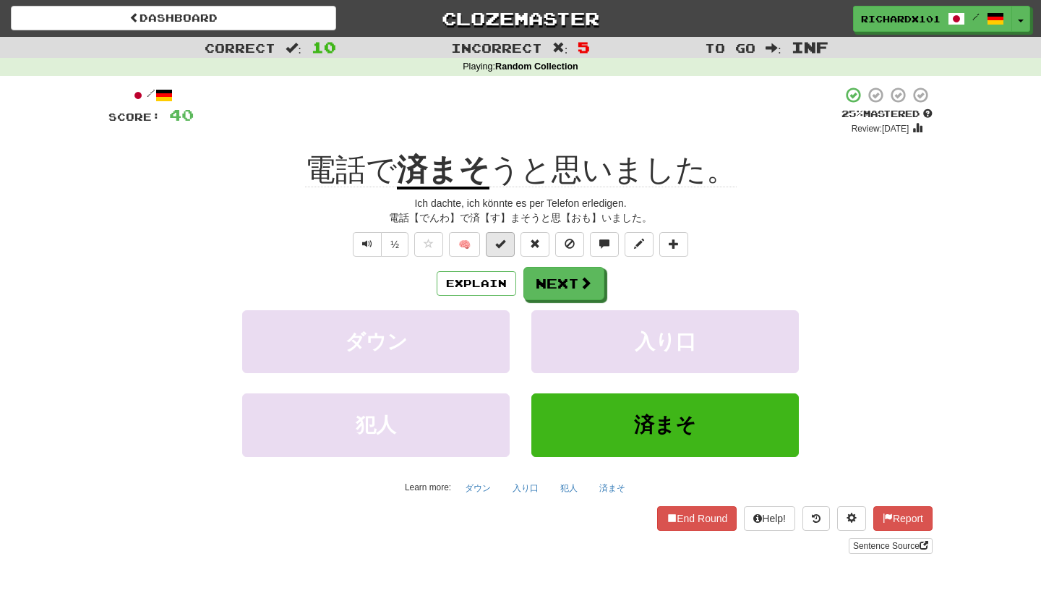
click at [504, 243] on span at bounding box center [500, 244] width 10 height 10
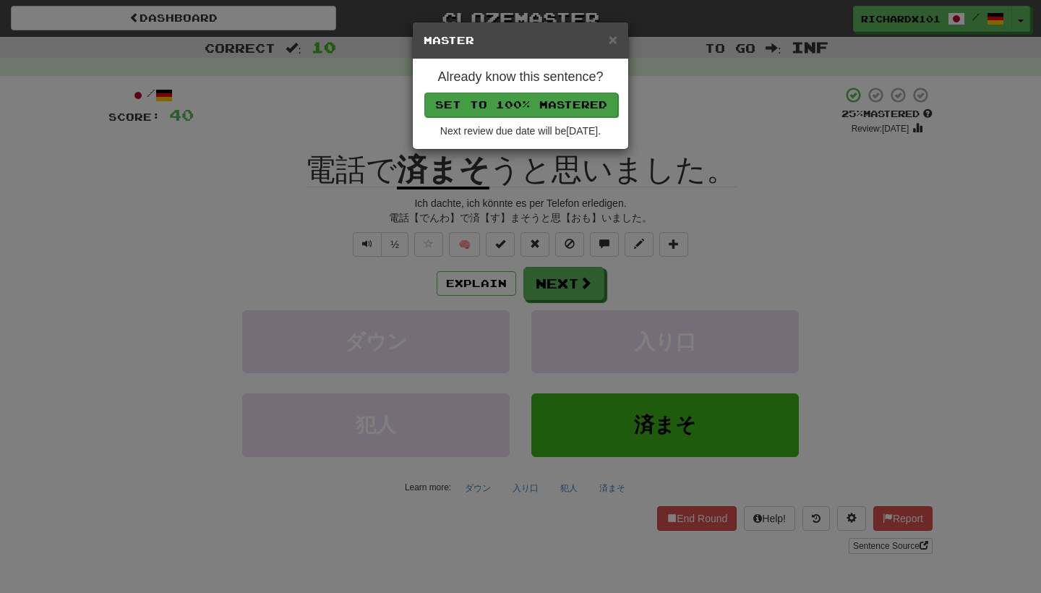
click at [558, 97] on button "Set to 100% Mastered" at bounding box center [521, 105] width 194 height 25
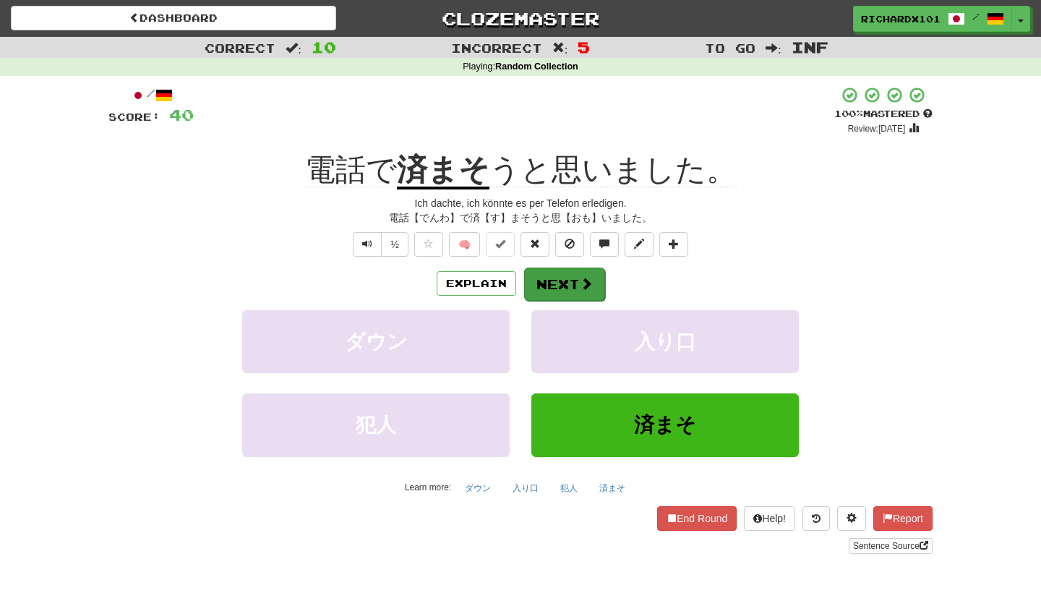
click at [574, 271] on button "Next" at bounding box center [564, 283] width 81 height 33
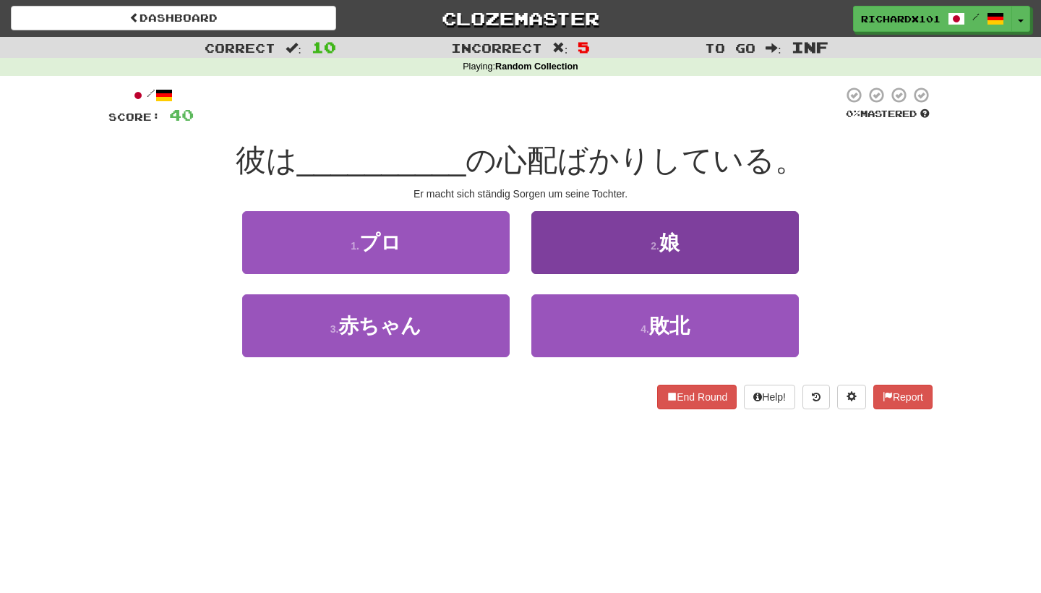
click at [597, 240] on button "2 . 娘" at bounding box center [664, 242] width 267 height 63
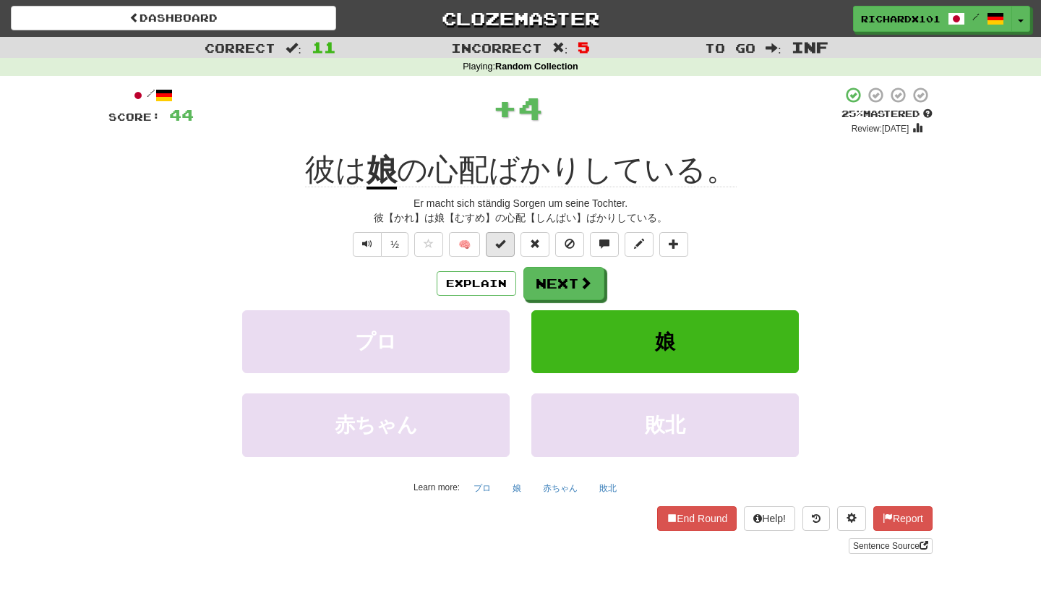
click at [504, 244] on span at bounding box center [500, 244] width 10 height 10
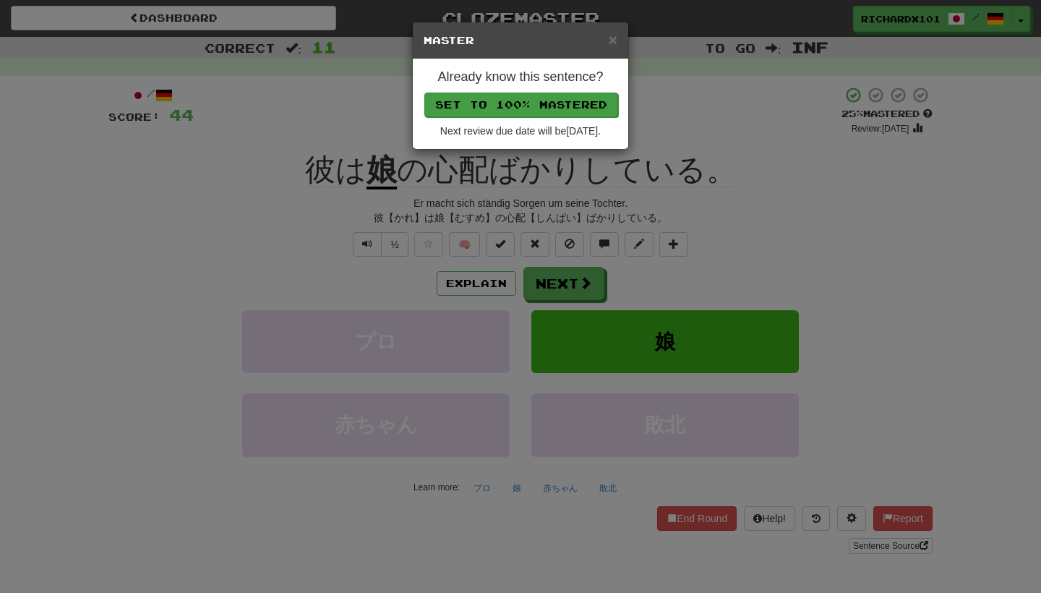
click at [553, 109] on button "Set to 100% Mastered" at bounding box center [521, 105] width 194 height 25
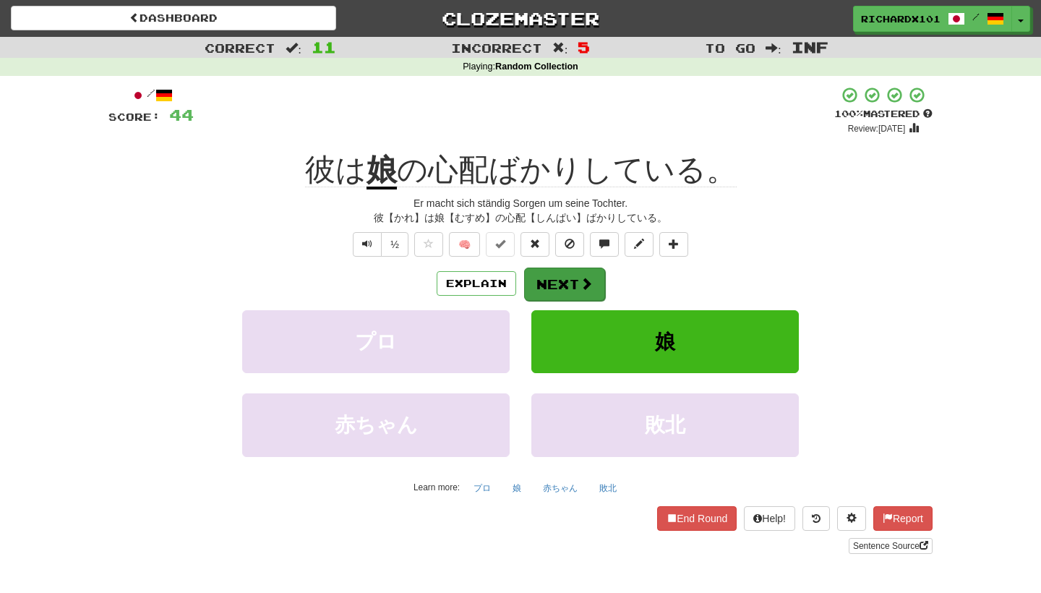
click at [565, 280] on button "Next" at bounding box center [564, 283] width 81 height 33
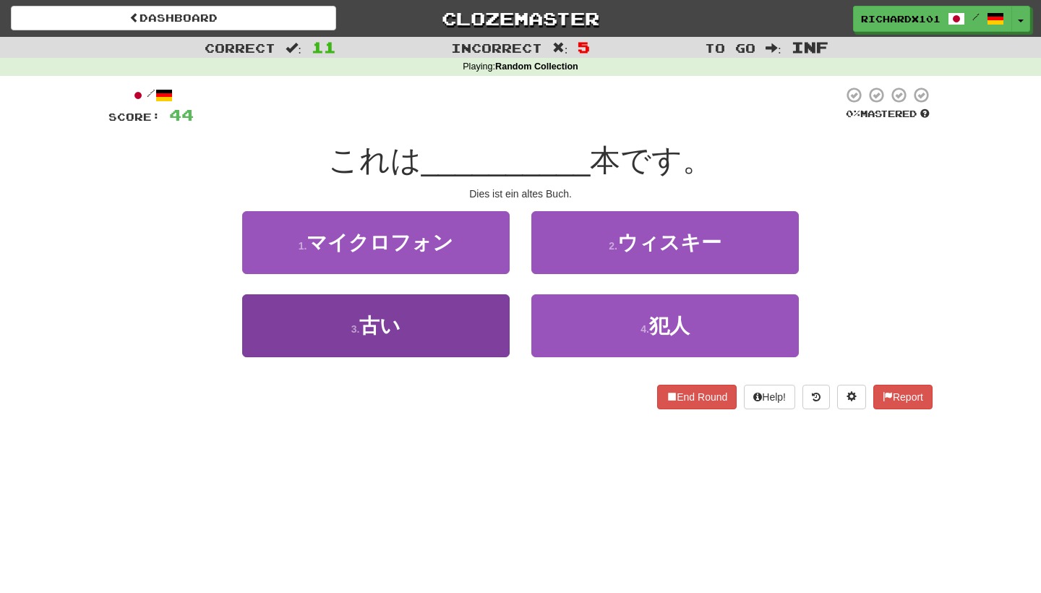
click at [476, 322] on button "3 . 古い" at bounding box center [375, 325] width 267 height 63
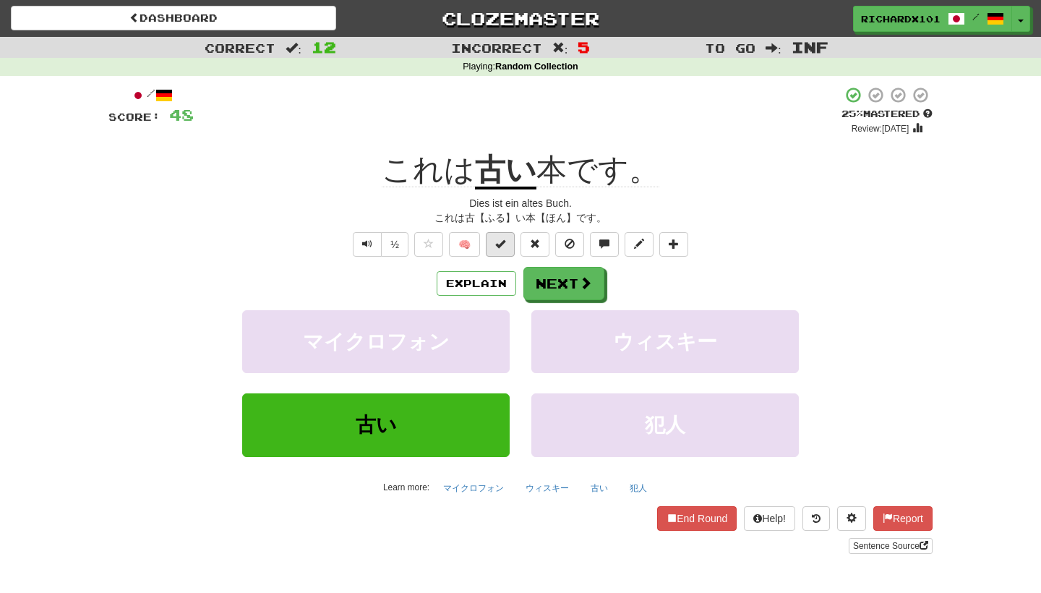
click at [502, 245] on span at bounding box center [500, 244] width 10 height 10
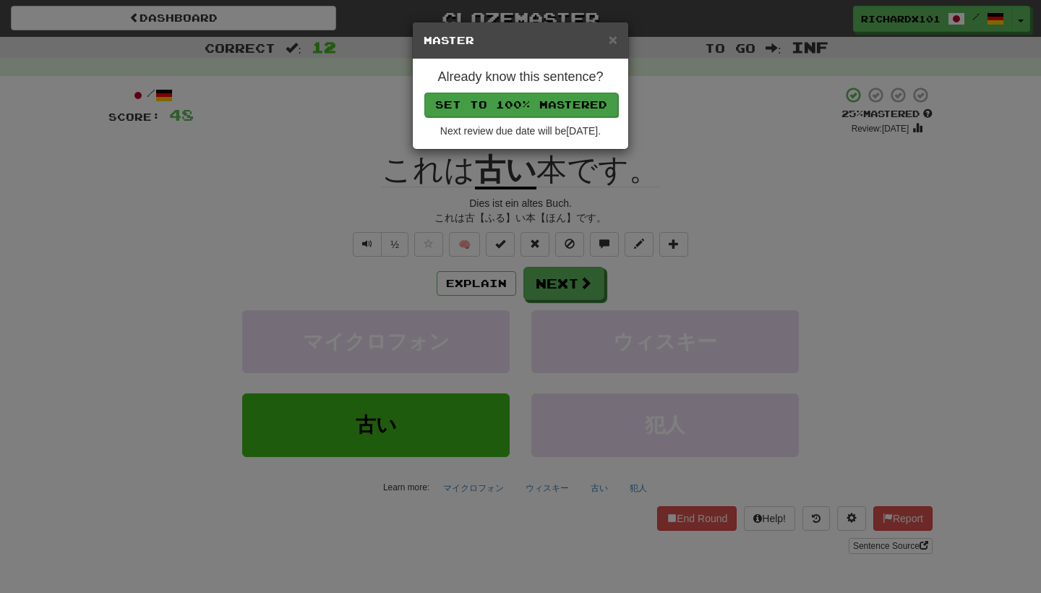
click at [570, 108] on button "Set to 100% Mastered" at bounding box center [521, 105] width 194 height 25
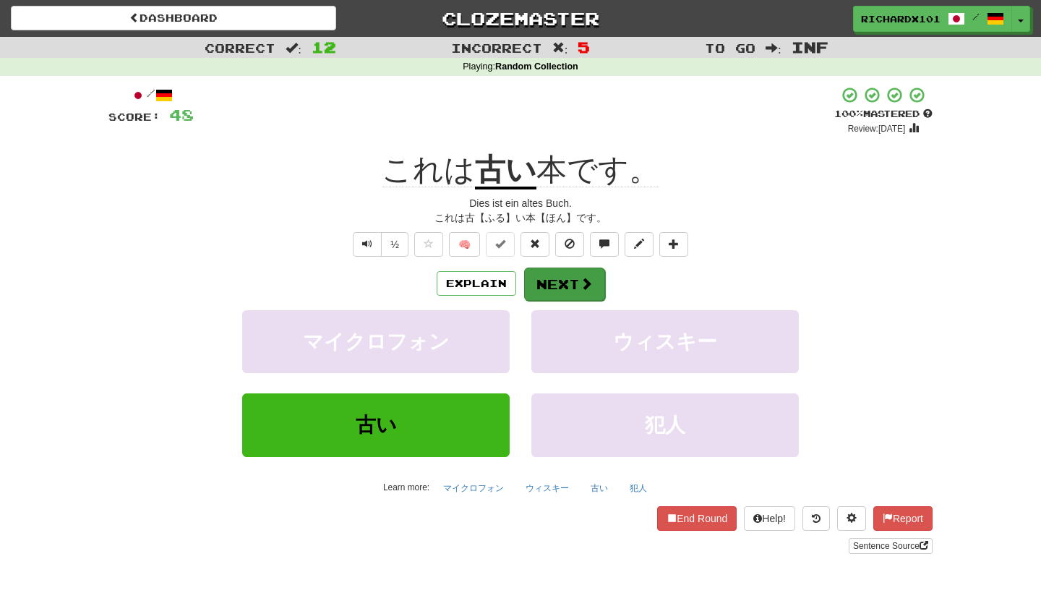
click at [561, 296] on button "Next" at bounding box center [564, 283] width 81 height 33
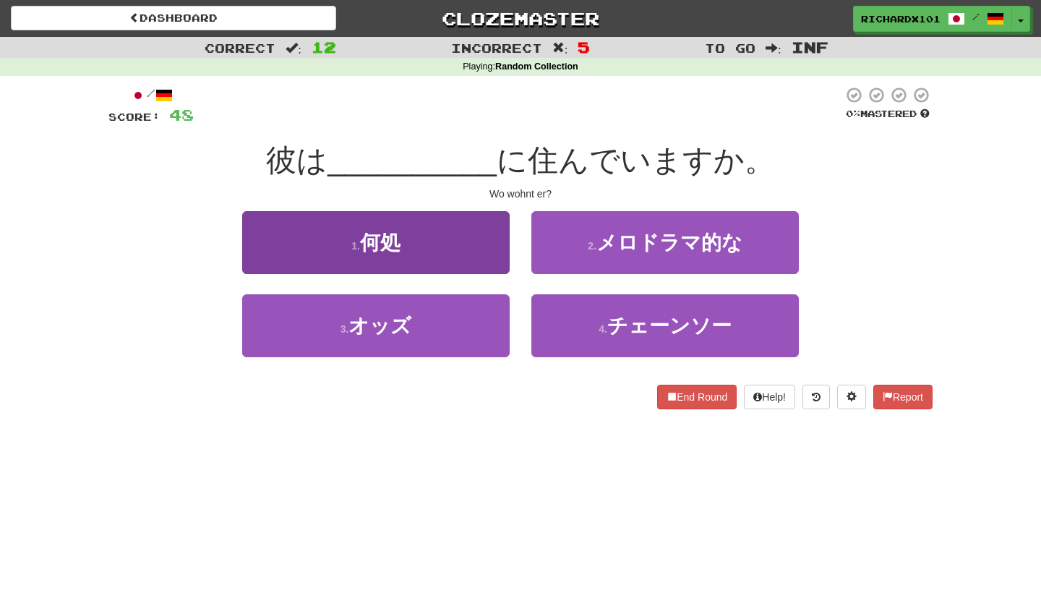
click at [479, 252] on button "1 . 何処" at bounding box center [375, 242] width 267 height 63
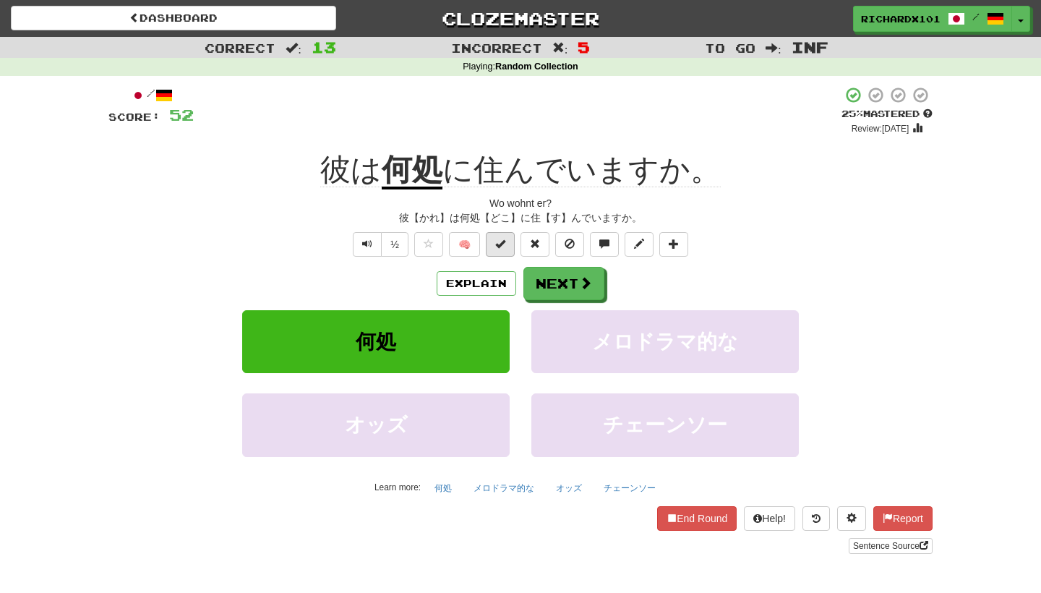
click at [504, 248] on button at bounding box center [500, 244] width 29 height 25
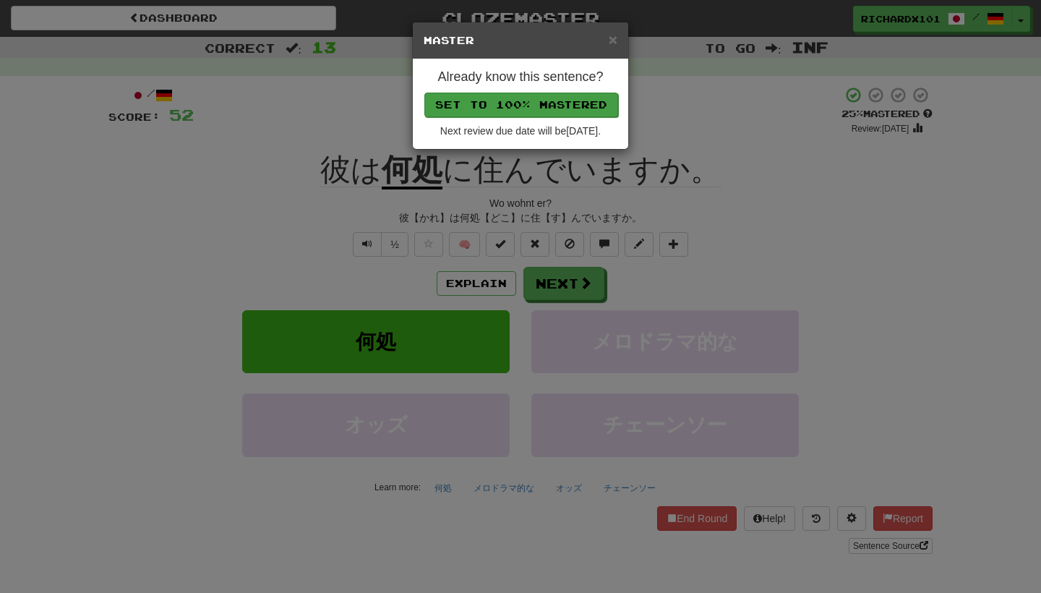
click at [557, 109] on button "Set to 100% Mastered" at bounding box center [521, 105] width 194 height 25
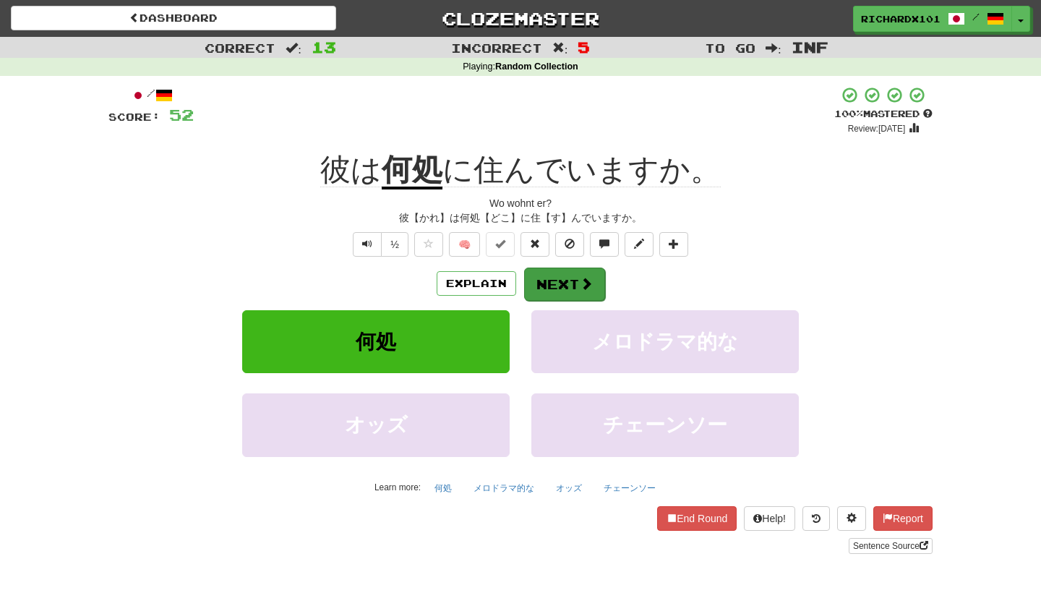
click at [563, 283] on button "Next" at bounding box center [564, 283] width 81 height 33
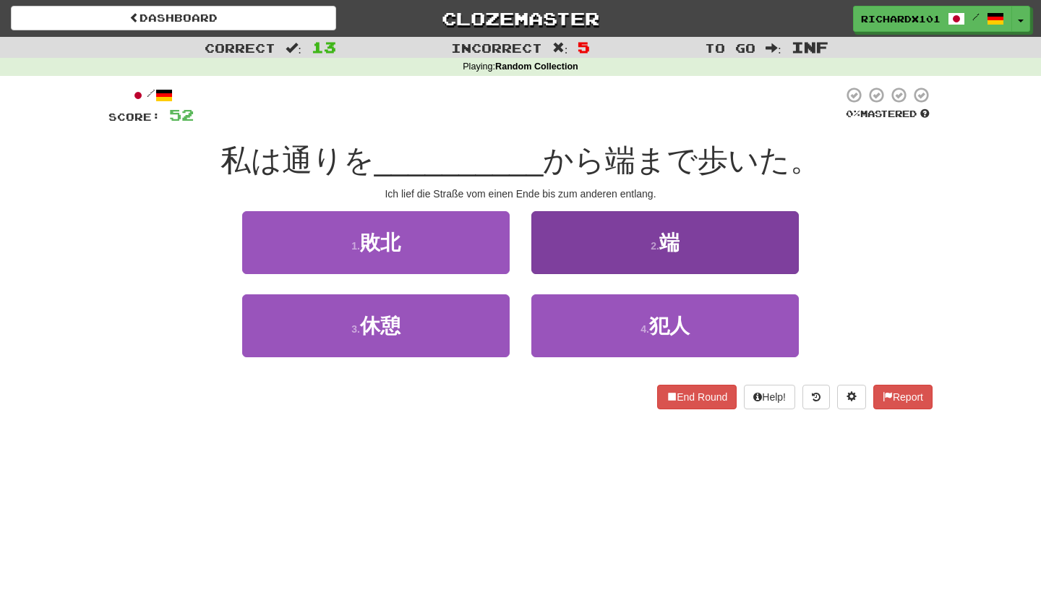
click at [583, 246] on button "2 . 端" at bounding box center [664, 242] width 267 height 63
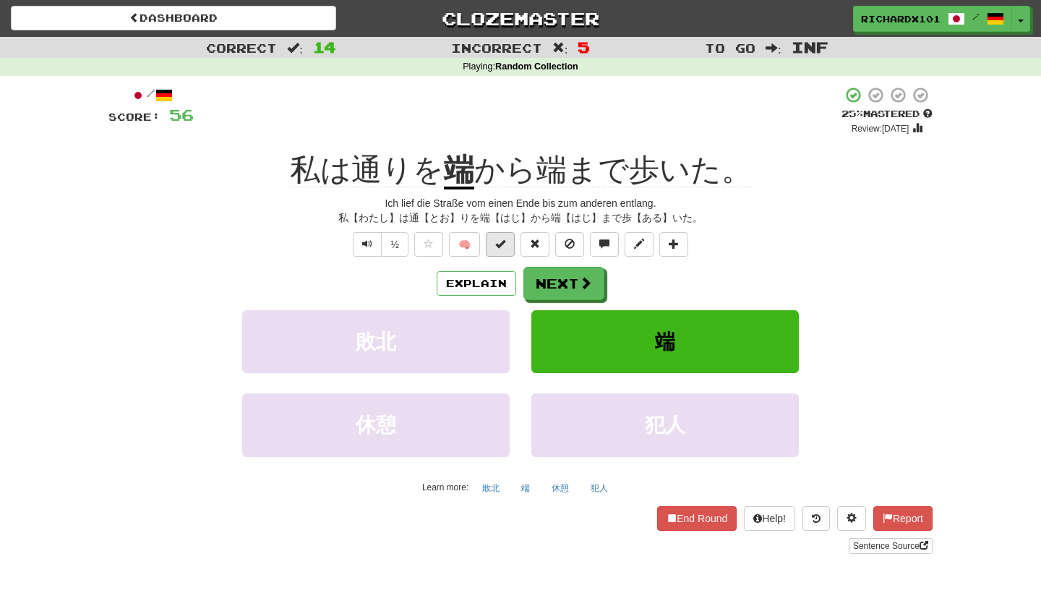
click at [509, 244] on button at bounding box center [500, 244] width 29 height 25
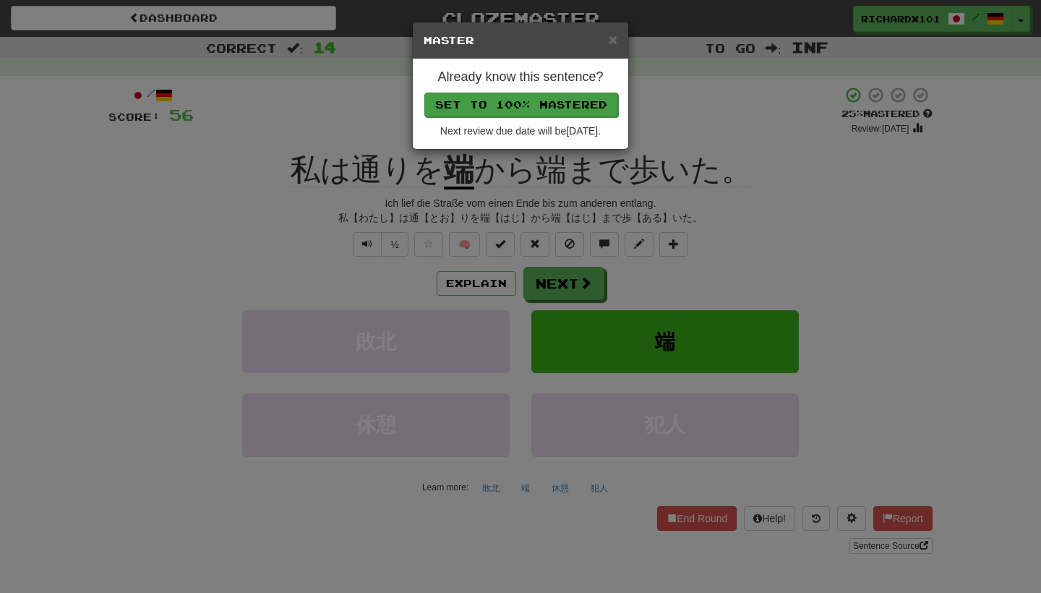
click at [571, 96] on button "Set to 100% Mastered" at bounding box center [521, 105] width 194 height 25
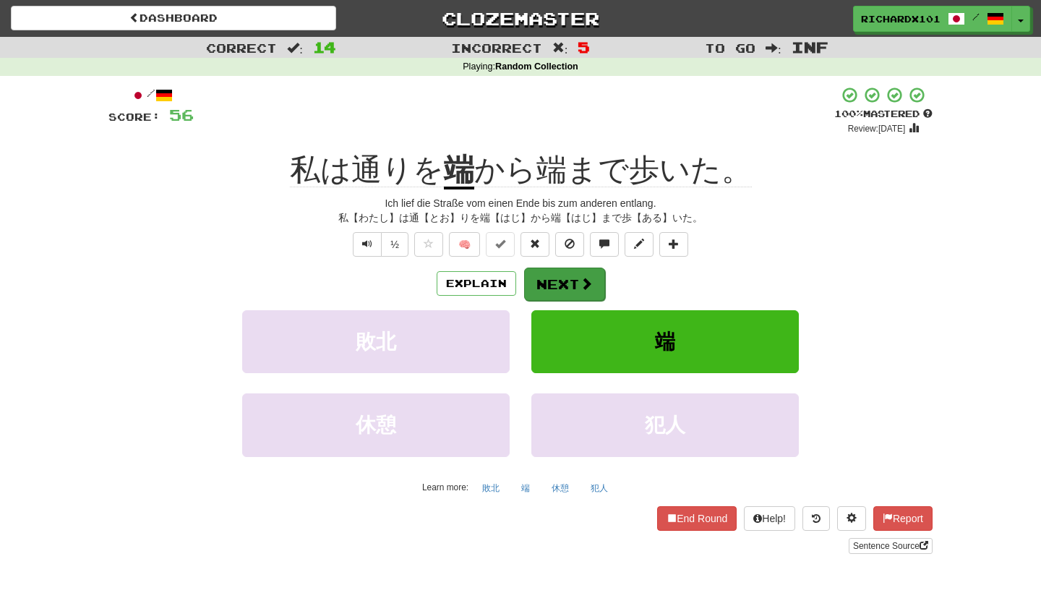
click at [557, 288] on button "Next" at bounding box center [564, 283] width 81 height 33
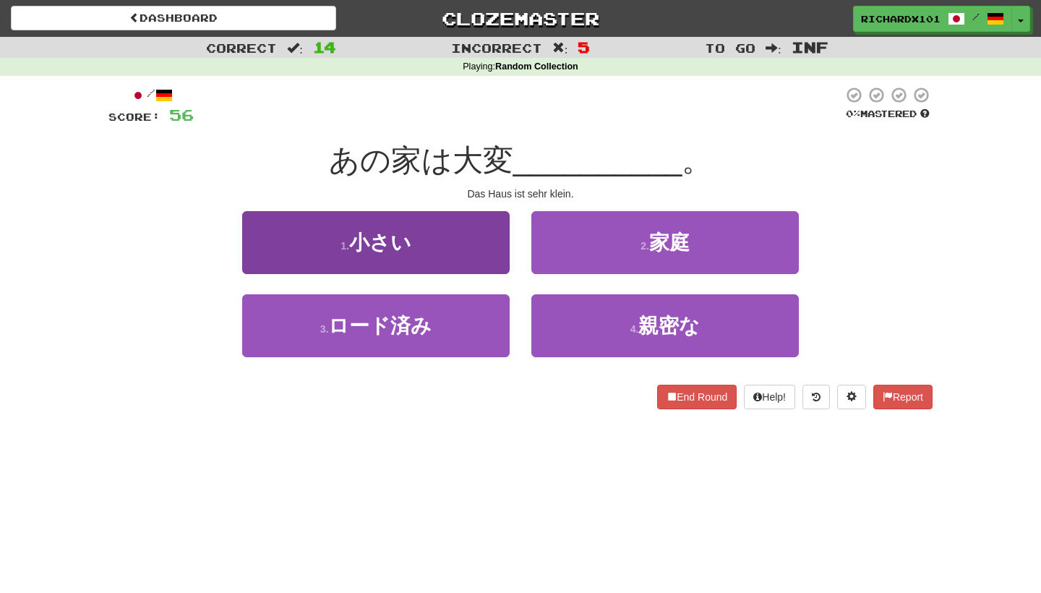
click at [473, 238] on button "1 . 小さい" at bounding box center [375, 242] width 267 height 63
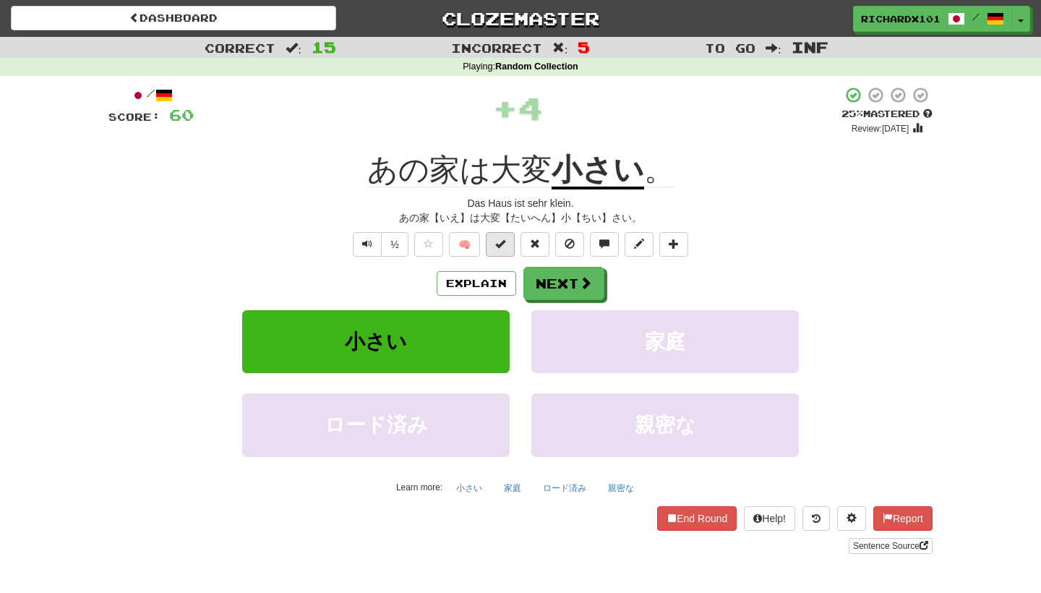
click at [502, 241] on span at bounding box center [500, 244] width 10 height 10
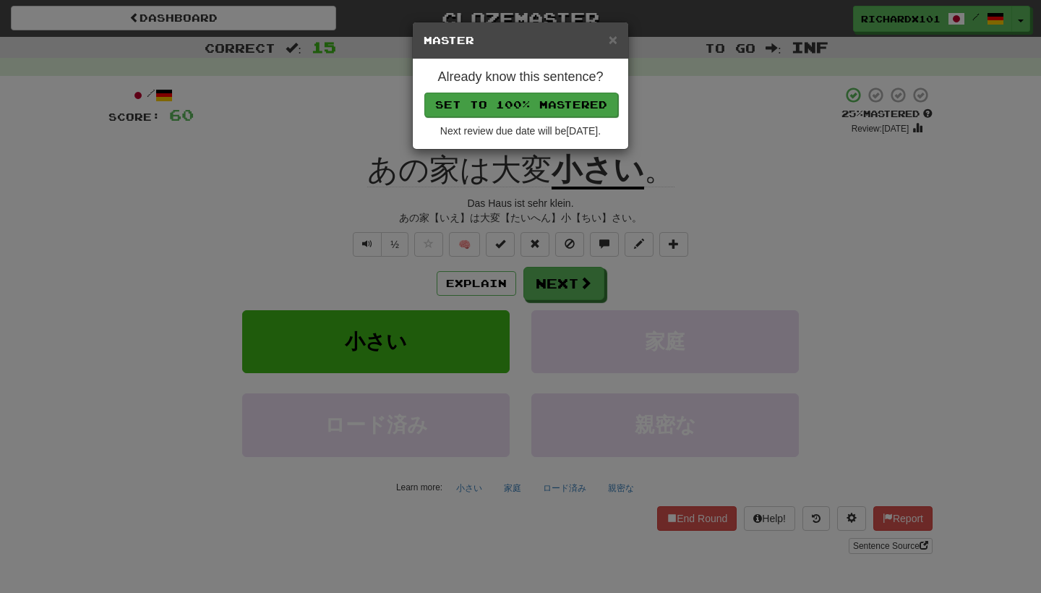
click at [549, 104] on button "Set to 100% Mastered" at bounding box center [521, 105] width 194 height 25
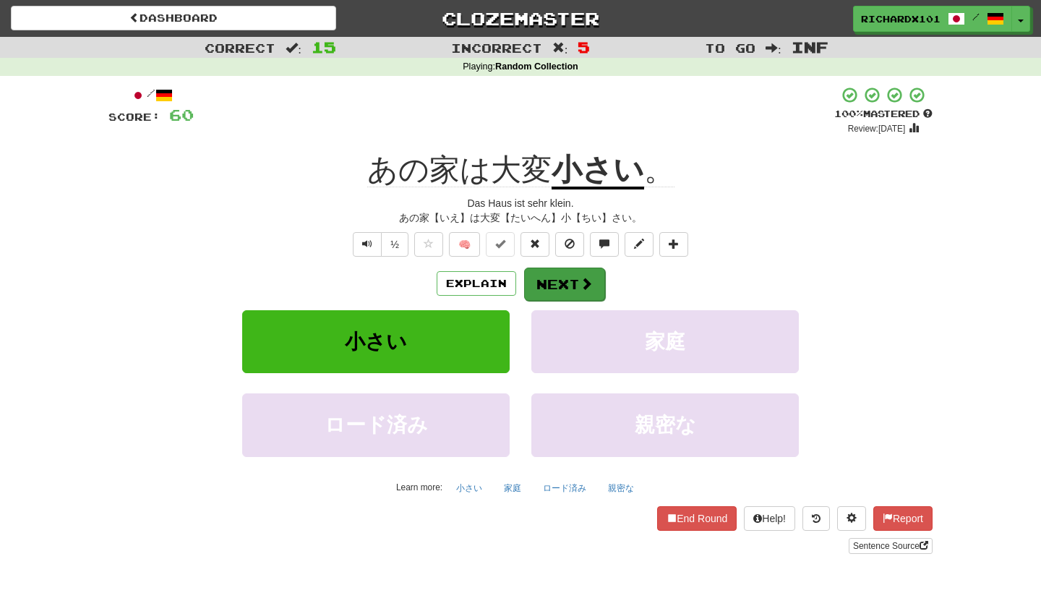
click at [560, 270] on button "Next" at bounding box center [564, 283] width 81 height 33
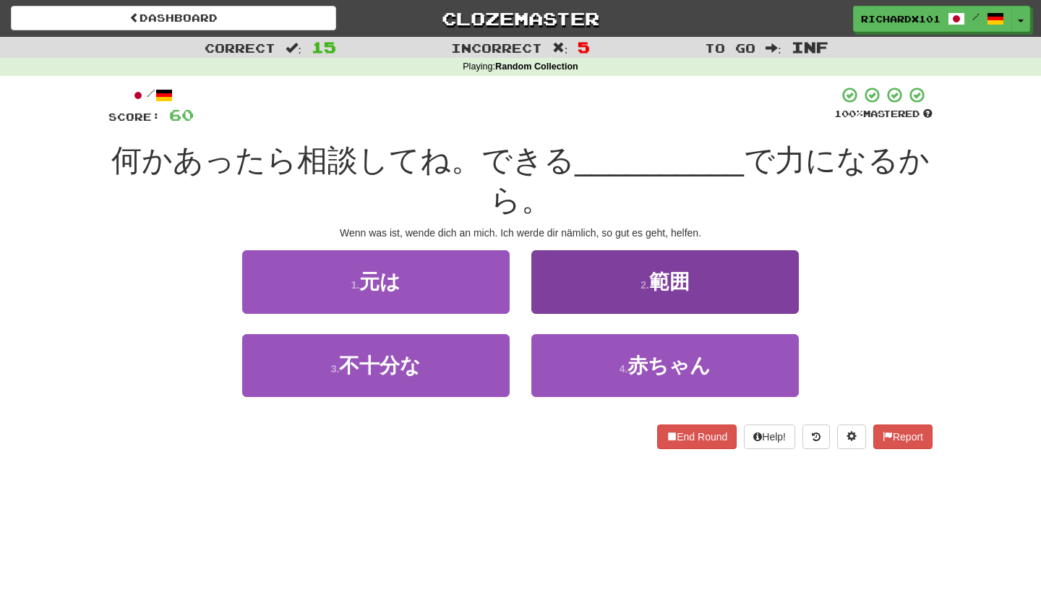
click at [581, 275] on button "2 . 範囲" at bounding box center [664, 281] width 267 height 63
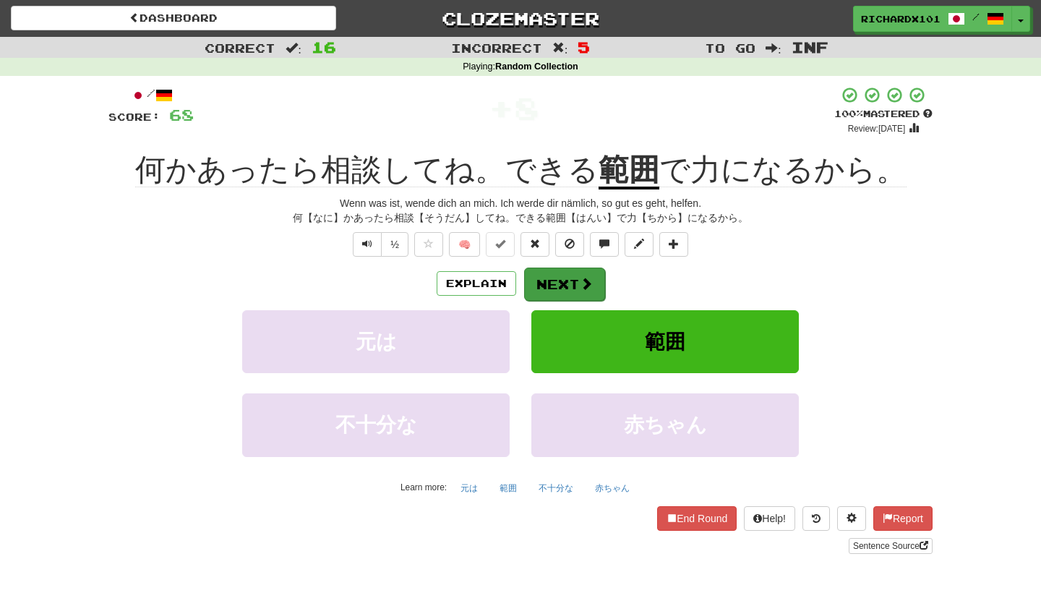
click at [553, 280] on button "Next" at bounding box center [564, 283] width 81 height 33
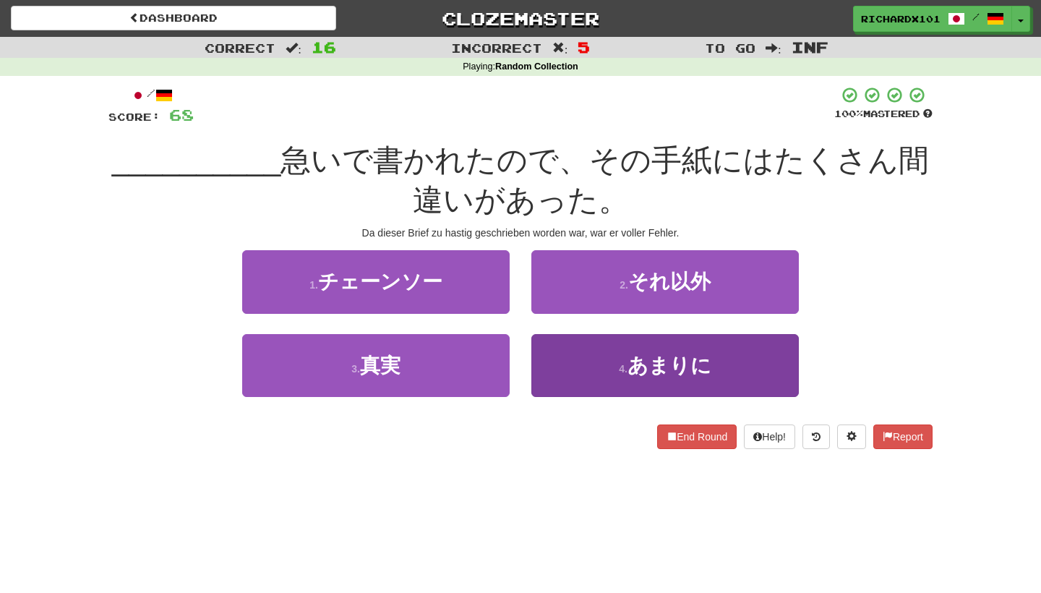
click at [598, 341] on button "4 . あまりに" at bounding box center [664, 365] width 267 height 63
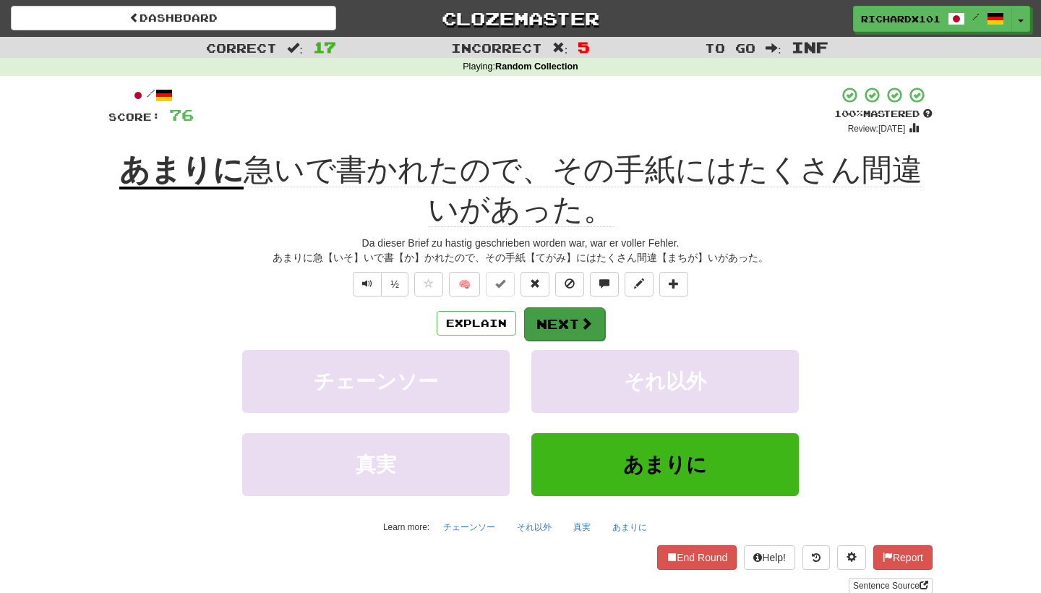
click at [580, 319] on span at bounding box center [586, 323] width 13 height 13
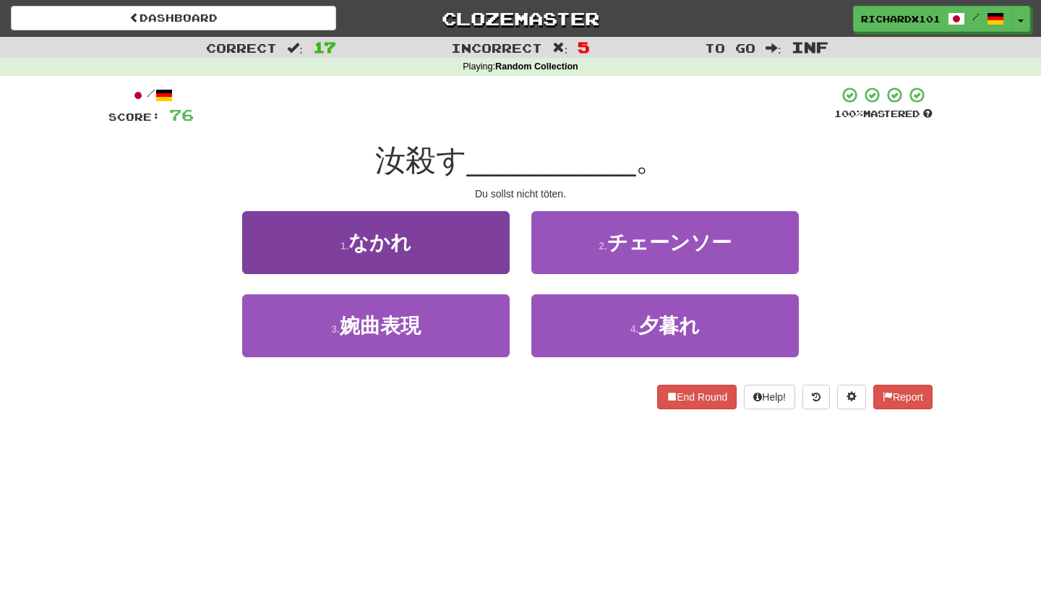
click at [491, 256] on button "1 . なかれ" at bounding box center [375, 242] width 267 height 63
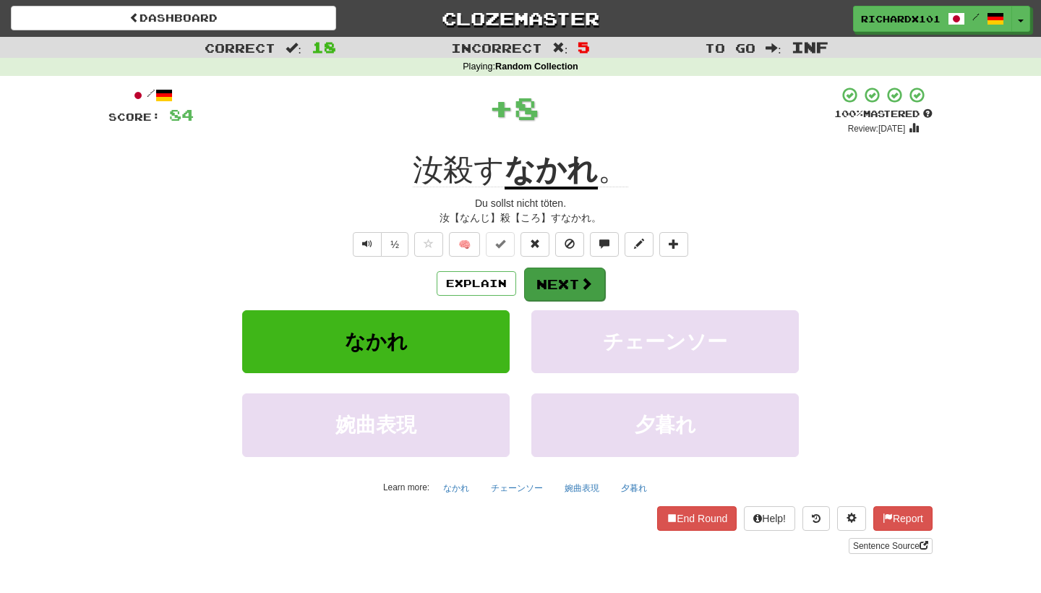
click at [553, 273] on button "Next" at bounding box center [564, 283] width 81 height 33
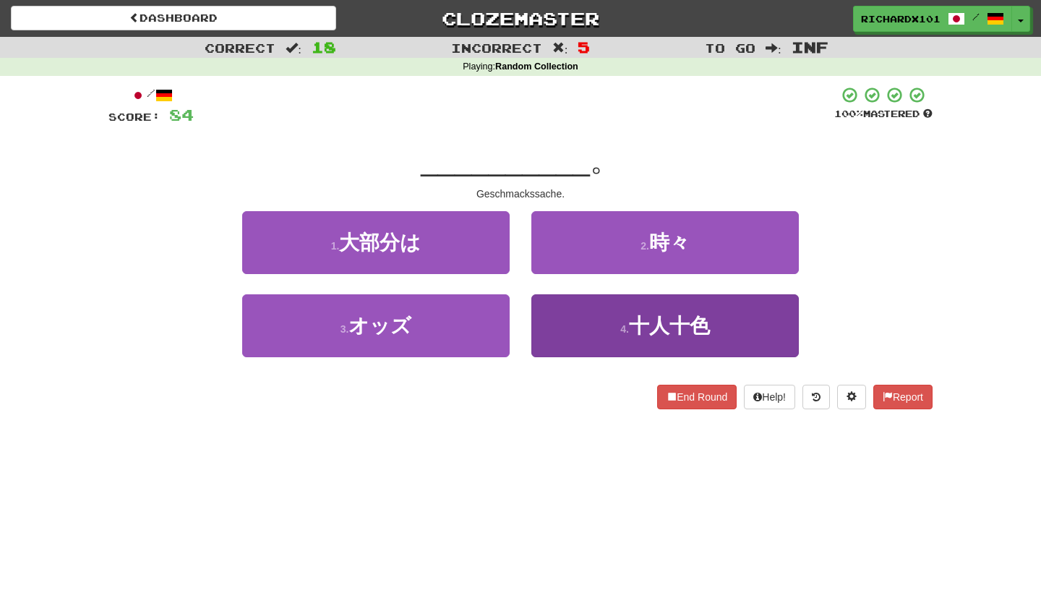
click at [600, 316] on button "4 . 十人十色" at bounding box center [664, 325] width 267 height 63
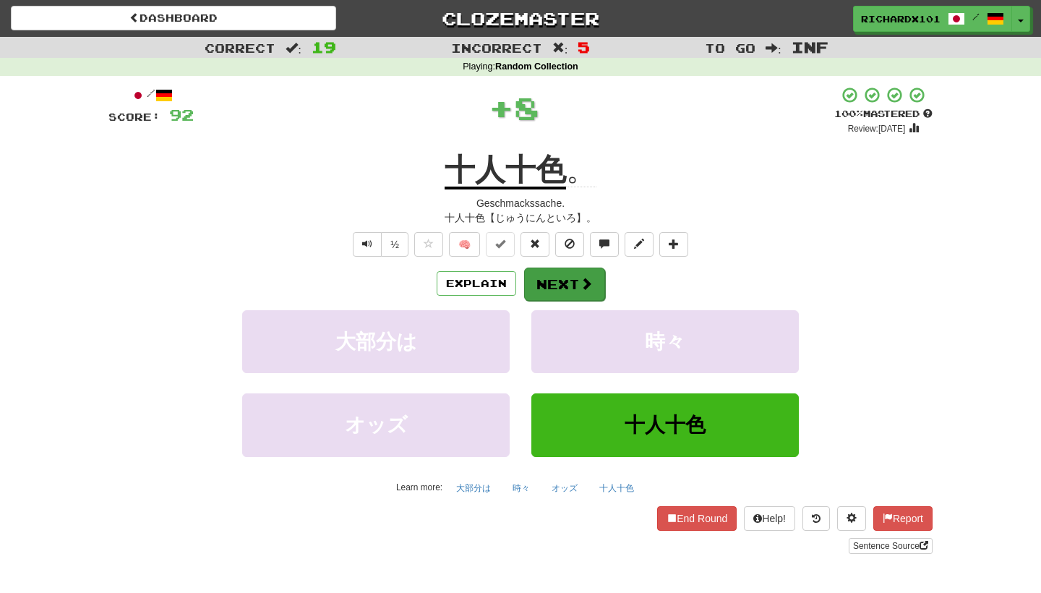
click at [570, 274] on button "Next" at bounding box center [564, 283] width 81 height 33
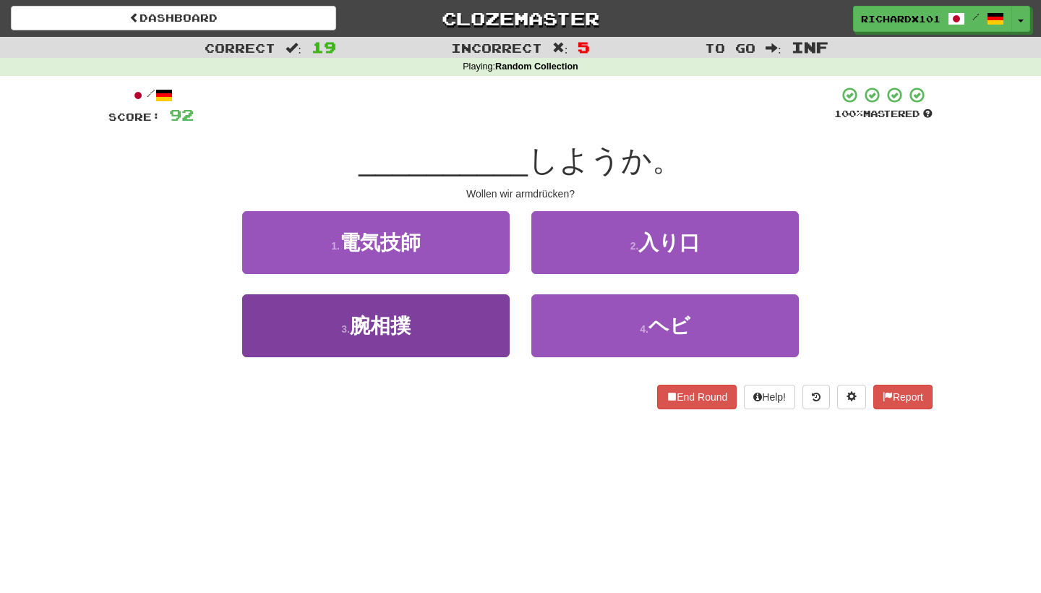
click at [489, 328] on button "3 . 腕相撲" at bounding box center [375, 325] width 267 height 63
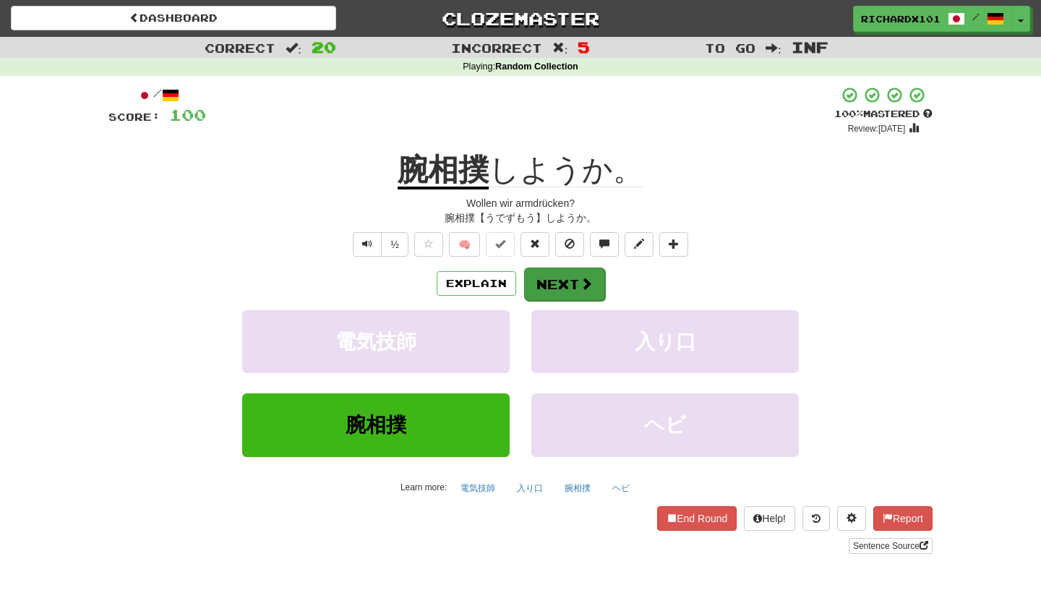
click at [559, 286] on button "Next" at bounding box center [564, 283] width 81 height 33
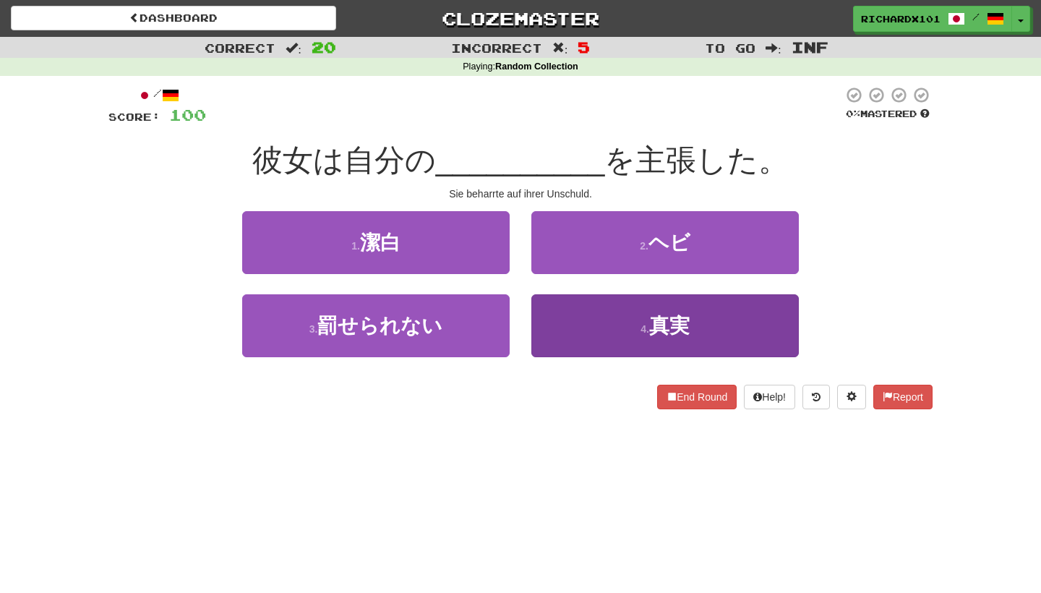
click at [573, 317] on button "4 . 真実" at bounding box center [664, 325] width 267 height 63
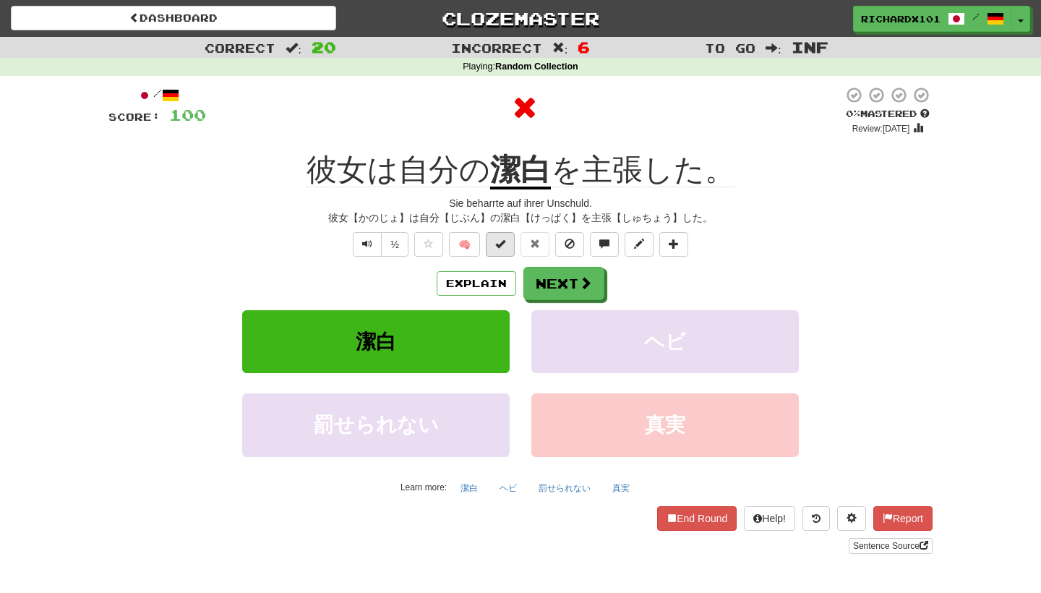
click at [505, 249] on button at bounding box center [500, 244] width 29 height 25
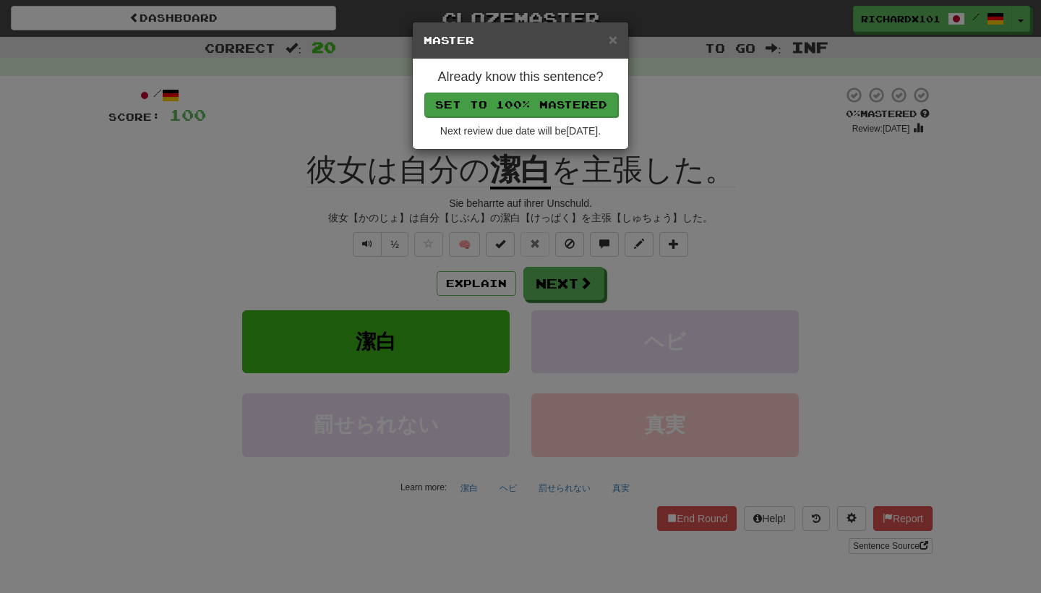
click at [559, 103] on button "Set to 100% Mastered" at bounding box center [521, 105] width 194 height 25
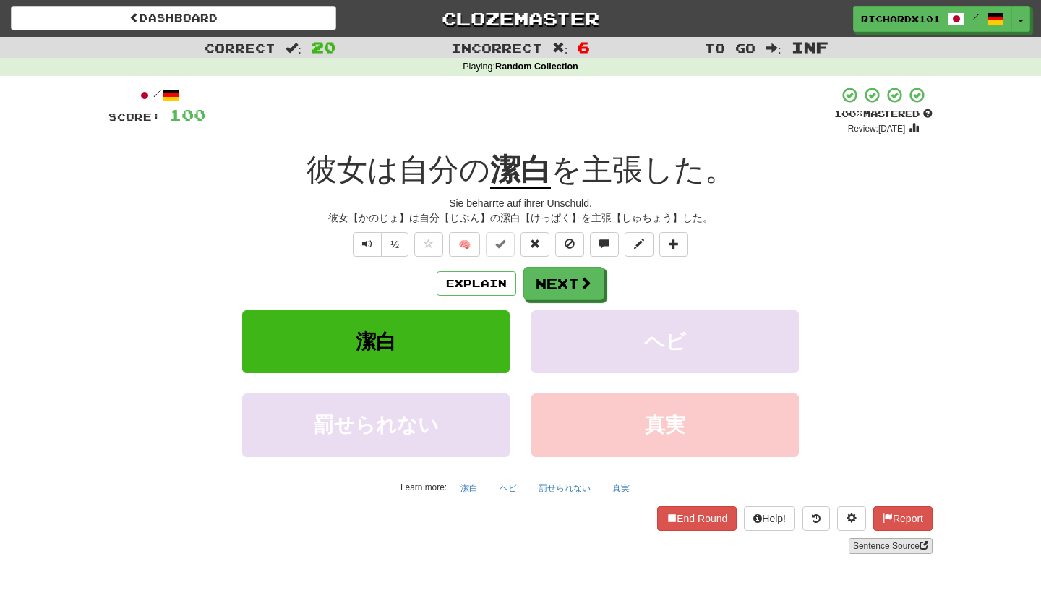
click at [887, 544] on link "Sentence Source" at bounding box center [891, 546] width 84 height 16
click at [562, 288] on button "Next" at bounding box center [564, 283] width 81 height 33
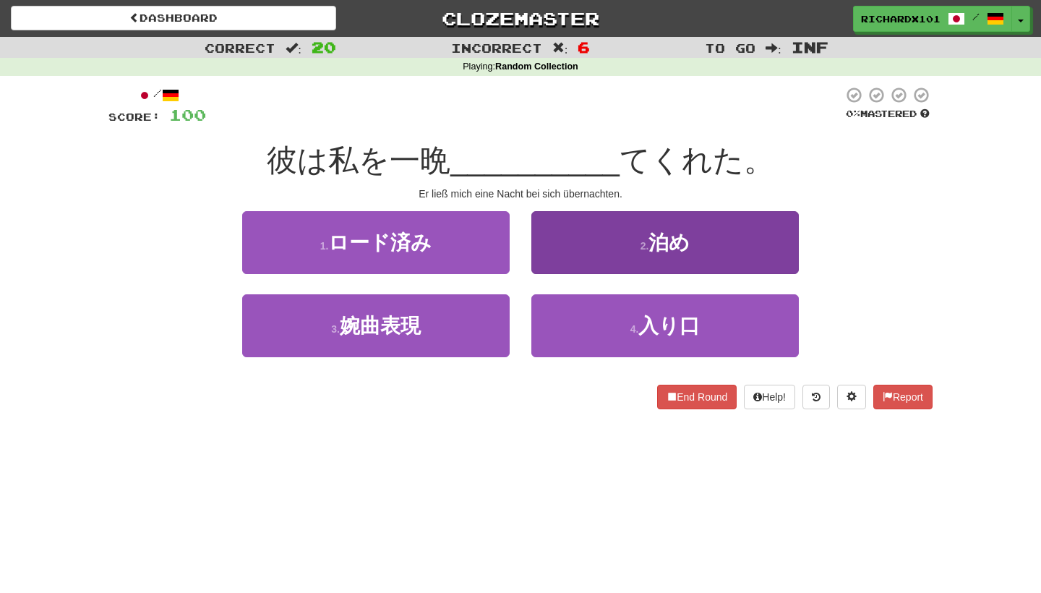
click at [588, 240] on button "2 . 泊め" at bounding box center [664, 242] width 267 height 63
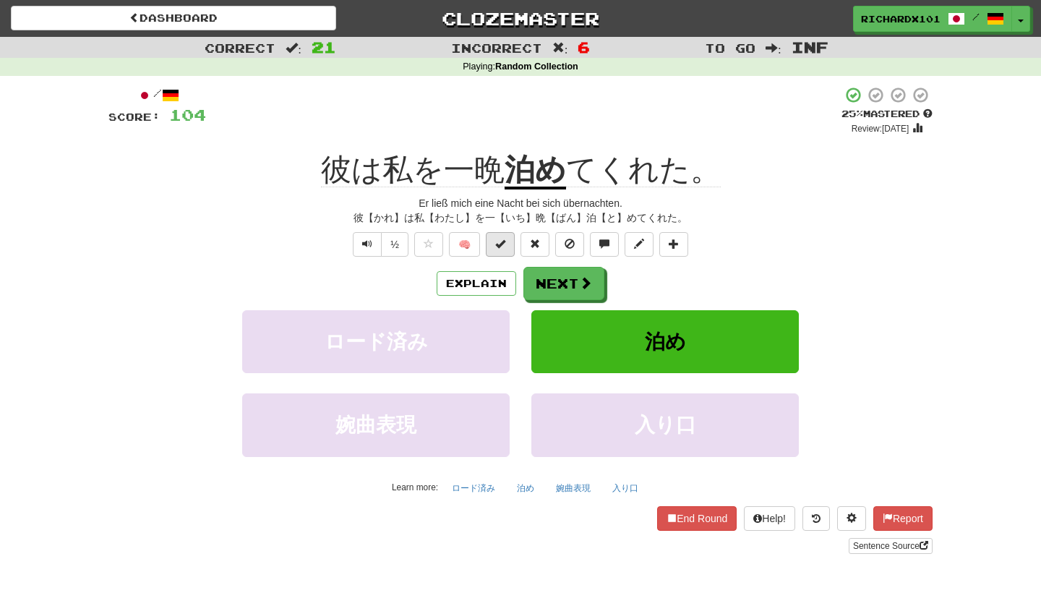
click at [502, 249] on button at bounding box center [500, 244] width 29 height 25
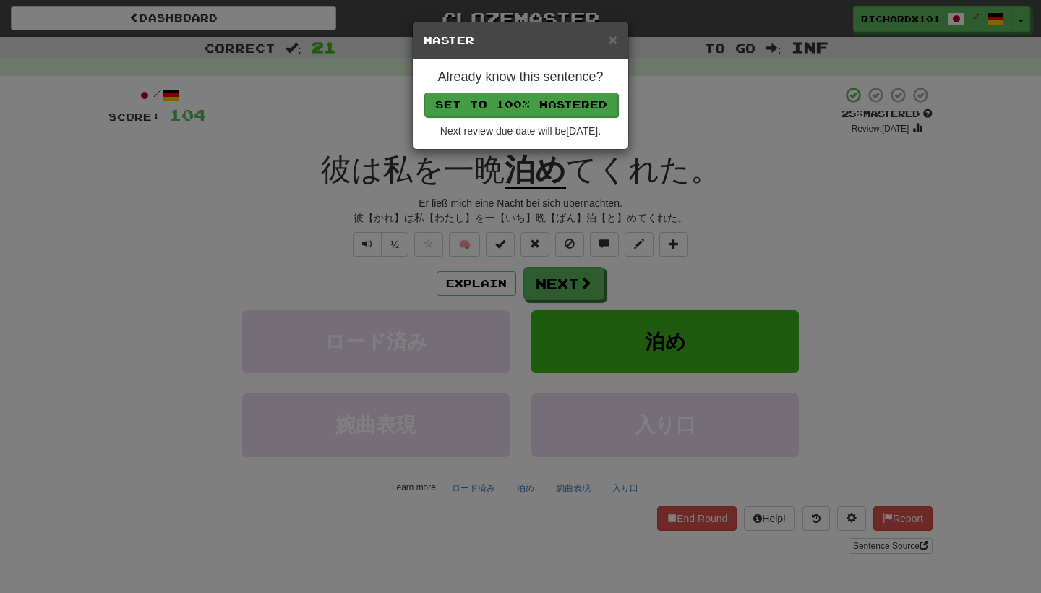
click at [566, 96] on button "Set to 100% Mastered" at bounding box center [521, 105] width 194 height 25
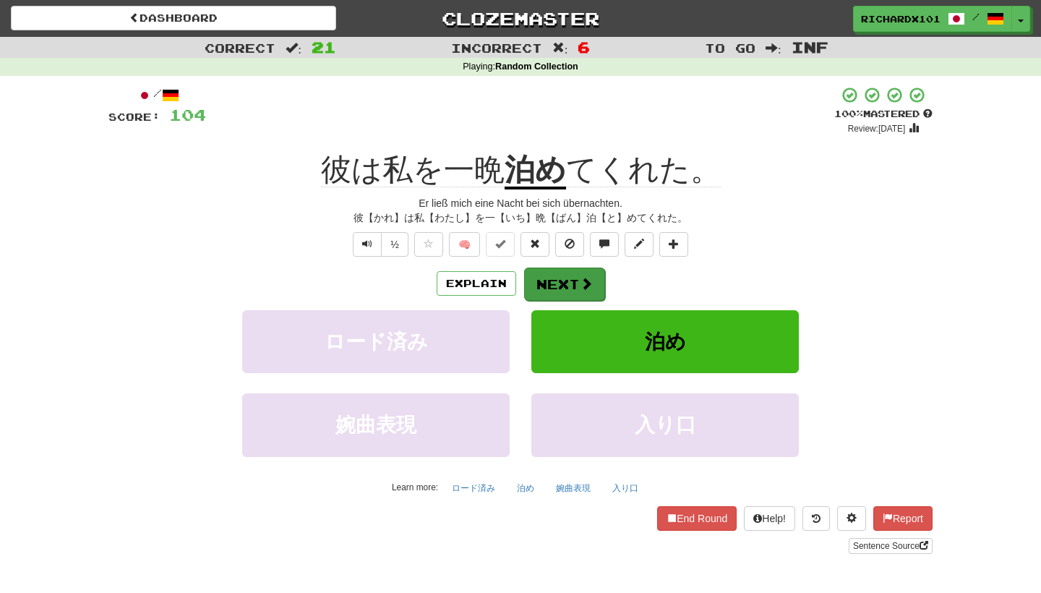
click at [575, 278] on button "Next" at bounding box center [564, 283] width 81 height 33
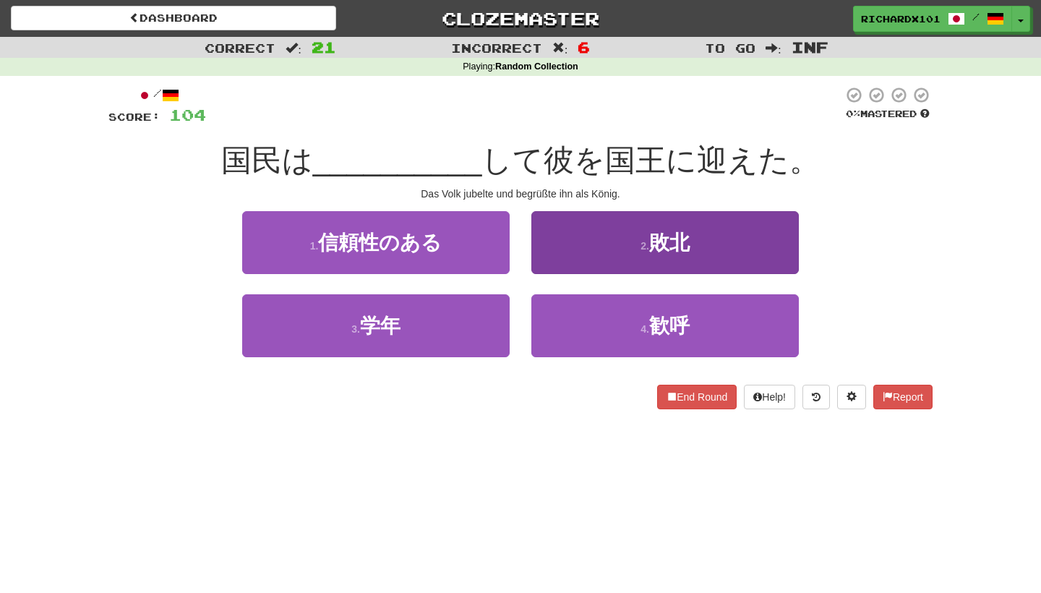
click at [596, 251] on button "2 . 敗北" at bounding box center [664, 242] width 267 height 63
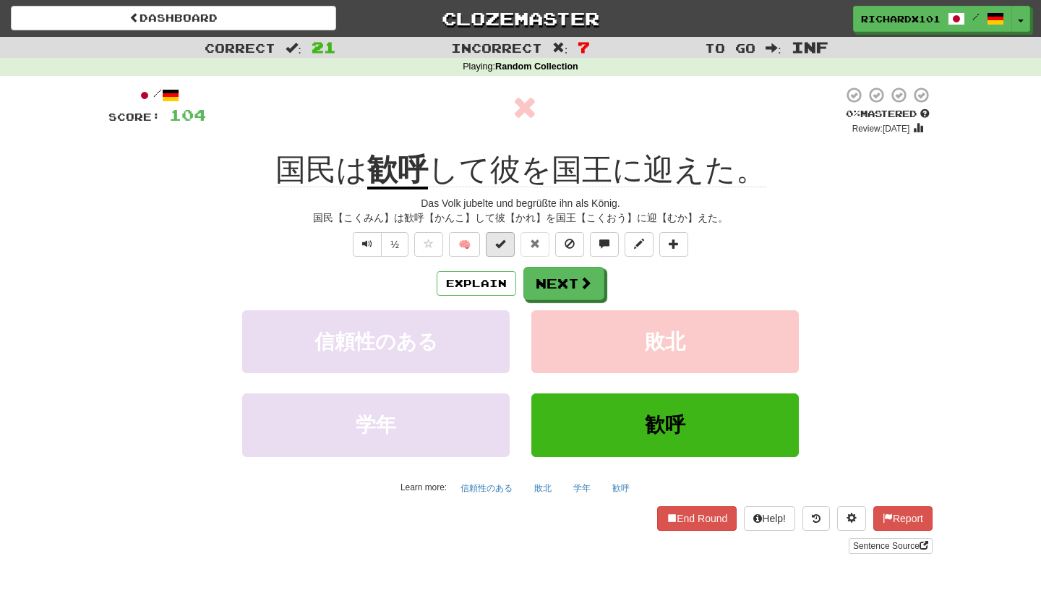
click at [505, 249] on button at bounding box center [500, 244] width 29 height 25
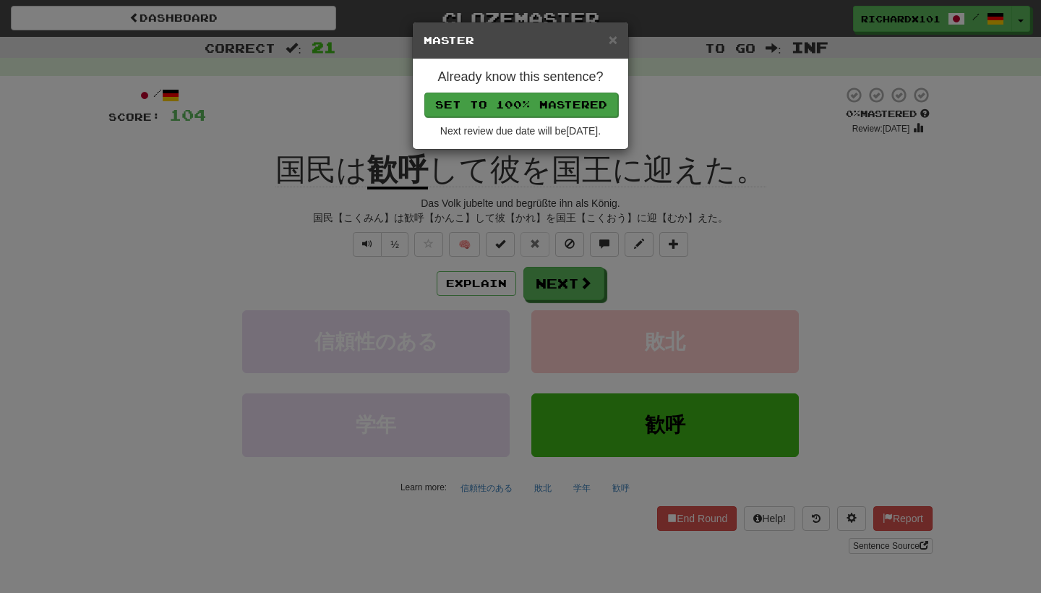
click at [580, 108] on button "Set to 100% Mastered" at bounding box center [521, 105] width 194 height 25
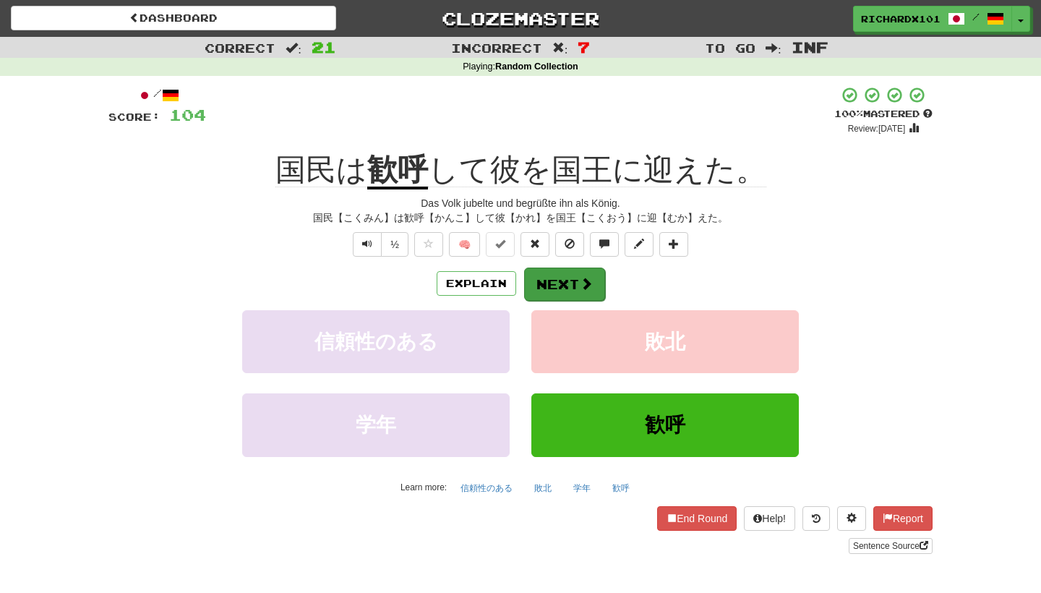
click at [553, 281] on button "Next" at bounding box center [564, 283] width 81 height 33
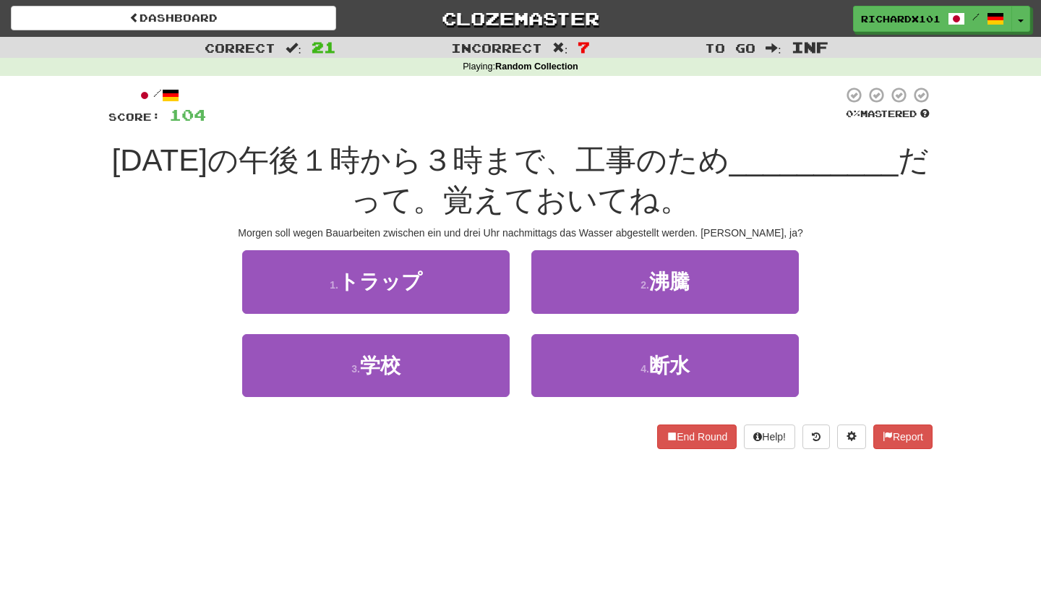
click at [553, 281] on button "2 . 沸騰" at bounding box center [664, 281] width 267 height 63
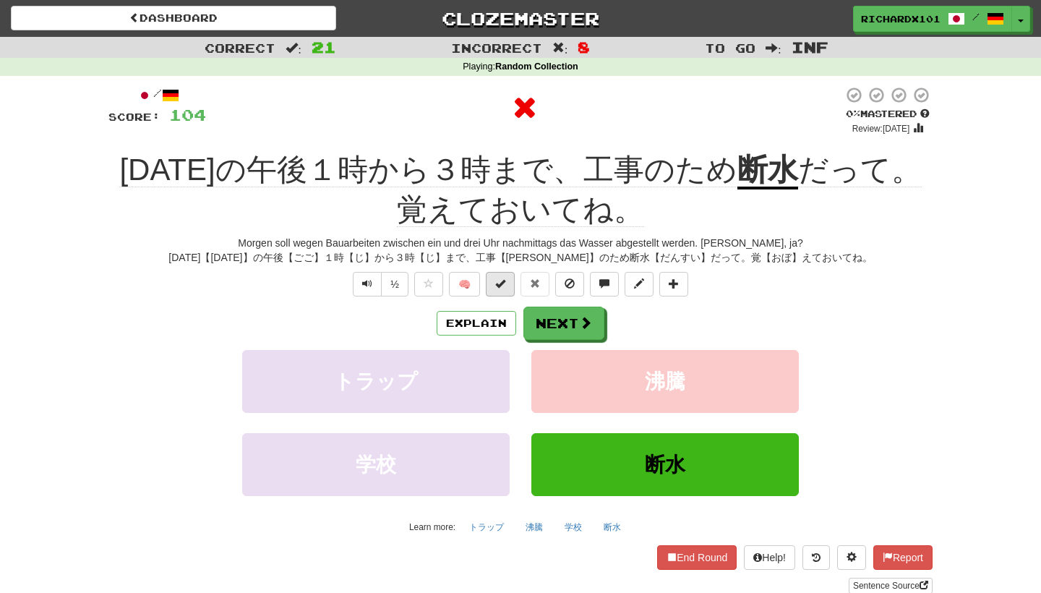
click at [507, 280] on button at bounding box center [500, 284] width 29 height 25
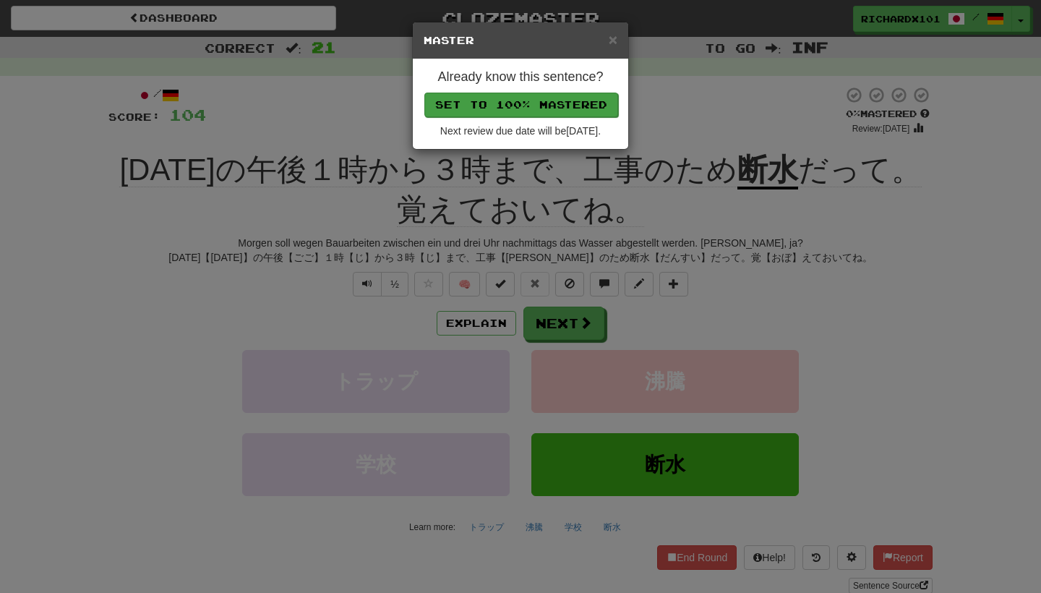
click at [588, 107] on button "Set to 100% Mastered" at bounding box center [521, 105] width 194 height 25
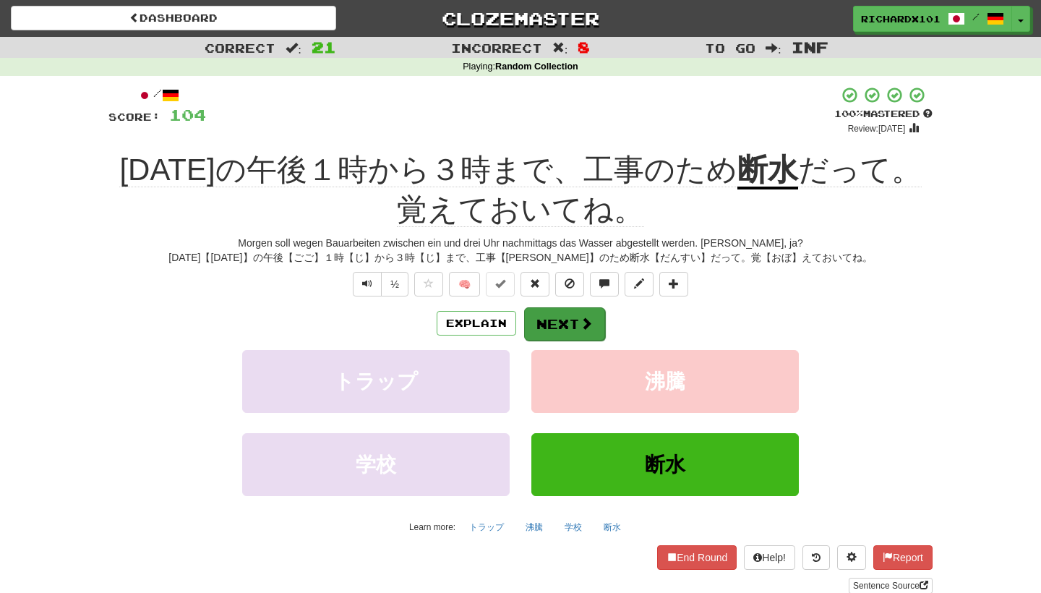
click at [544, 314] on button "Next" at bounding box center [564, 323] width 81 height 33
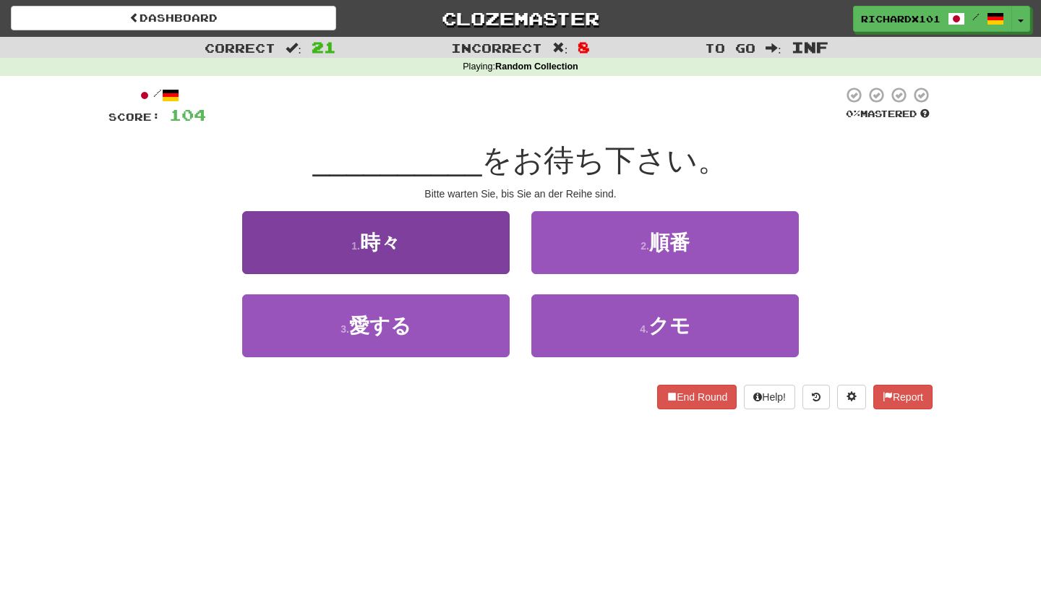
click at [483, 254] on button "1 . 時々" at bounding box center [375, 242] width 267 height 63
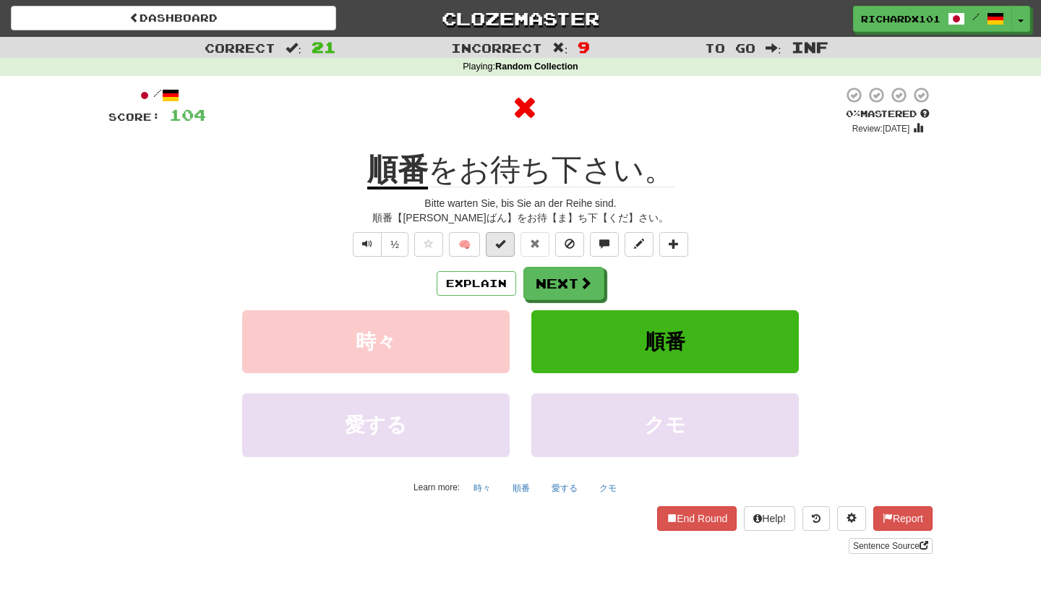
click at [504, 245] on span at bounding box center [500, 244] width 10 height 10
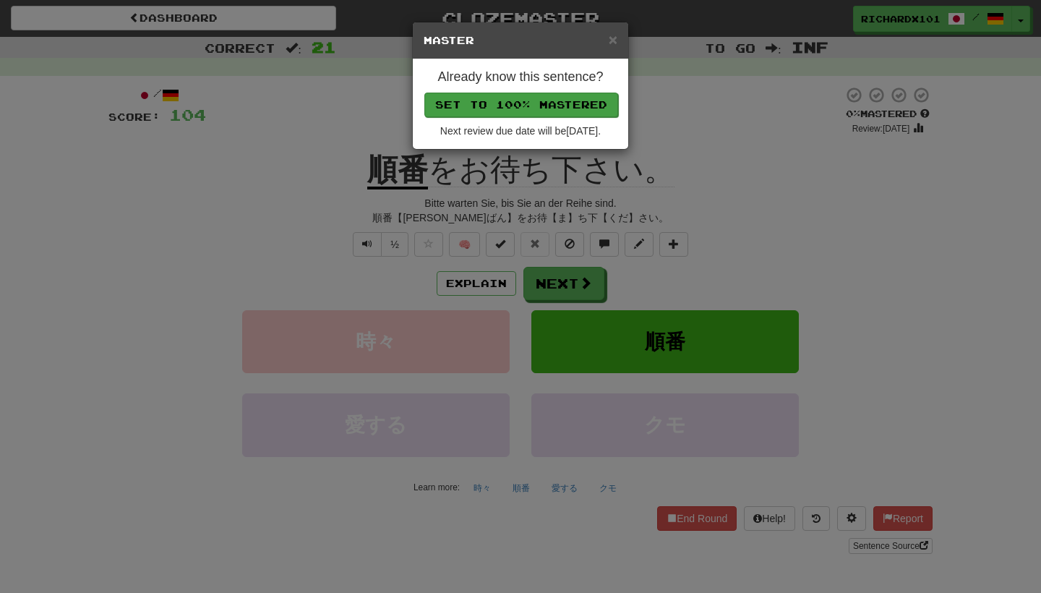
click at [552, 108] on button "Set to 100% Mastered" at bounding box center [521, 105] width 194 height 25
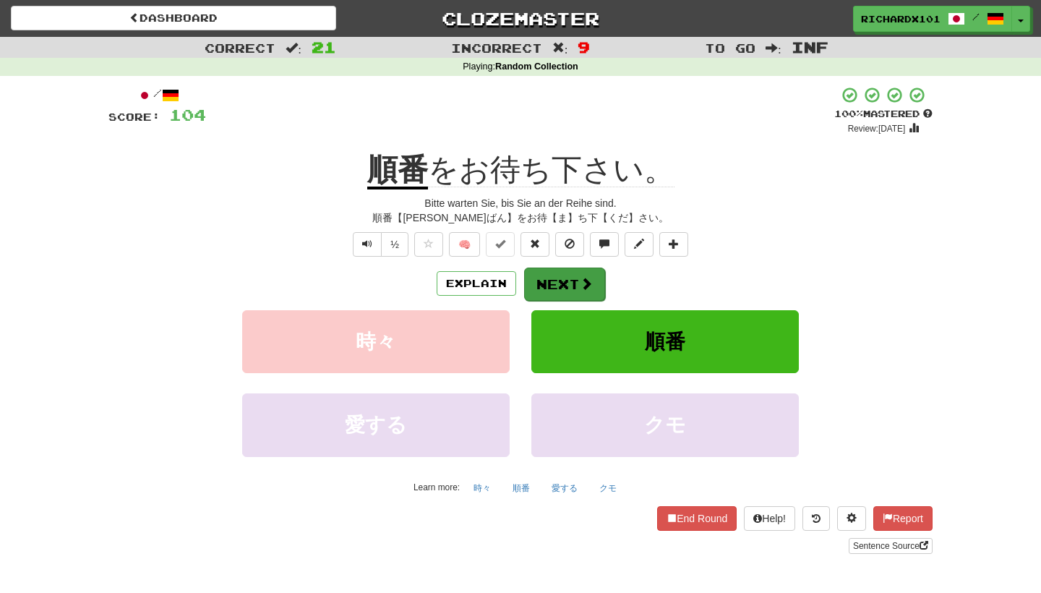
click at [558, 288] on button "Next" at bounding box center [564, 283] width 81 height 33
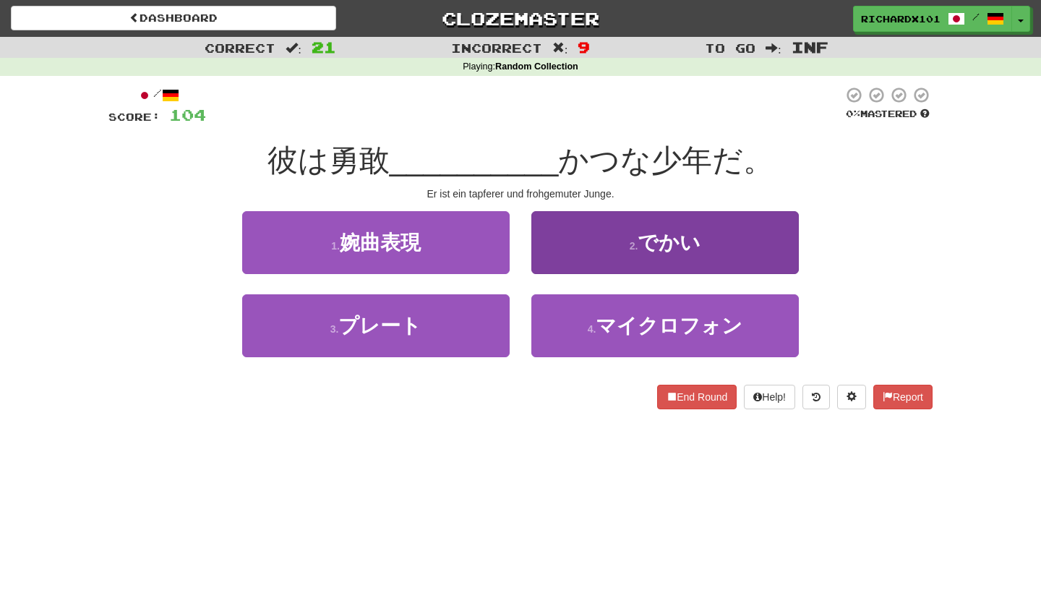
click at [594, 245] on button "2 . でかい" at bounding box center [664, 242] width 267 height 63
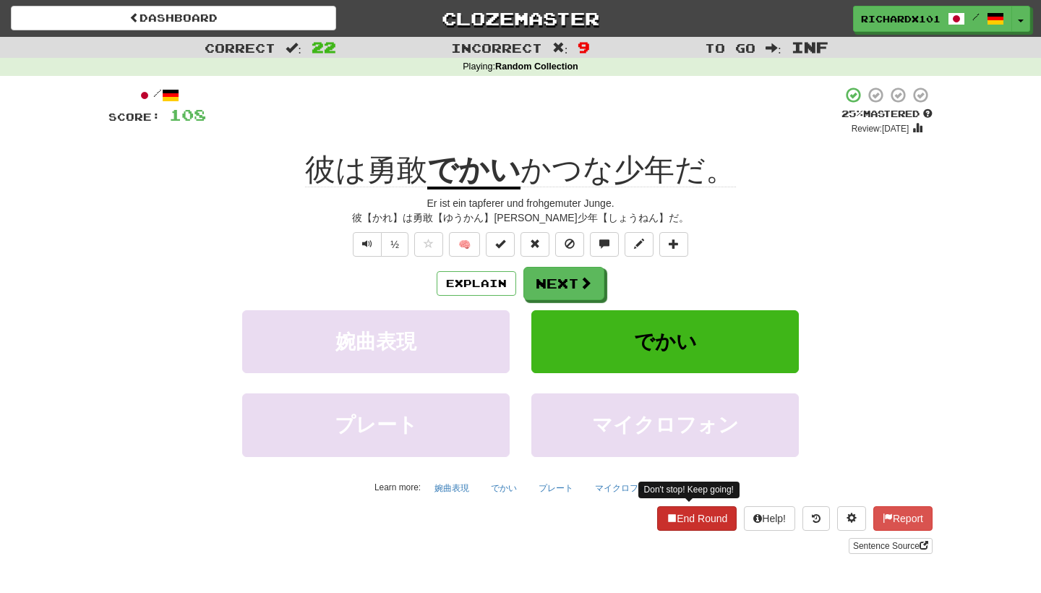
click at [693, 517] on button "End Round" at bounding box center [697, 518] width 80 height 25
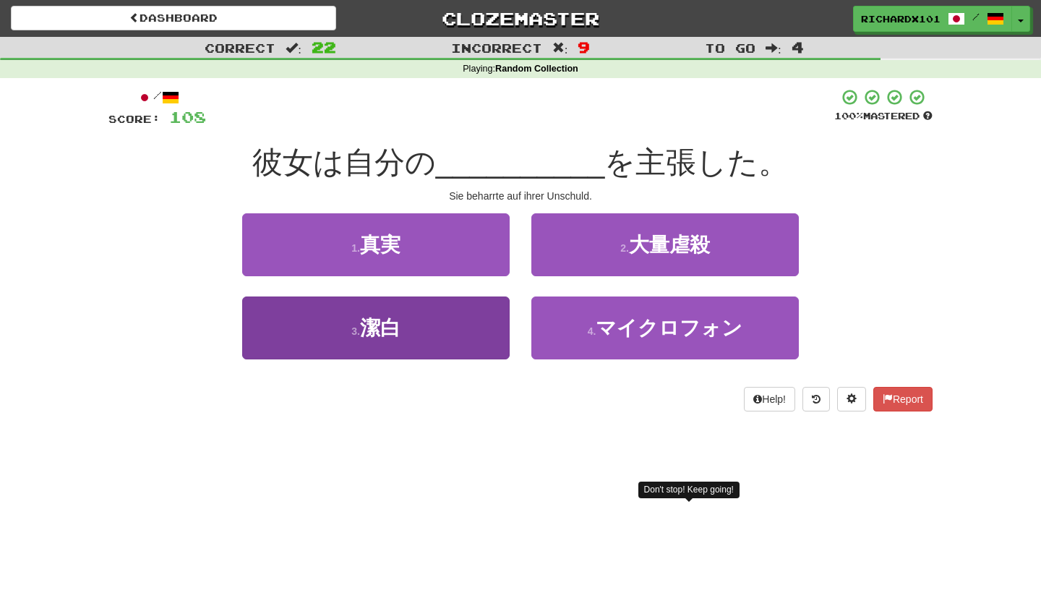
click at [479, 322] on button "3 . 潔白" at bounding box center [375, 327] width 267 height 63
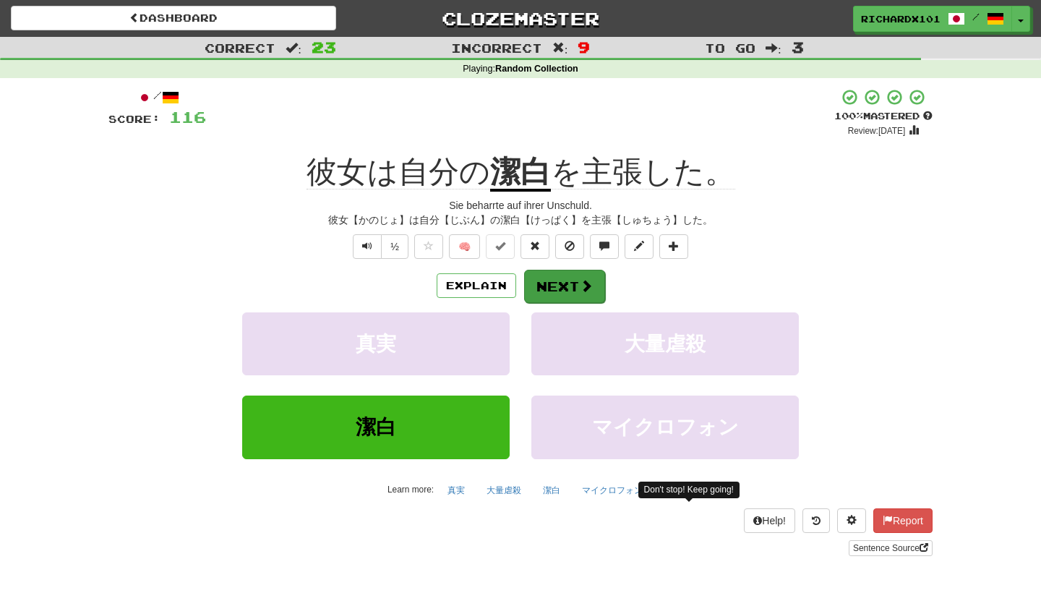
click at [556, 277] on button "Next" at bounding box center [564, 286] width 81 height 33
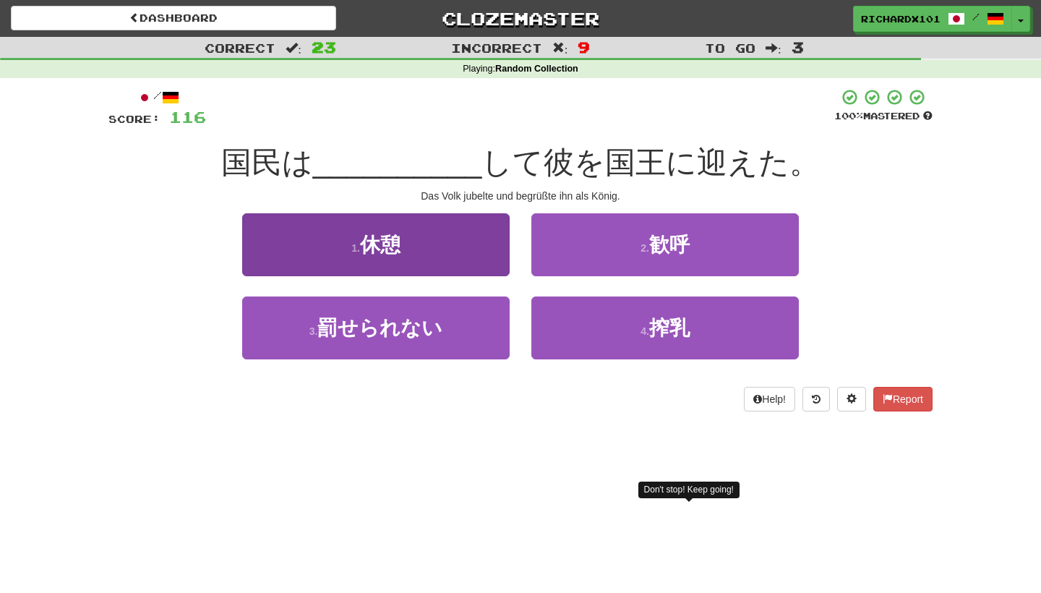
click at [489, 246] on button "1 . 休憩" at bounding box center [375, 244] width 267 height 63
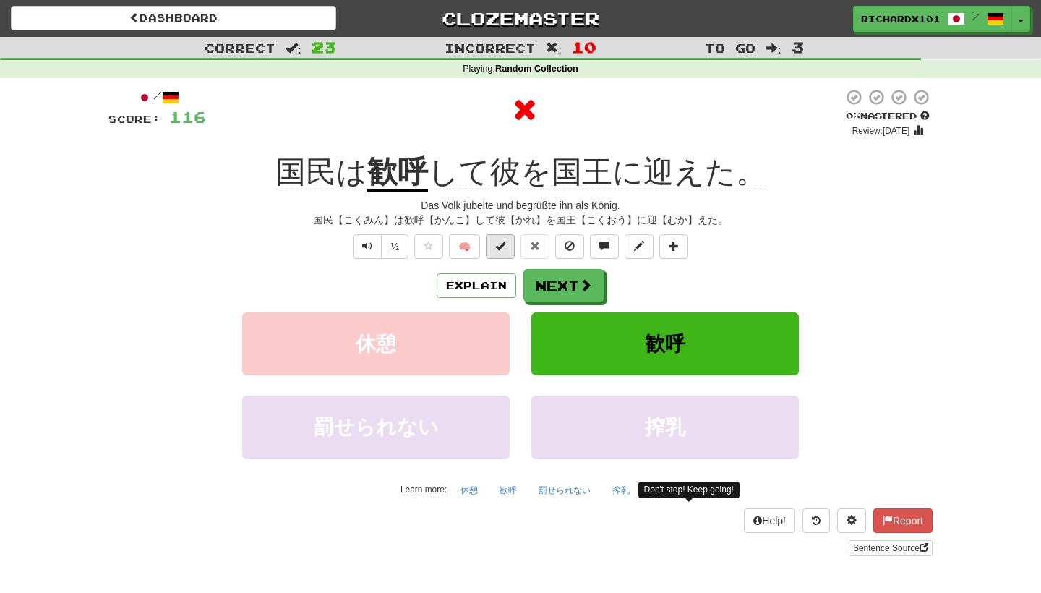
click at [496, 242] on span at bounding box center [500, 246] width 10 height 10
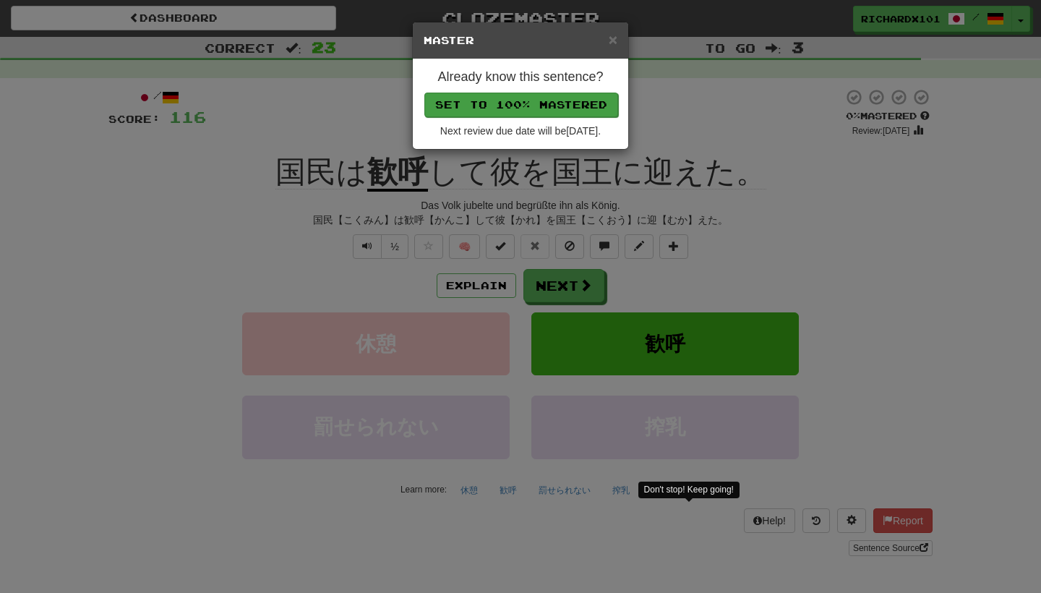
click at [539, 105] on button "Set to 100% Mastered" at bounding box center [521, 105] width 194 height 25
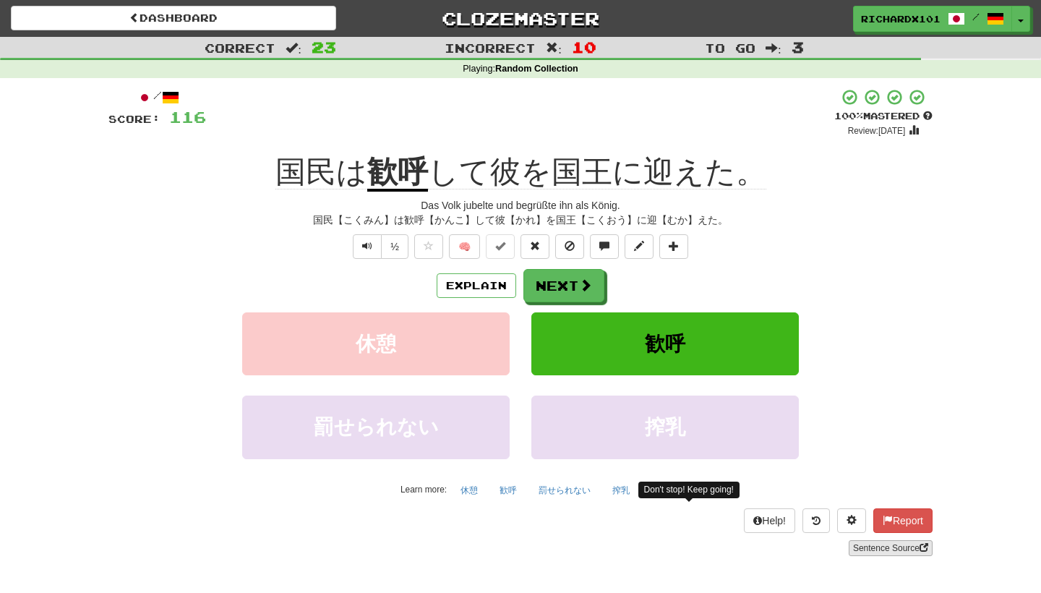
click at [853, 551] on link "Sentence Source" at bounding box center [891, 548] width 84 height 16
click at [571, 280] on button "Next" at bounding box center [564, 286] width 81 height 33
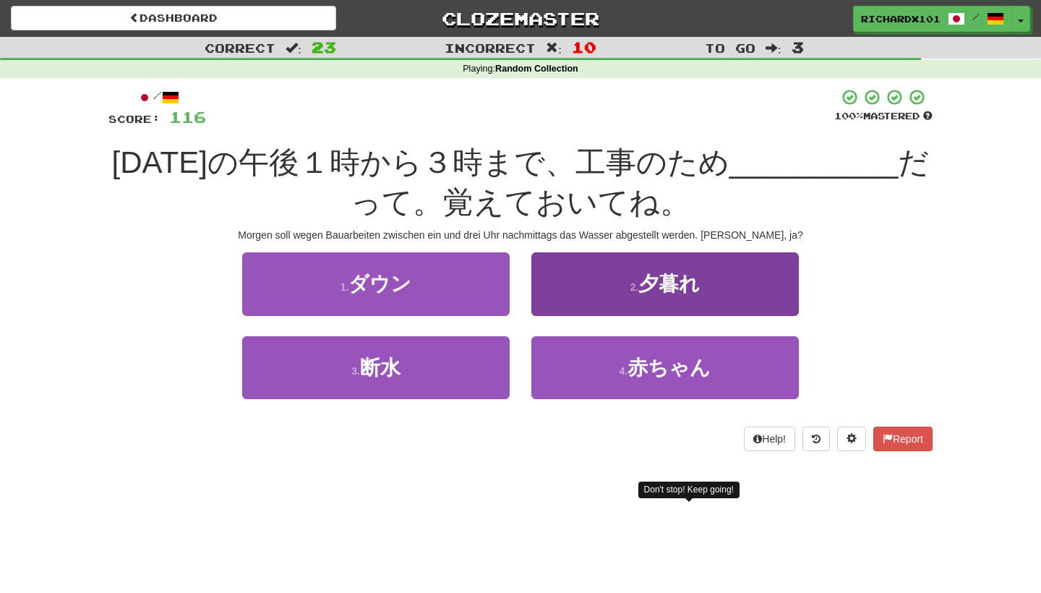
click at [580, 282] on button "2 . 夕暮れ" at bounding box center [664, 283] width 267 height 63
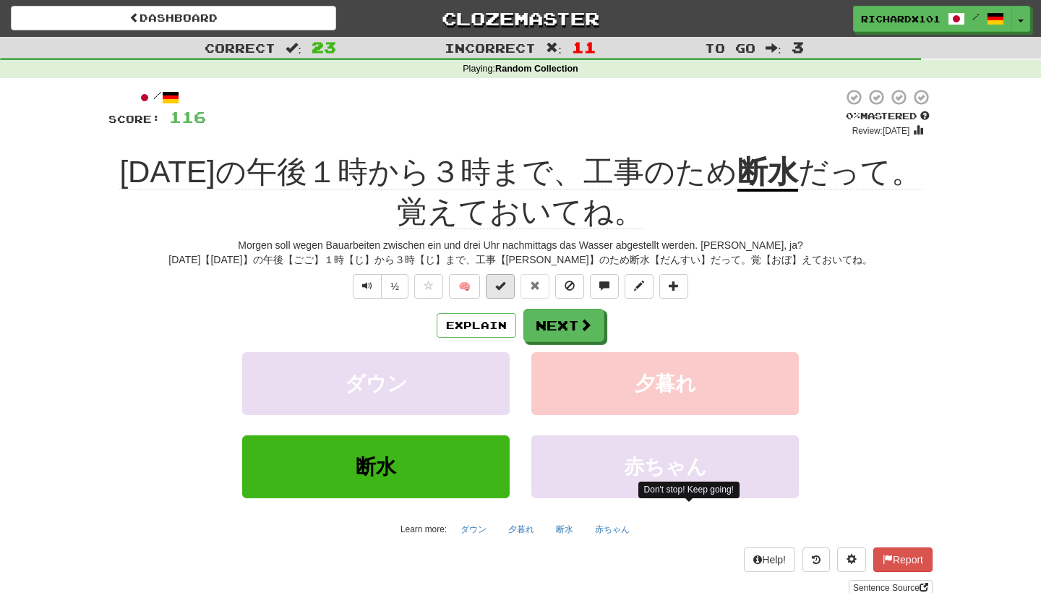
click at [505, 280] on span at bounding box center [500, 285] width 10 height 10
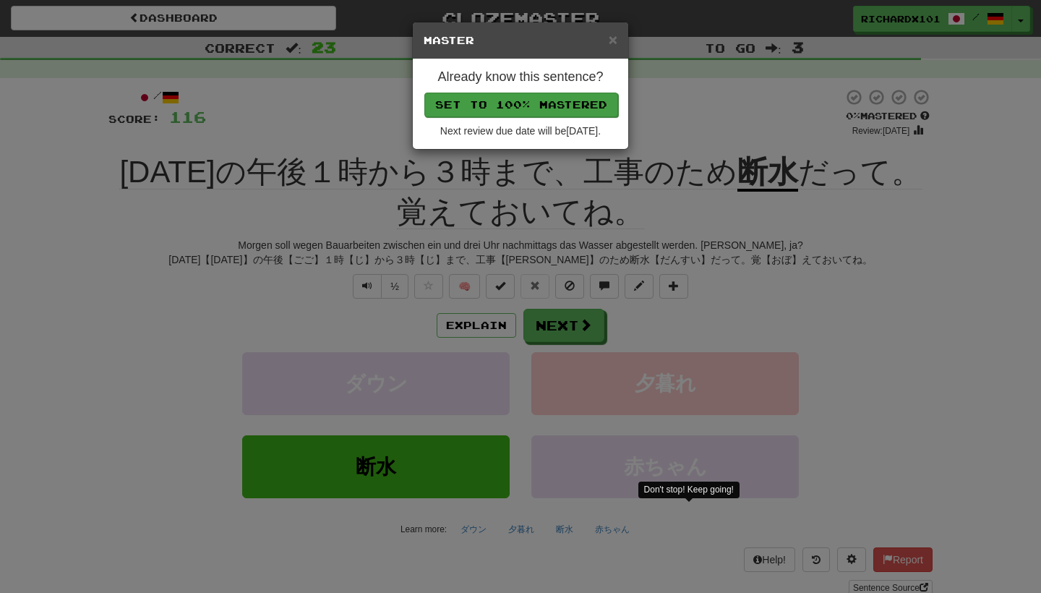
click at [580, 103] on button "Set to 100% Mastered" at bounding box center [521, 105] width 194 height 25
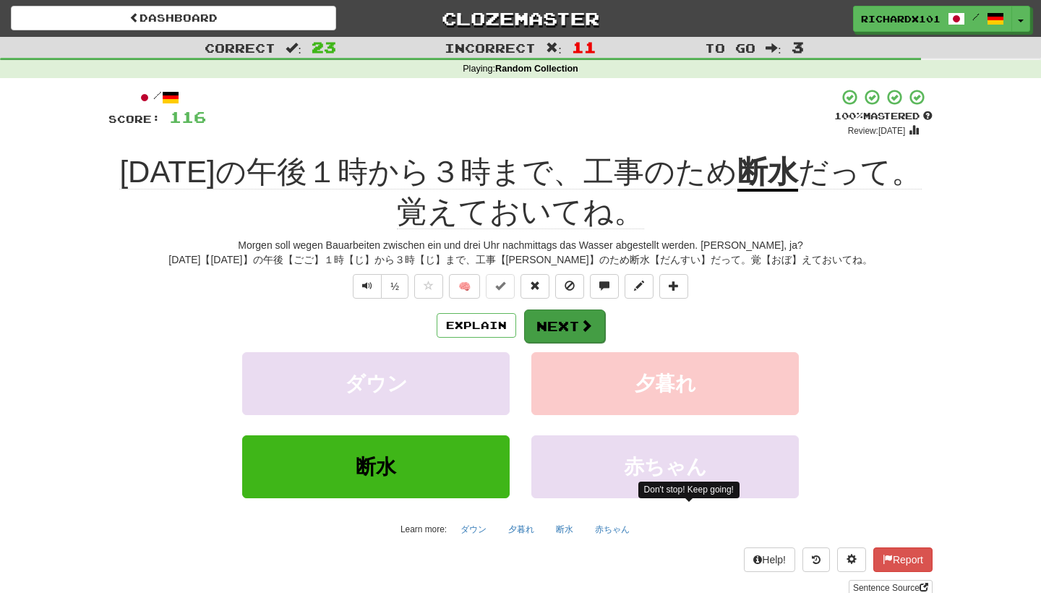
click at [580, 314] on button "Next" at bounding box center [564, 325] width 81 height 33
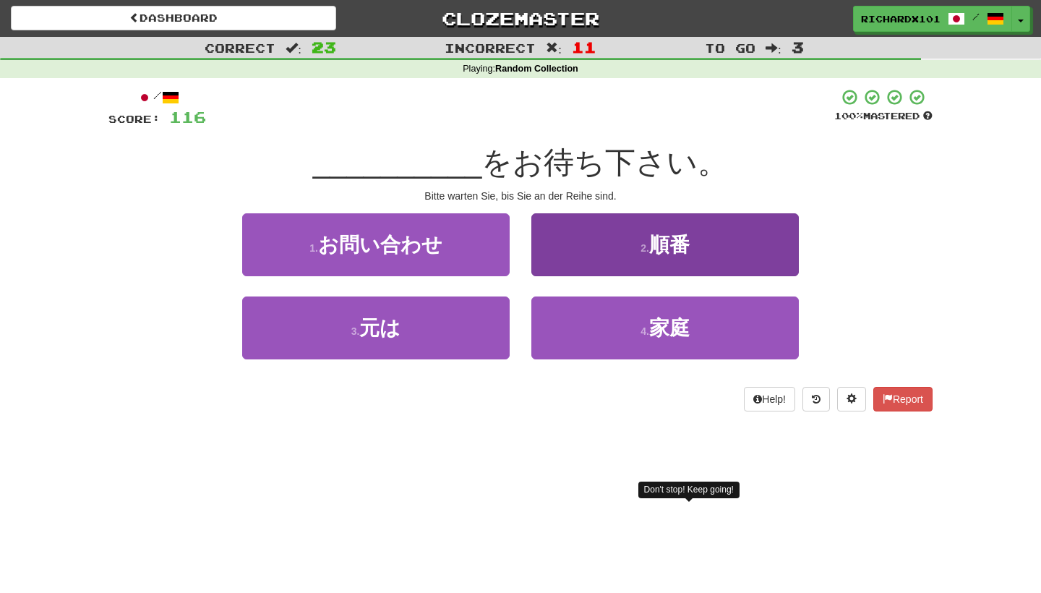
click at [620, 227] on button "2 . 順番" at bounding box center [664, 244] width 267 height 63
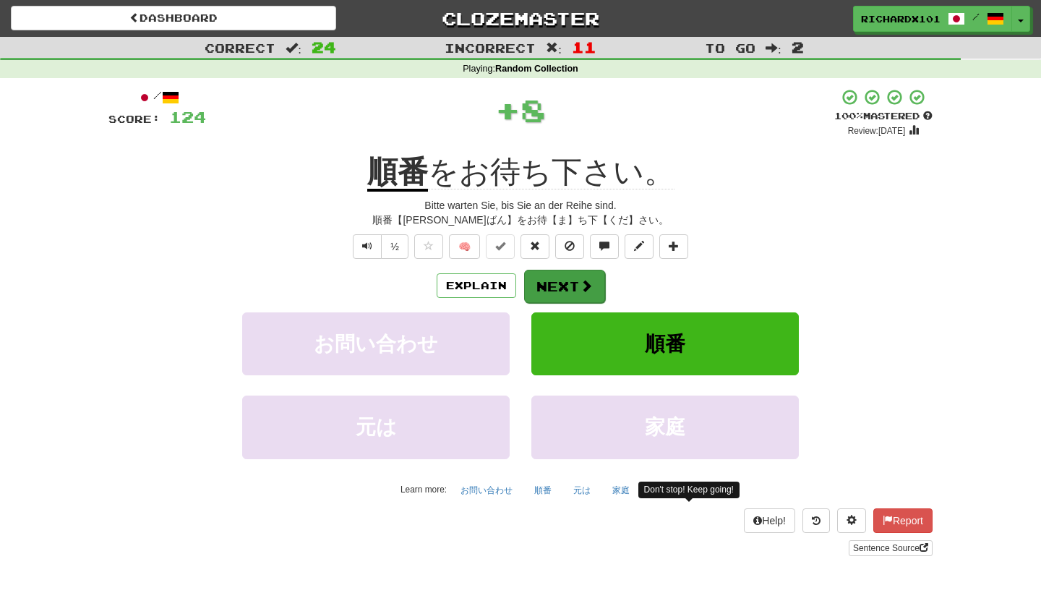
click at [562, 293] on button "Next" at bounding box center [564, 286] width 81 height 33
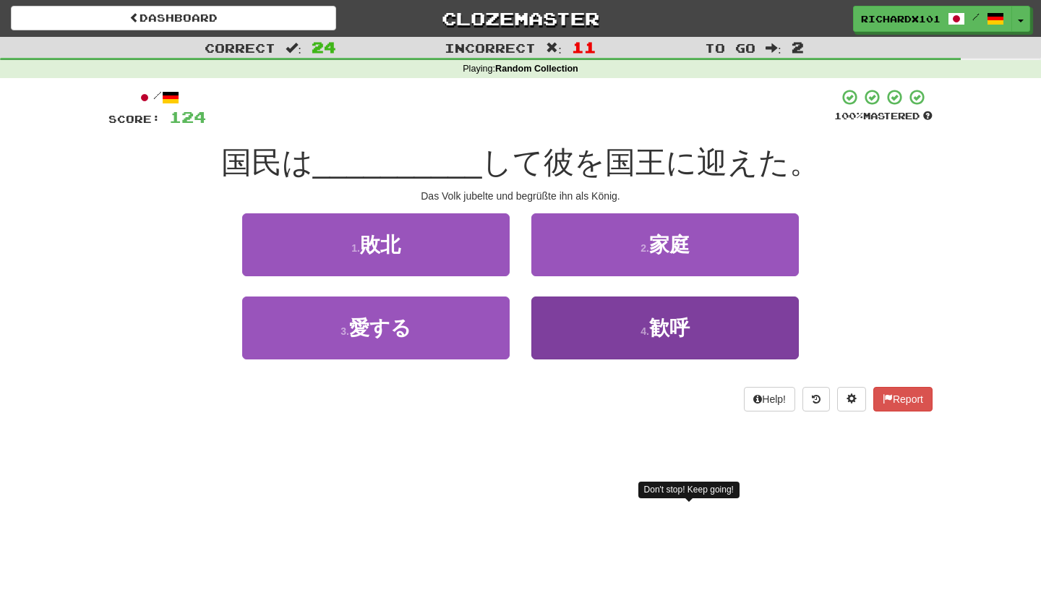
click at [565, 318] on button "4 . 歓呼" at bounding box center [664, 327] width 267 height 63
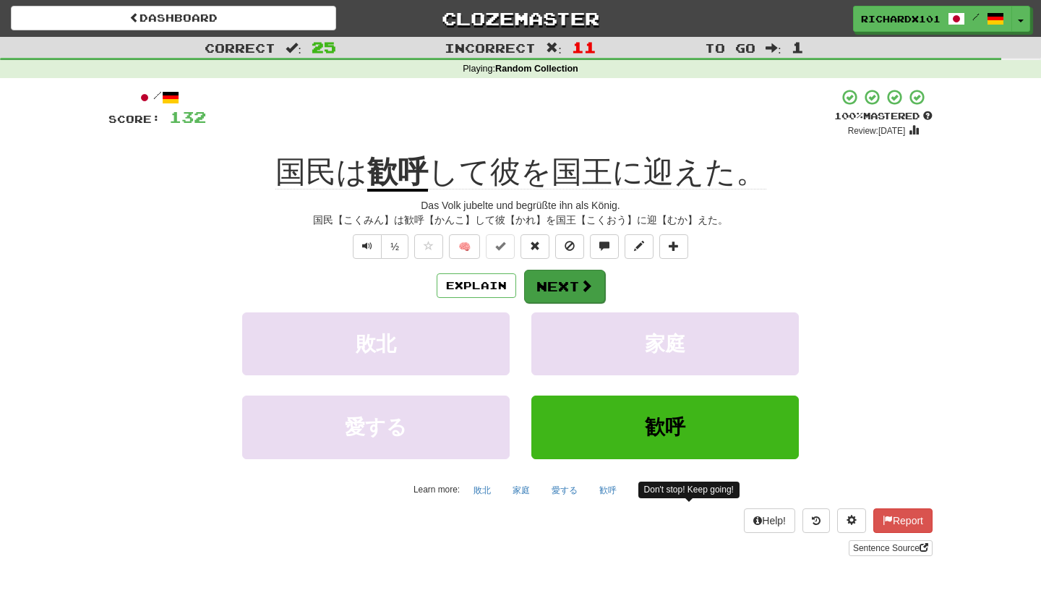
click at [567, 286] on button "Next" at bounding box center [564, 286] width 81 height 33
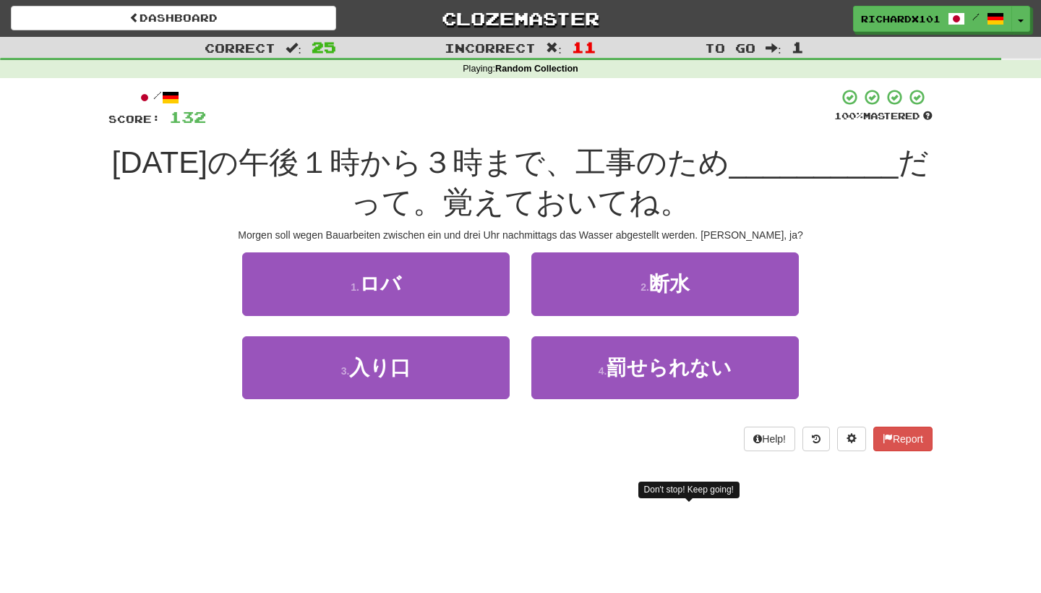
click at [567, 286] on button "2 . 断水" at bounding box center [664, 283] width 267 height 63
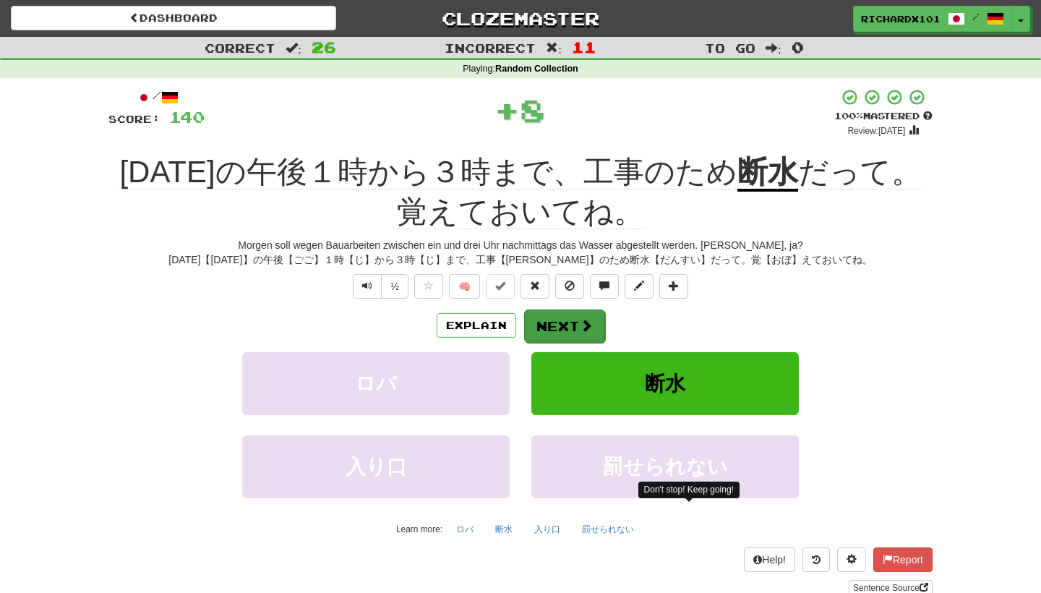
click at [563, 330] on button "Next" at bounding box center [564, 325] width 81 height 33
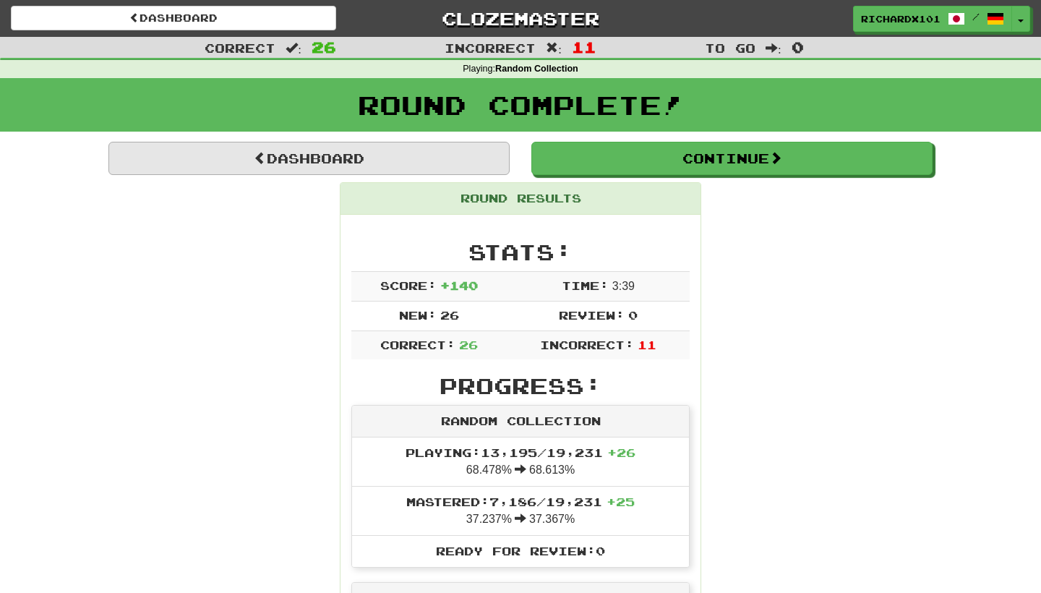
click at [440, 149] on link "Dashboard" at bounding box center [308, 158] width 401 height 33
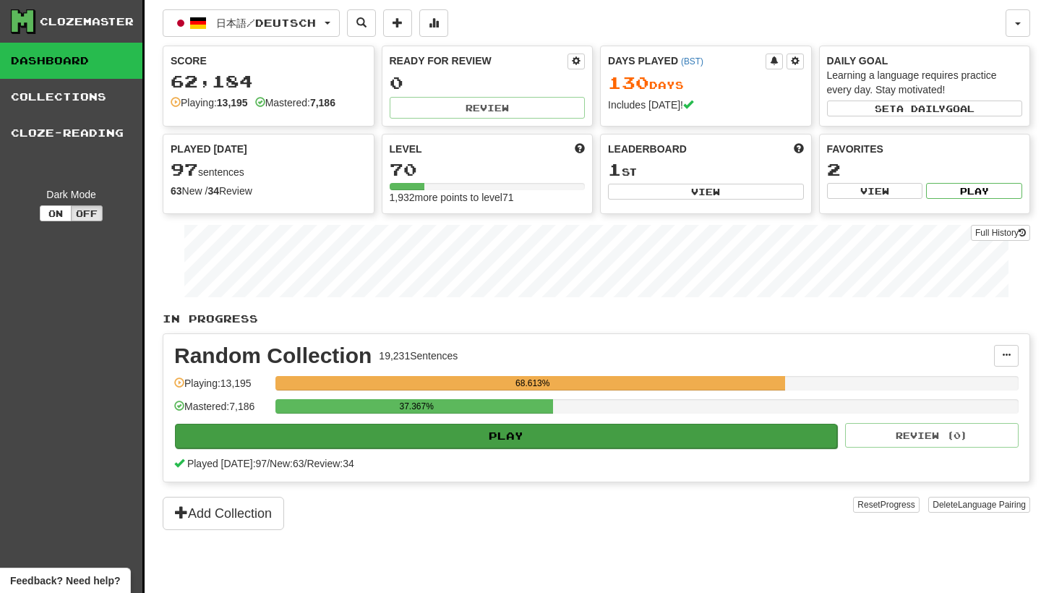
click at [455, 437] on button "Play" at bounding box center [506, 436] width 662 height 25
select select "********"
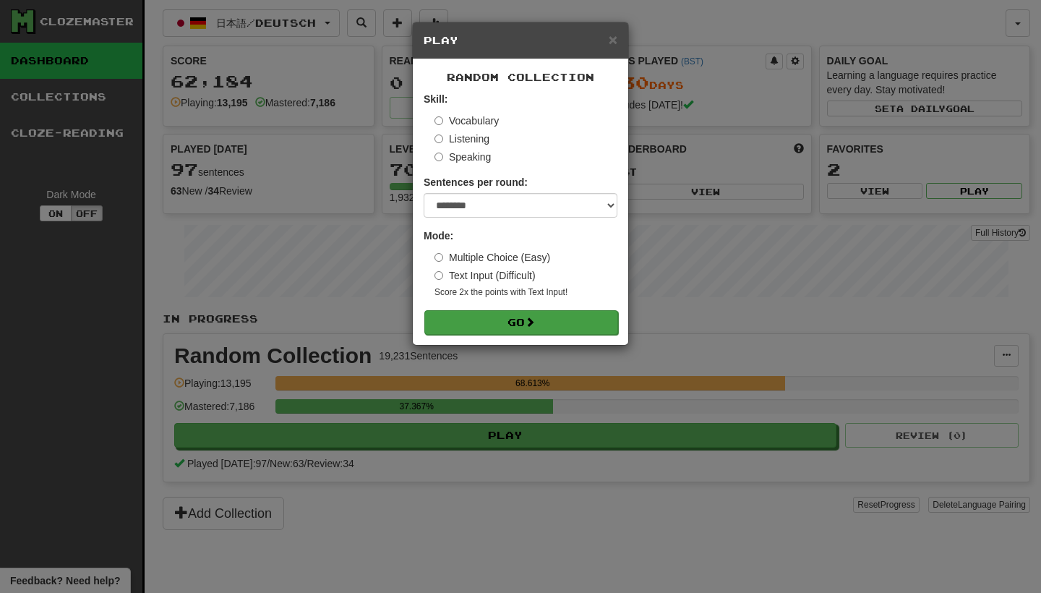
click at [501, 317] on button "Go" at bounding box center [521, 322] width 194 height 25
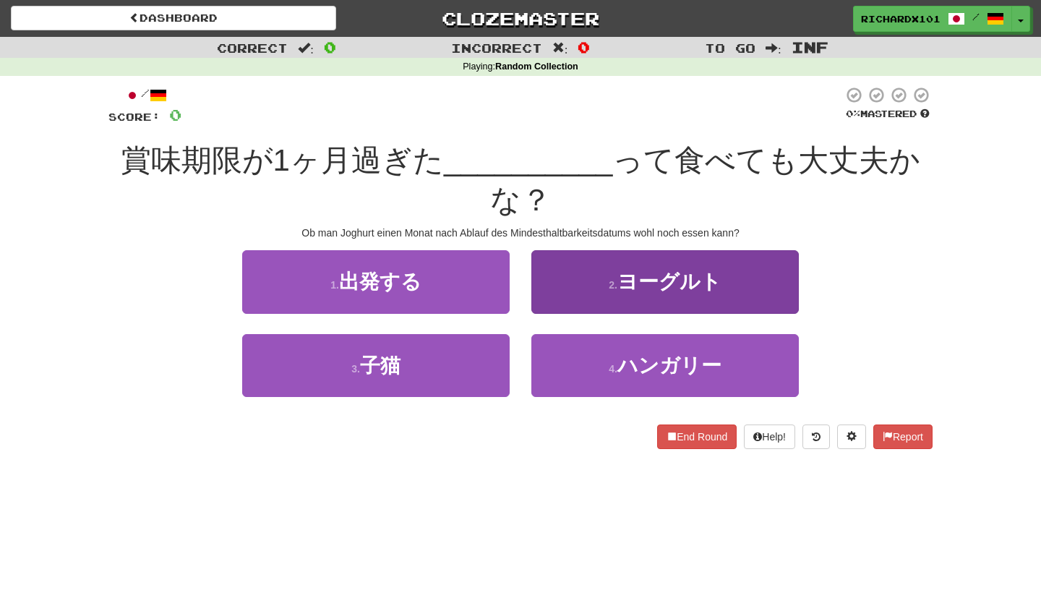
click at [587, 283] on button "2 . ヨーグルト" at bounding box center [664, 281] width 267 height 63
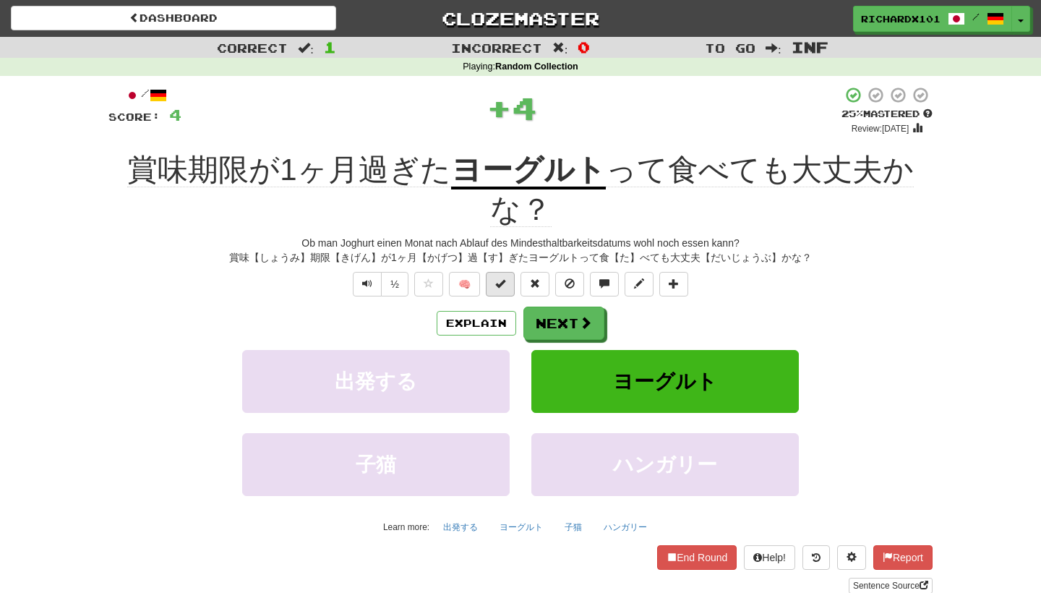
click at [505, 283] on span at bounding box center [500, 283] width 10 height 10
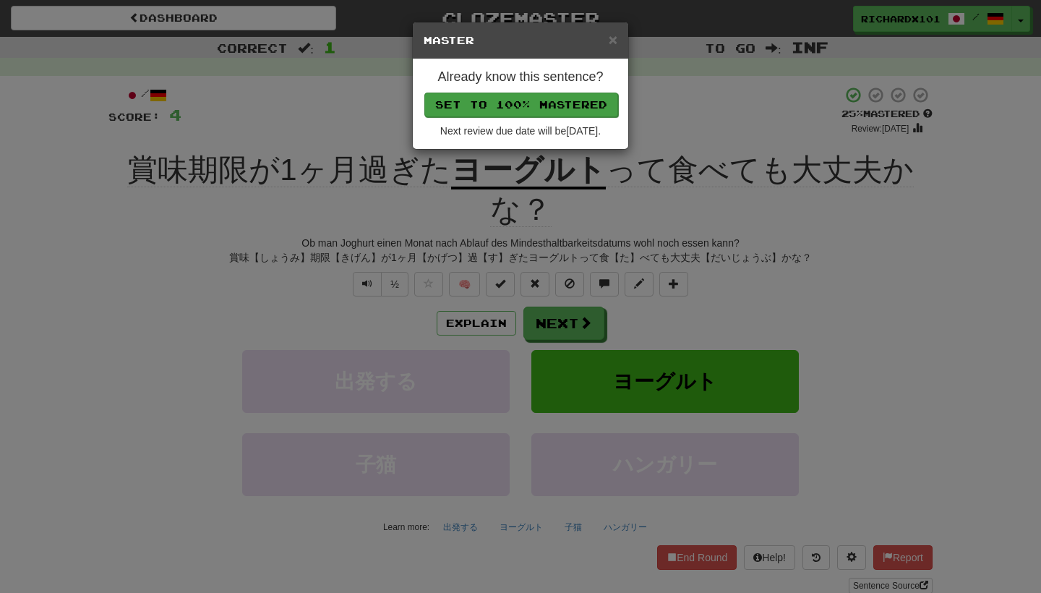
click at [535, 105] on button "Set to 100% Mastered" at bounding box center [521, 105] width 194 height 25
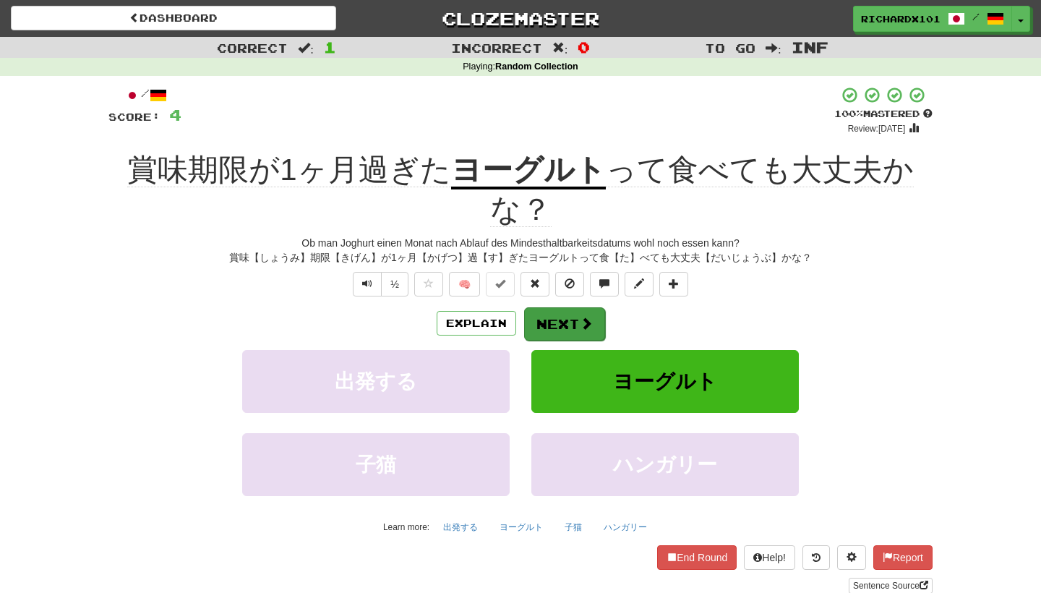
click at [567, 322] on button "Next" at bounding box center [564, 323] width 81 height 33
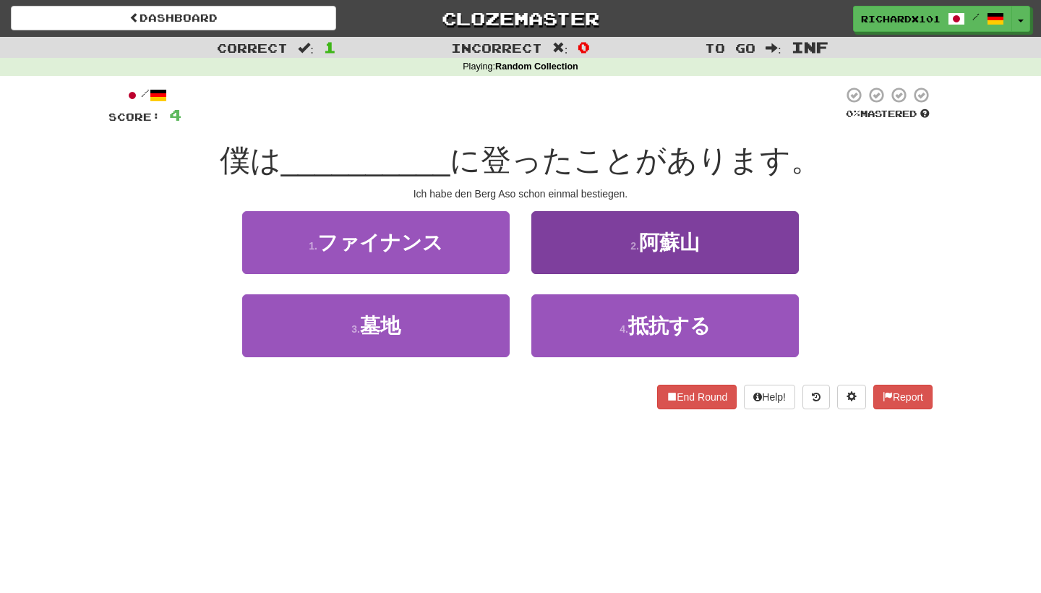
click at [608, 253] on button "2 . 阿蘇山" at bounding box center [664, 242] width 267 height 63
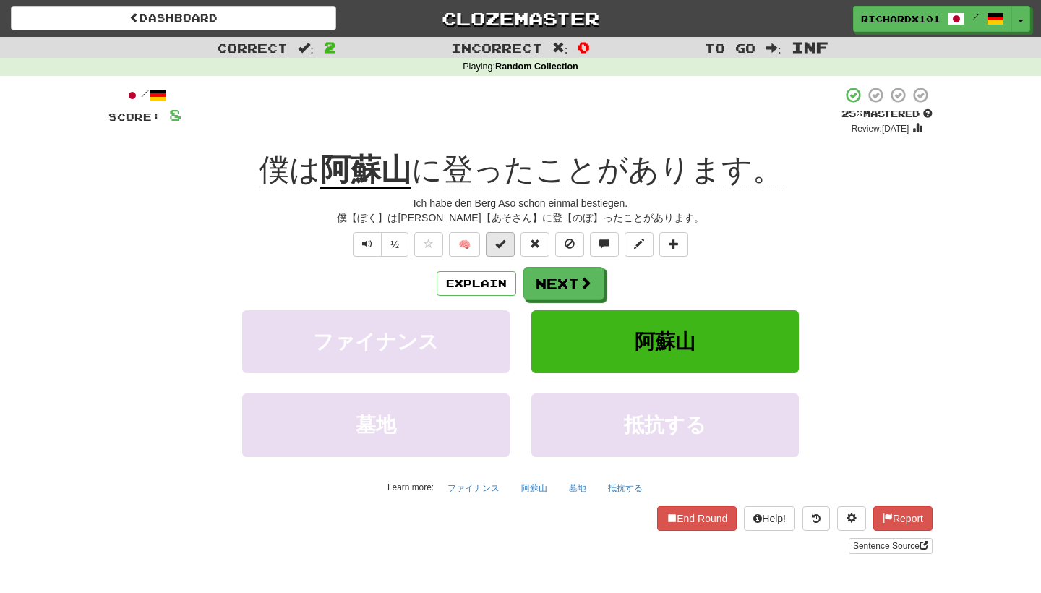
click at [510, 246] on button at bounding box center [500, 244] width 29 height 25
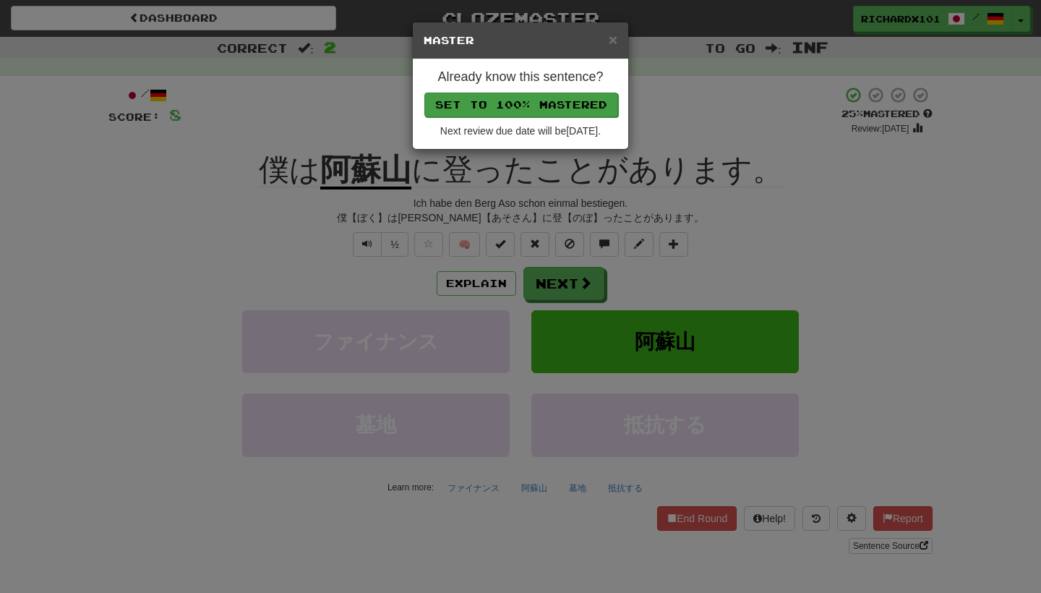
click at [562, 96] on button "Set to 100% Mastered" at bounding box center [521, 105] width 194 height 25
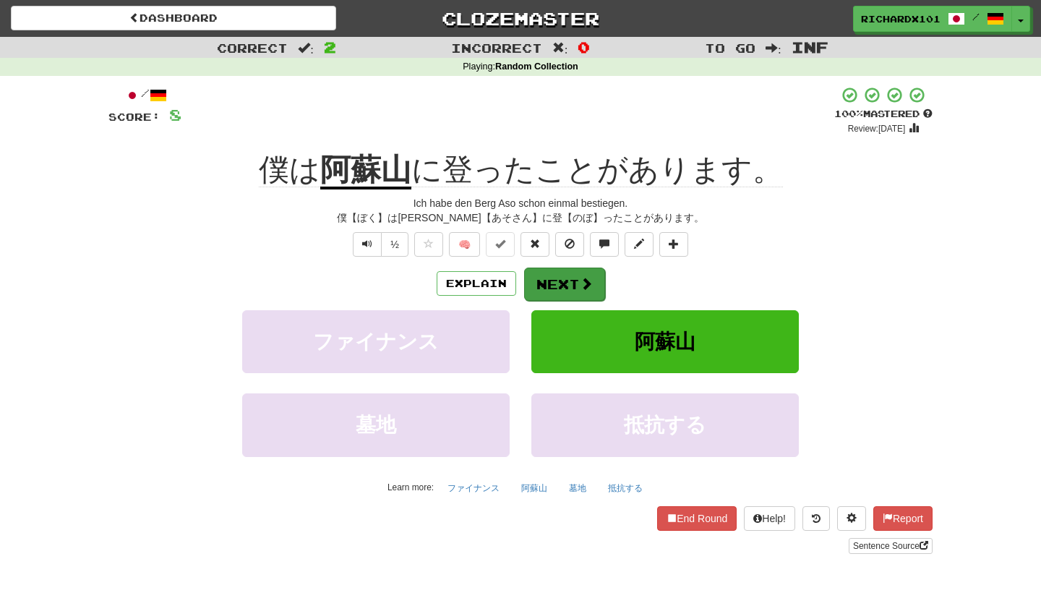
click at [570, 278] on button "Next" at bounding box center [564, 283] width 81 height 33
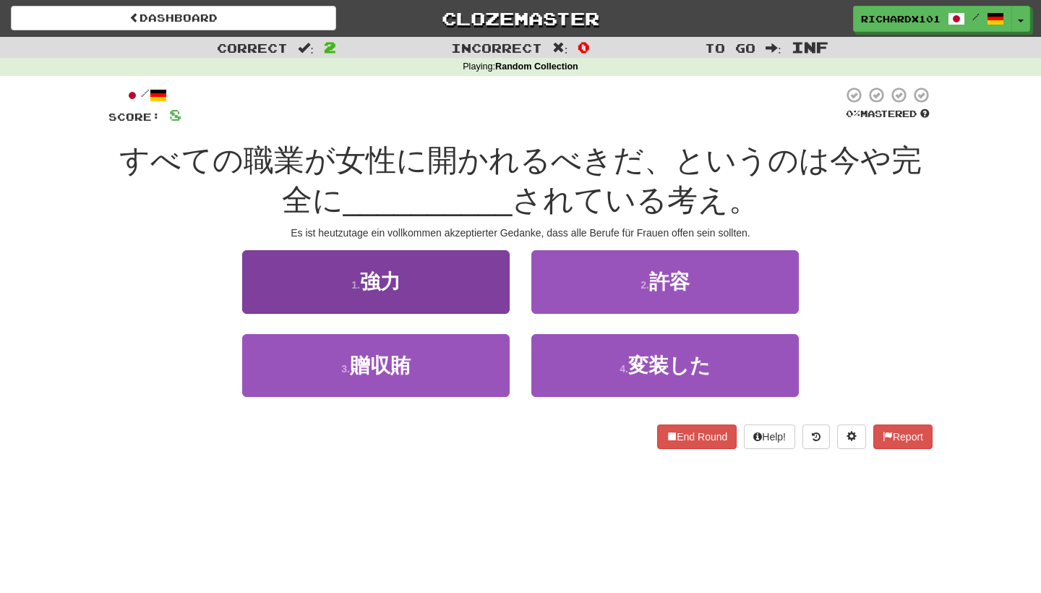
click at [473, 290] on button "1 . 強力" at bounding box center [375, 281] width 267 height 63
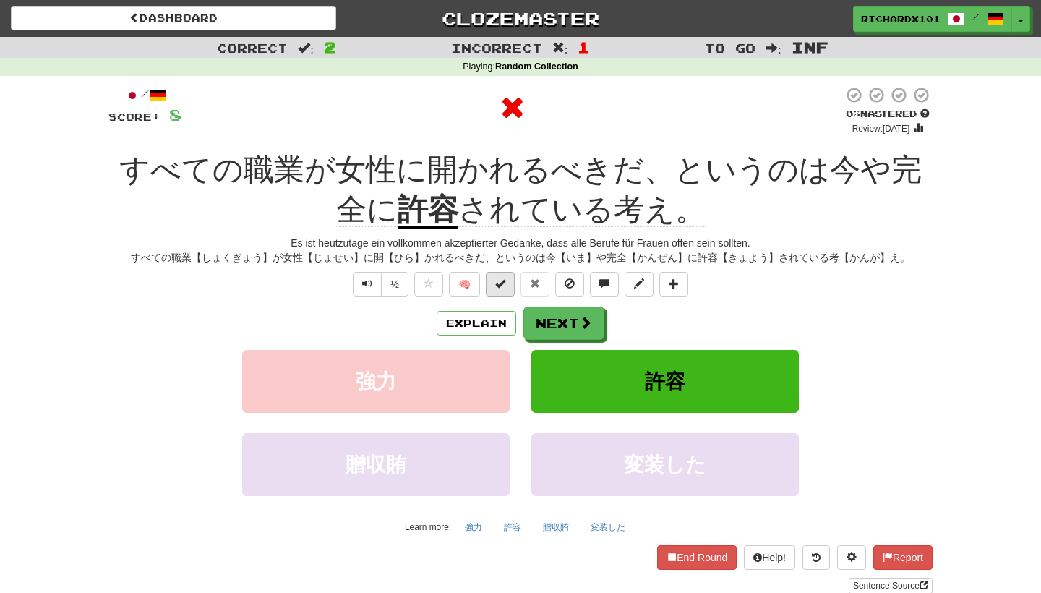
click at [502, 289] on button at bounding box center [500, 284] width 29 height 25
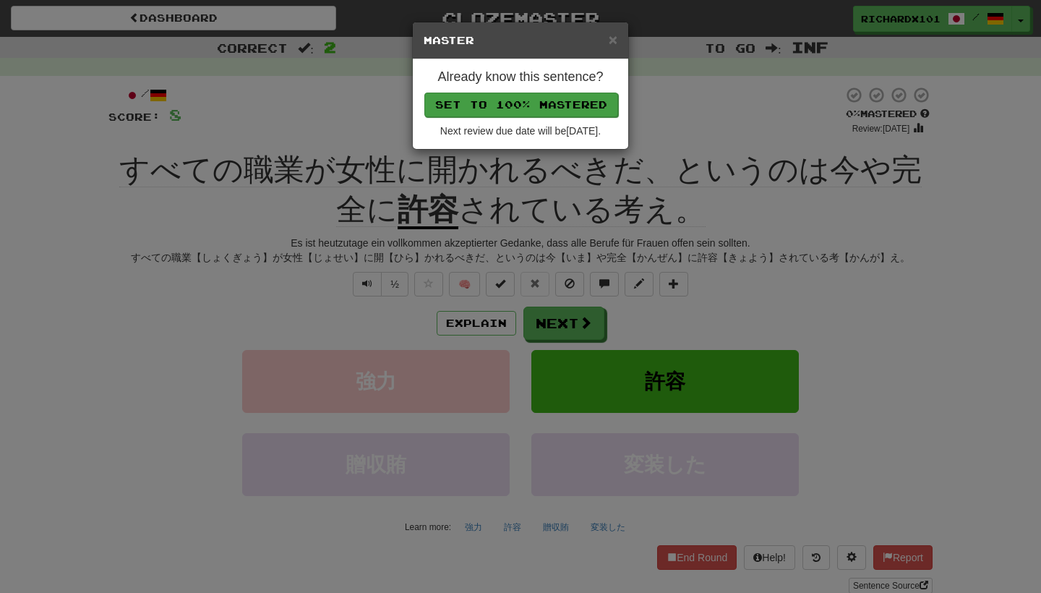
click at [553, 99] on button "Set to 100% Mastered" at bounding box center [521, 105] width 194 height 25
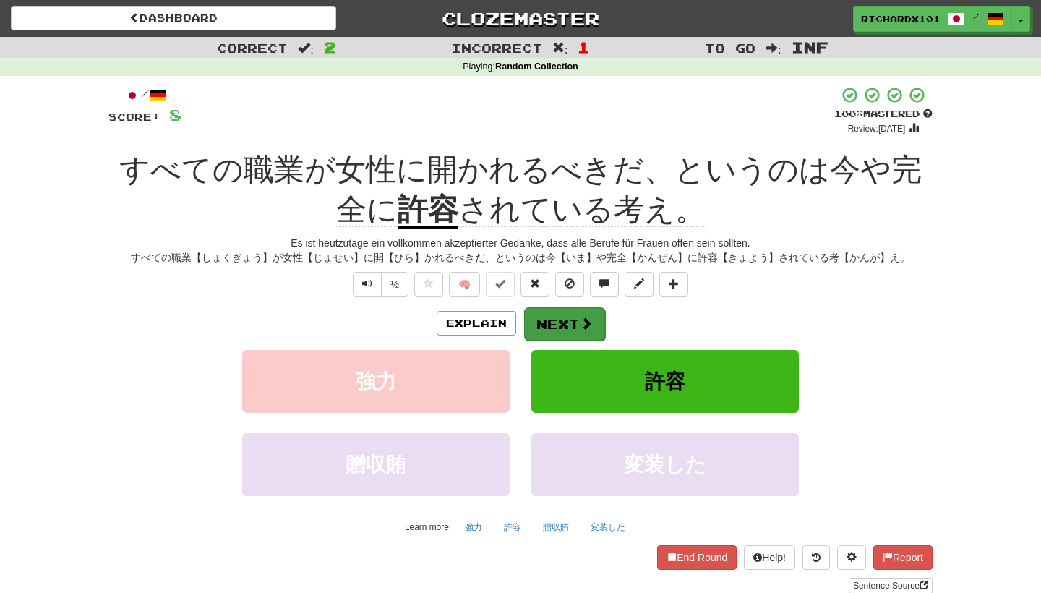
click at [570, 319] on button "Next" at bounding box center [564, 323] width 81 height 33
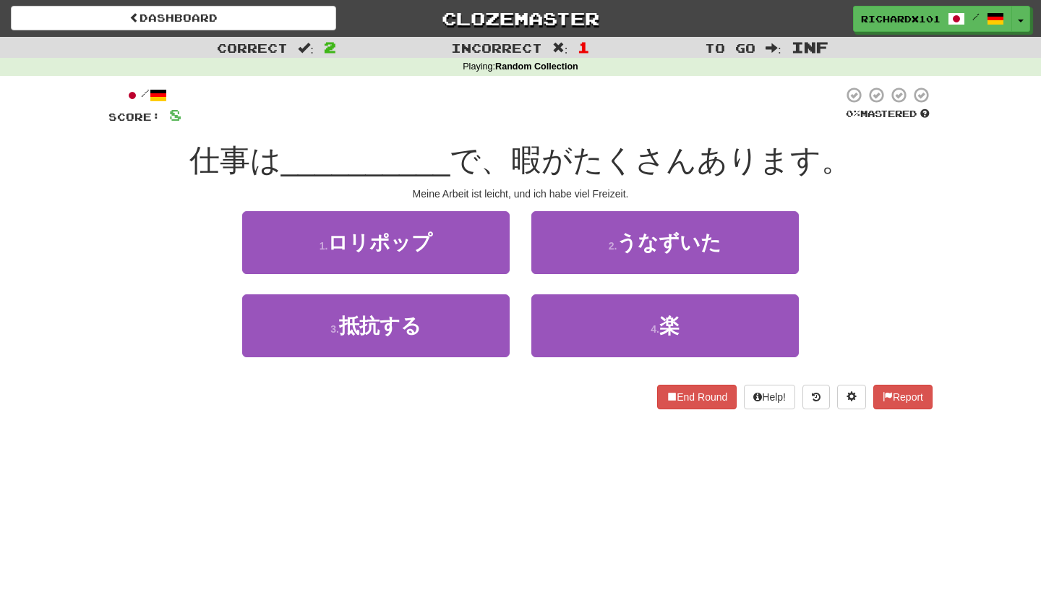
click at [570, 319] on button "4 . 楽" at bounding box center [664, 325] width 267 height 63
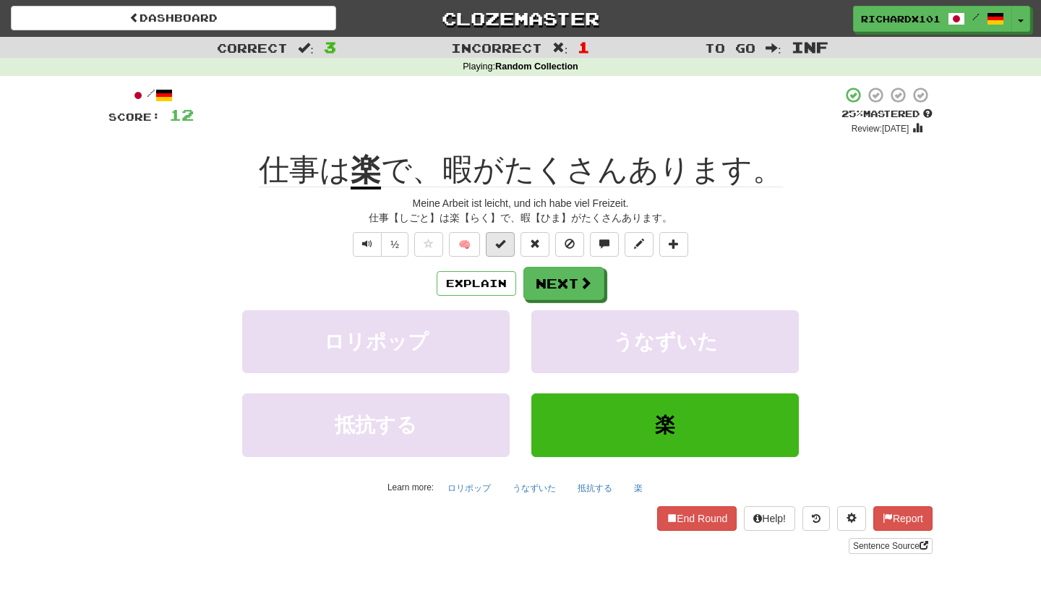
click at [513, 246] on button at bounding box center [500, 244] width 29 height 25
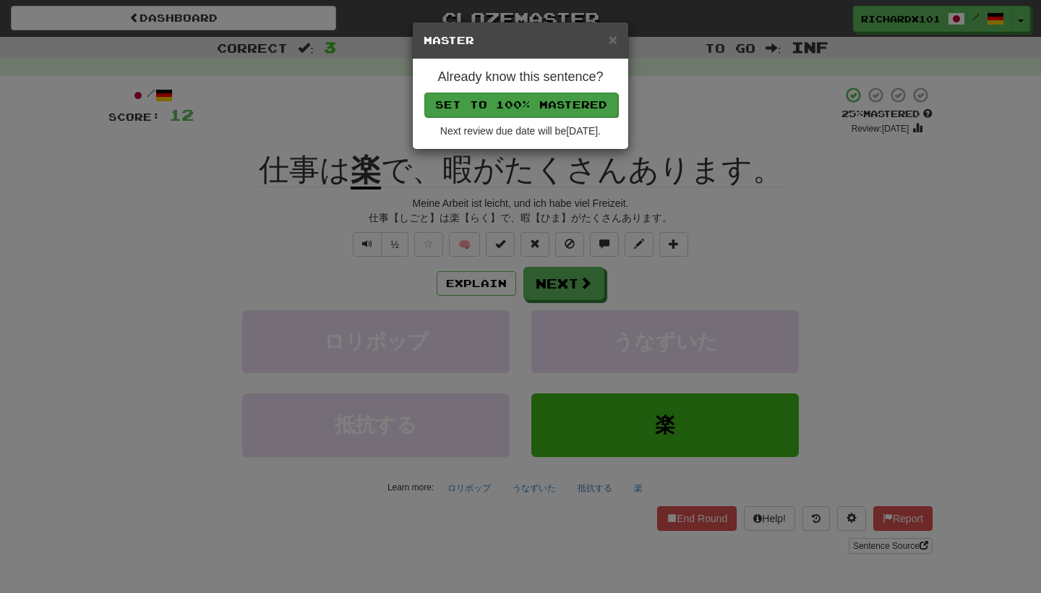
click at [550, 100] on button "Set to 100% Mastered" at bounding box center [521, 105] width 194 height 25
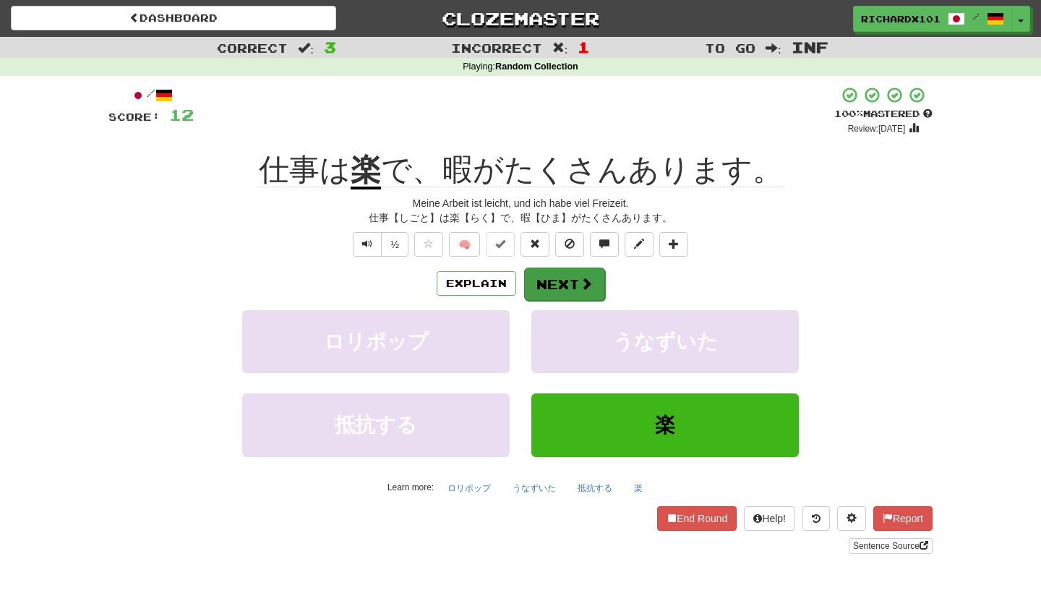
click at [567, 270] on button "Next" at bounding box center [564, 283] width 81 height 33
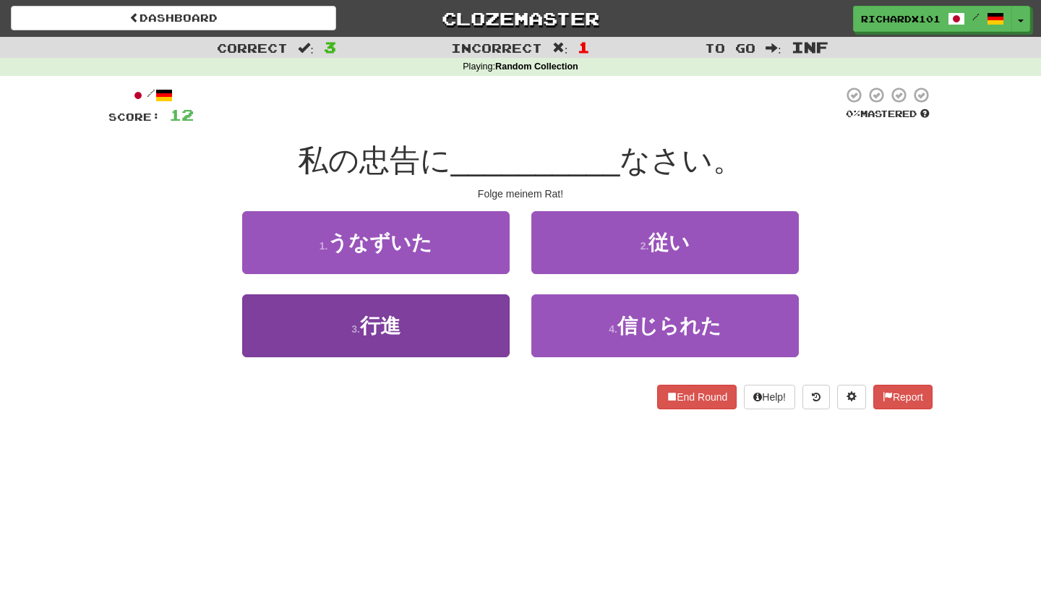
click at [486, 325] on button "3 . 行進" at bounding box center [375, 325] width 267 height 63
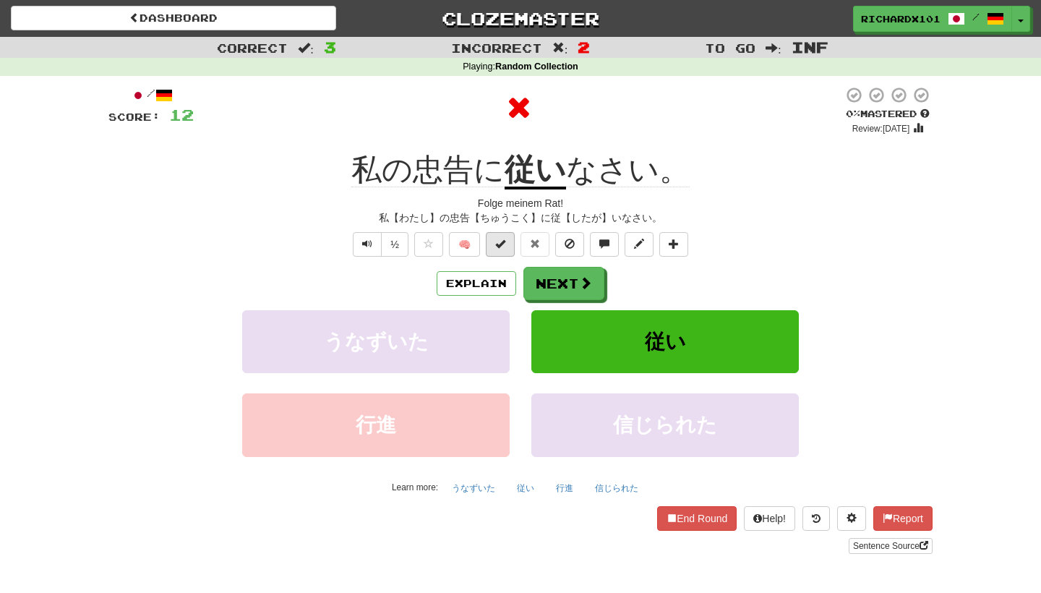
click at [513, 248] on button at bounding box center [500, 244] width 29 height 25
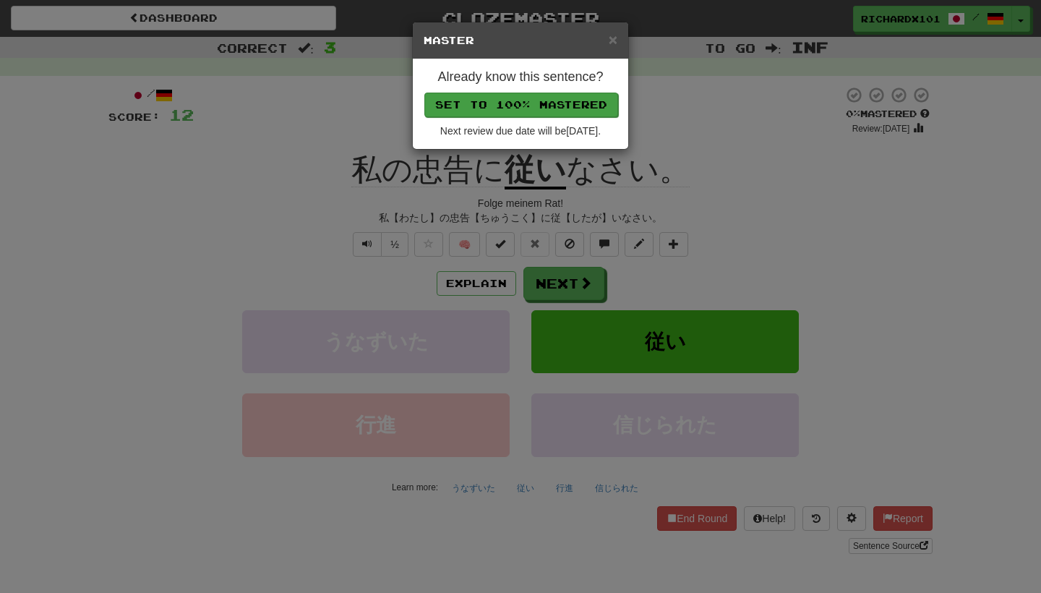
click at [565, 106] on button "Set to 100% Mastered" at bounding box center [521, 105] width 194 height 25
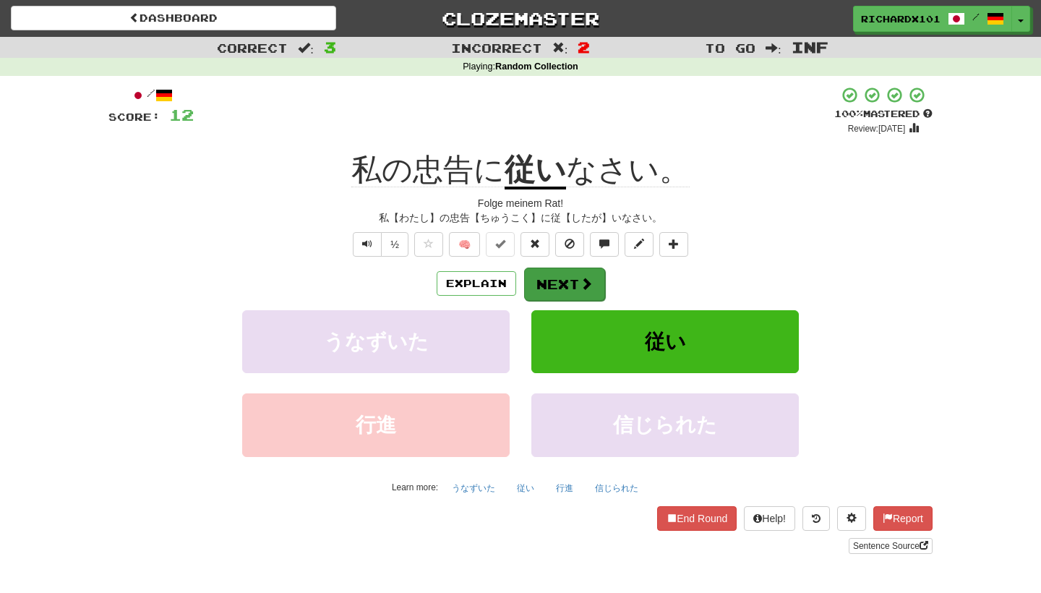
click at [577, 273] on button "Next" at bounding box center [564, 283] width 81 height 33
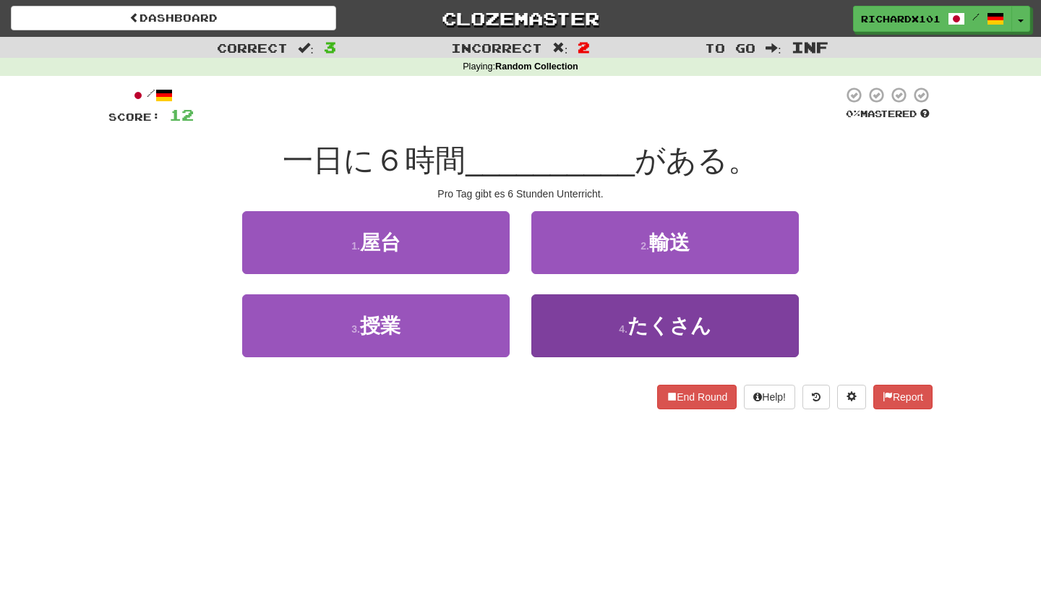
click at [585, 310] on button "4 . たくさん" at bounding box center [664, 325] width 267 height 63
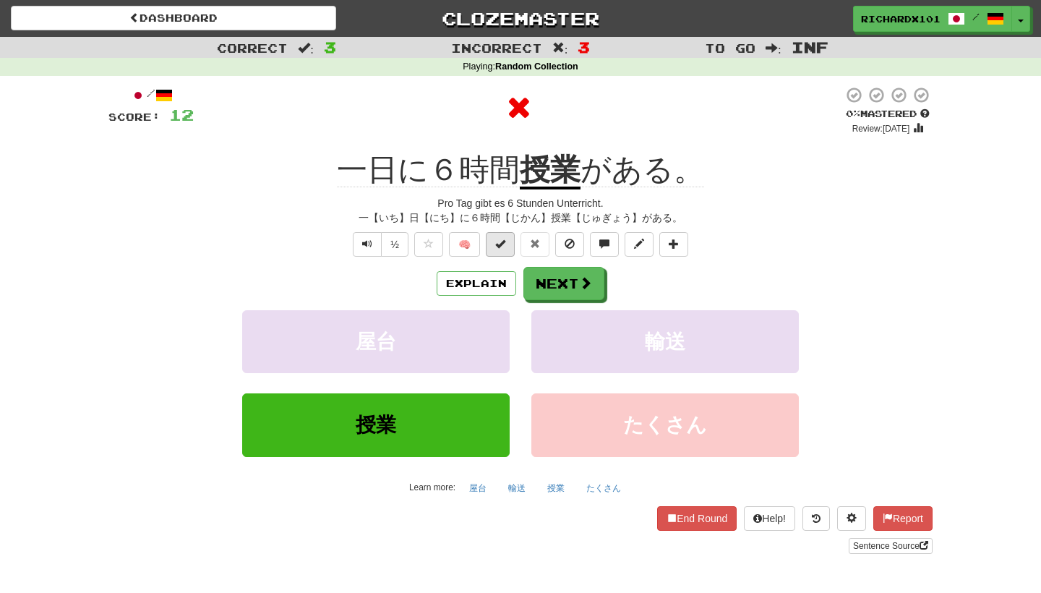
click at [507, 247] on button at bounding box center [500, 244] width 29 height 25
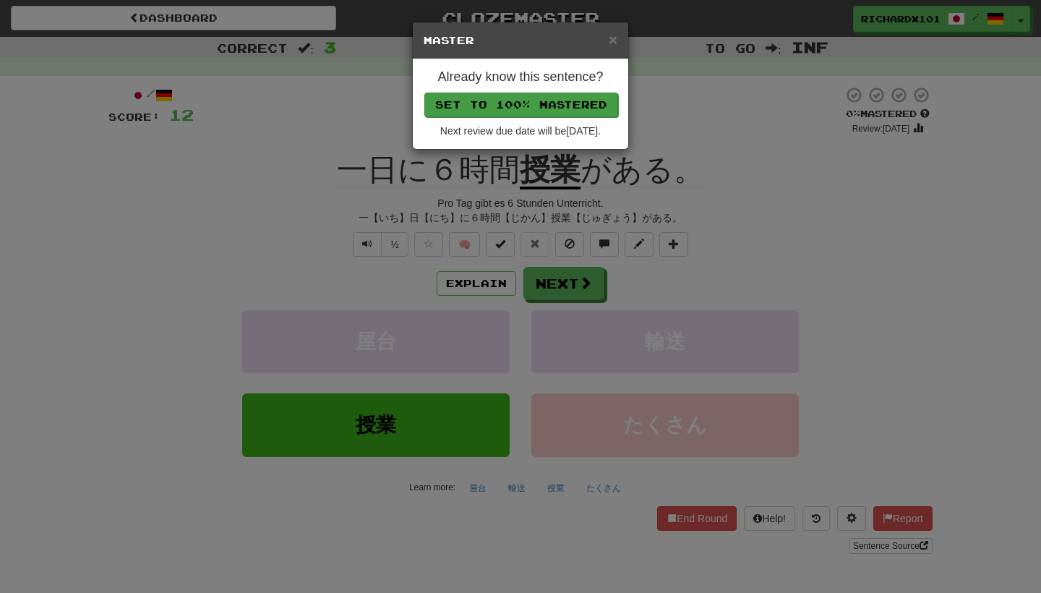
click at [543, 108] on button "Set to 100% Mastered" at bounding box center [521, 105] width 194 height 25
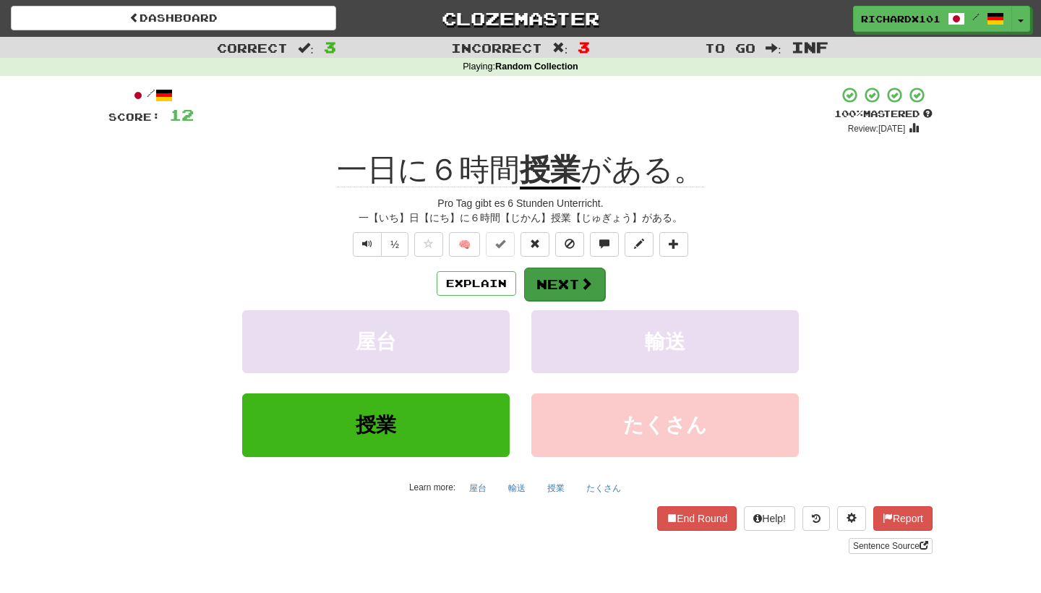
click at [565, 275] on button "Next" at bounding box center [564, 283] width 81 height 33
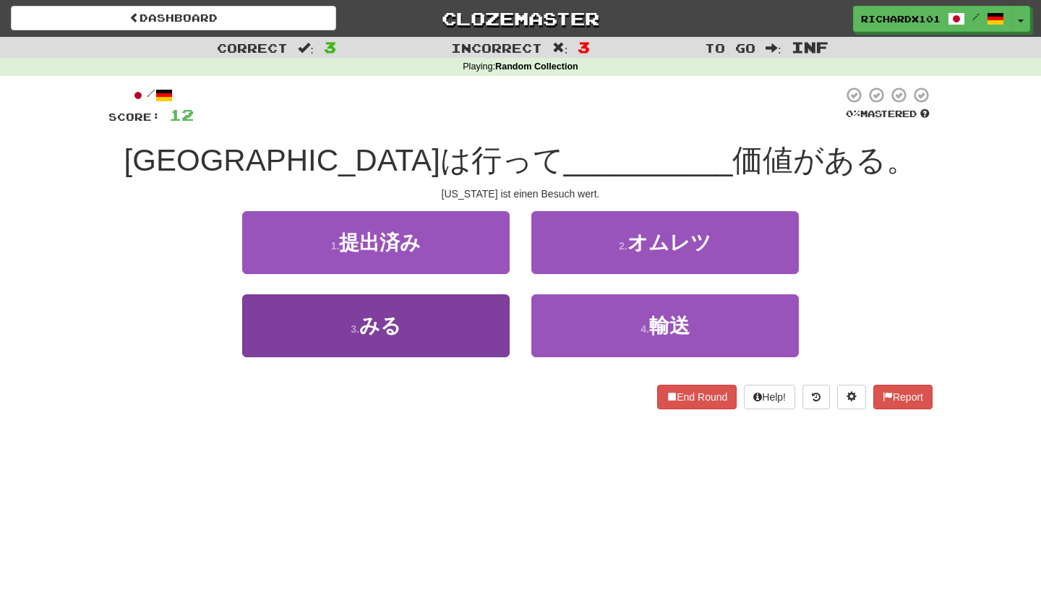
click at [465, 333] on button "3 . みる" at bounding box center [375, 325] width 267 height 63
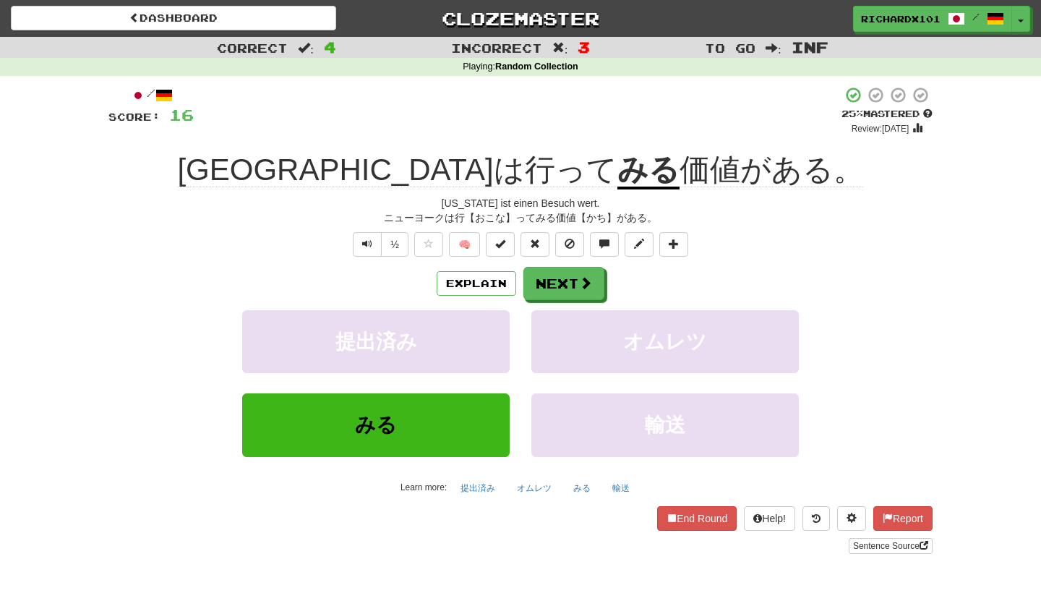
click at [502, 255] on div "/ Score: 16 + 4 25 % Mastered Review: 2025-09-19 ニューヨークは行って みる 価値がある。 New York …" at bounding box center [520, 320] width 824 height 468
click at [502, 252] on button at bounding box center [500, 244] width 29 height 25
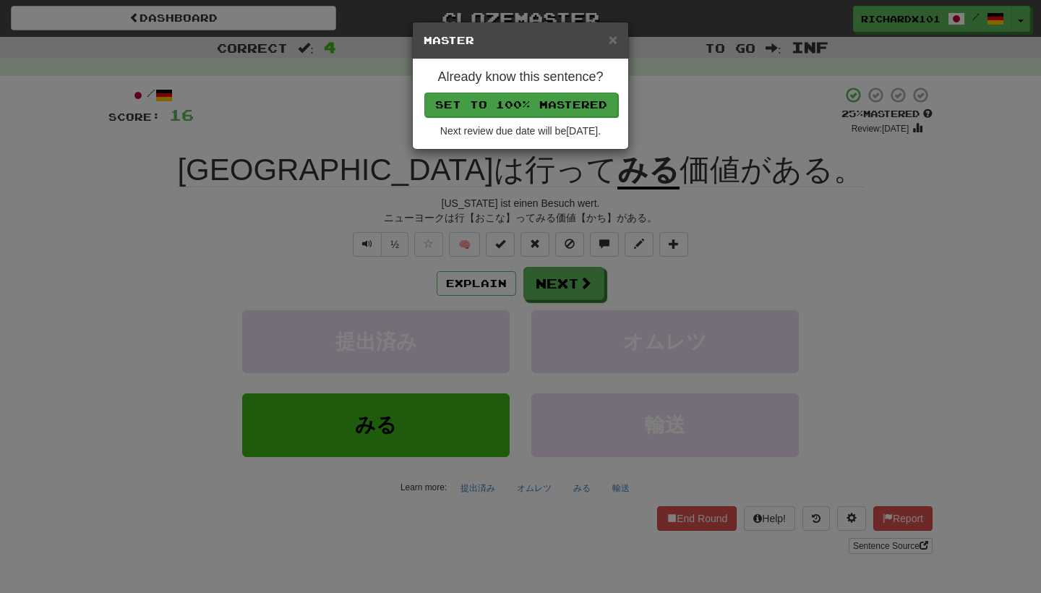
click at [562, 103] on button "Set to 100% Mastered" at bounding box center [521, 105] width 194 height 25
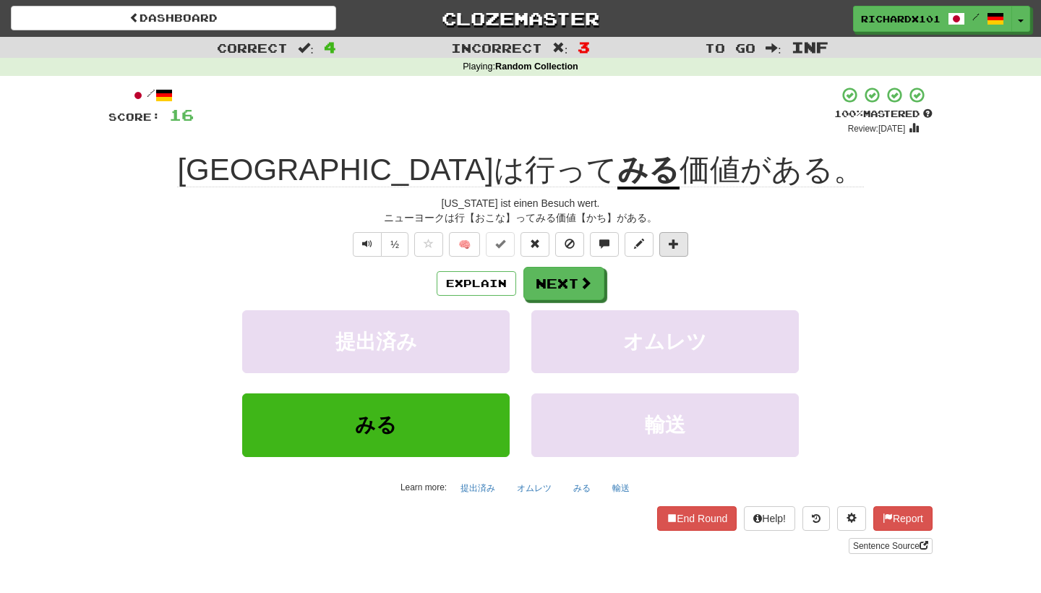
click at [682, 247] on button at bounding box center [673, 244] width 29 height 25
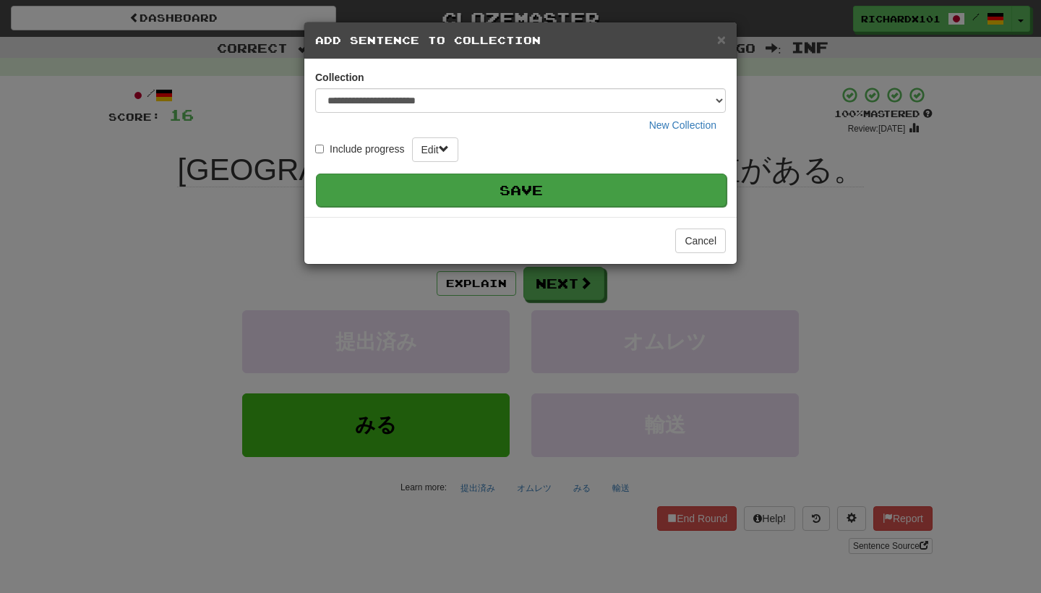
click at [646, 190] on button "Save" at bounding box center [521, 189] width 411 height 33
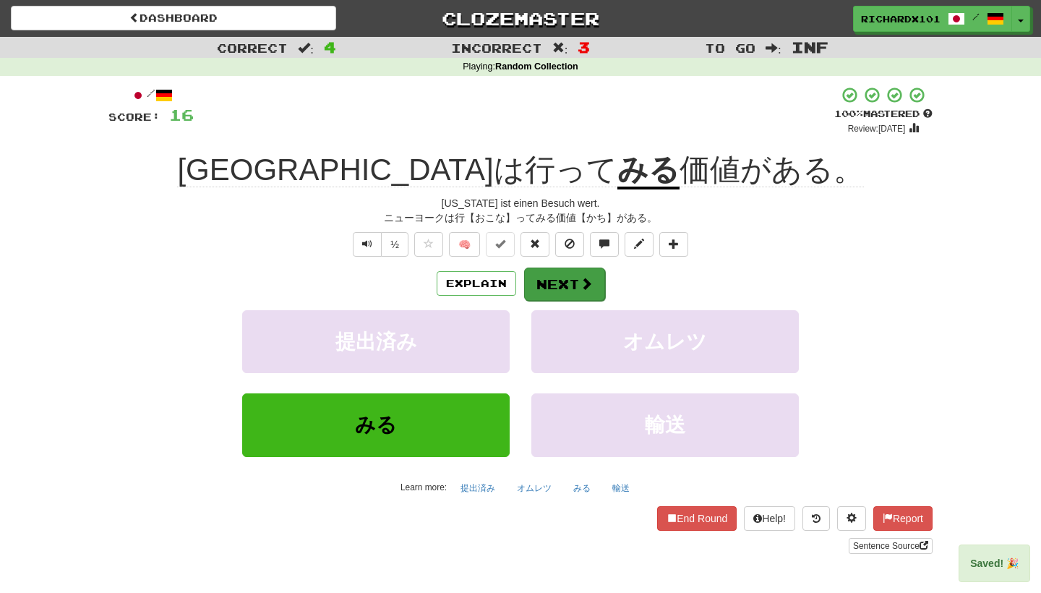
click at [578, 283] on button "Next" at bounding box center [564, 283] width 81 height 33
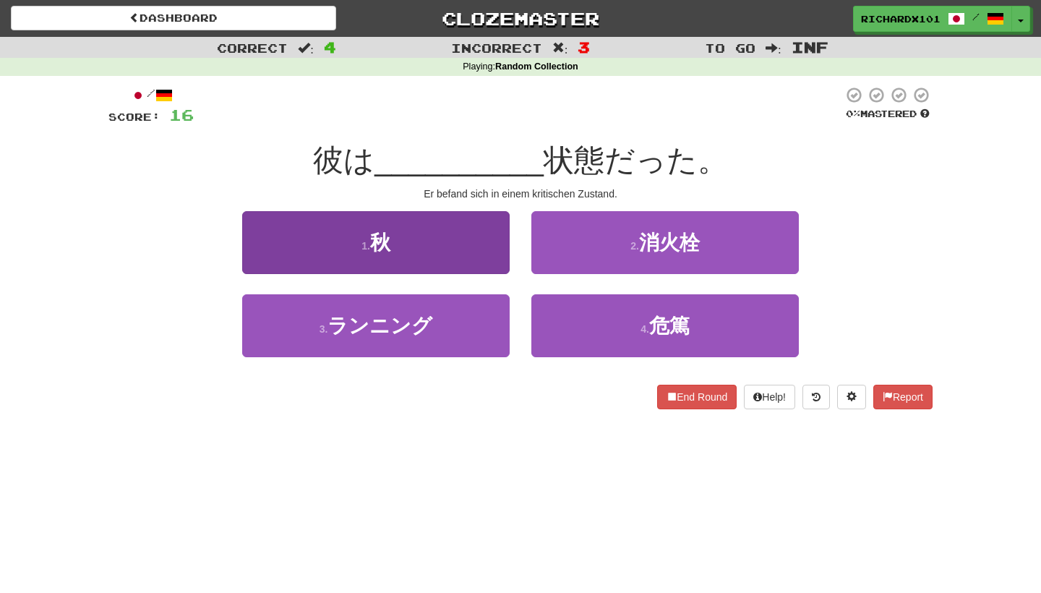
click at [505, 262] on button "1 . 秋" at bounding box center [375, 242] width 267 height 63
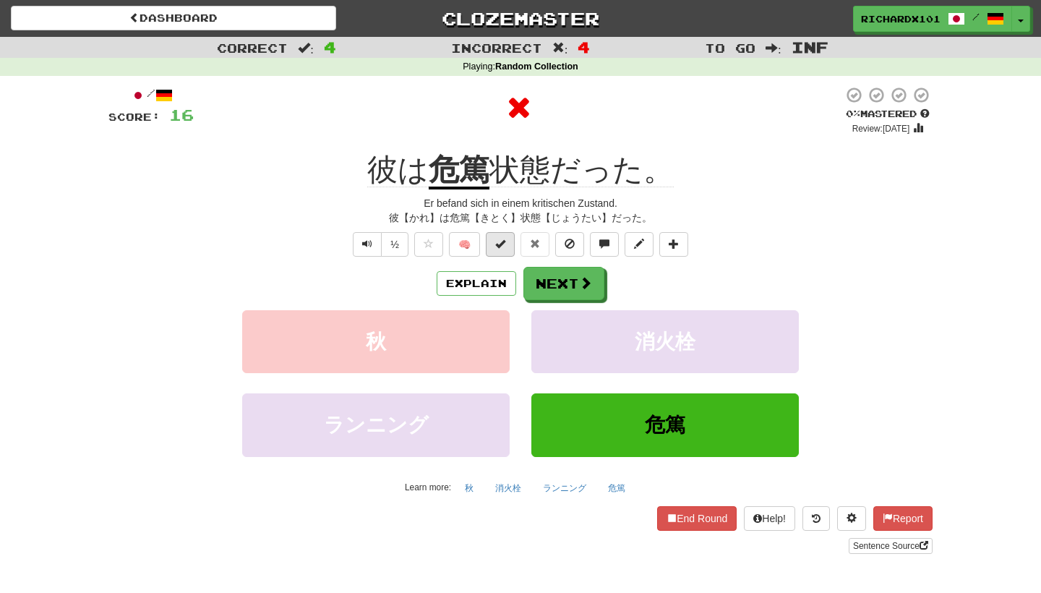
click at [505, 233] on button at bounding box center [500, 244] width 29 height 25
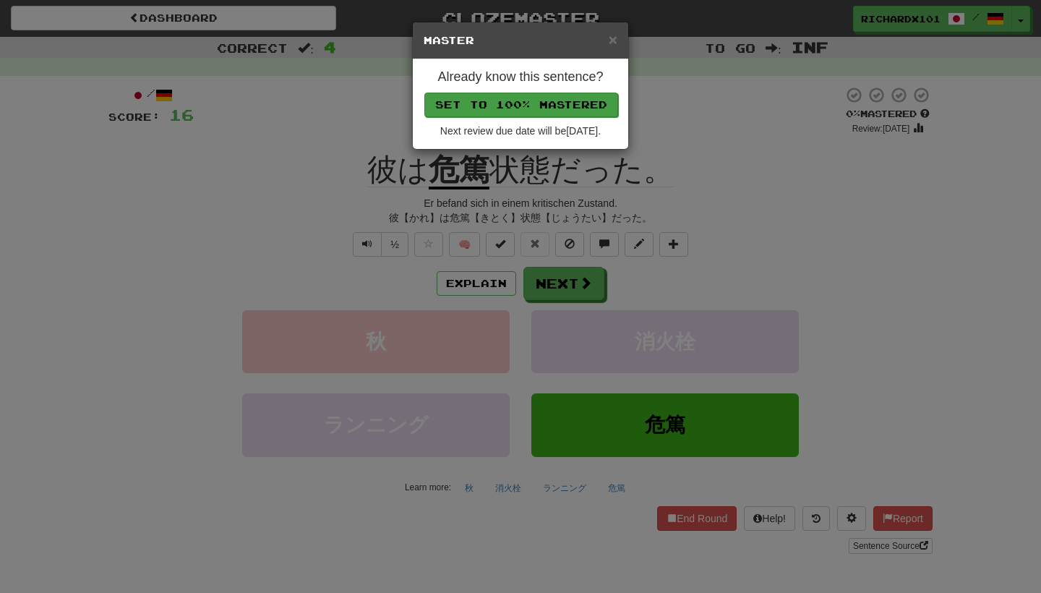
click at [564, 94] on button "Set to 100% Mastered" at bounding box center [521, 105] width 194 height 25
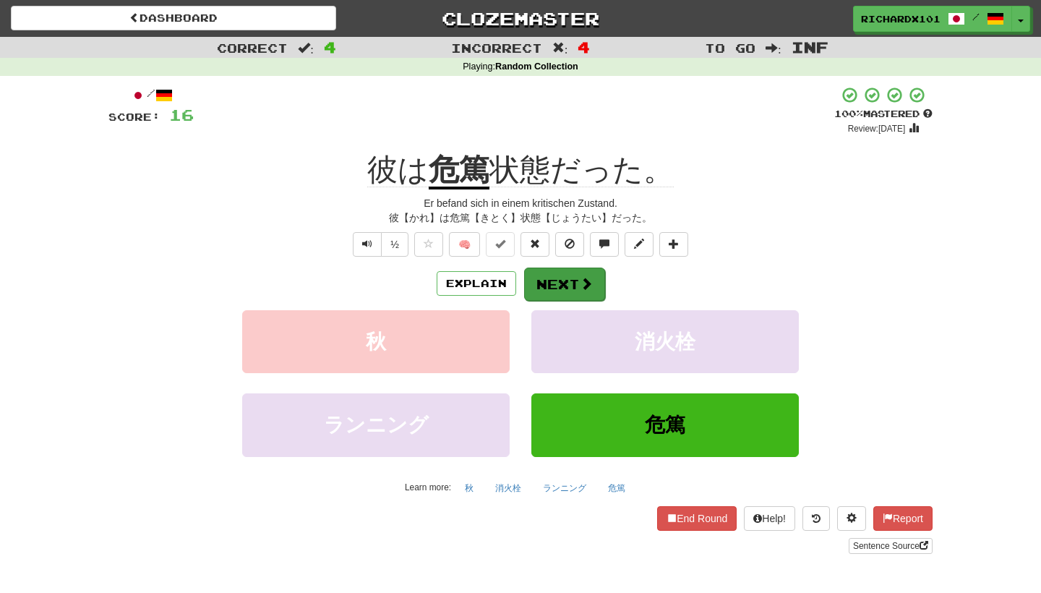
click at [580, 270] on button "Next" at bounding box center [564, 283] width 81 height 33
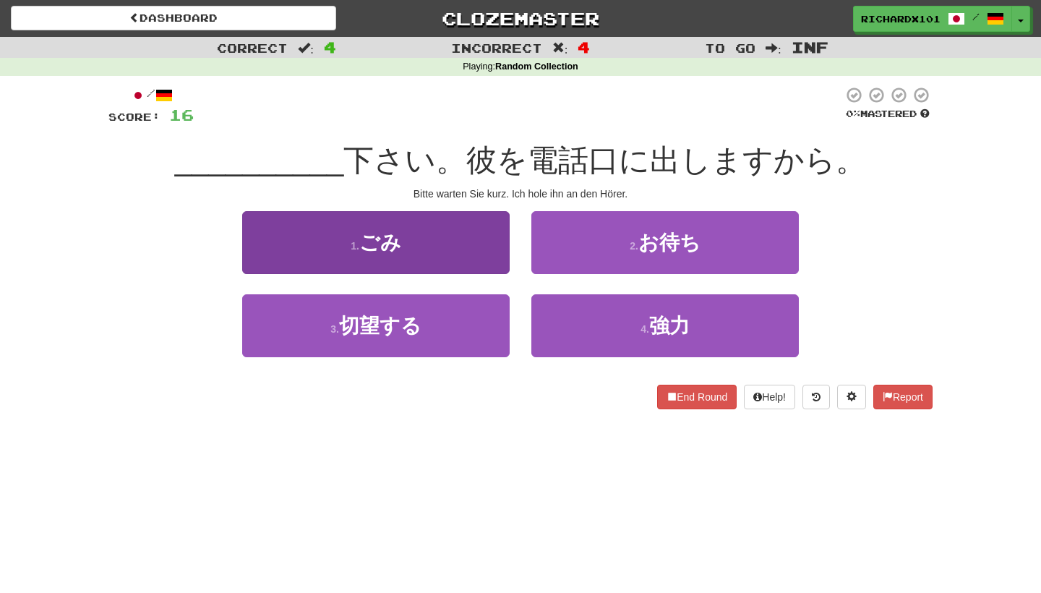
click at [486, 257] on button "1 . ごみ" at bounding box center [375, 242] width 267 height 63
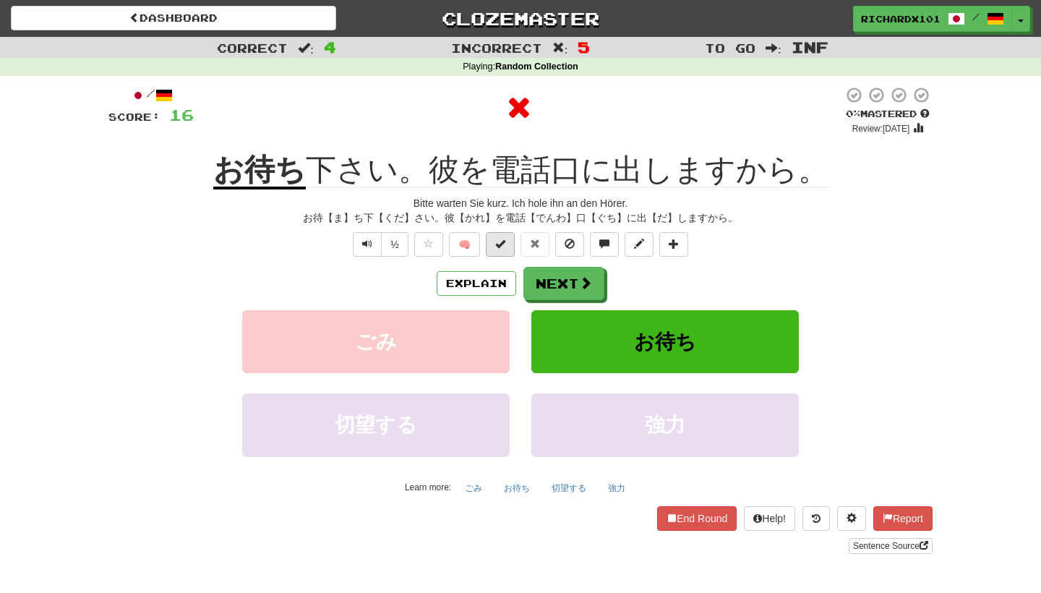
click at [503, 249] on button at bounding box center [500, 244] width 29 height 25
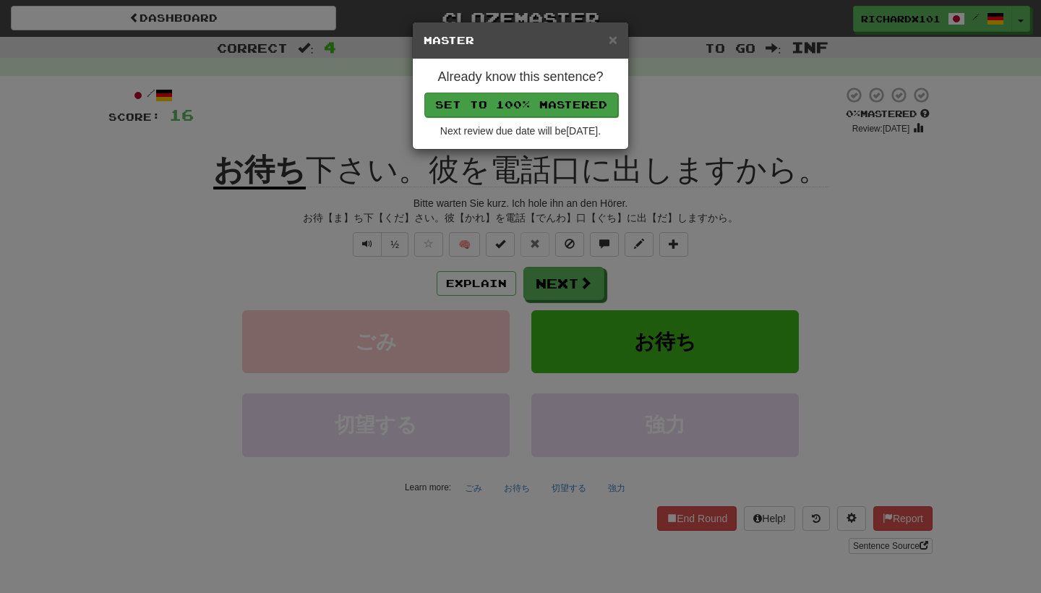
click at [546, 106] on button "Set to 100% Mastered" at bounding box center [521, 105] width 194 height 25
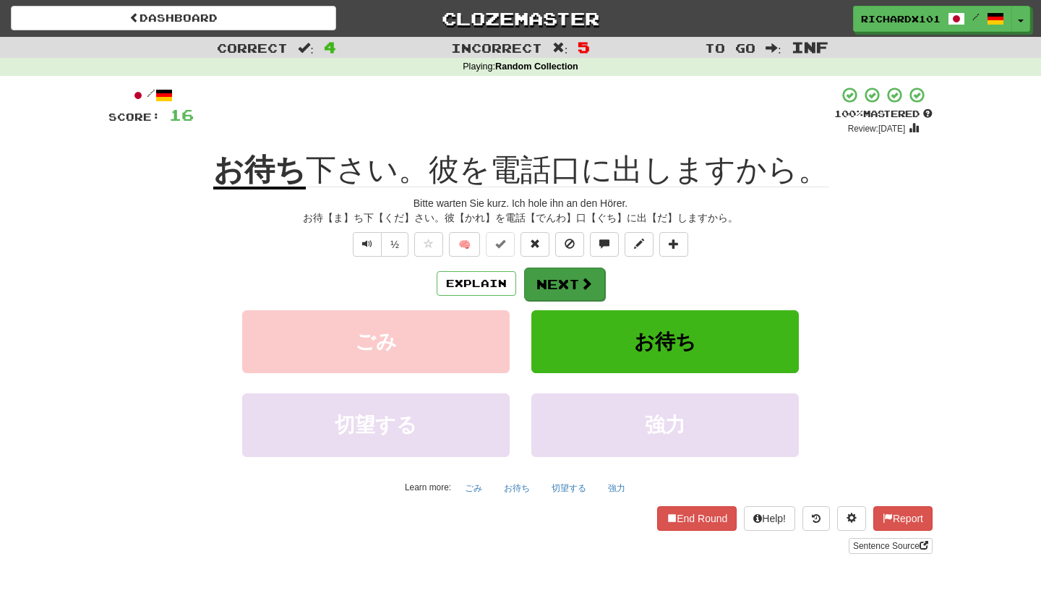
click at [576, 280] on button "Next" at bounding box center [564, 283] width 81 height 33
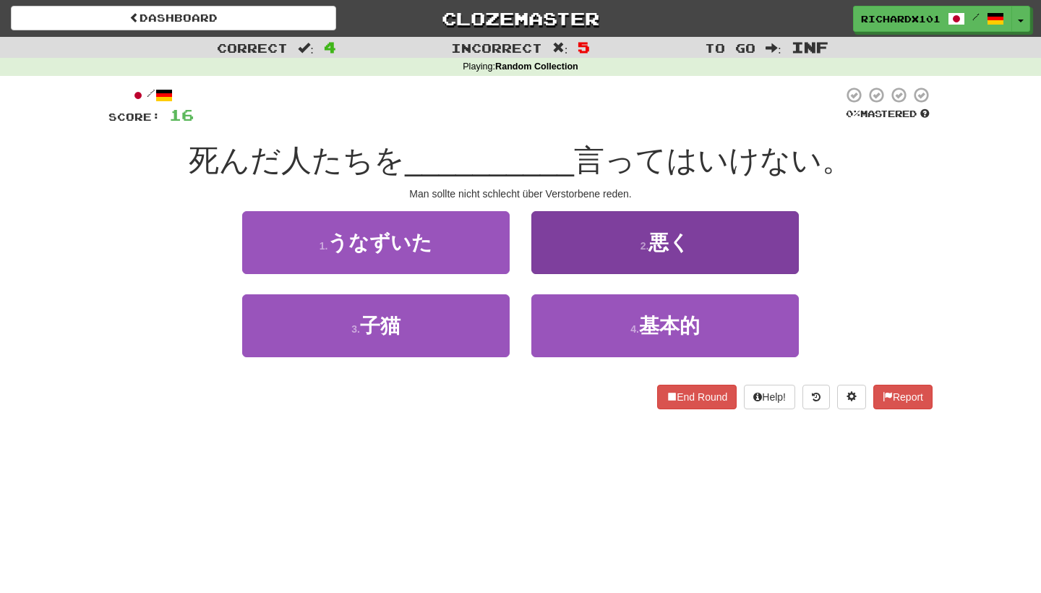
click at [601, 244] on button "2 . 悪く" at bounding box center [664, 242] width 267 height 63
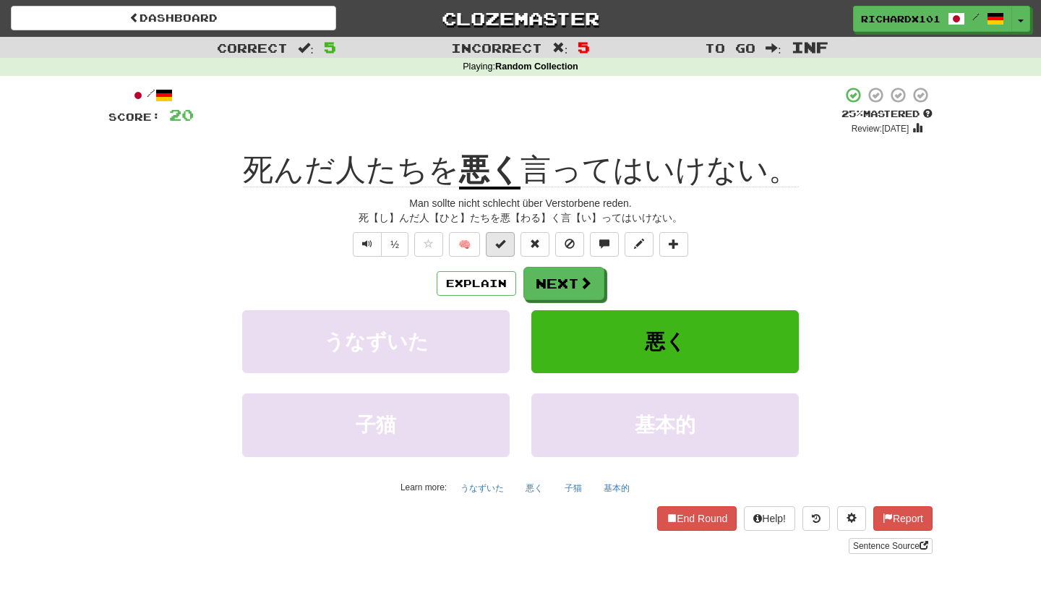
click at [506, 241] on button at bounding box center [500, 244] width 29 height 25
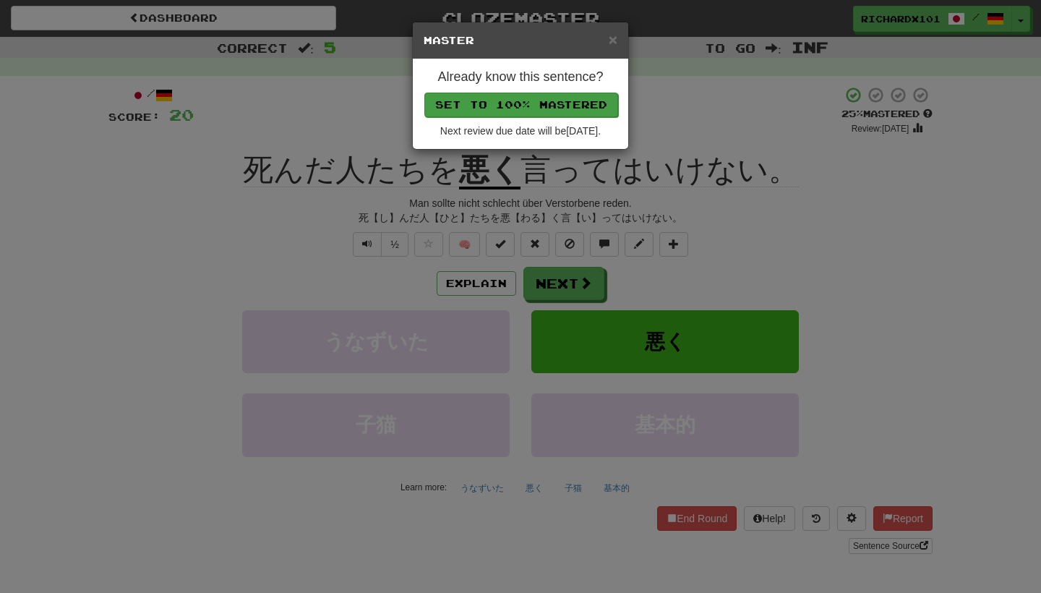
click at [563, 104] on button "Set to 100% Mastered" at bounding box center [521, 105] width 194 height 25
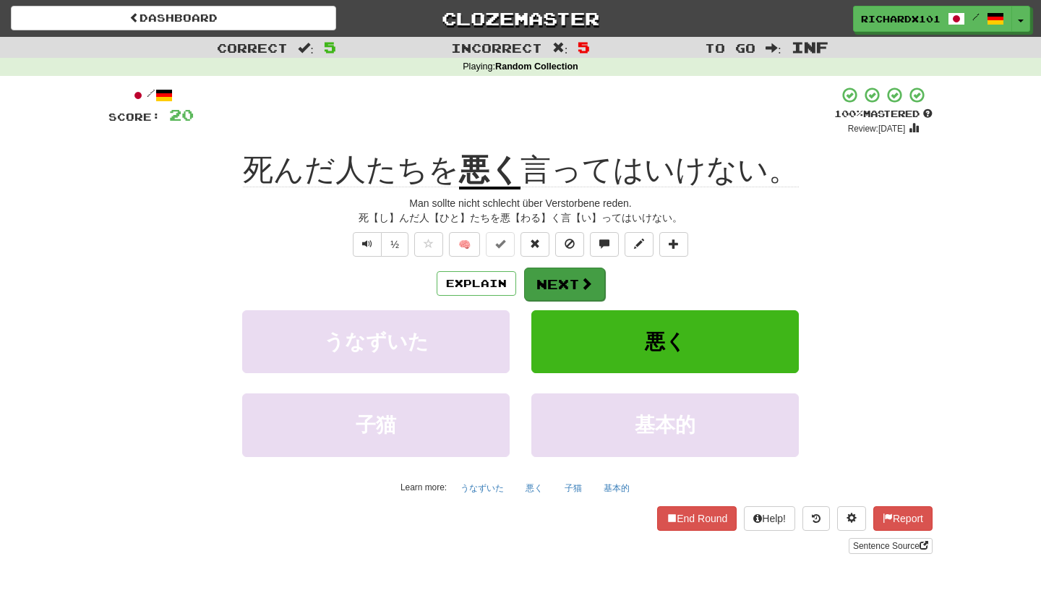
click at [577, 278] on button "Next" at bounding box center [564, 283] width 81 height 33
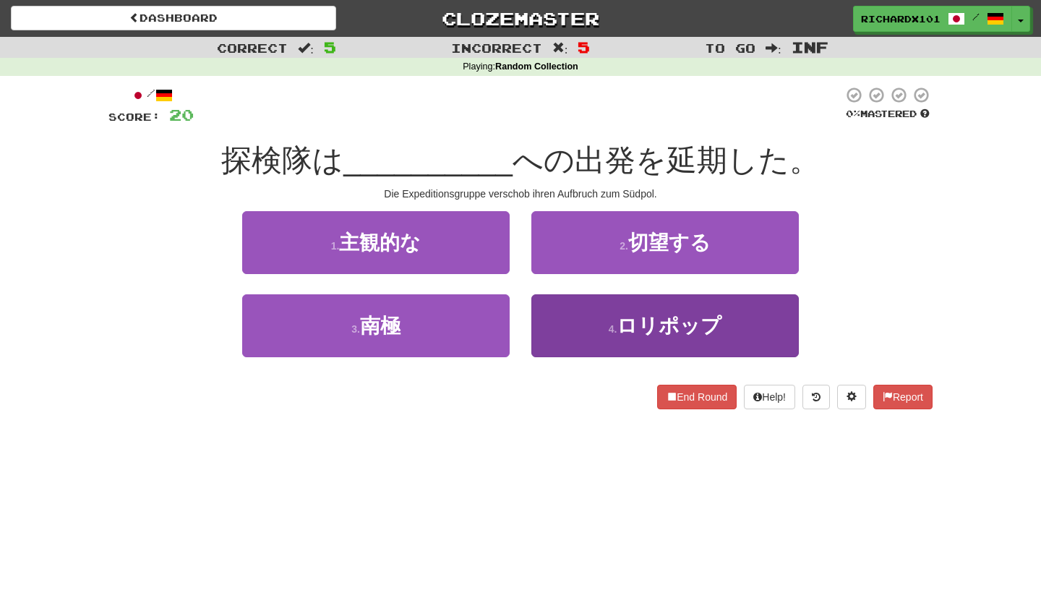
click at [579, 314] on button "4 . ロリポップ" at bounding box center [664, 325] width 267 height 63
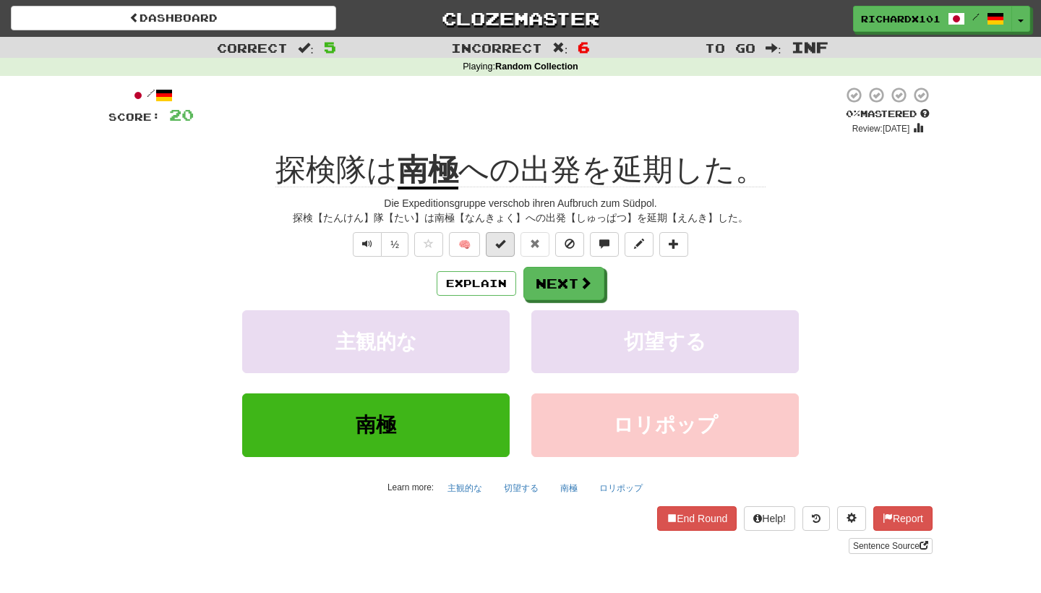
click at [499, 242] on span at bounding box center [500, 244] width 10 height 10
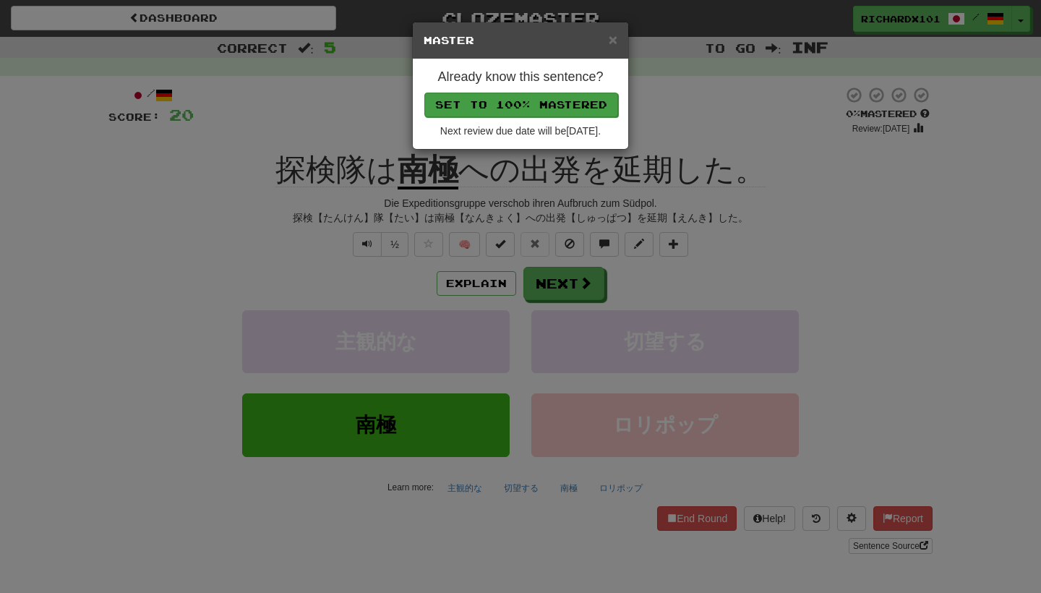
click at [547, 97] on button "Set to 100% Mastered" at bounding box center [521, 105] width 194 height 25
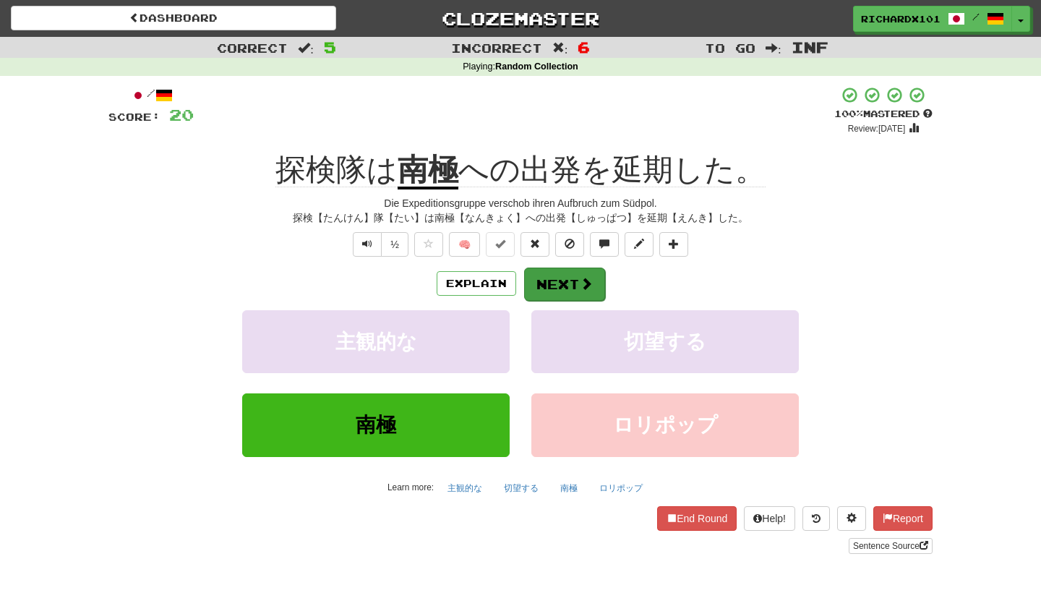
click at [580, 280] on span at bounding box center [586, 283] width 13 height 13
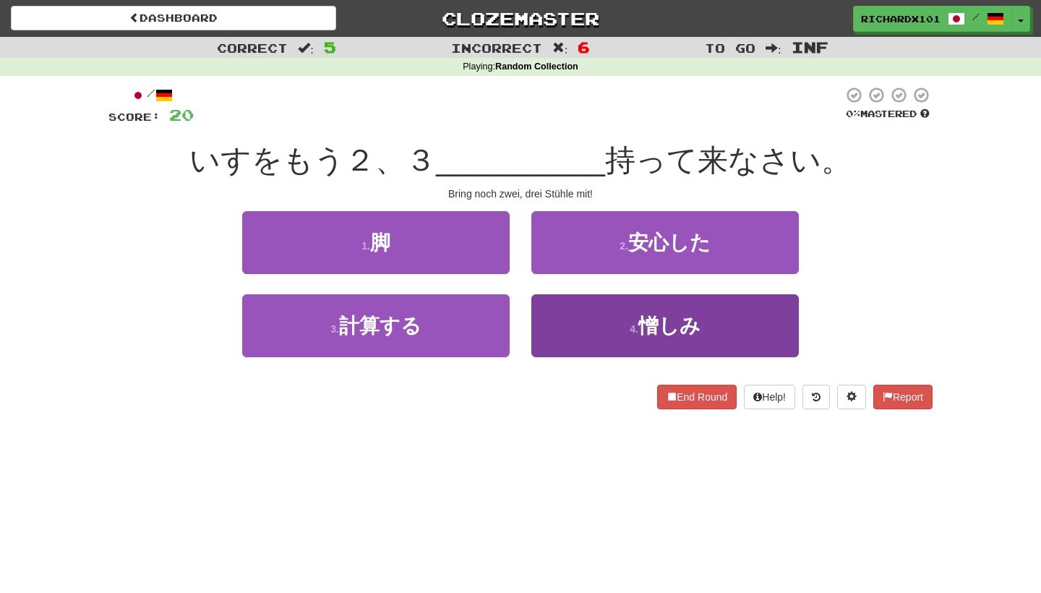
click at [599, 319] on button "4 . 憎しみ" at bounding box center [664, 325] width 267 height 63
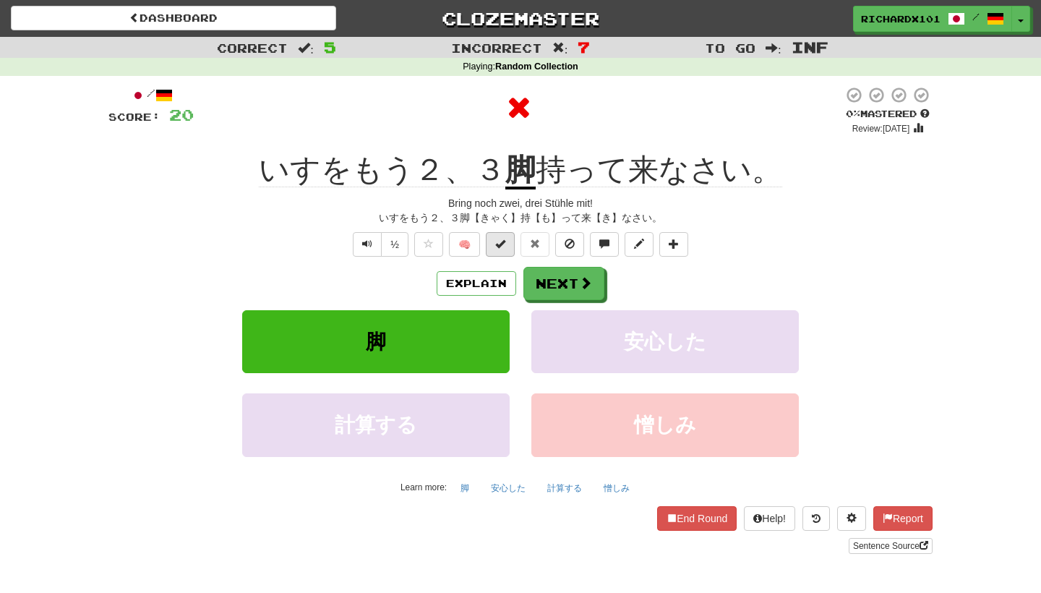
click at [508, 241] on button at bounding box center [500, 244] width 29 height 25
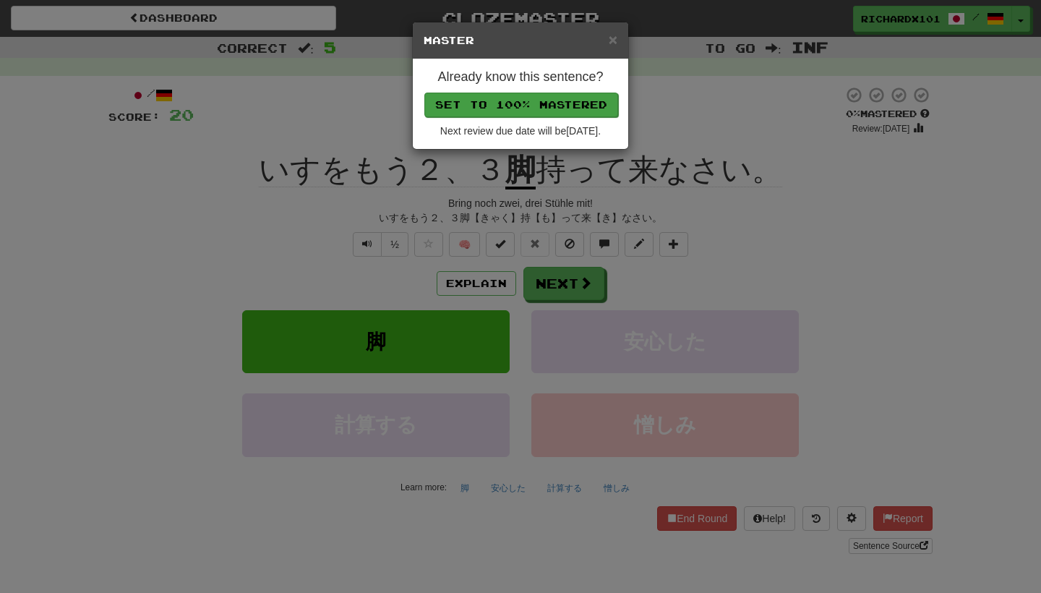
click at [549, 108] on button "Set to 100% Mastered" at bounding box center [521, 105] width 194 height 25
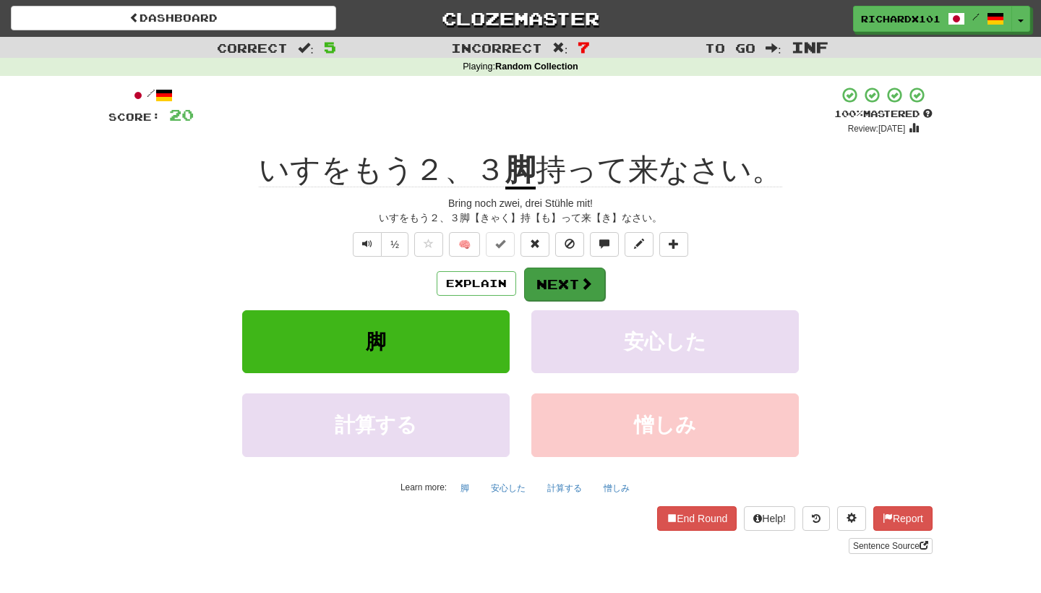
click at [570, 275] on button "Next" at bounding box center [564, 283] width 81 height 33
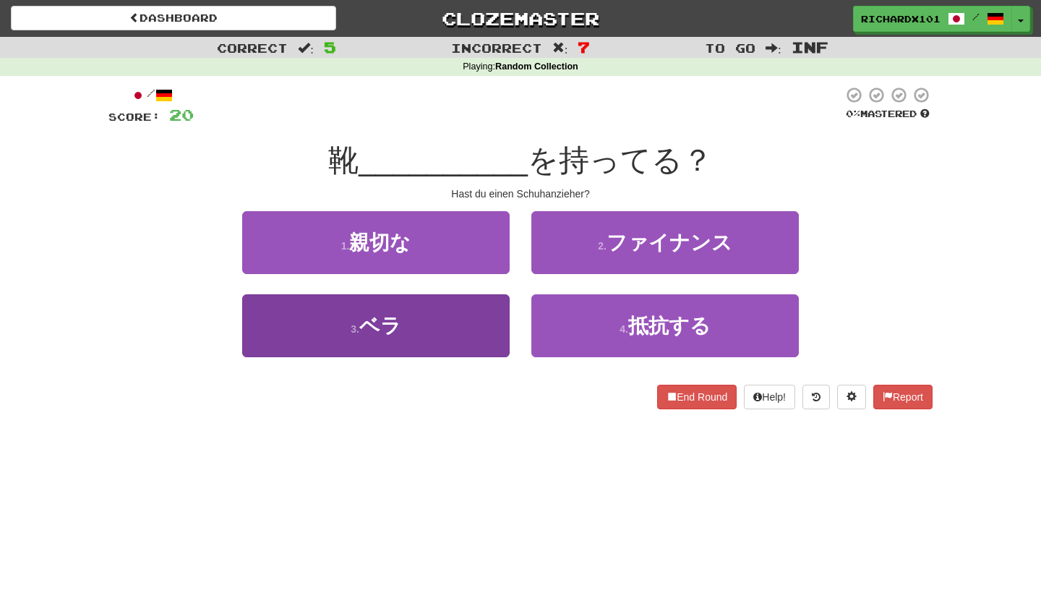
click at [484, 322] on button "3 . ベラ" at bounding box center [375, 325] width 267 height 63
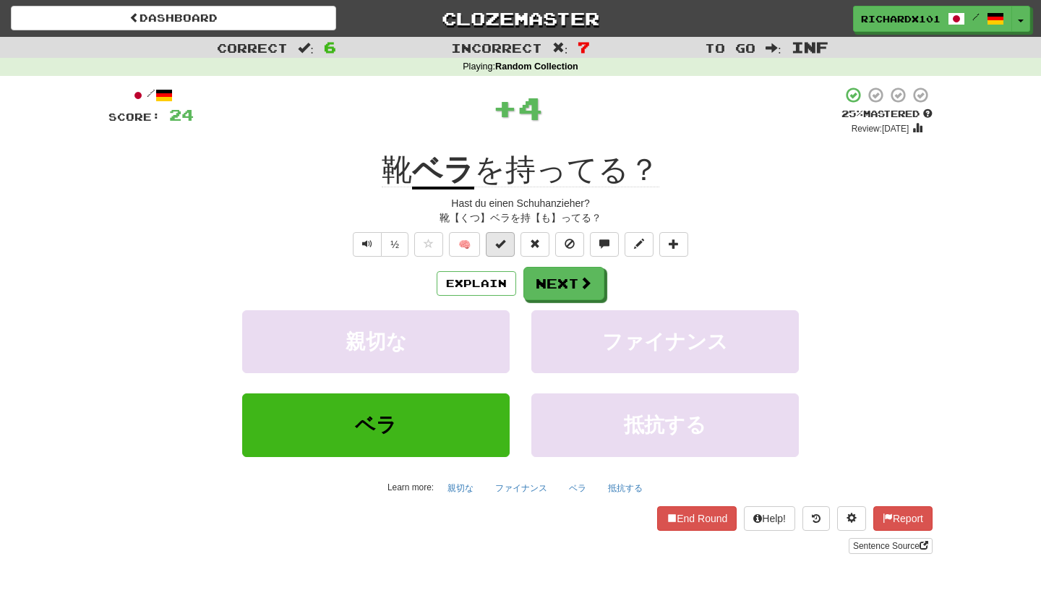
click at [502, 239] on span at bounding box center [500, 244] width 10 height 10
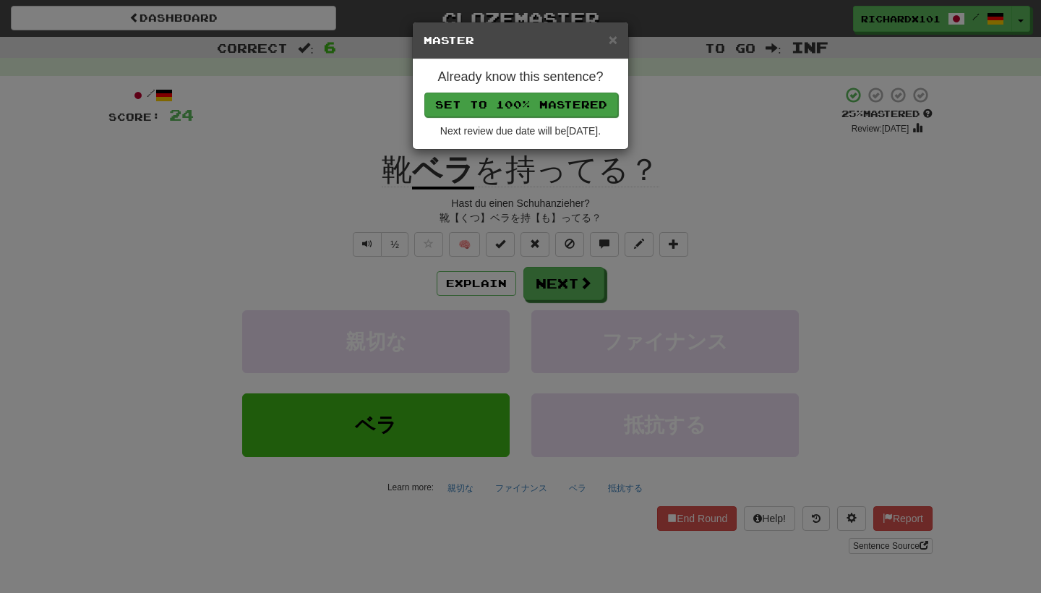
click at [569, 107] on button "Set to 100% Mastered" at bounding box center [521, 105] width 194 height 25
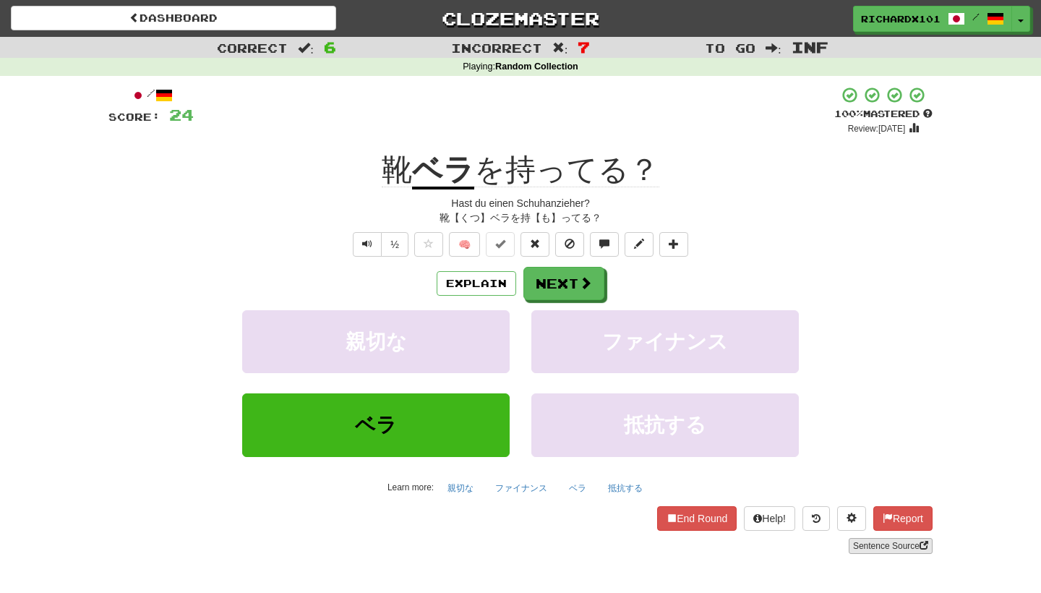
click at [877, 540] on link "Sentence Source" at bounding box center [891, 546] width 84 height 16
click at [677, 244] on span at bounding box center [674, 244] width 10 height 10
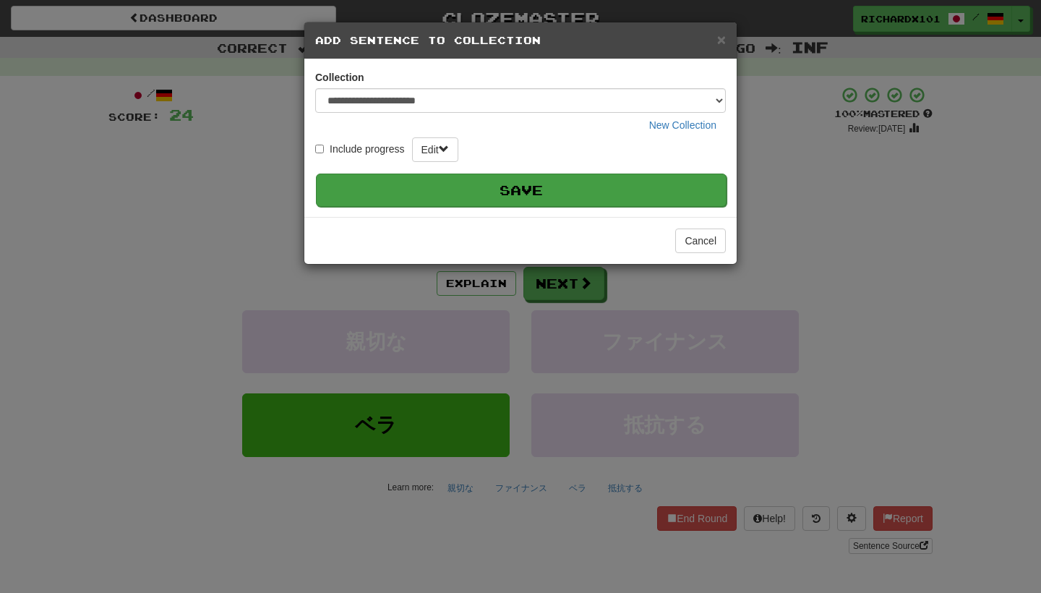
click at [608, 181] on button "Save" at bounding box center [521, 189] width 411 height 33
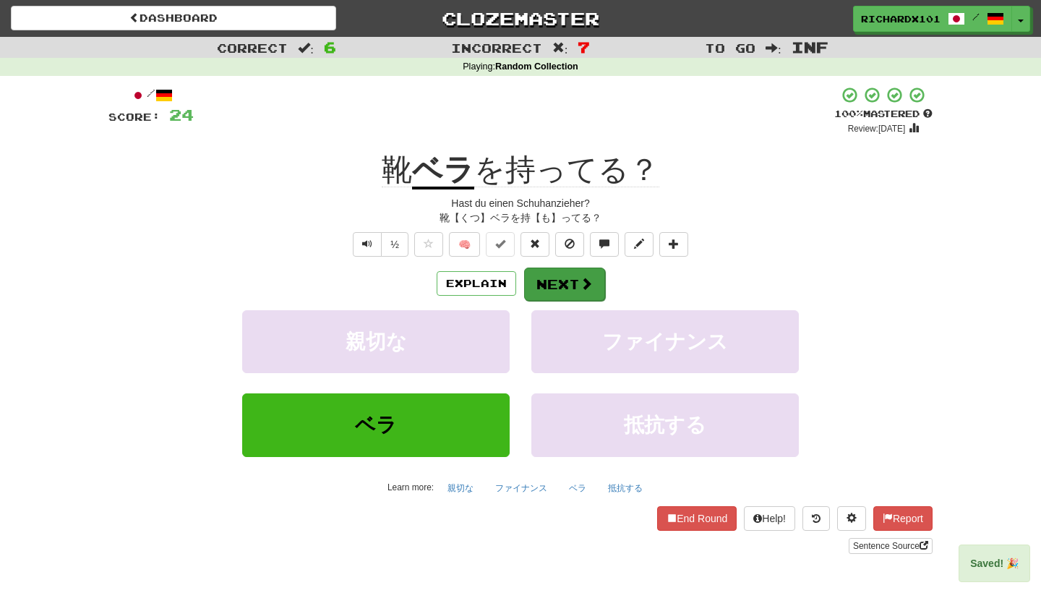
click at [575, 290] on button "Next" at bounding box center [564, 283] width 81 height 33
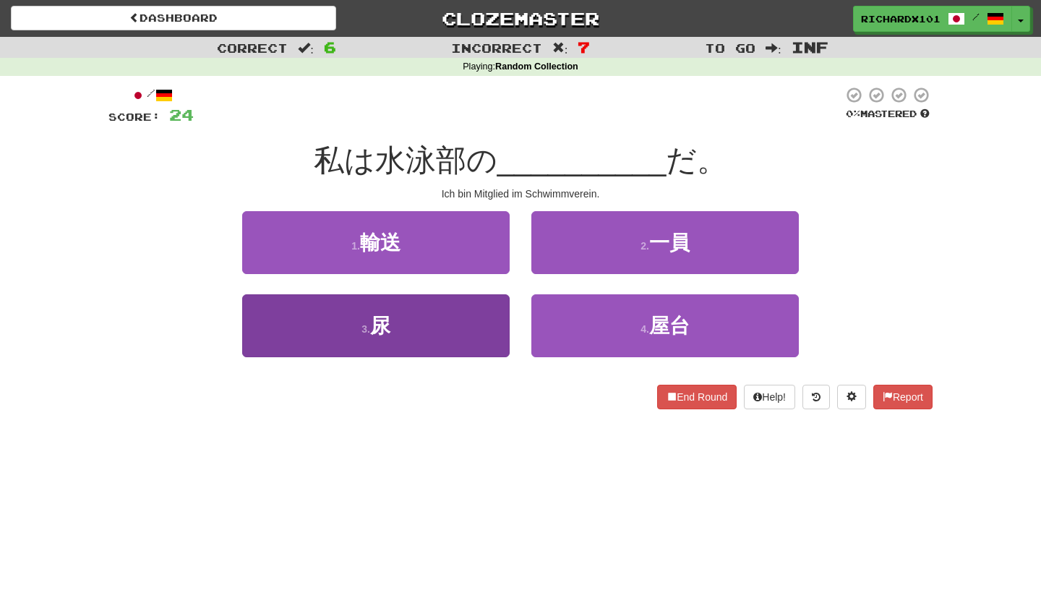
click at [501, 328] on button "3 . 尿" at bounding box center [375, 325] width 267 height 63
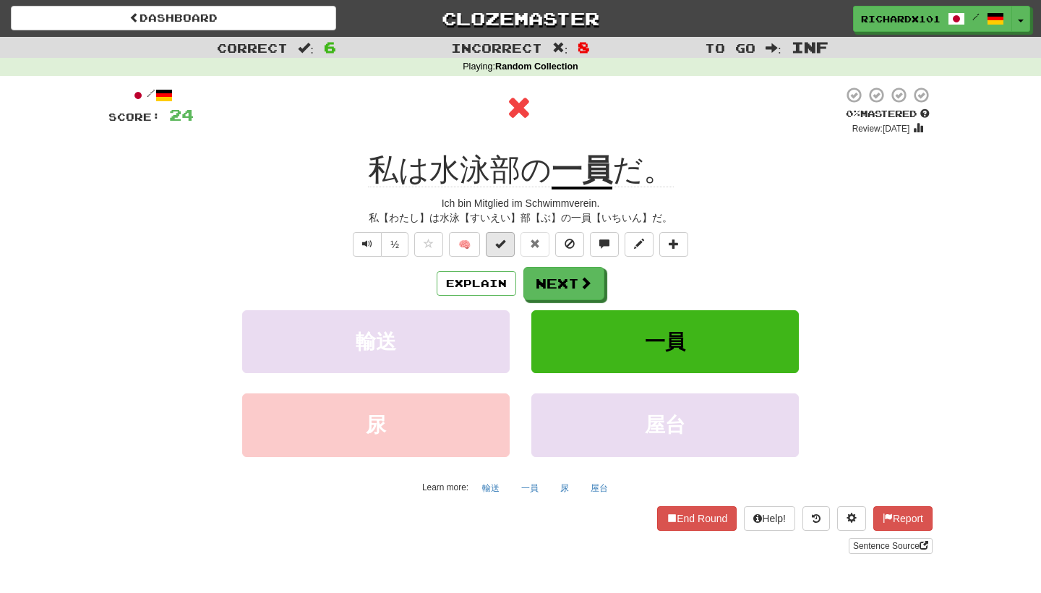
click at [505, 246] on span at bounding box center [500, 244] width 10 height 10
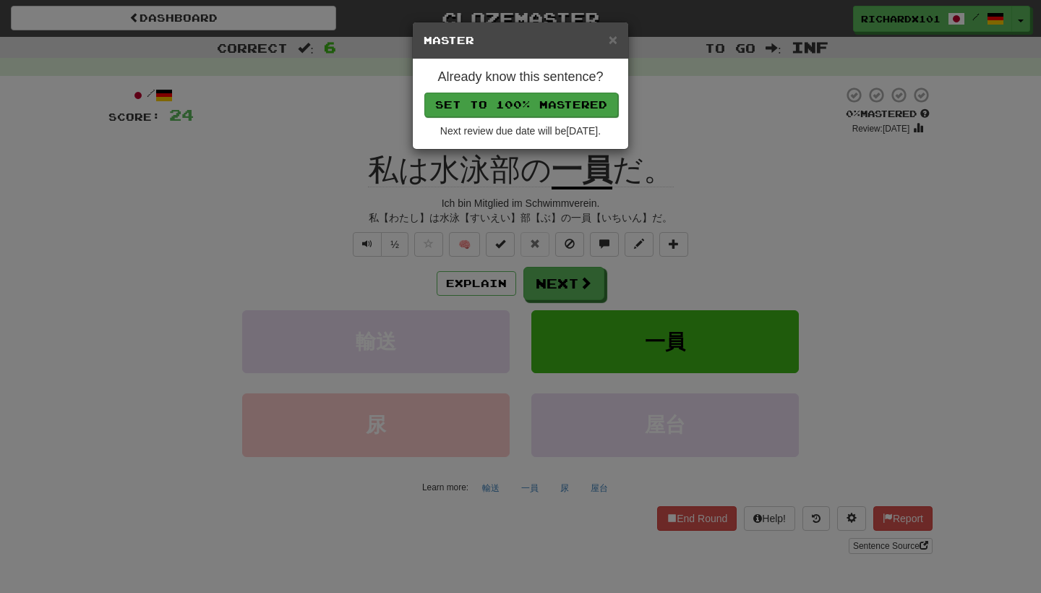
click at [545, 108] on button "Set to 100% Mastered" at bounding box center [521, 105] width 194 height 25
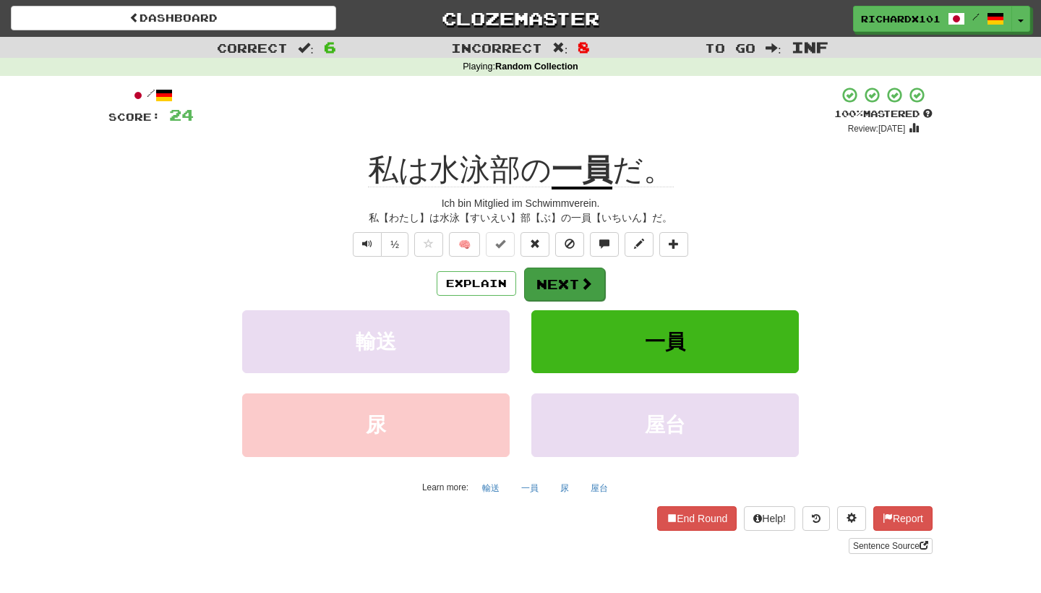
click at [564, 277] on button "Next" at bounding box center [564, 283] width 81 height 33
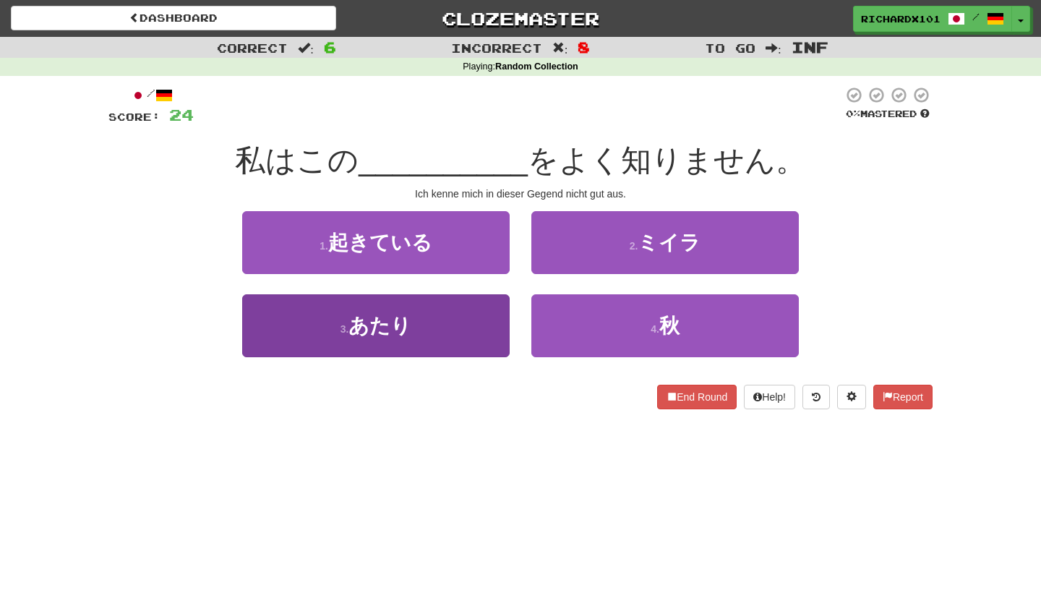
click at [456, 317] on button "3 . あたり" at bounding box center [375, 325] width 267 height 63
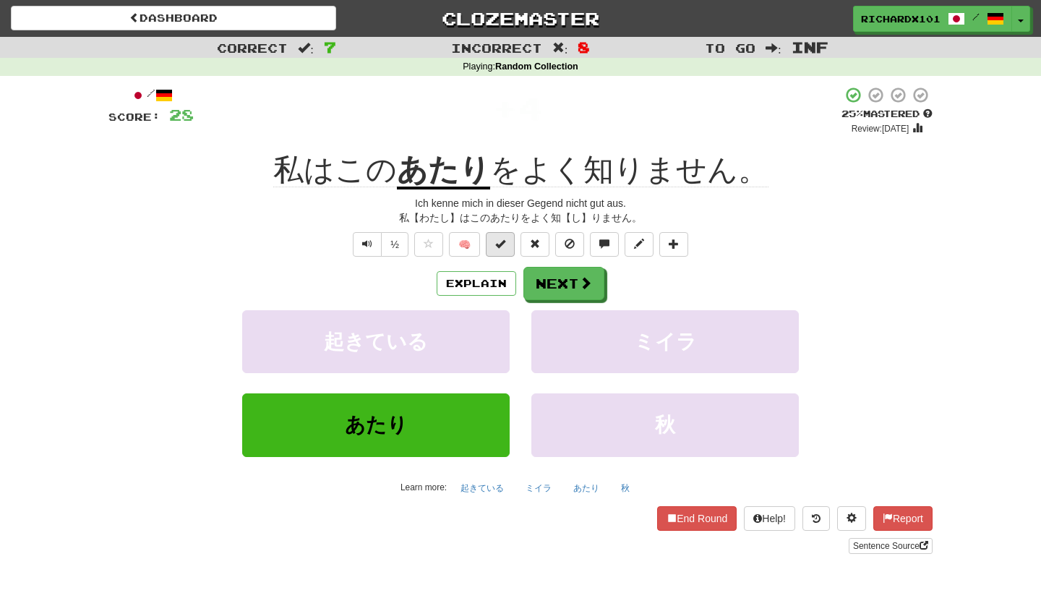
click at [506, 243] on button at bounding box center [500, 244] width 29 height 25
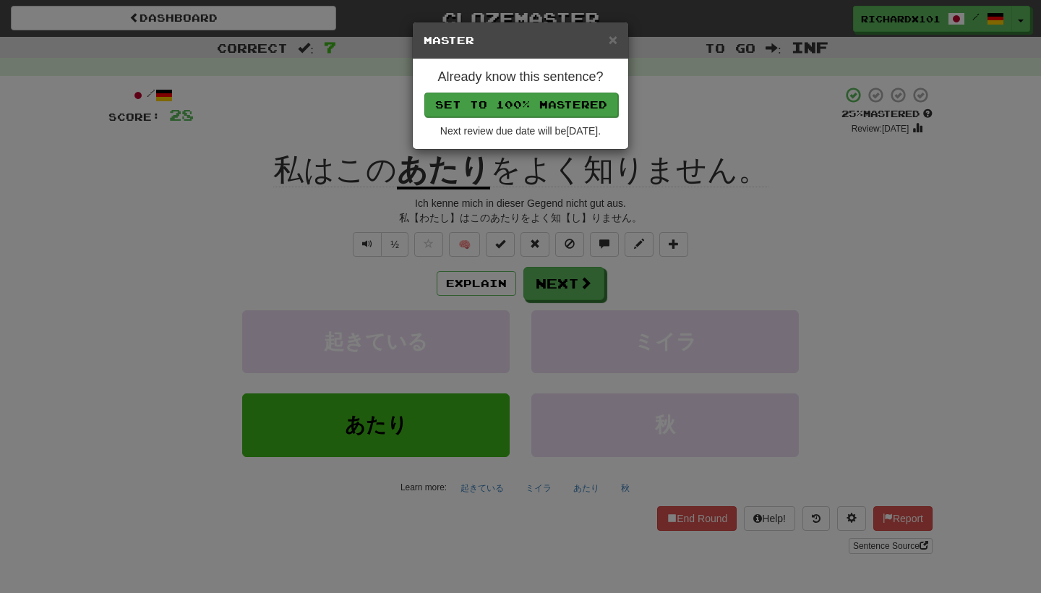
click at [566, 98] on button "Set to 100% Mastered" at bounding box center [521, 105] width 194 height 25
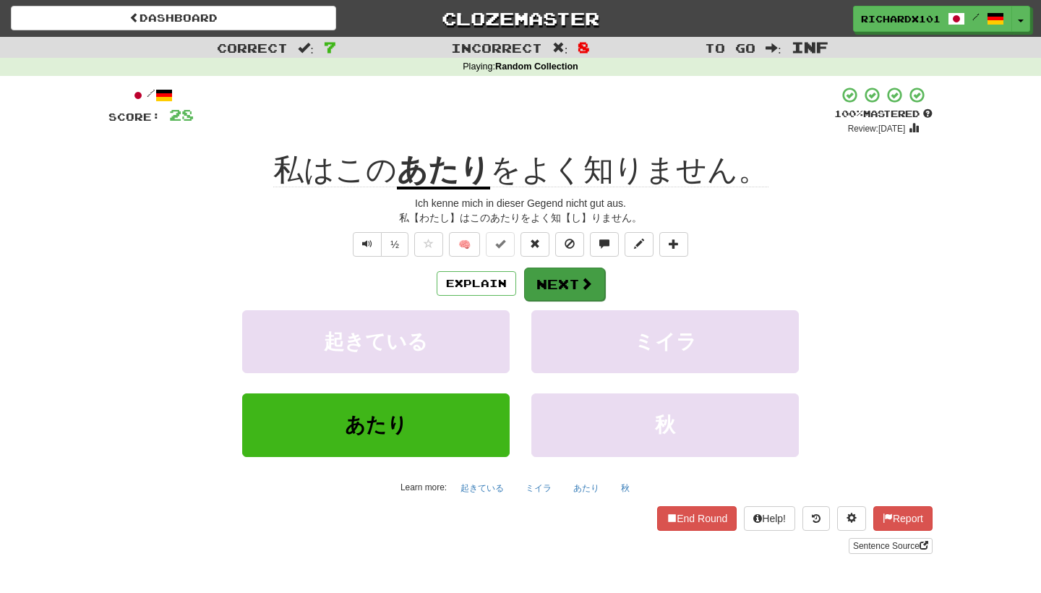
click at [569, 279] on button "Next" at bounding box center [564, 283] width 81 height 33
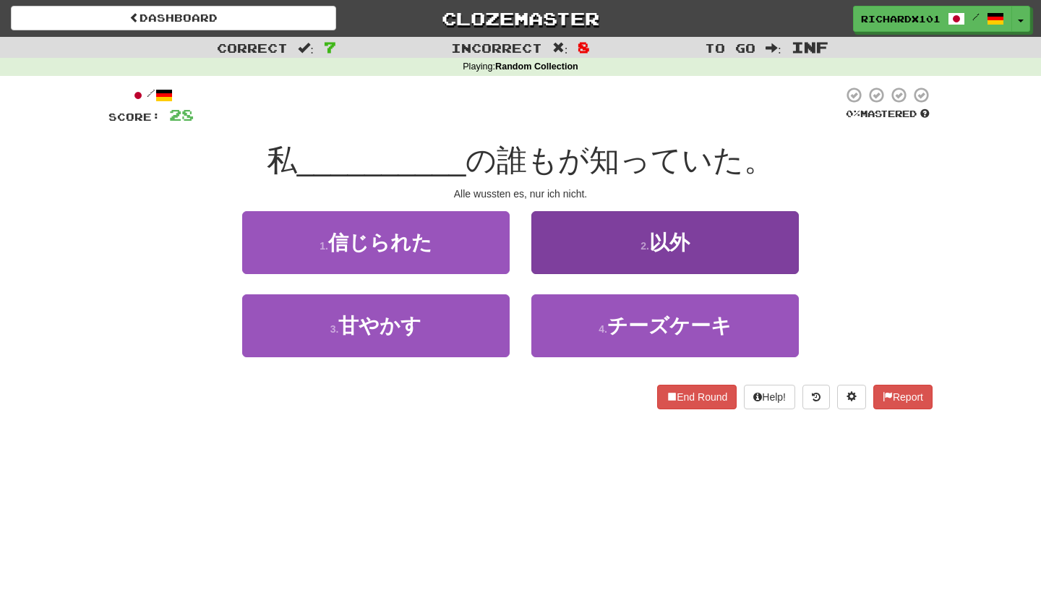
click at [596, 243] on button "2 . 以外" at bounding box center [664, 242] width 267 height 63
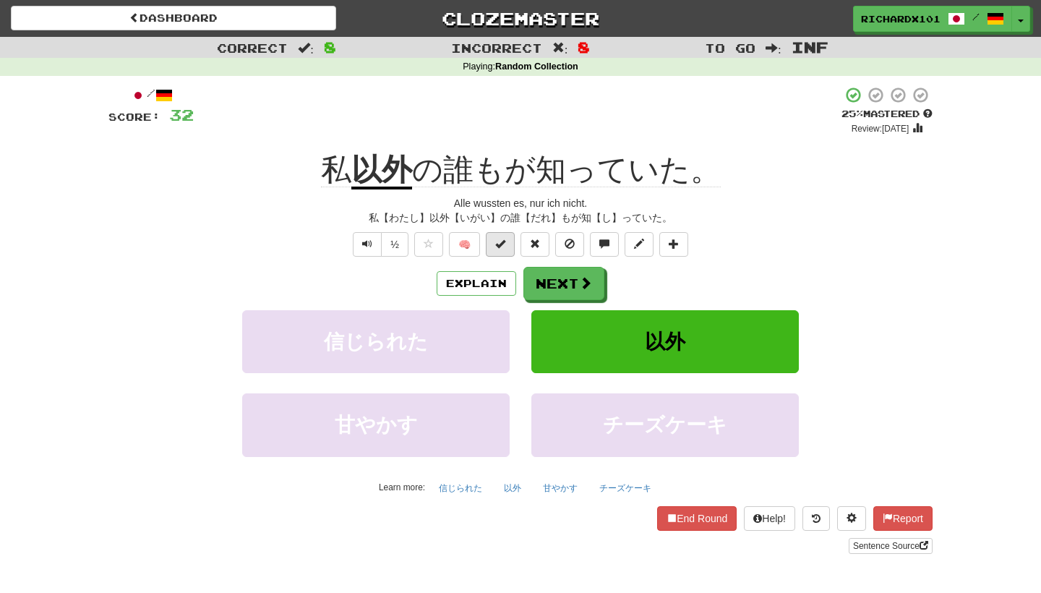
click at [508, 249] on button at bounding box center [500, 244] width 29 height 25
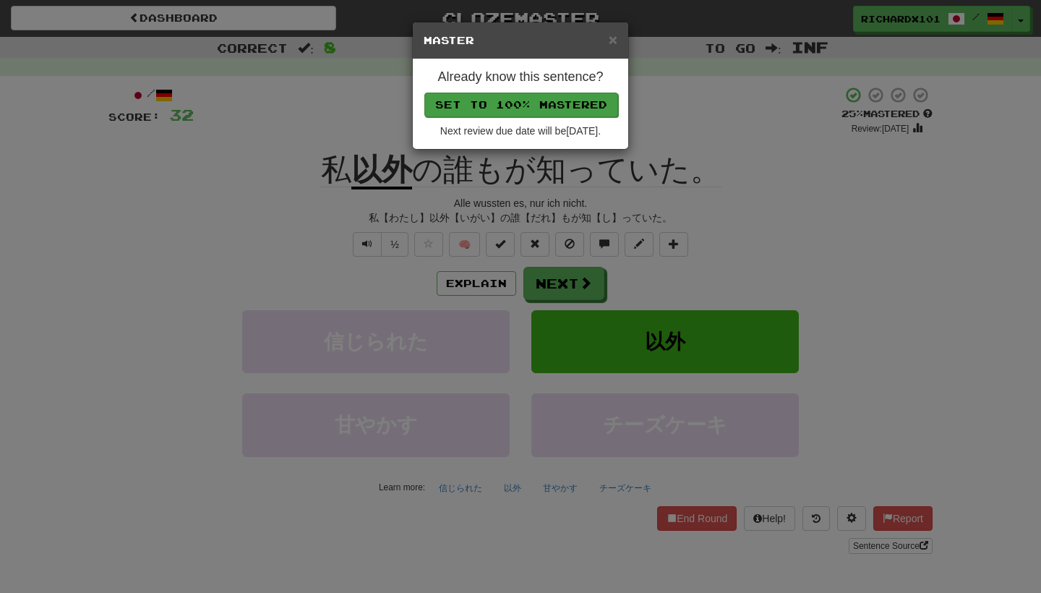
click at [586, 95] on button "Set to 100% Mastered" at bounding box center [521, 105] width 194 height 25
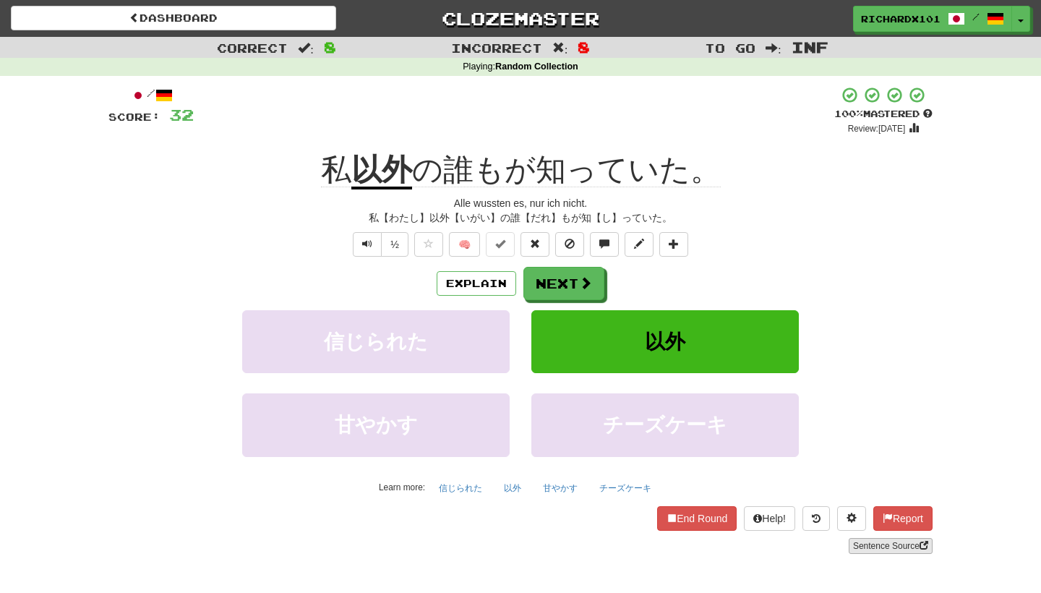
click at [896, 541] on link "Sentence Source" at bounding box center [891, 546] width 84 height 16
click at [562, 289] on button "Next" at bounding box center [564, 283] width 81 height 33
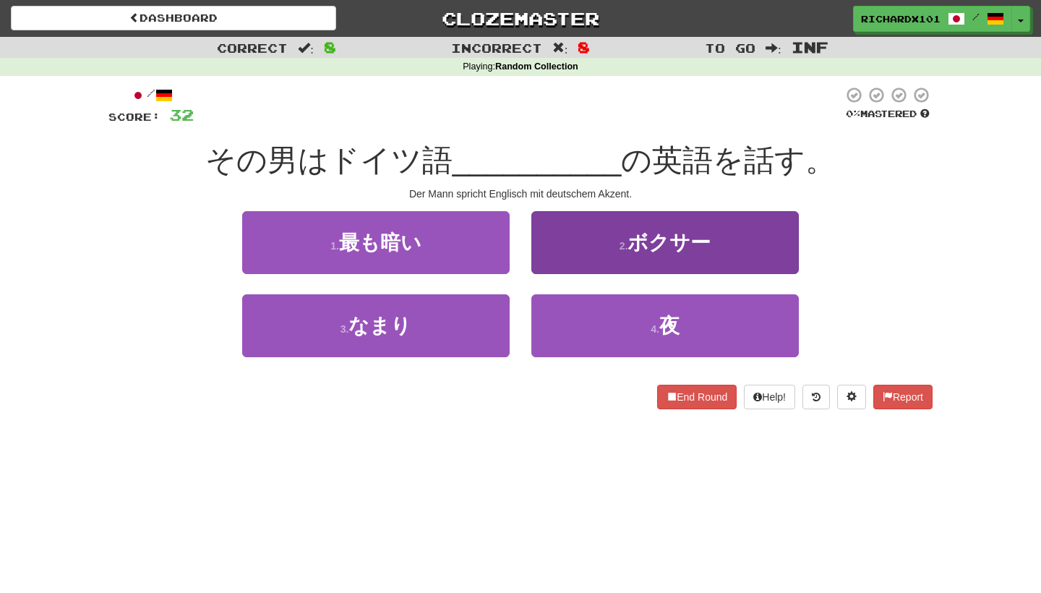
click at [594, 248] on button "2 . ボクサー" at bounding box center [664, 242] width 267 height 63
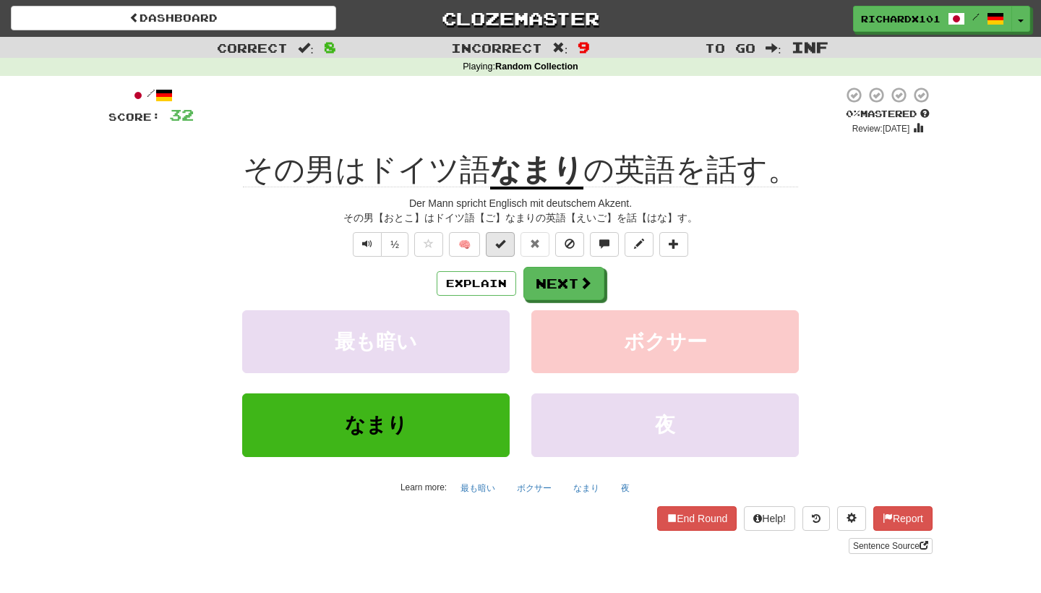
click at [496, 239] on span at bounding box center [500, 244] width 10 height 10
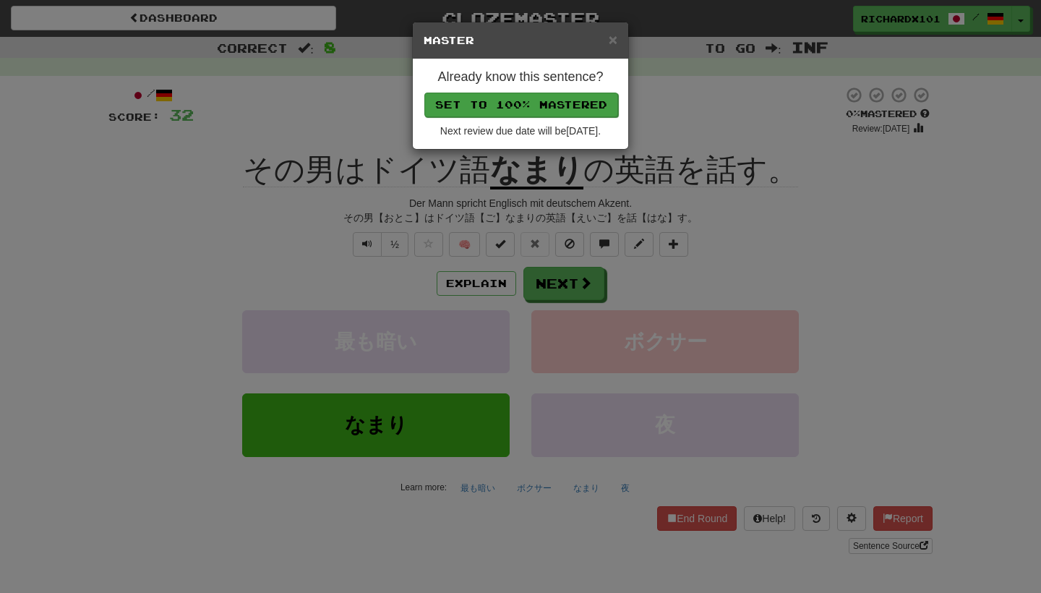
click at [526, 97] on button "Set to 100% Mastered" at bounding box center [521, 105] width 194 height 25
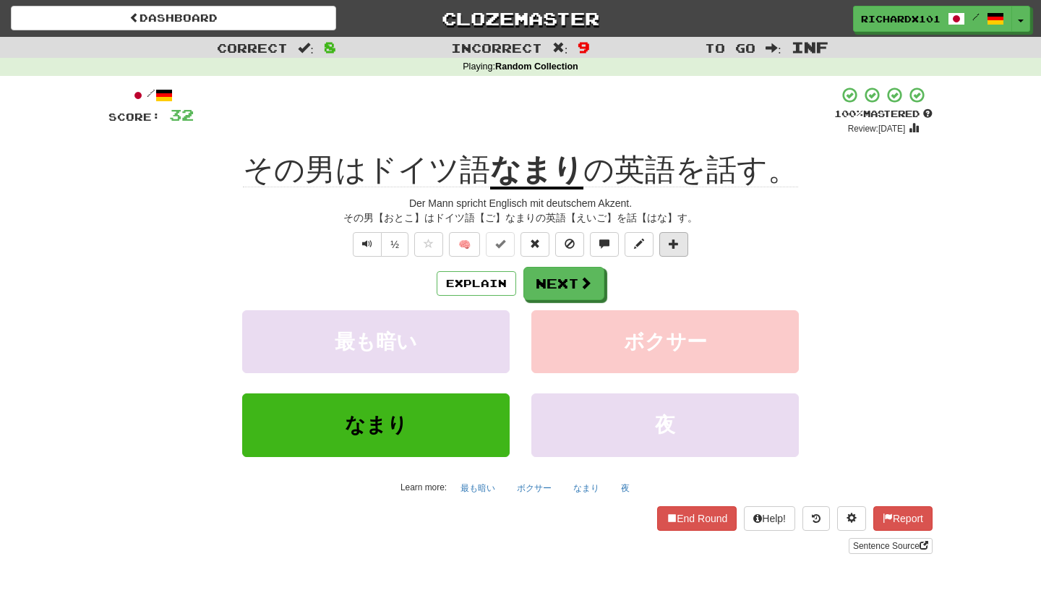
click at [685, 249] on button at bounding box center [673, 244] width 29 height 25
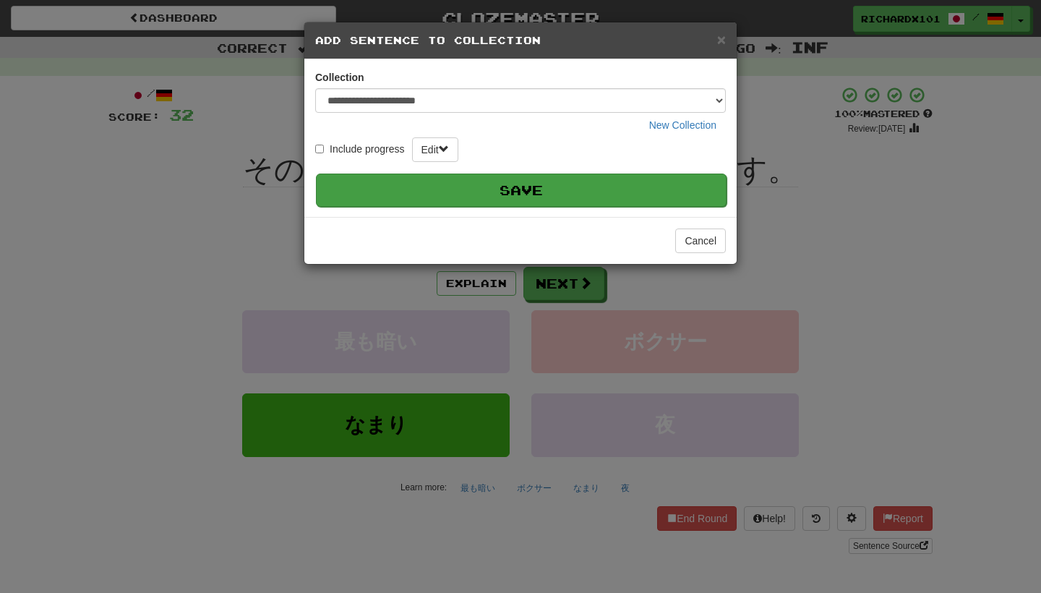
click at [621, 189] on button "Save" at bounding box center [521, 189] width 411 height 33
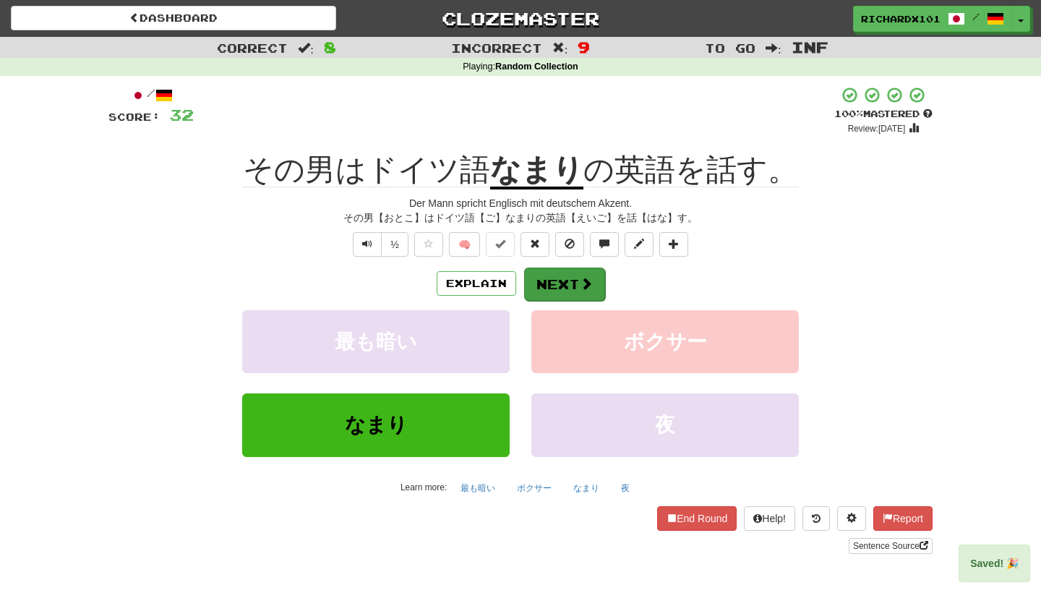
click at [584, 283] on span at bounding box center [586, 283] width 13 height 13
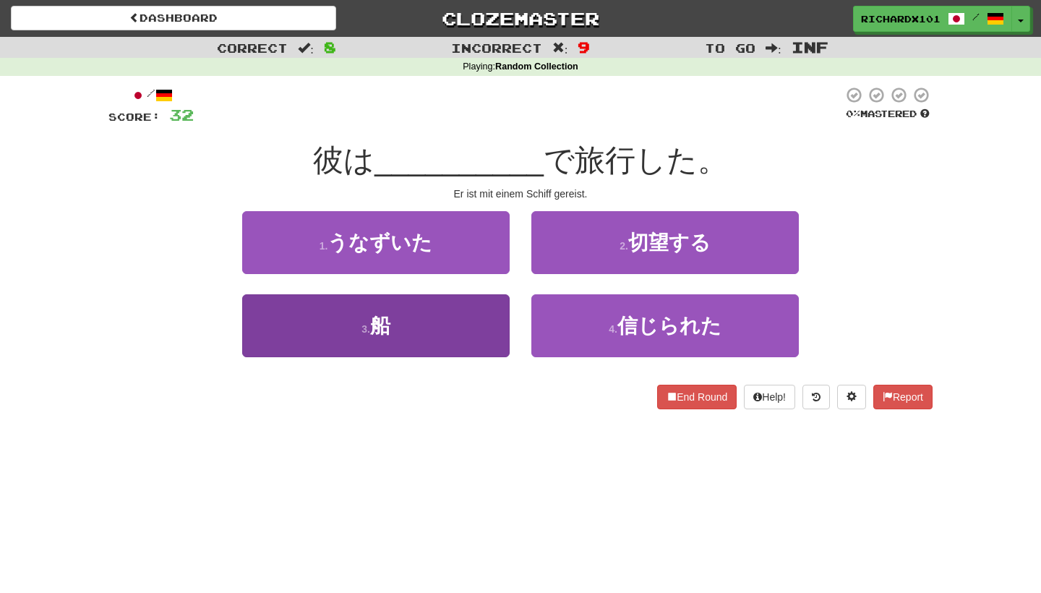
click at [474, 340] on button "3 . 船" at bounding box center [375, 325] width 267 height 63
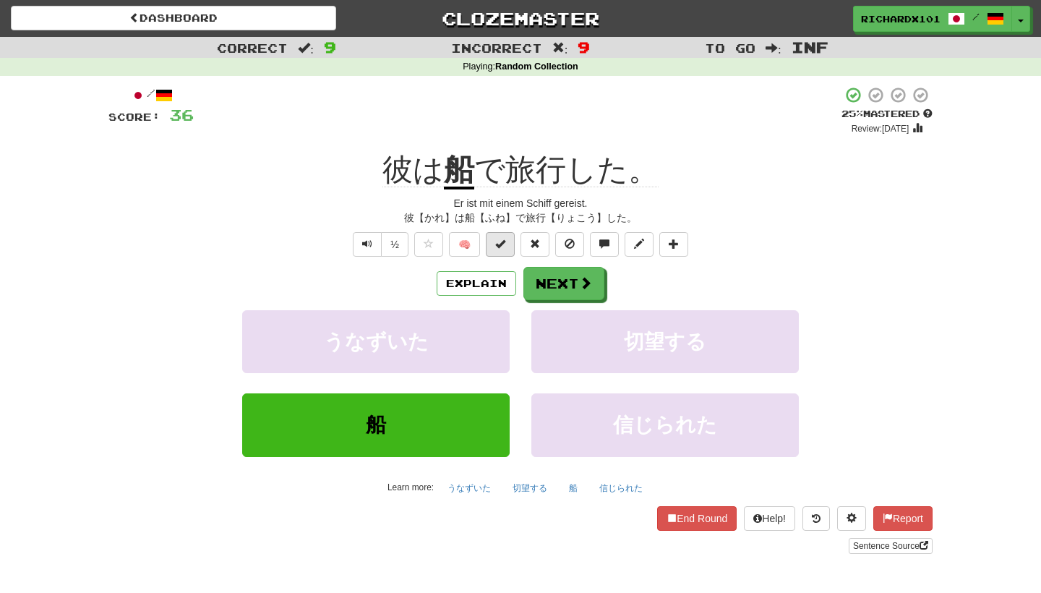
click at [501, 246] on span at bounding box center [500, 244] width 10 height 10
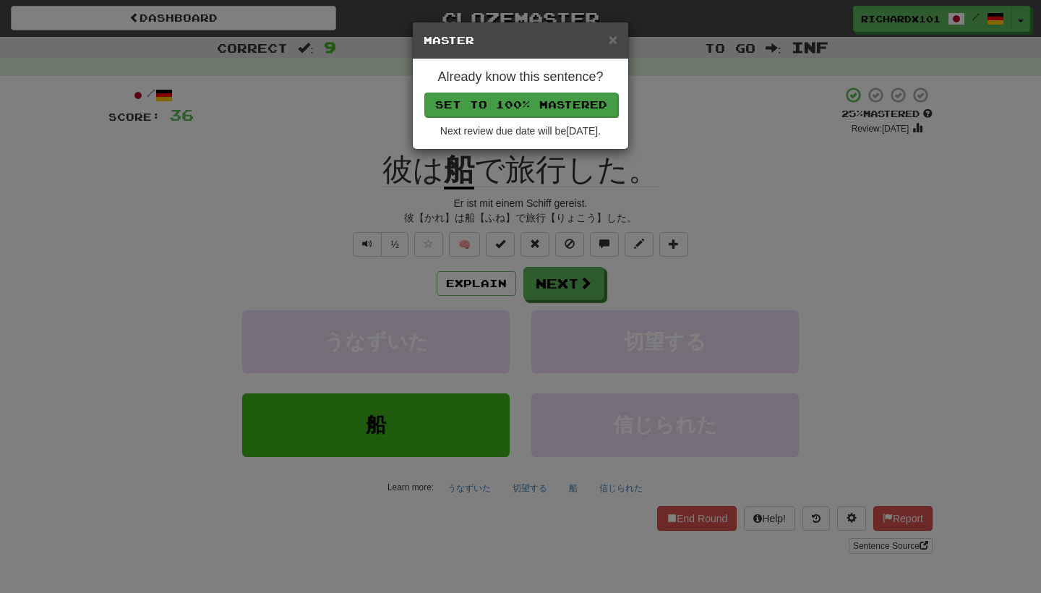
click at [555, 106] on button "Set to 100% Mastered" at bounding box center [521, 105] width 194 height 25
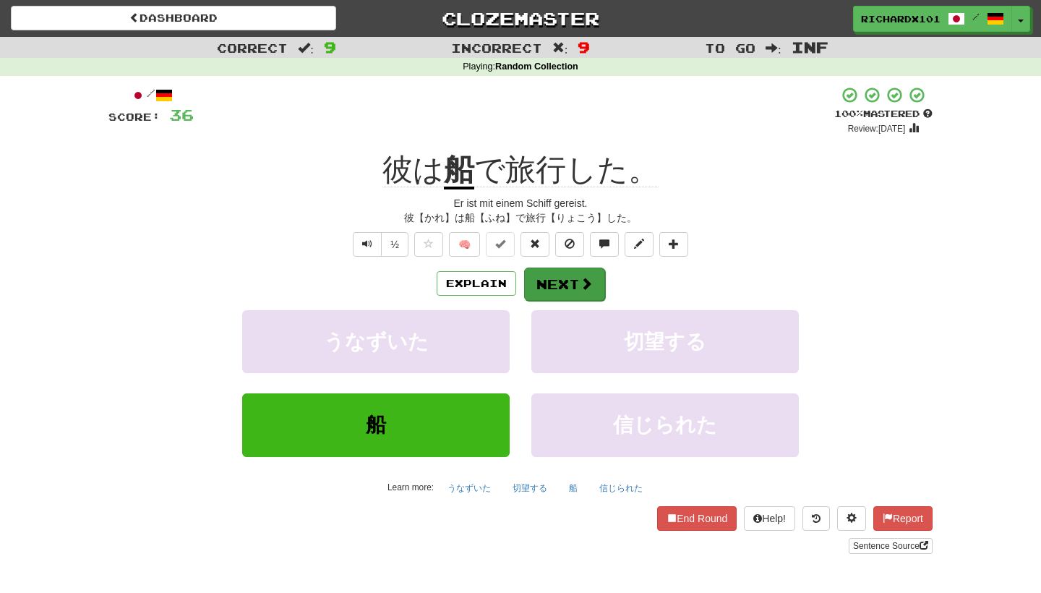
click at [561, 280] on button "Next" at bounding box center [564, 283] width 81 height 33
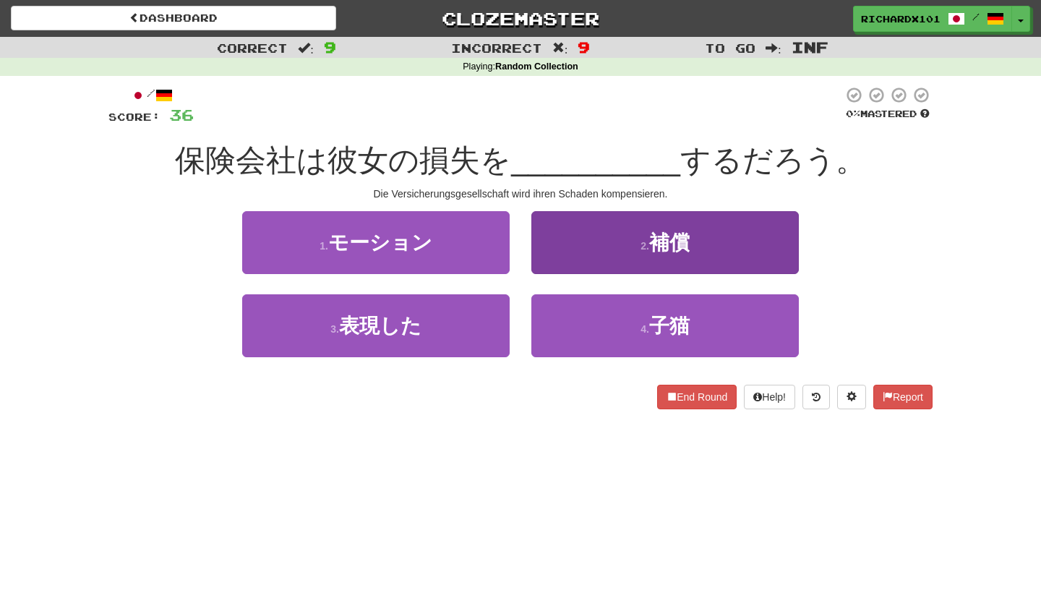
click at [596, 247] on button "2 . 補償" at bounding box center [664, 242] width 267 height 63
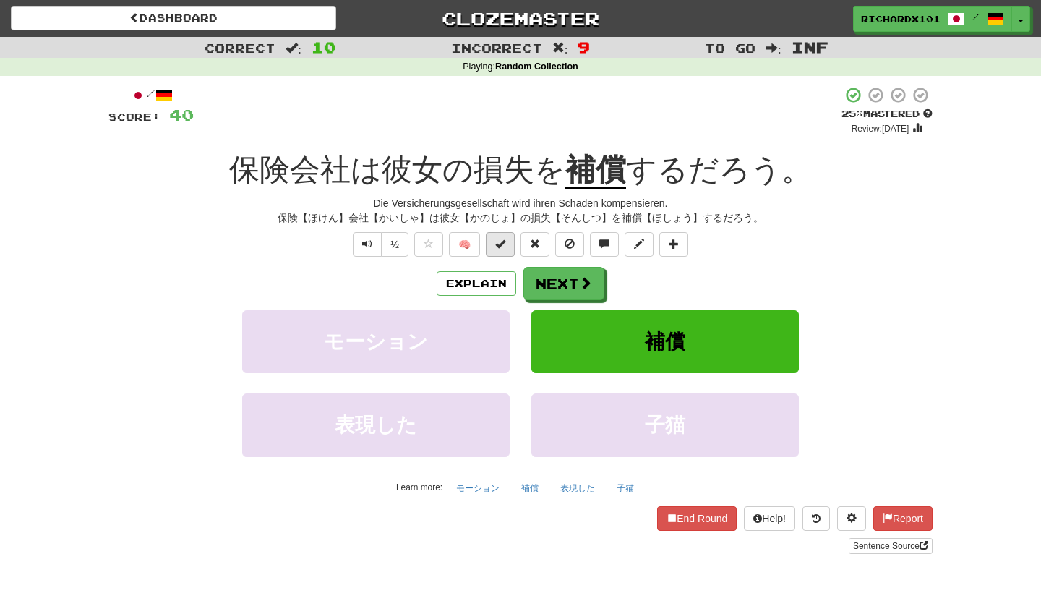
click at [501, 248] on button at bounding box center [500, 244] width 29 height 25
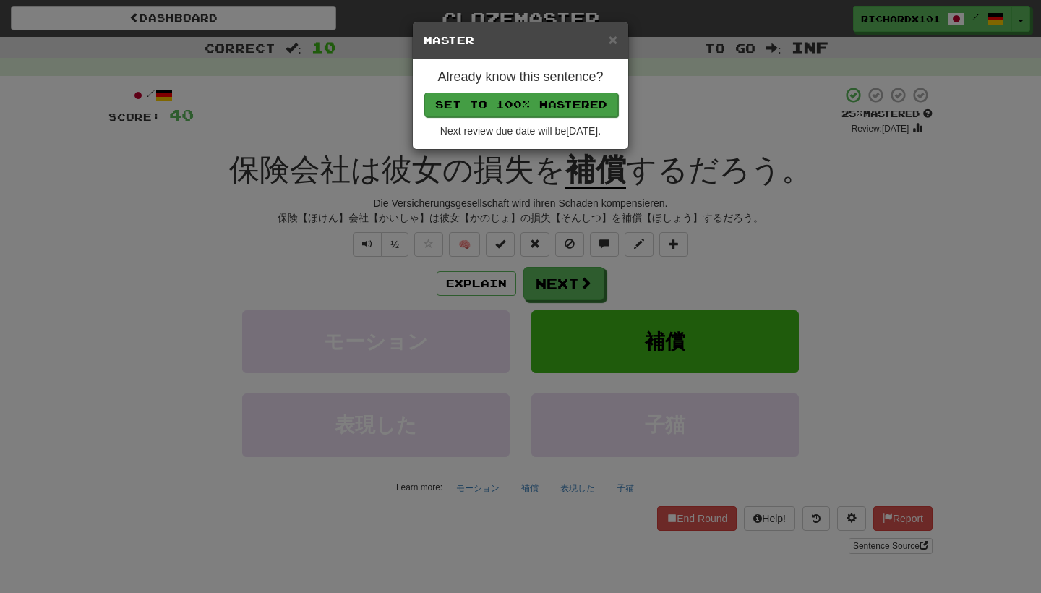
click at [563, 108] on button "Set to 100% Mastered" at bounding box center [521, 105] width 194 height 25
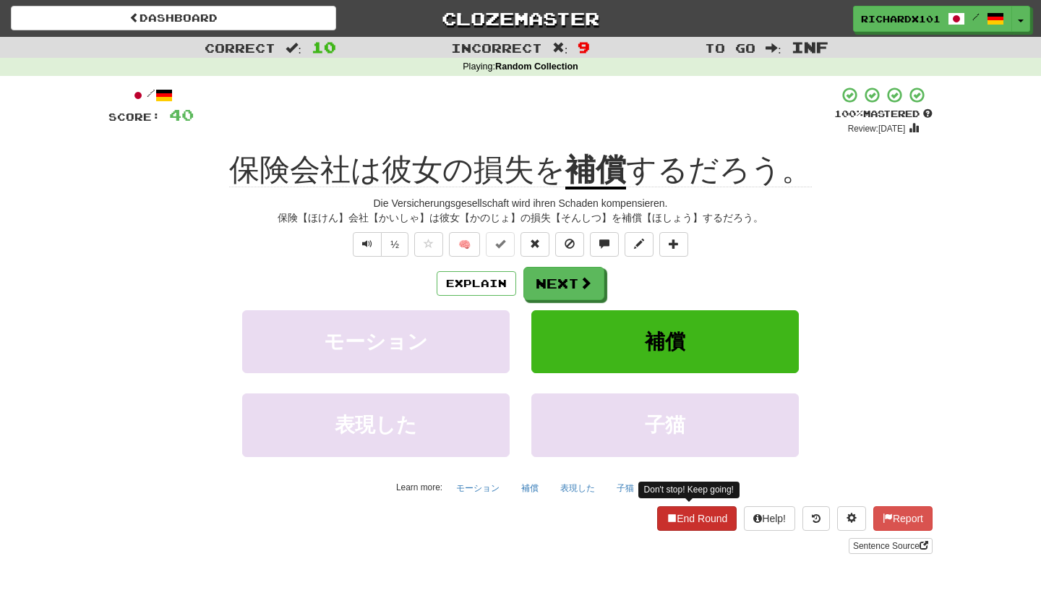
click at [686, 519] on button "End Round" at bounding box center [697, 518] width 80 height 25
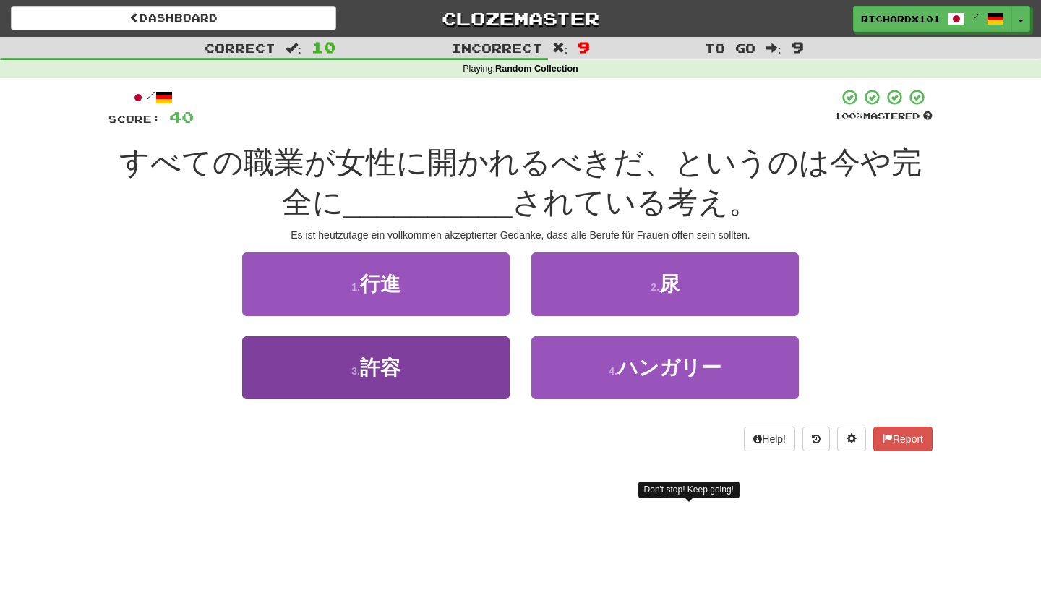
click at [458, 363] on button "3 . 許容" at bounding box center [375, 367] width 267 height 63
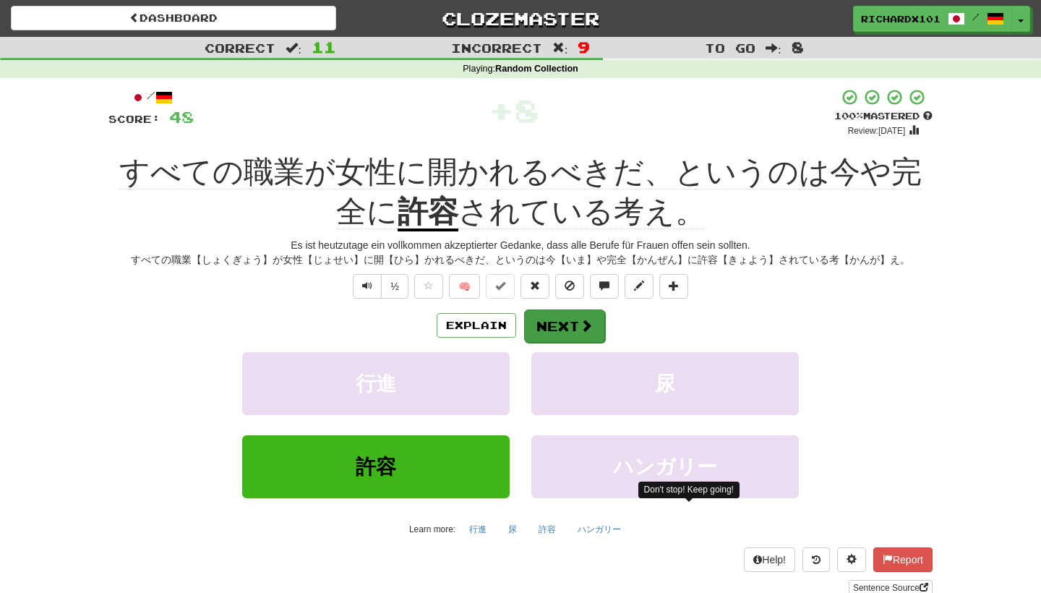
click at [552, 319] on button "Next" at bounding box center [564, 325] width 81 height 33
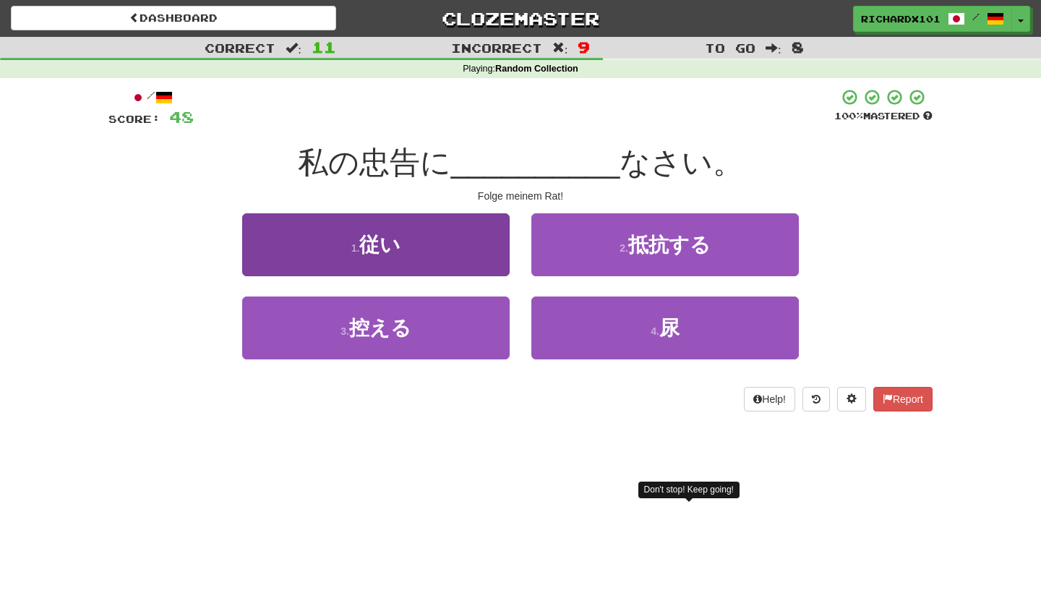
click at [456, 254] on button "1 . 従い" at bounding box center [375, 244] width 267 height 63
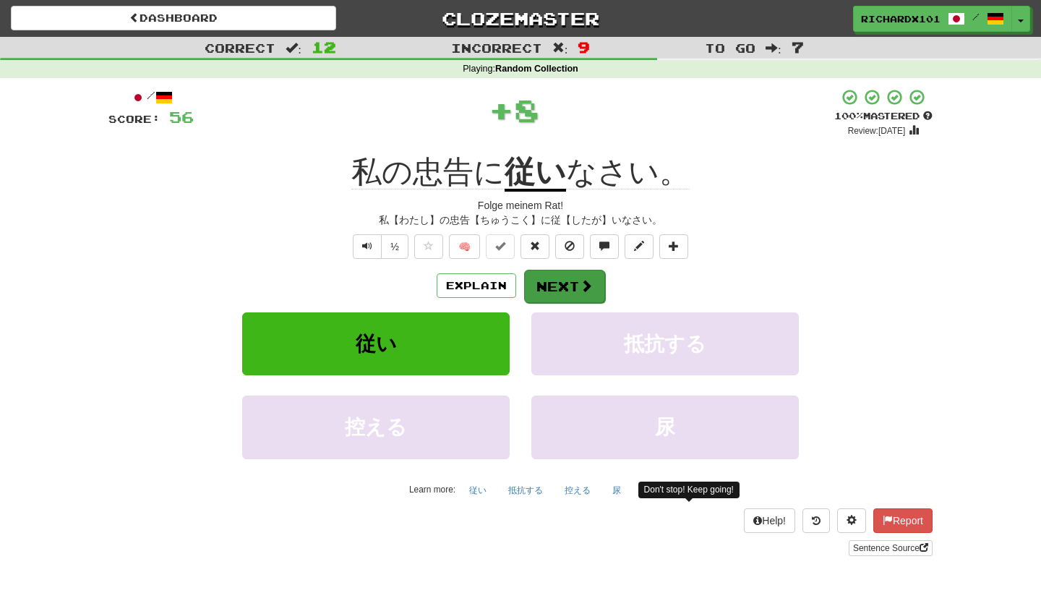
click at [552, 274] on button "Next" at bounding box center [564, 286] width 81 height 33
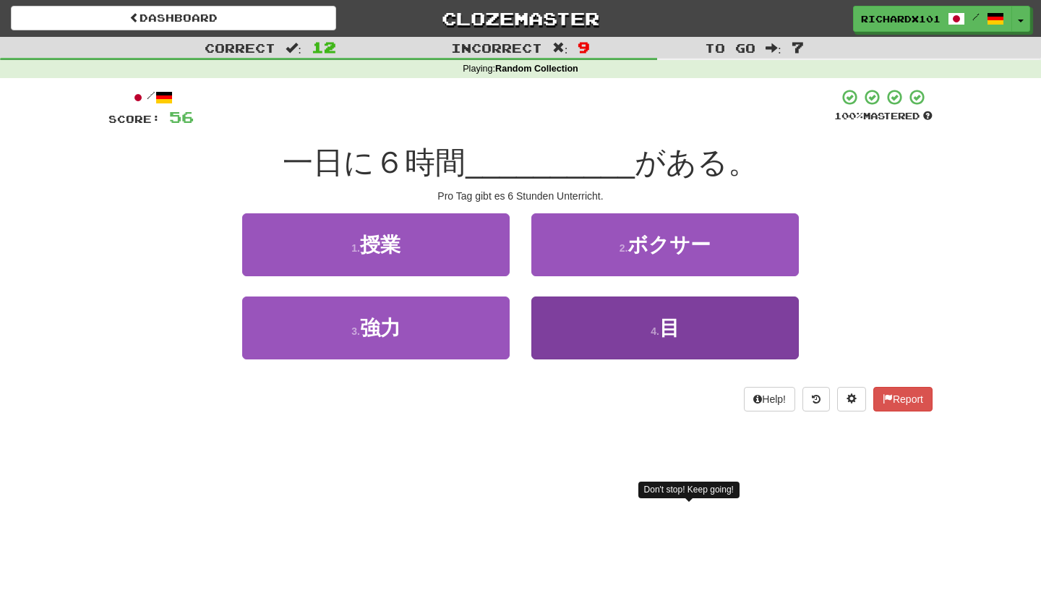
click at [581, 327] on button "4 . 目" at bounding box center [664, 327] width 267 height 63
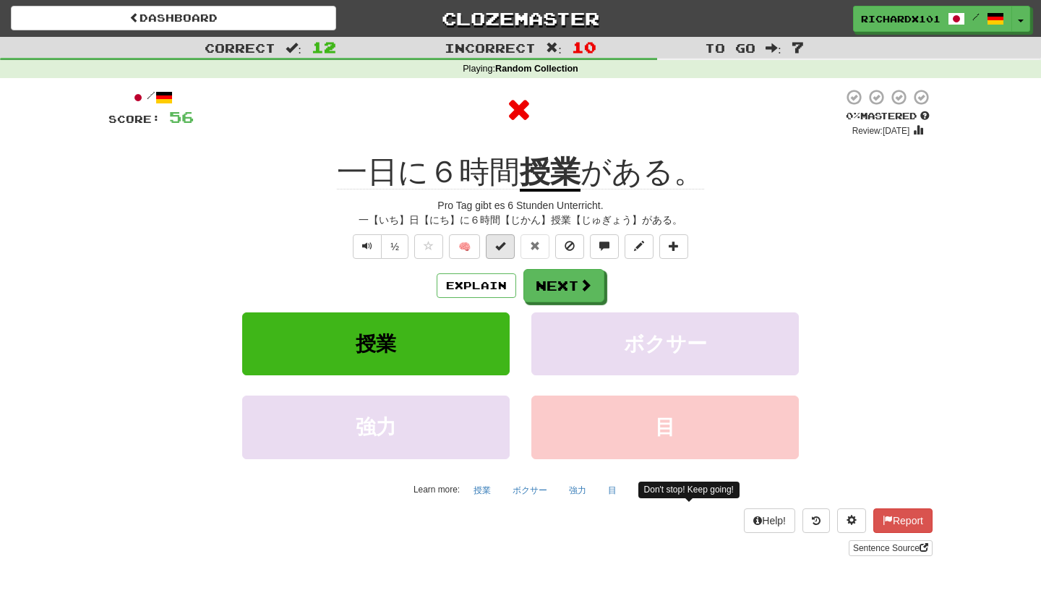
click at [505, 249] on span at bounding box center [500, 246] width 10 height 10
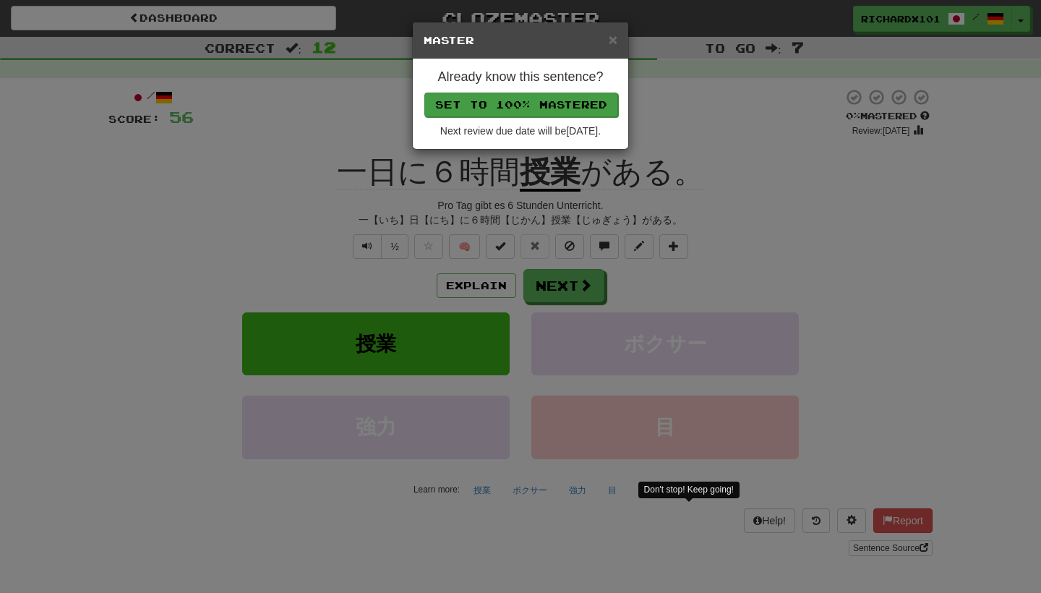
click at [539, 102] on button "Set to 100% Mastered" at bounding box center [521, 105] width 194 height 25
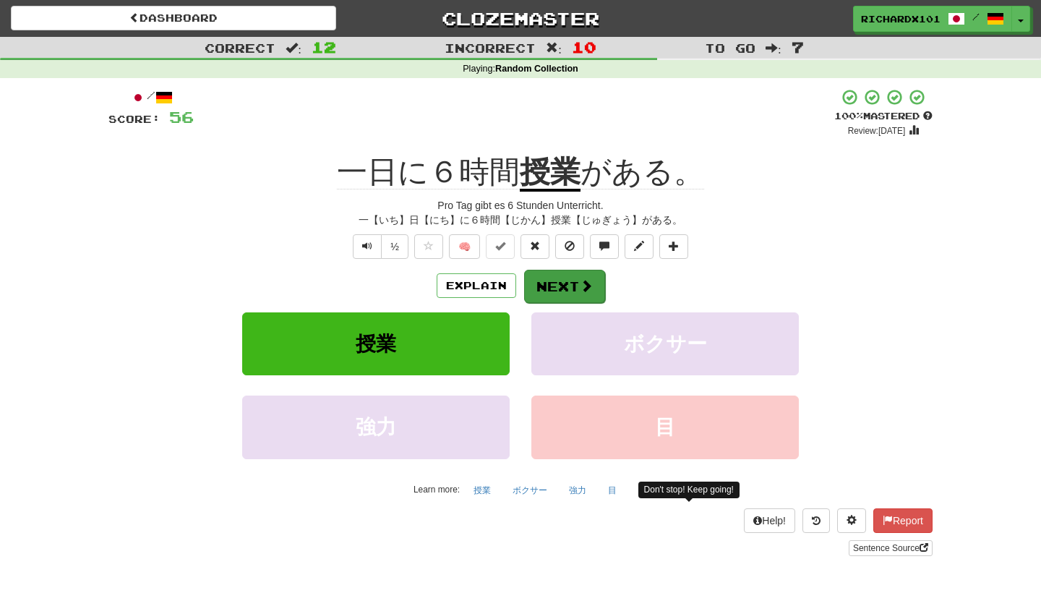
click at [561, 276] on button "Next" at bounding box center [564, 286] width 81 height 33
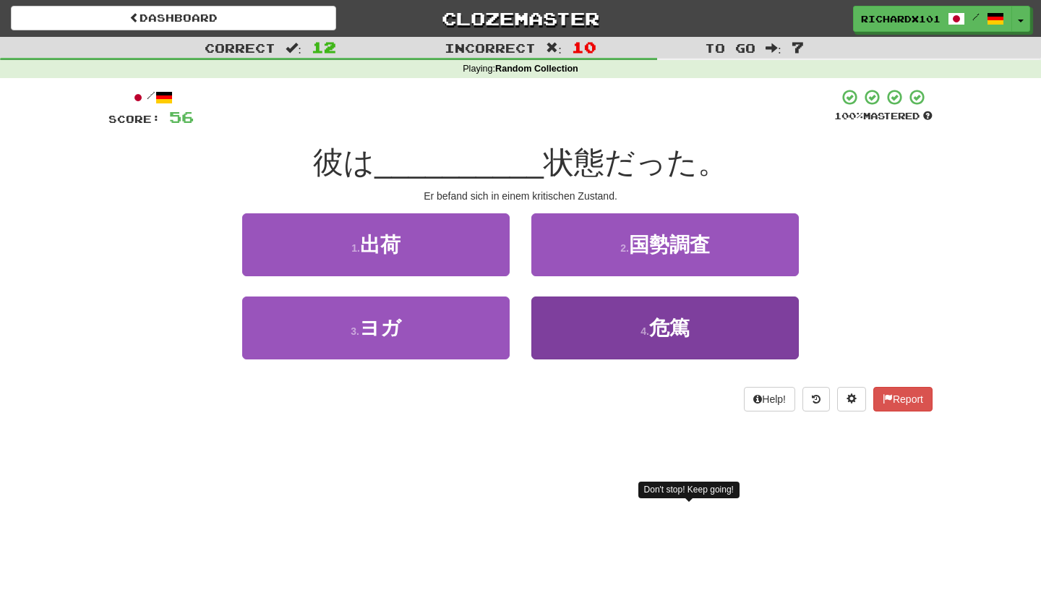
click at [580, 317] on button "4 . 危篤" at bounding box center [664, 327] width 267 height 63
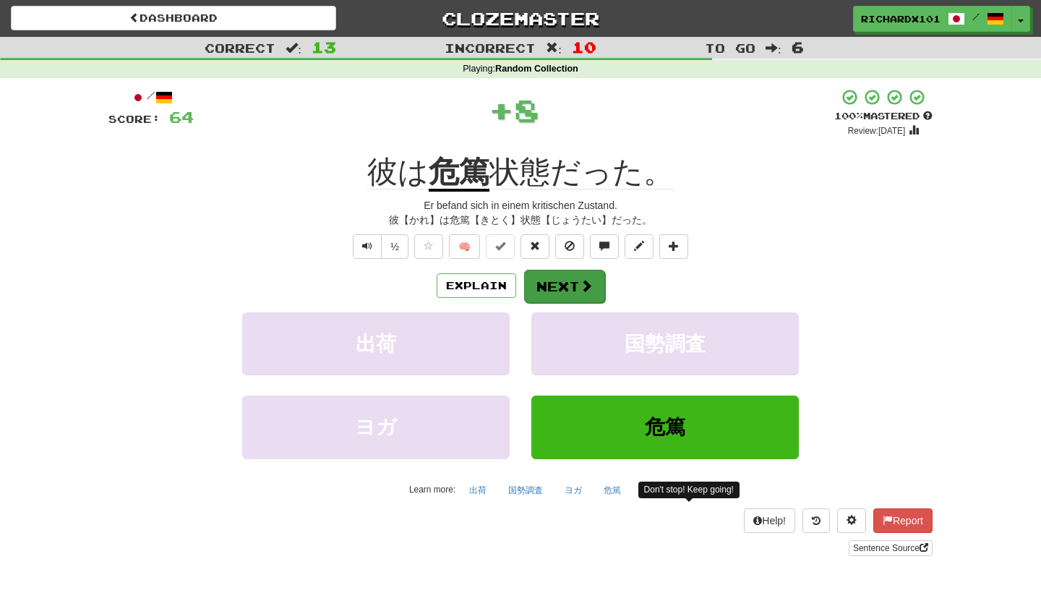
click at [580, 279] on span at bounding box center [586, 285] width 13 height 13
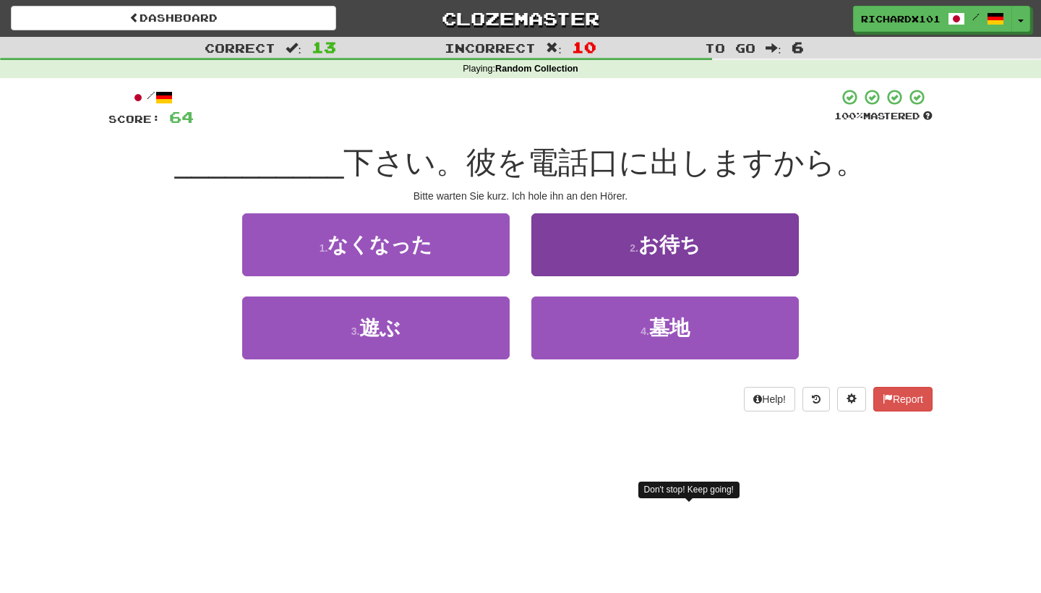
click at [615, 246] on button "2 . お待ち" at bounding box center [664, 244] width 267 height 63
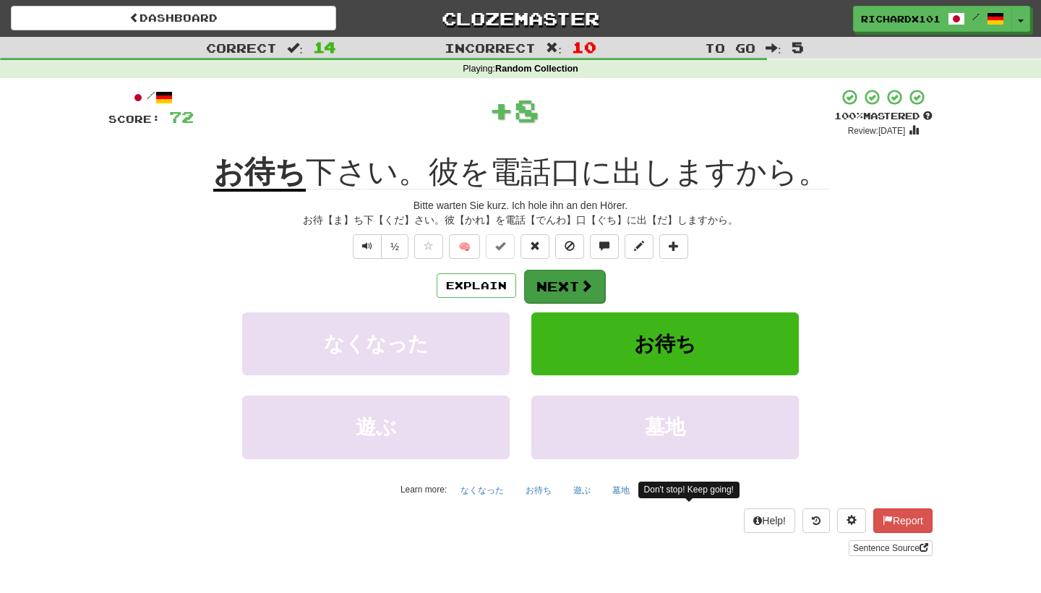
click at [580, 279] on span at bounding box center [586, 285] width 13 height 13
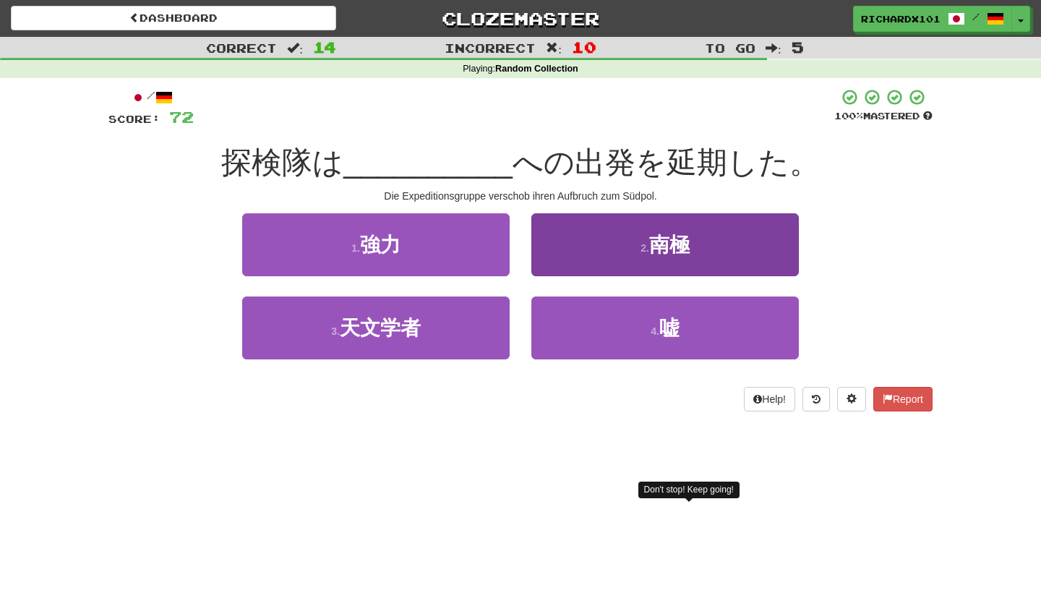
click at [606, 250] on button "2 . 南極" at bounding box center [664, 244] width 267 height 63
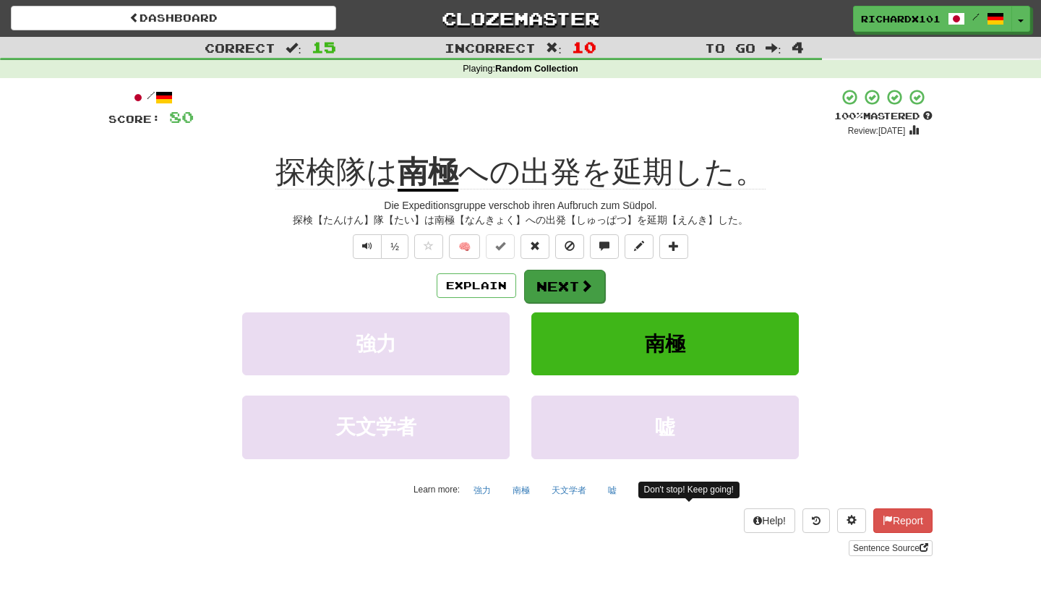
click at [580, 289] on span at bounding box center [586, 285] width 13 height 13
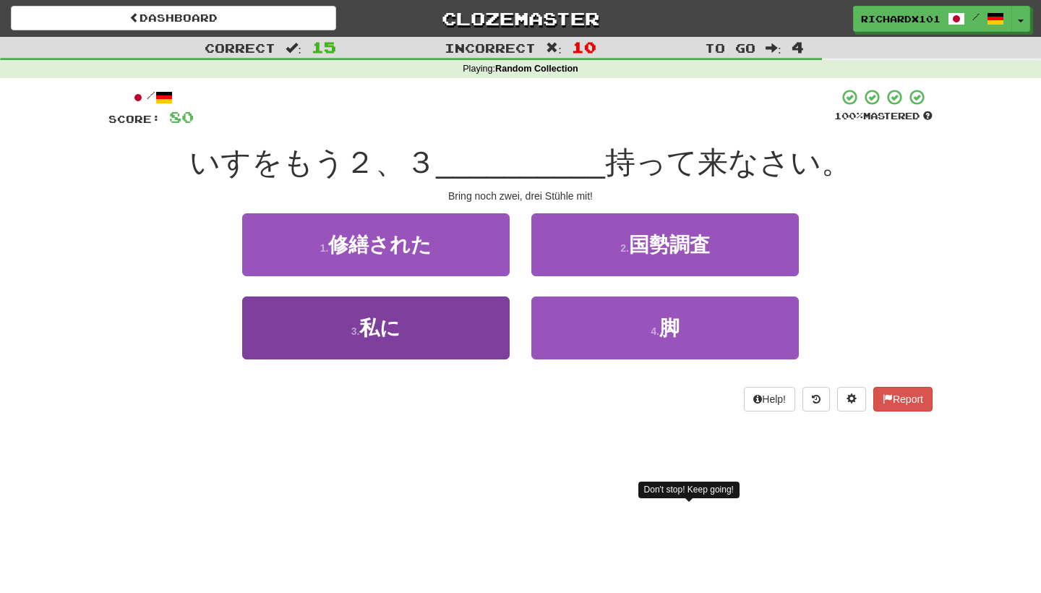
click at [492, 318] on button "3 . 私に" at bounding box center [375, 327] width 267 height 63
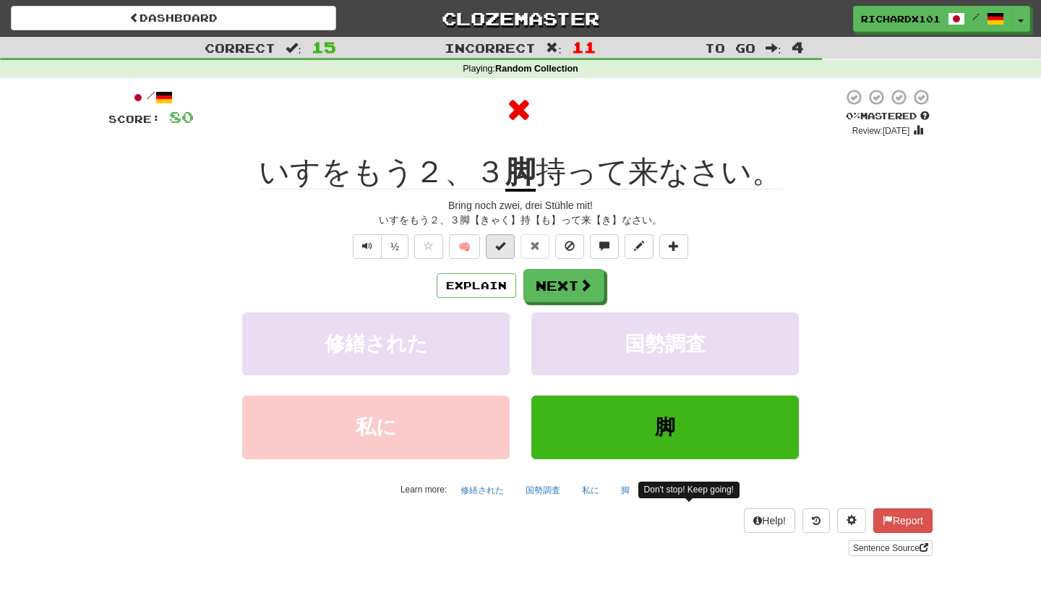
click at [505, 248] on span at bounding box center [500, 246] width 10 height 10
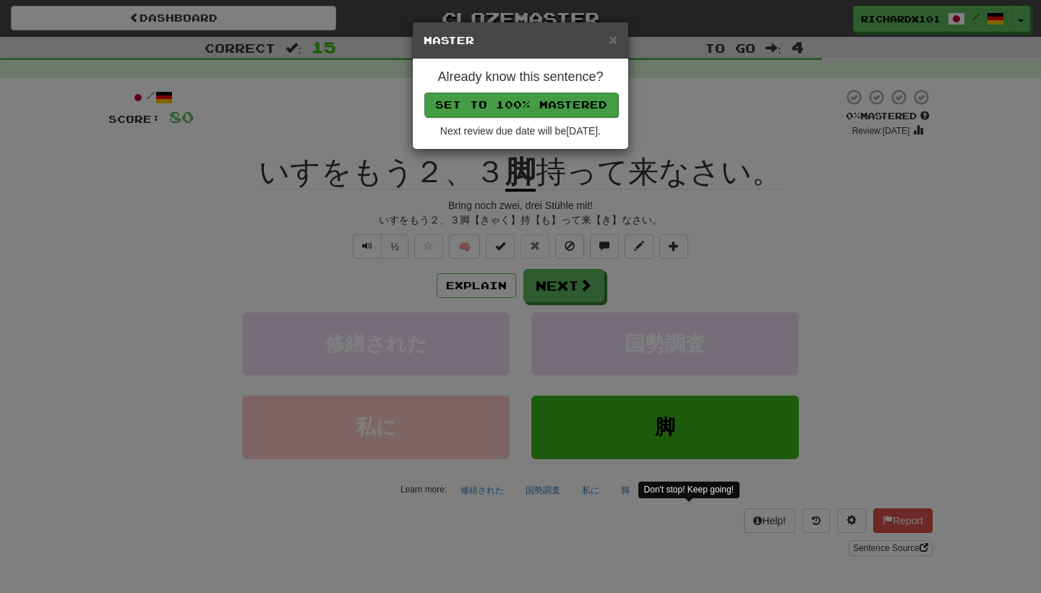
click at [554, 108] on button "Set to 100% Mastered" at bounding box center [521, 105] width 194 height 25
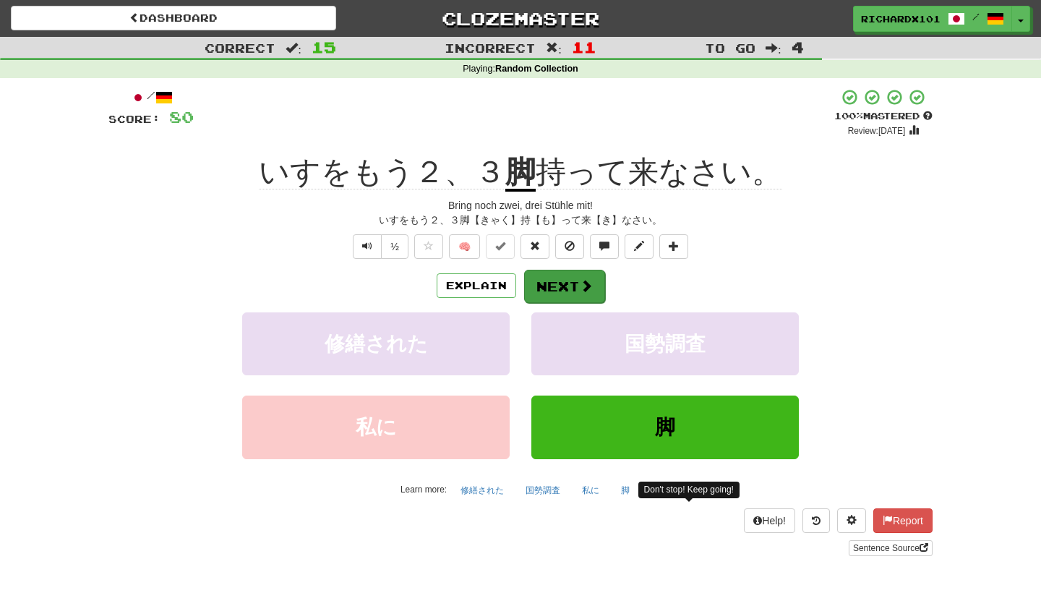
click at [560, 278] on button "Next" at bounding box center [564, 286] width 81 height 33
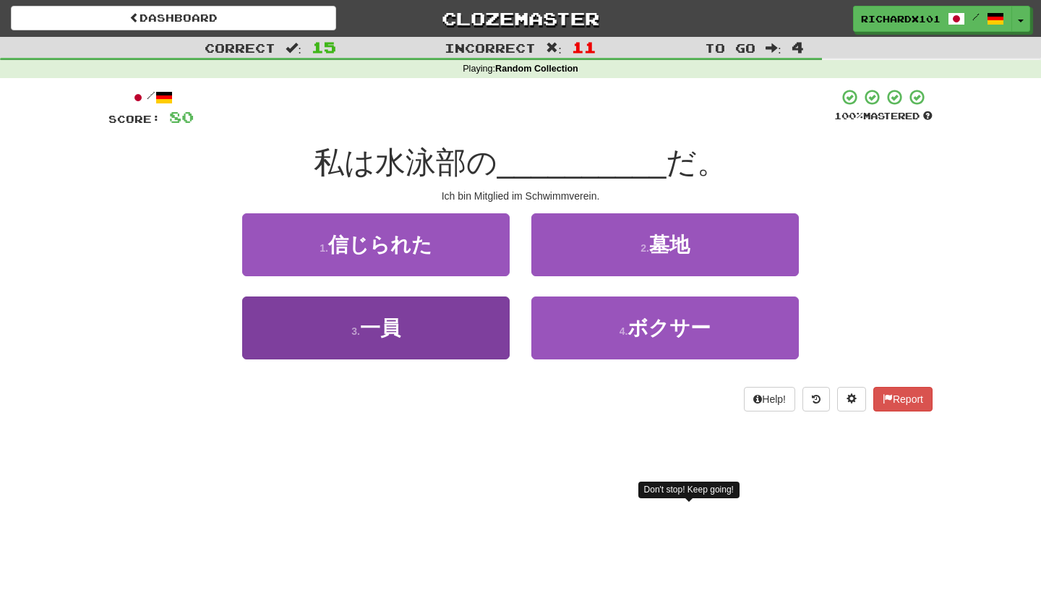
click at [478, 332] on button "3 . 一員" at bounding box center [375, 327] width 267 height 63
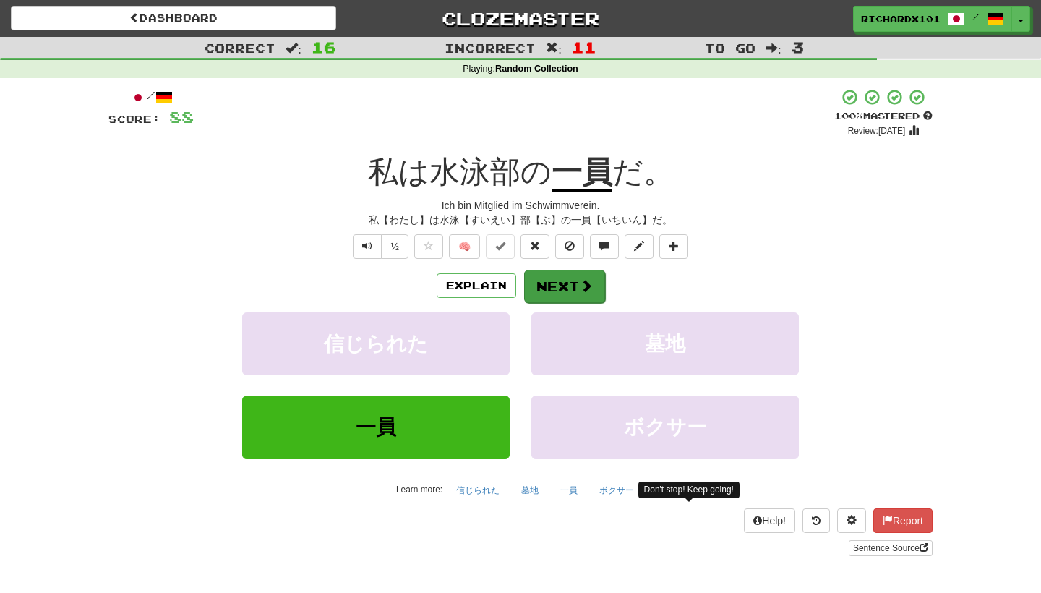
click at [536, 278] on button "Next" at bounding box center [564, 286] width 81 height 33
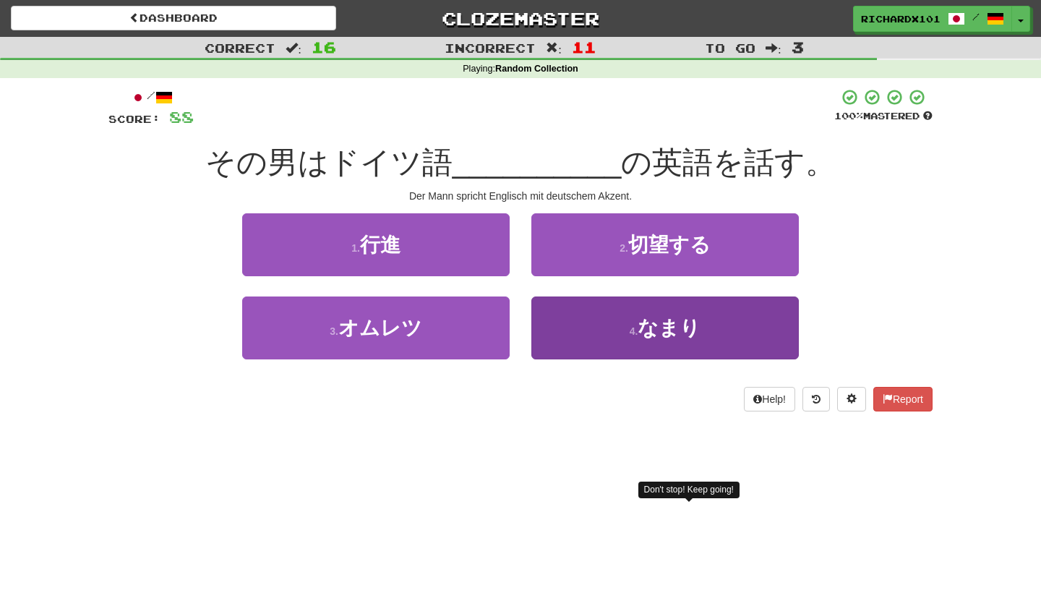
click at [580, 327] on button "4 . なまり" at bounding box center [664, 327] width 267 height 63
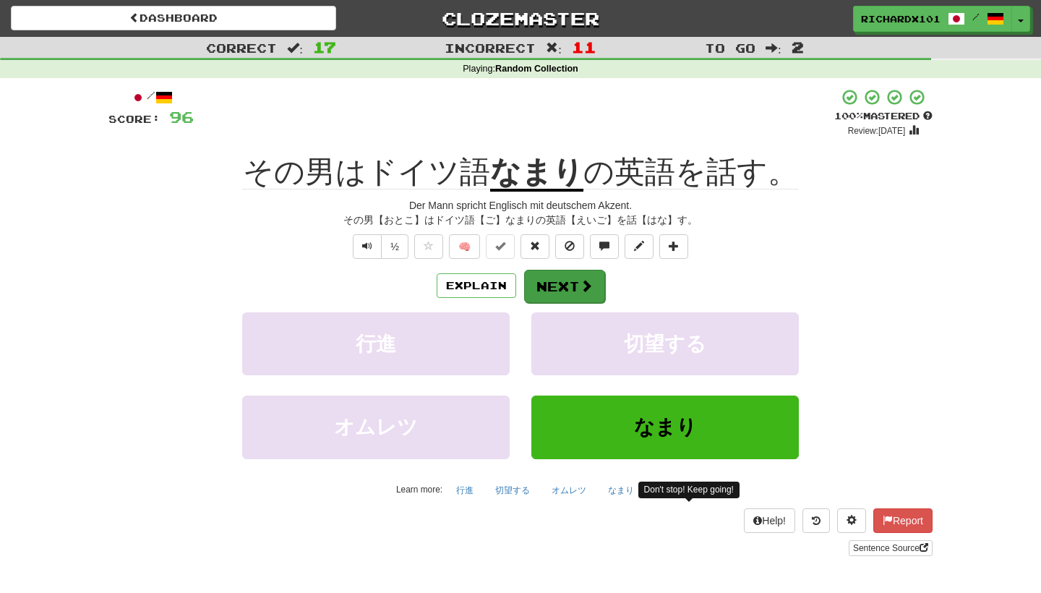
click at [562, 277] on button "Next" at bounding box center [564, 286] width 81 height 33
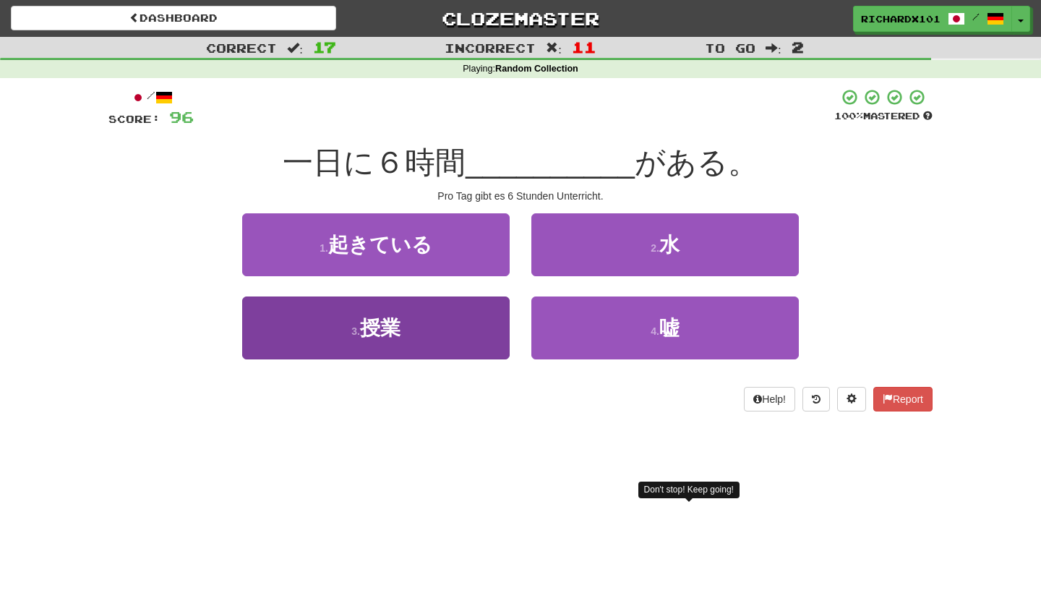
click at [476, 329] on button "3 . 授業" at bounding box center [375, 327] width 267 height 63
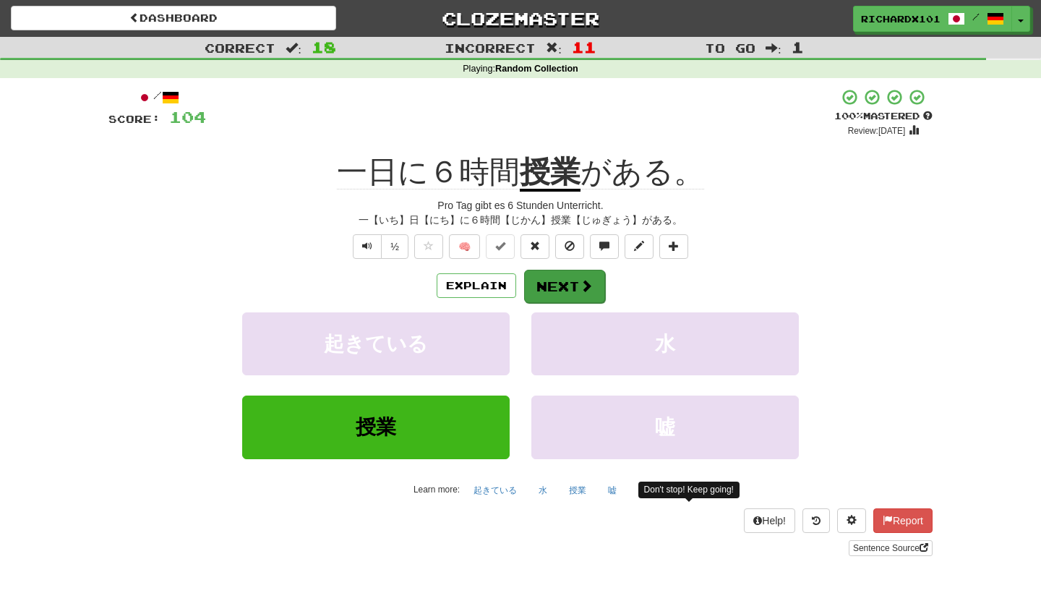
click at [539, 278] on button "Next" at bounding box center [564, 286] width 81 height 33
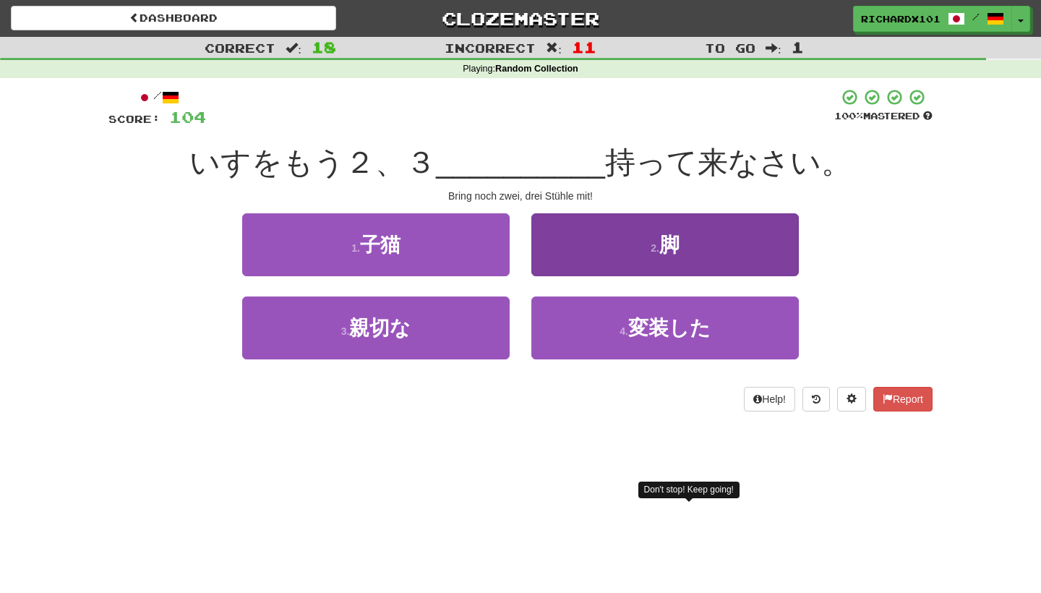
click at [592, 246] on button "2 . 脚" at bounding box center [664, 244] width 267 height 63
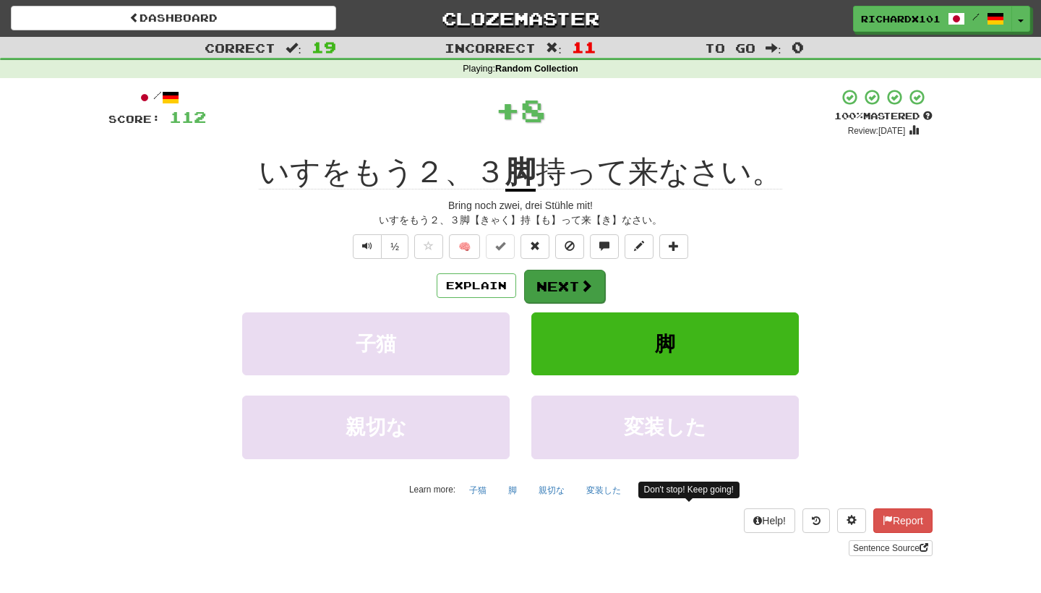
click at [570, 279] on button "Next" at bounding box center [564, 286] width 81 height 33
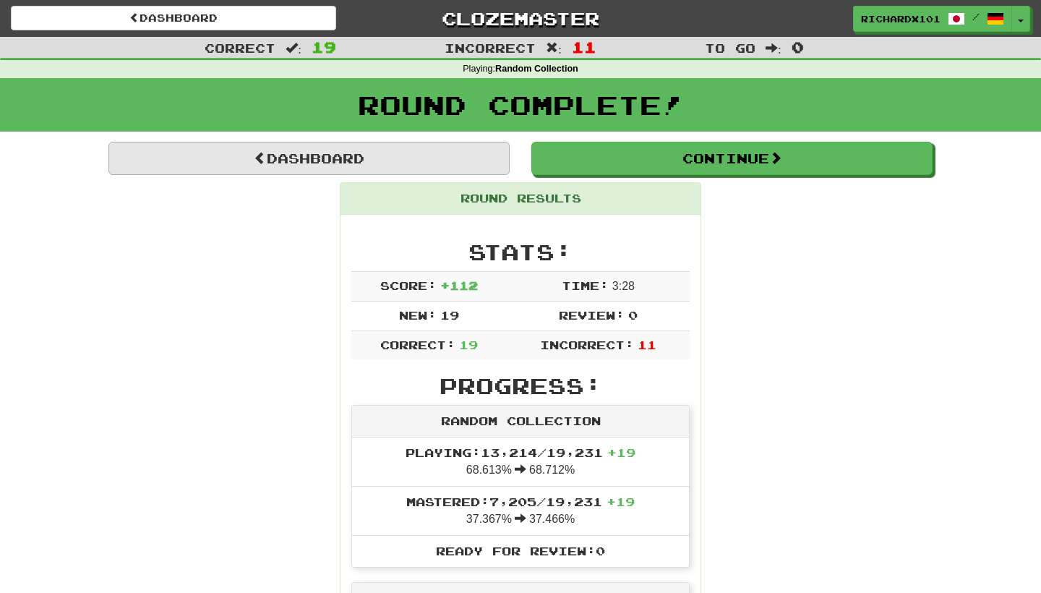
click at [451, 161] on link "Dashboard" at bounding box center [308, 158] width 401 height 33
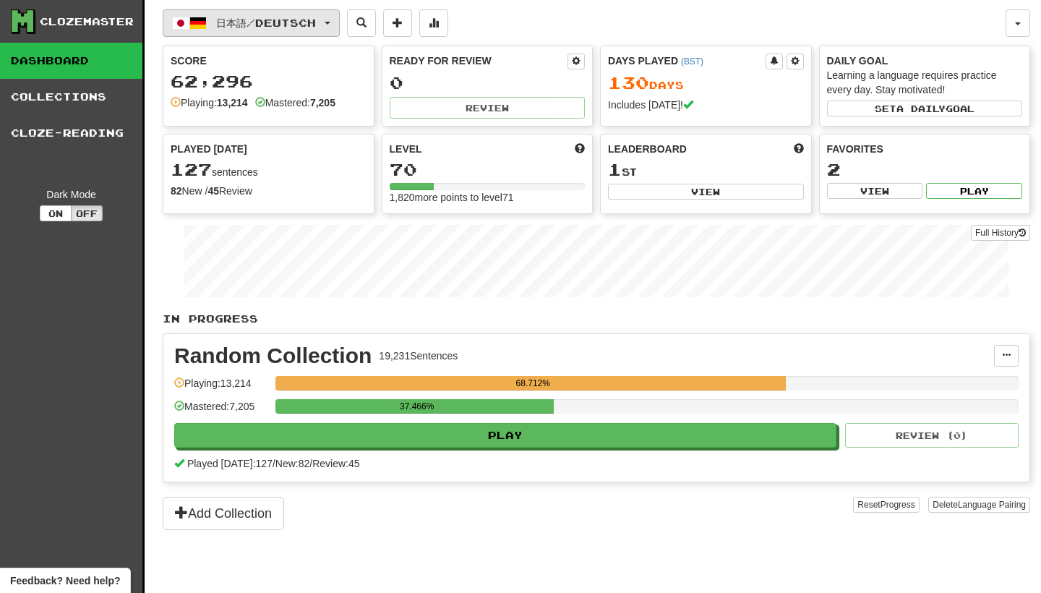
click at [340, 24] on button "日本語 / Deutsch" at bounding box center [251, 22] width 177 height 27
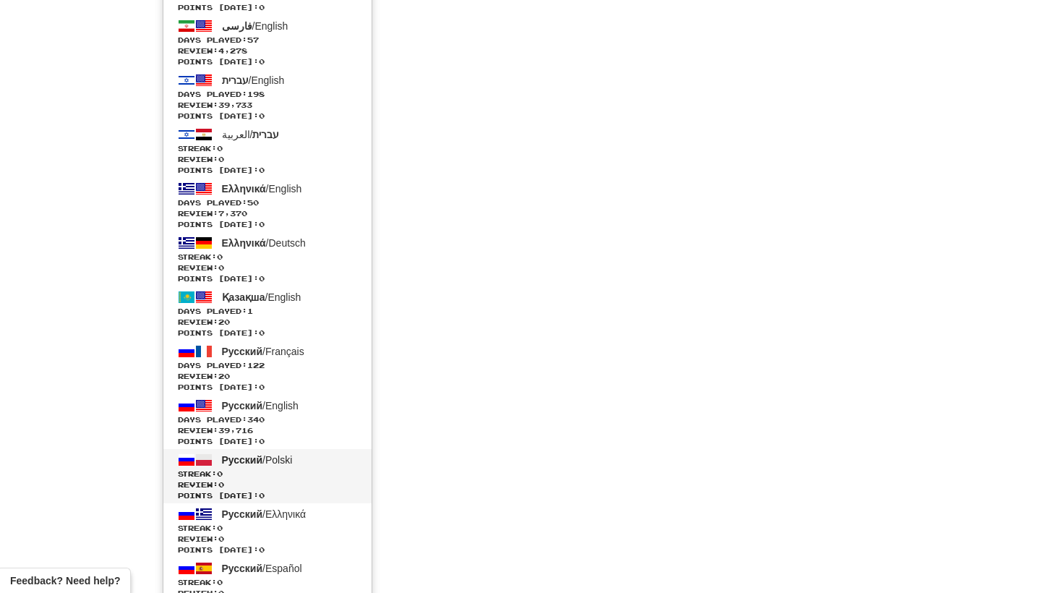
scroll to position [2906, 0]
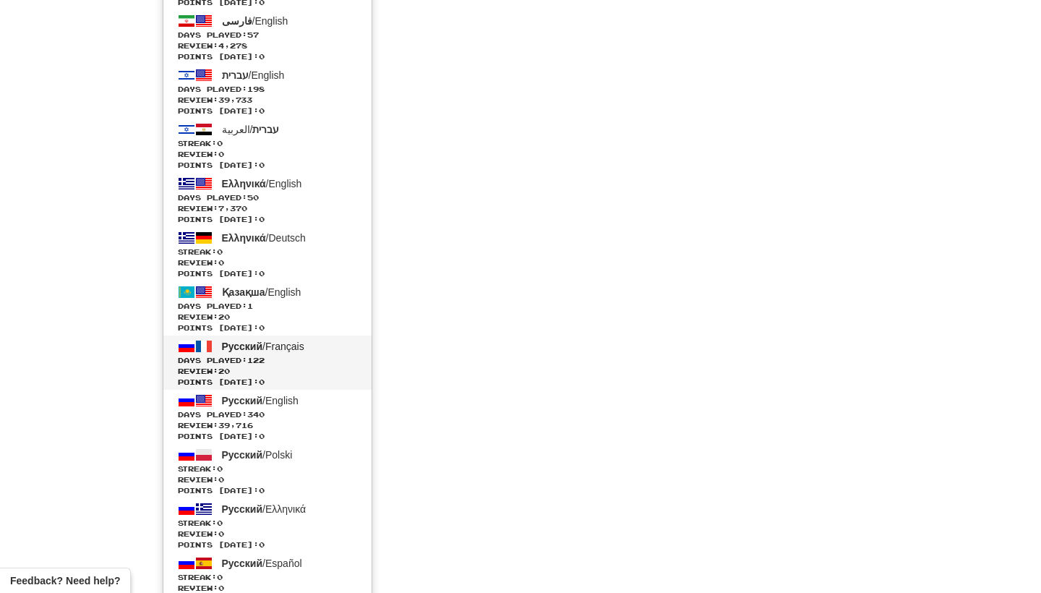
click at [298, 353] on link "Русский / Français Days Played: 122 Review: 20 Points [DATE]: 0" at bounding box center [267, 362] width 208 height 54
